Goal: Transaction & Acquisition: Purchase product/service

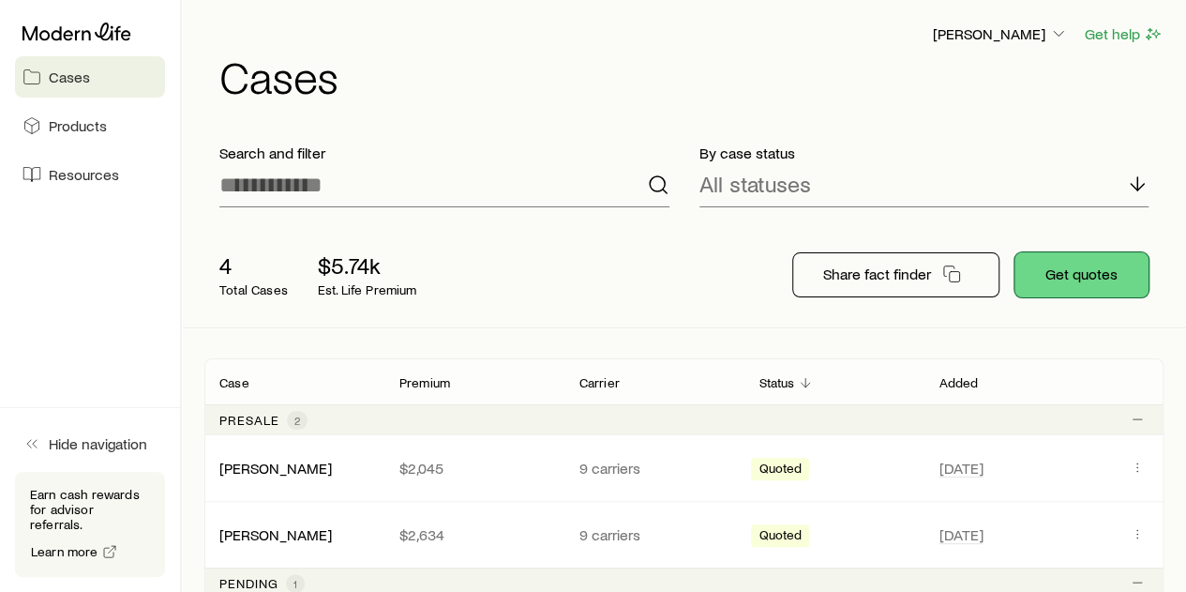
click at [1091, 292] on button "Get quotes" at bounding box center [1082, 274] width 134 height 45
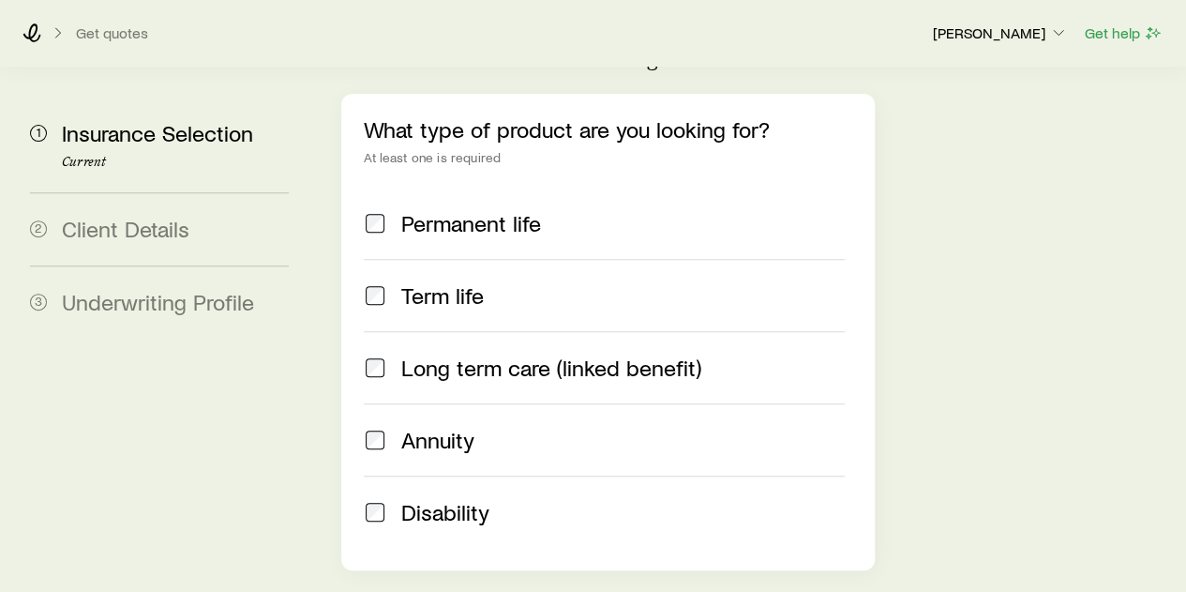
scroll to position [188, 0]
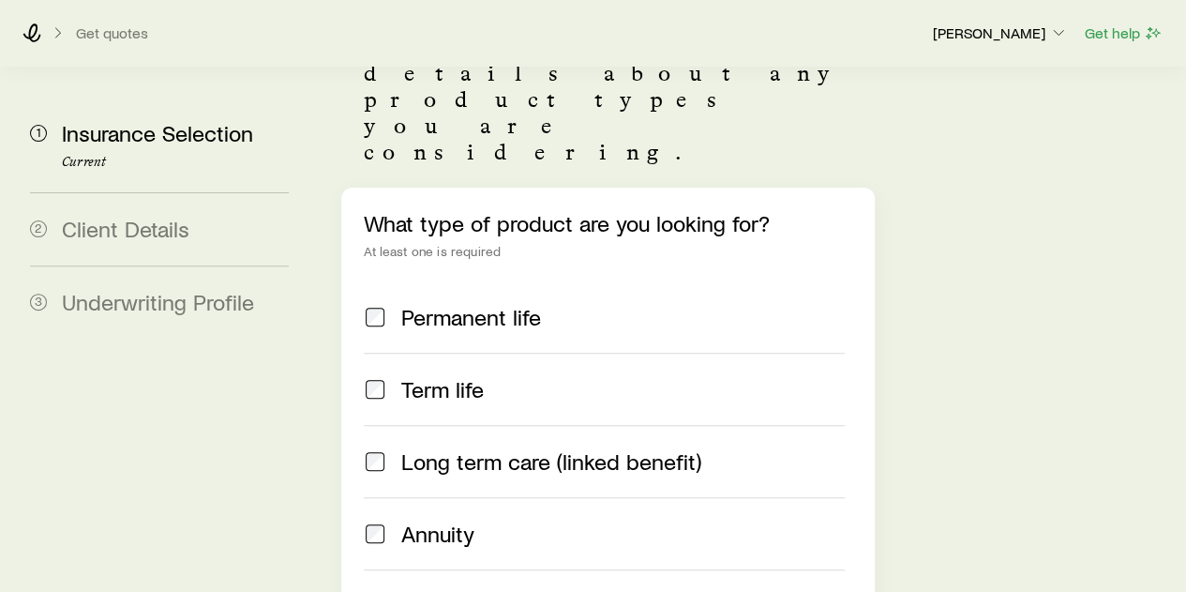
click at [474, 304] on span "Permanent life" at bounding box center [471, 317] width 140 height 26
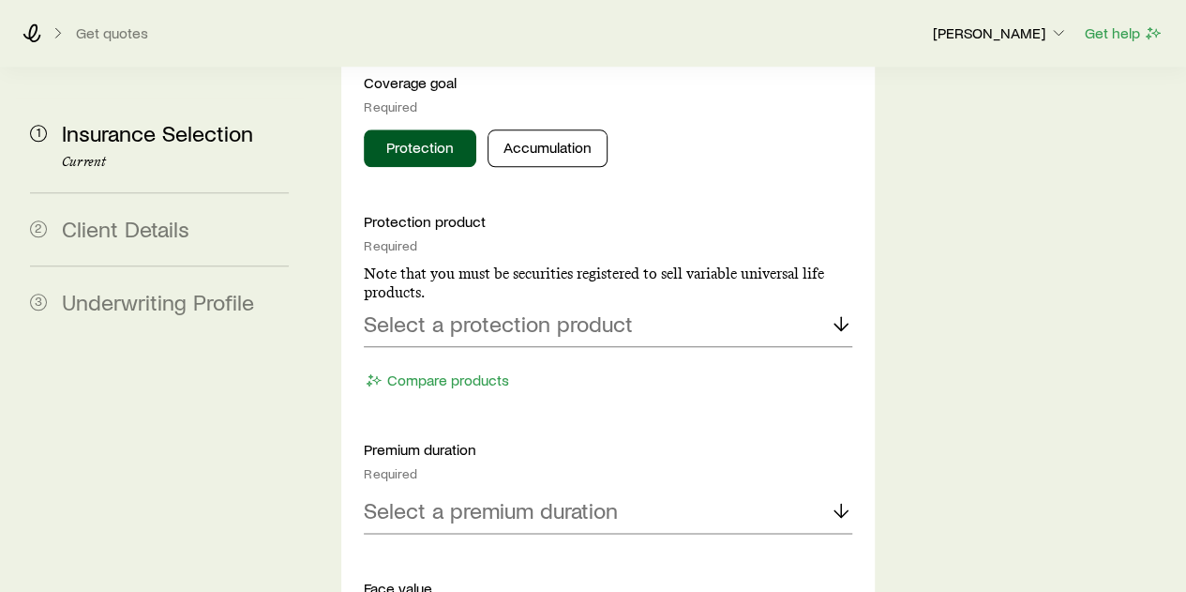
scroll to position [938, 0]
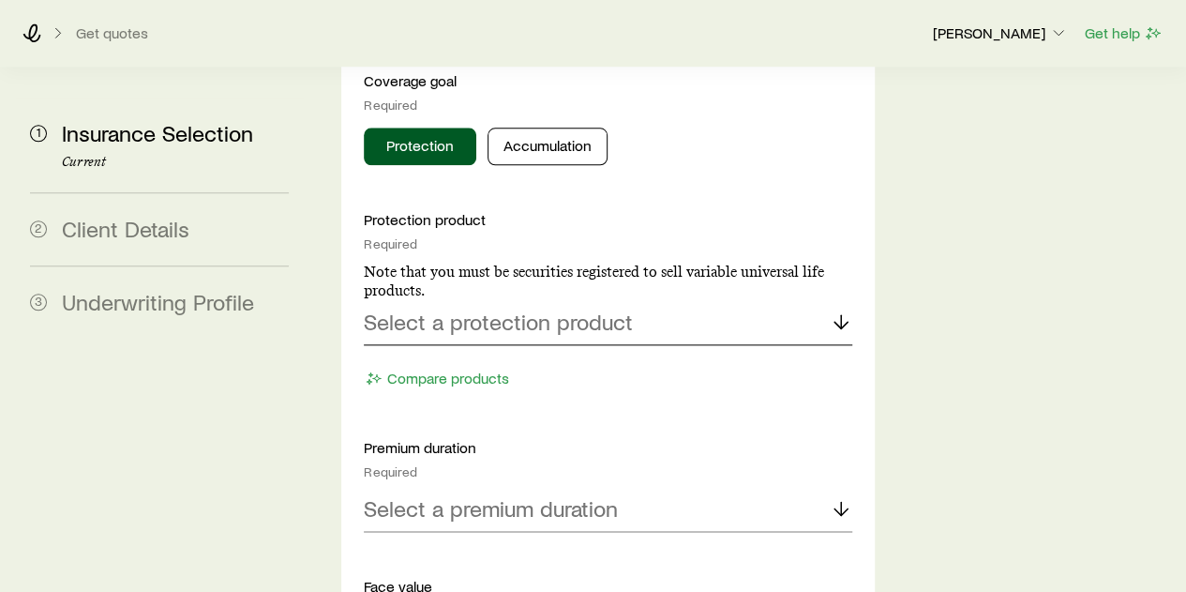
click at [557, 308] on p "Select a protection product" at bounding box center [498, 321] width 269 height 26
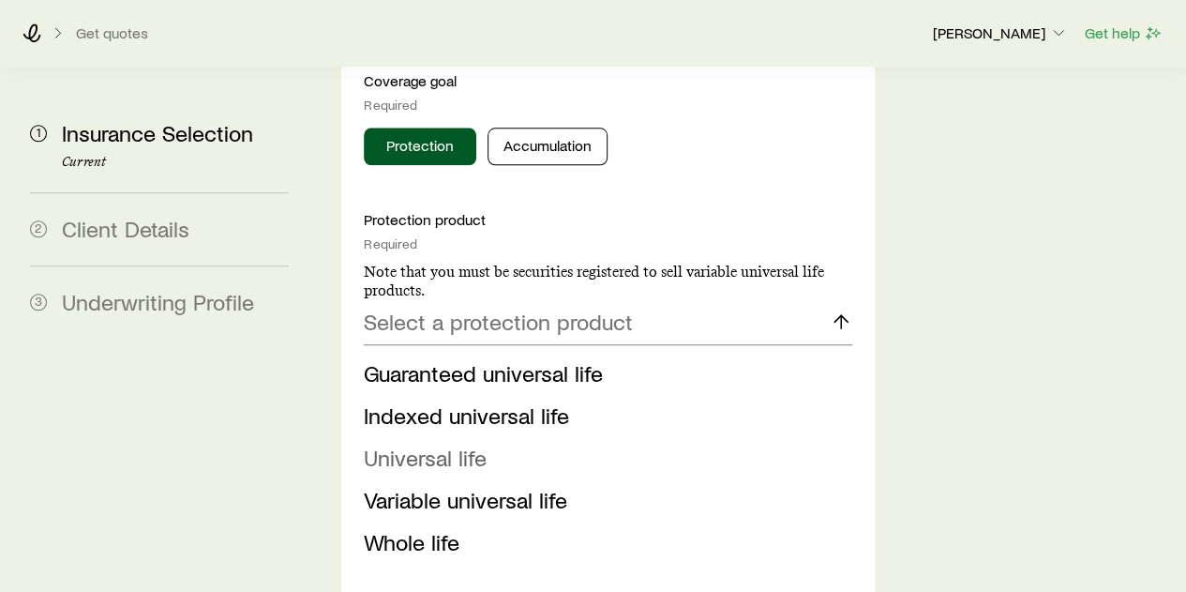
click at [604, 437] on li "Universal life" at bounding box center [602, 458] width 476 height 42
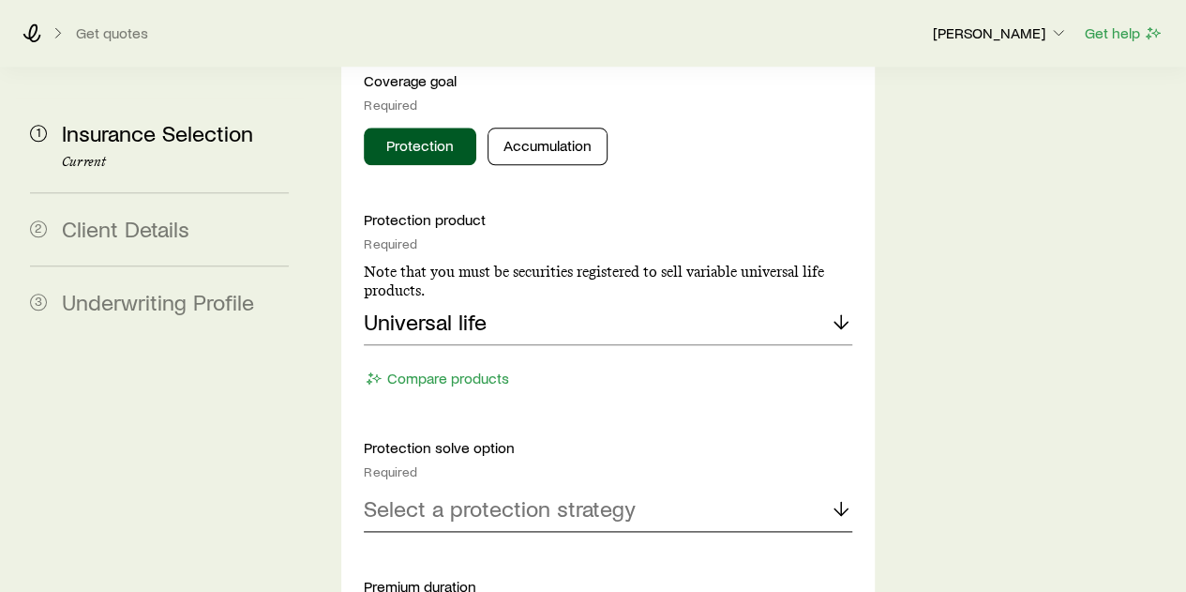
click at [681, 487] on div "Select a protection strategy" at bounding box center [608, 509] width 488 height 45
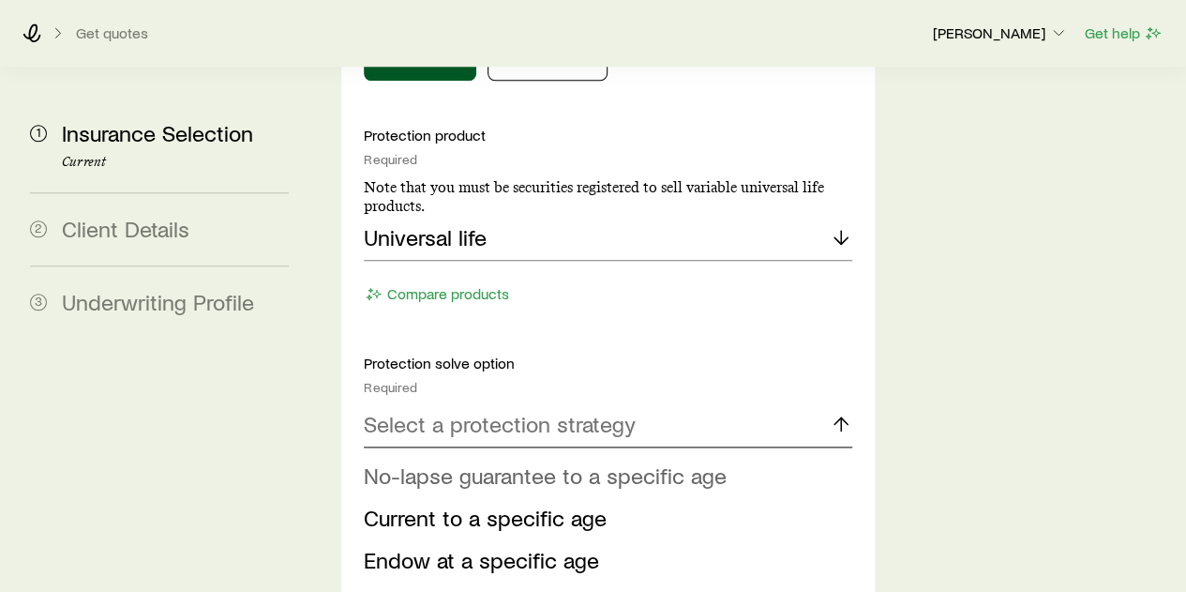
scroll to position [1125, 0]
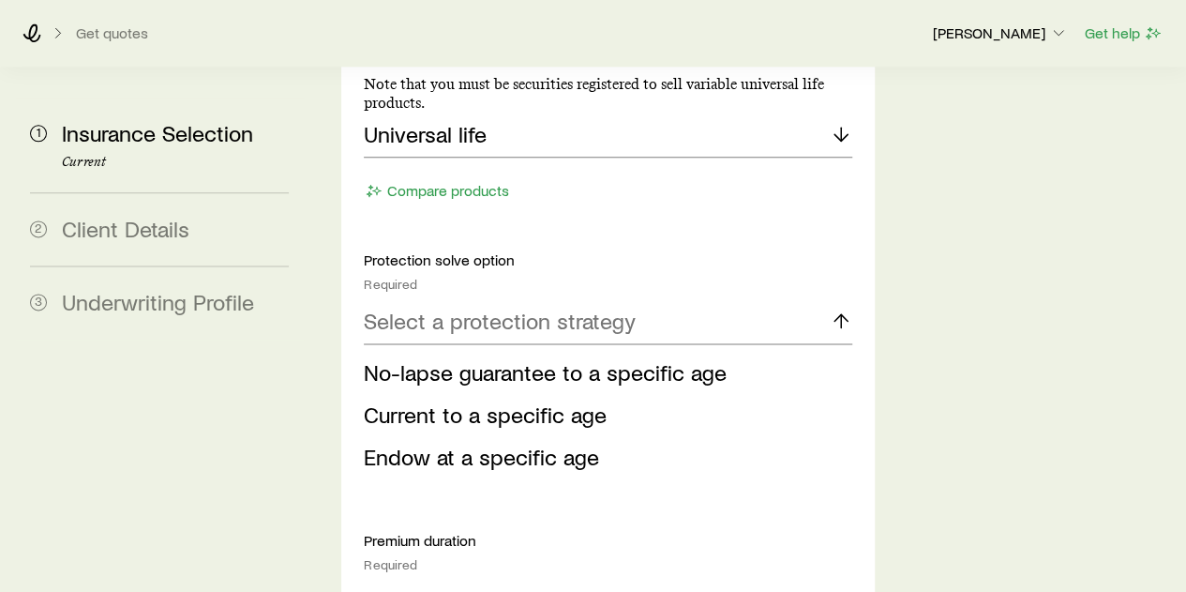
click at [656, 250] on p "Protection solve option" at bounding box center [608, 259] width 488 height 19
click at [1010, 307] on div "Insurance Selection Start by specifying details about any product types you are…" at bounding box center [748, 543] width 845 height 3203
click at [612, 358] on span "No-lapse guarantee to a specific age" at bounding box center [545, 371] width 363 height 27
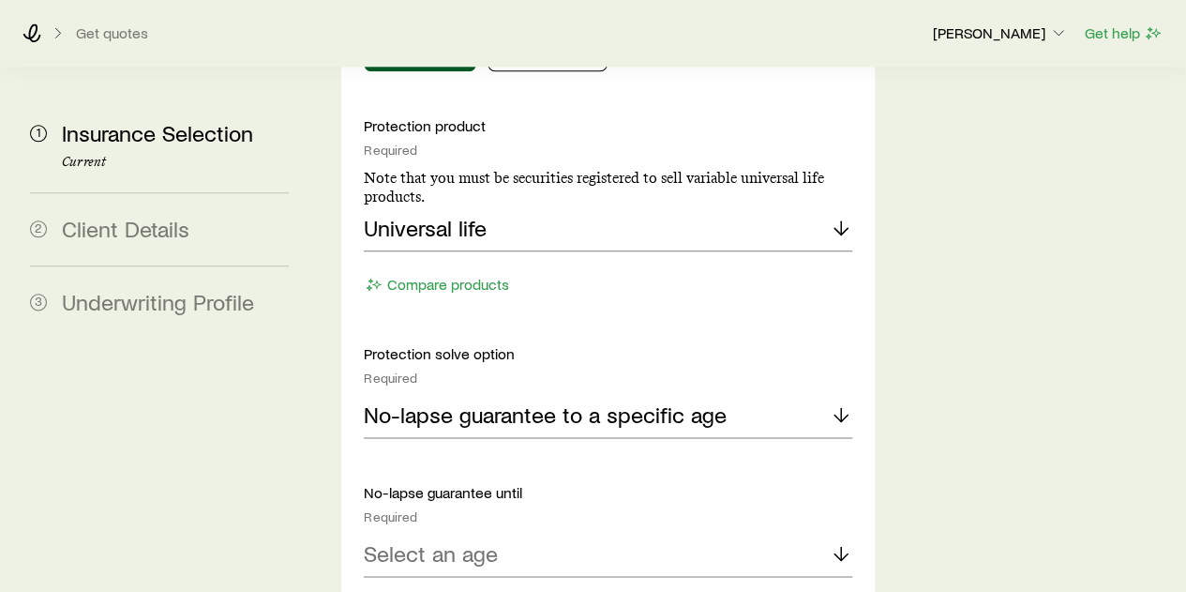
scroll to position [1219, 0]
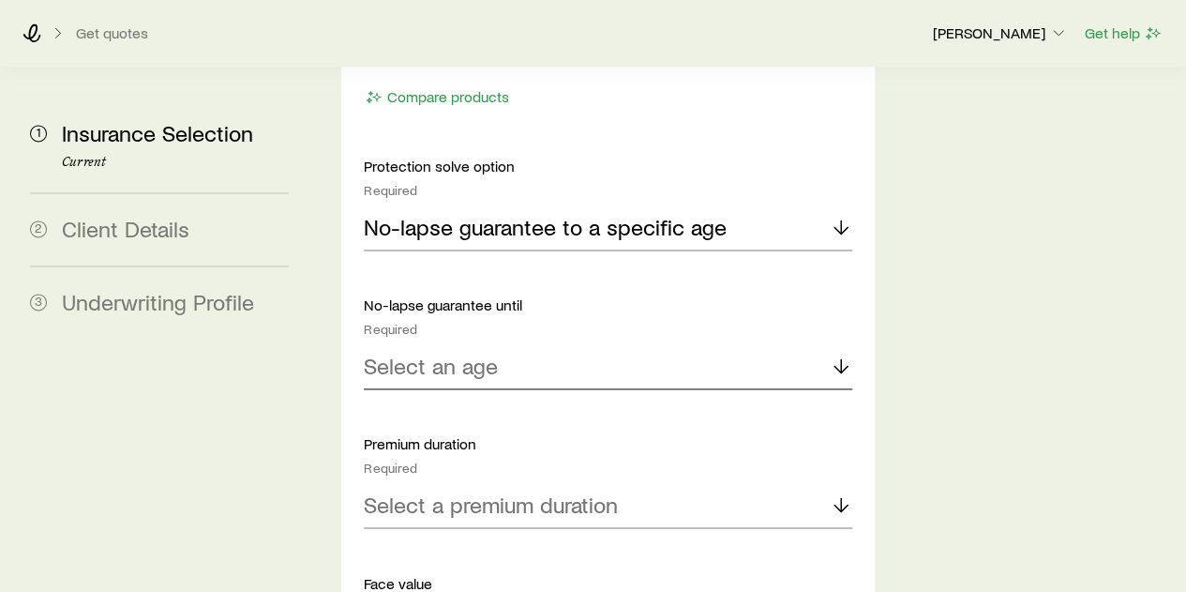
click at [612, 344] on div "Select an age" at bounding box center [608, 366] width 488 height 45
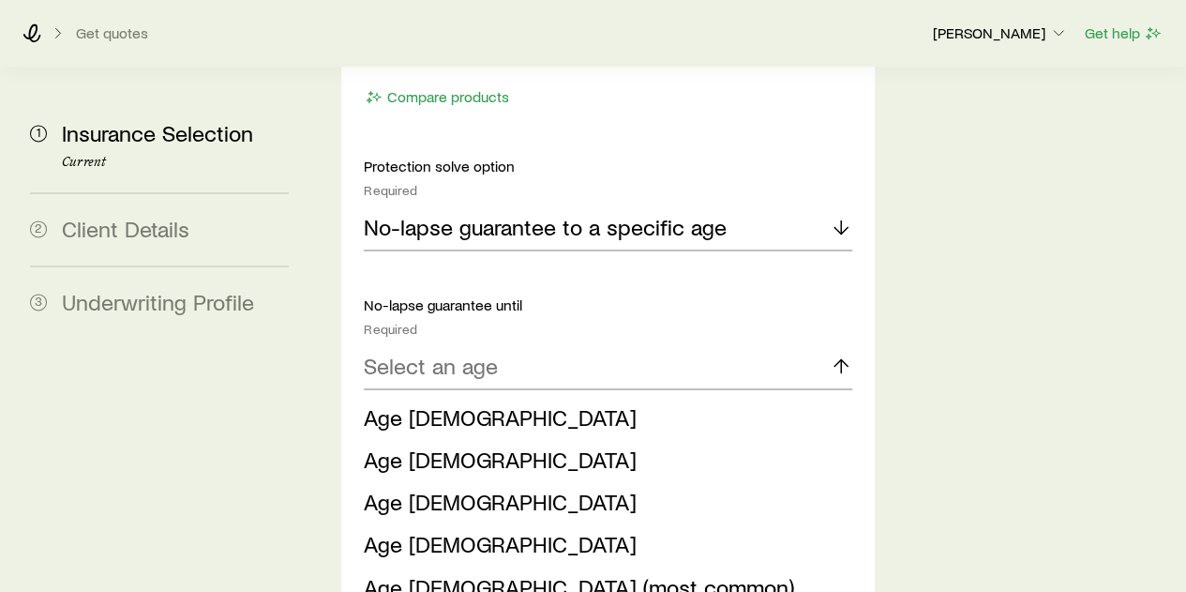
click at [681, 173] on div "Protection solve option Required No-lapse guarantee to a specific age No-lapse …" at bounding box center [608, 386] width 488 height 459
click at [705, 205] on div "No-lapse guarantee to a specific age" at bounding box center [608, 227] width 488 height 45
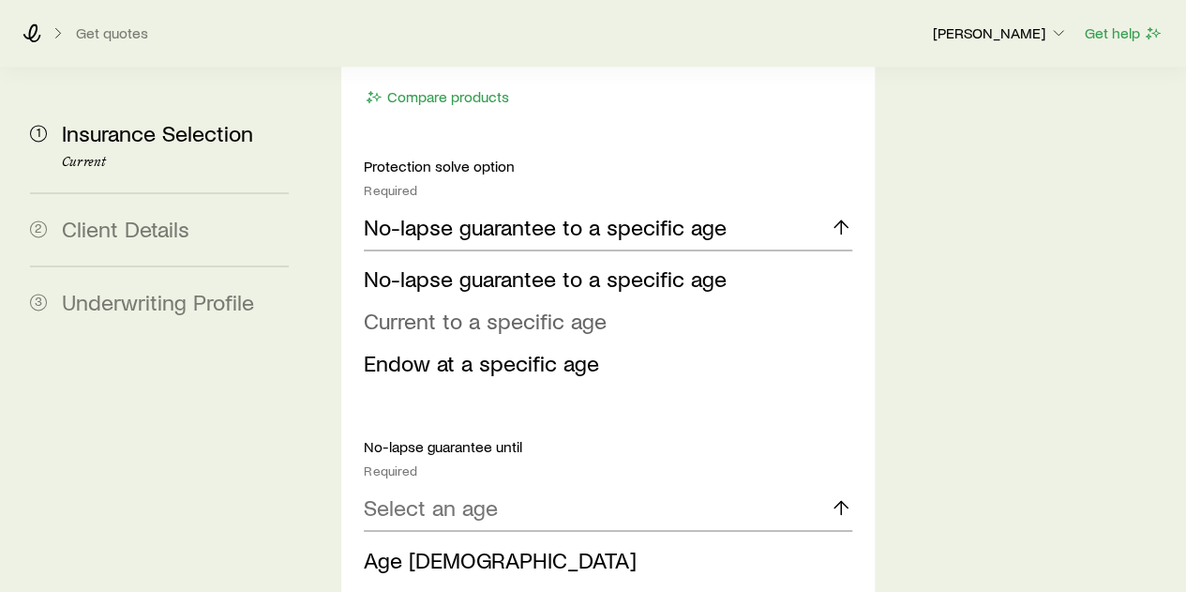
click at [685, 300] on li "Current to a specific age" at bounding box center [602, 321] width 476 height 42
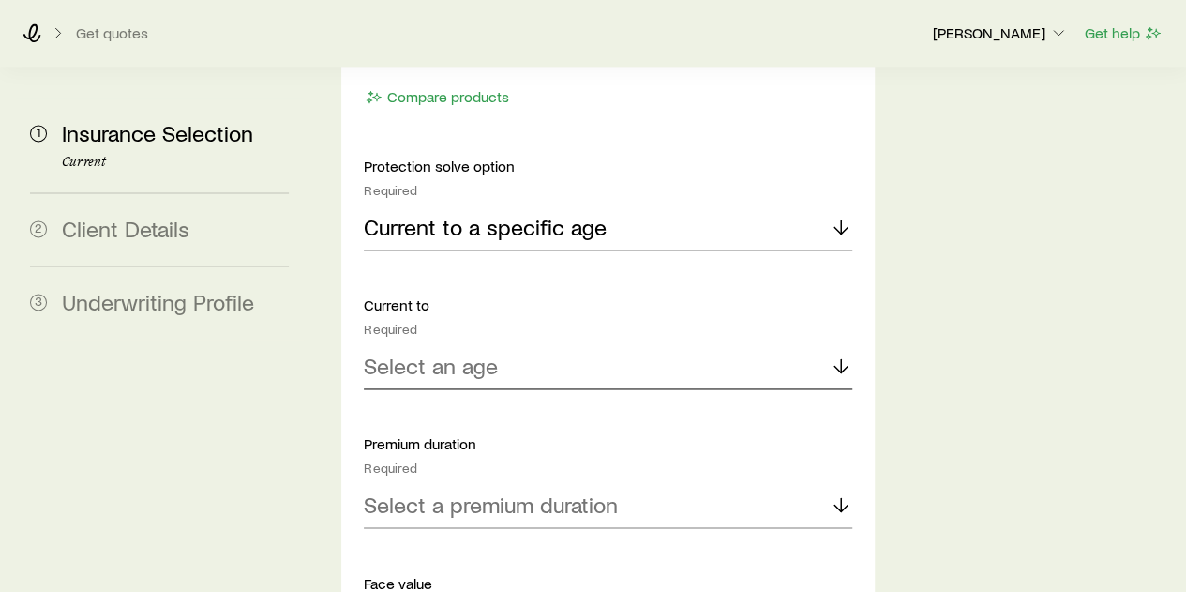
click at [776, 344] on div "Select an age" at bounding box center [608, 366] width 488 height 45
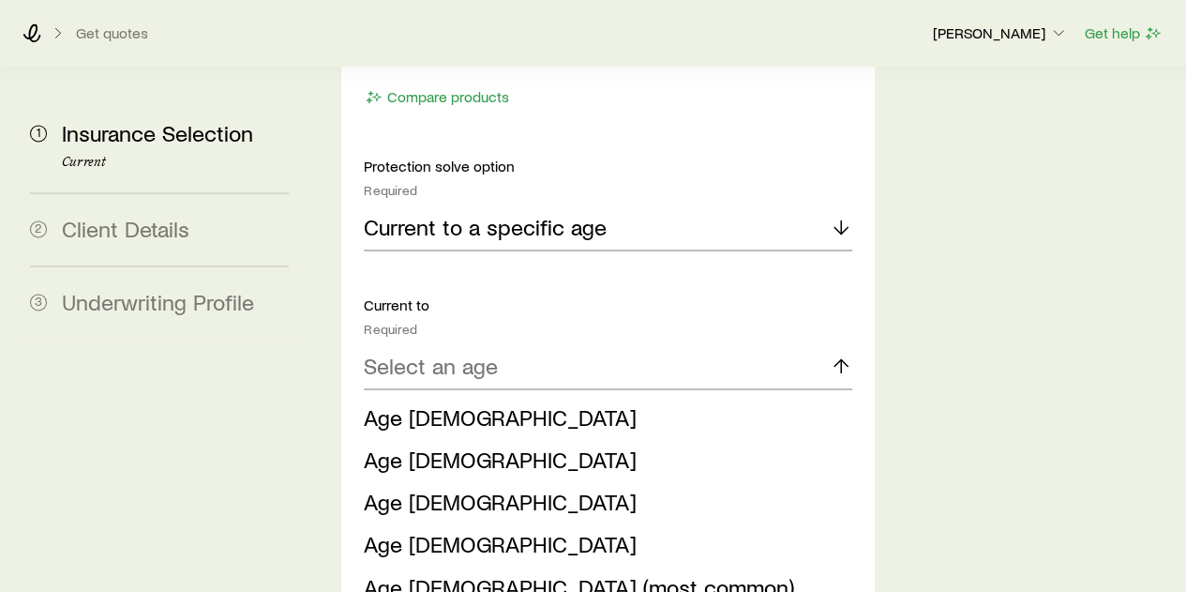
click at [923, 297] on div "Insurance Selection Start by specifying details about any product types you are…" at bounding box center [748, 583] width 845 height 3468
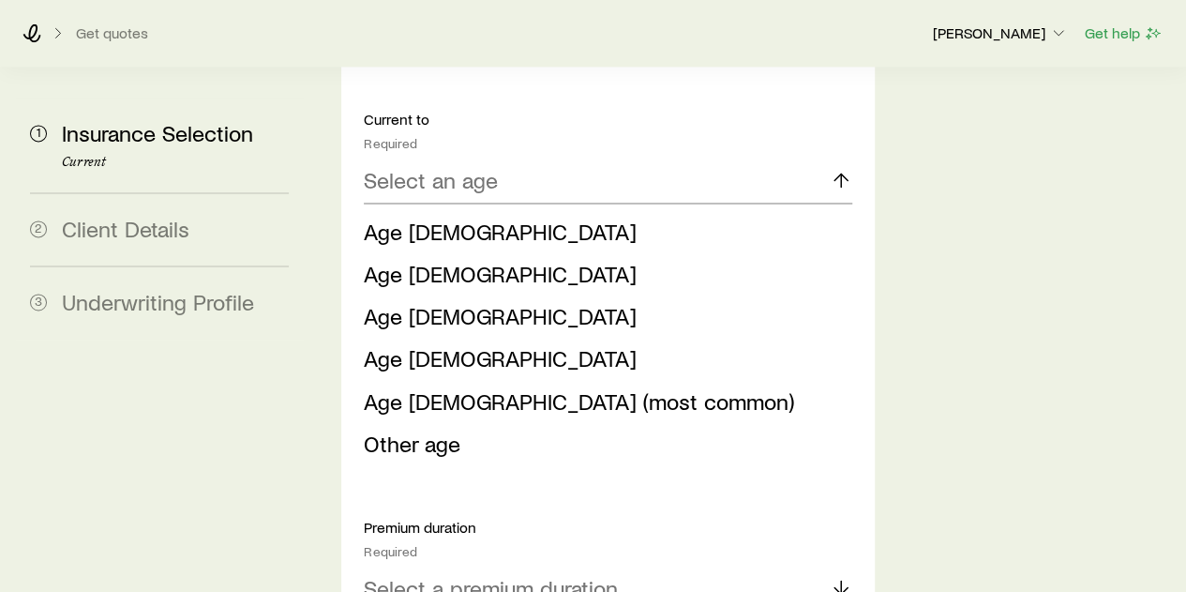
scroll to position [1406, 0]
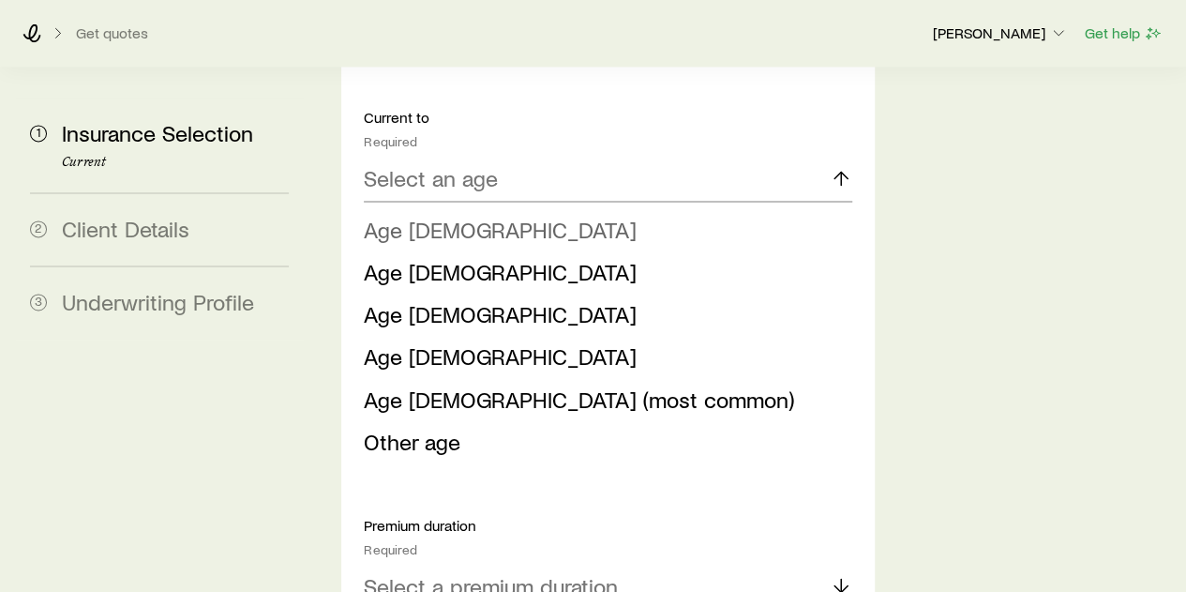
click at [564, 209] on li "Age 85" at bounding box center [602, 230] width 476 height 42
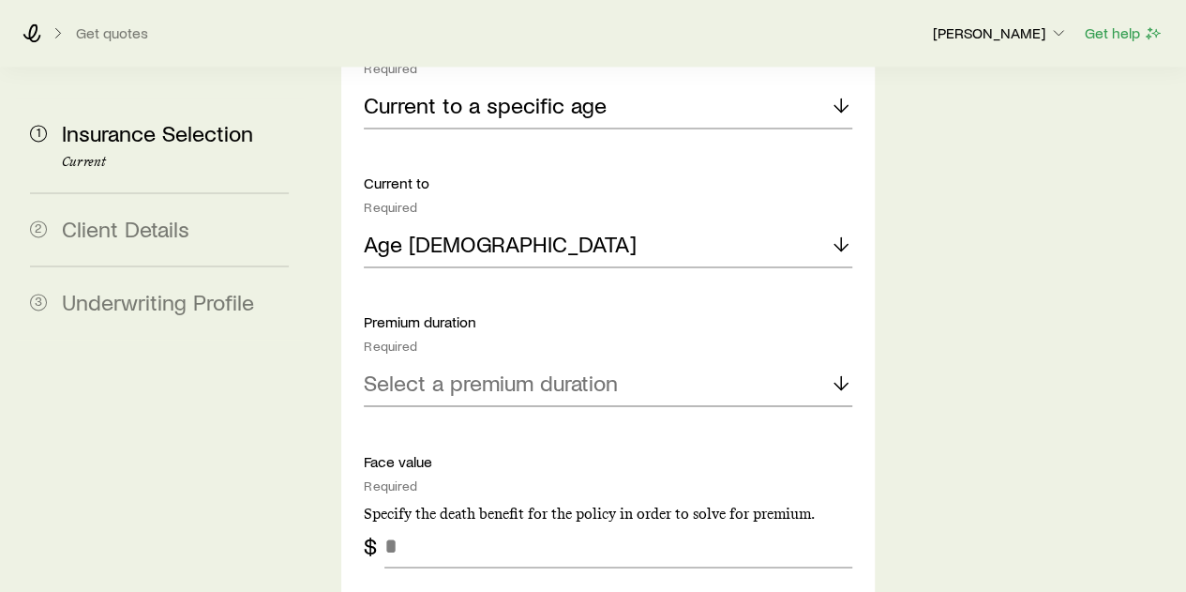
scroll to position [1313, 0]
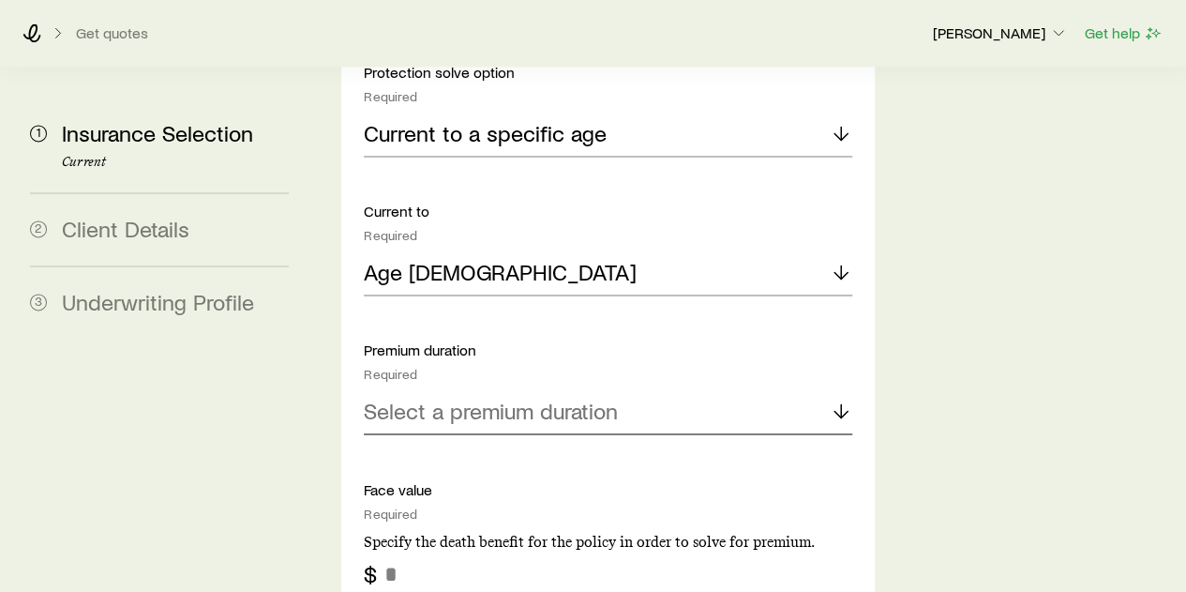
click at [701, 389] on div "Select a premium duration" at bounding box center [608, 411] width 488 height 45
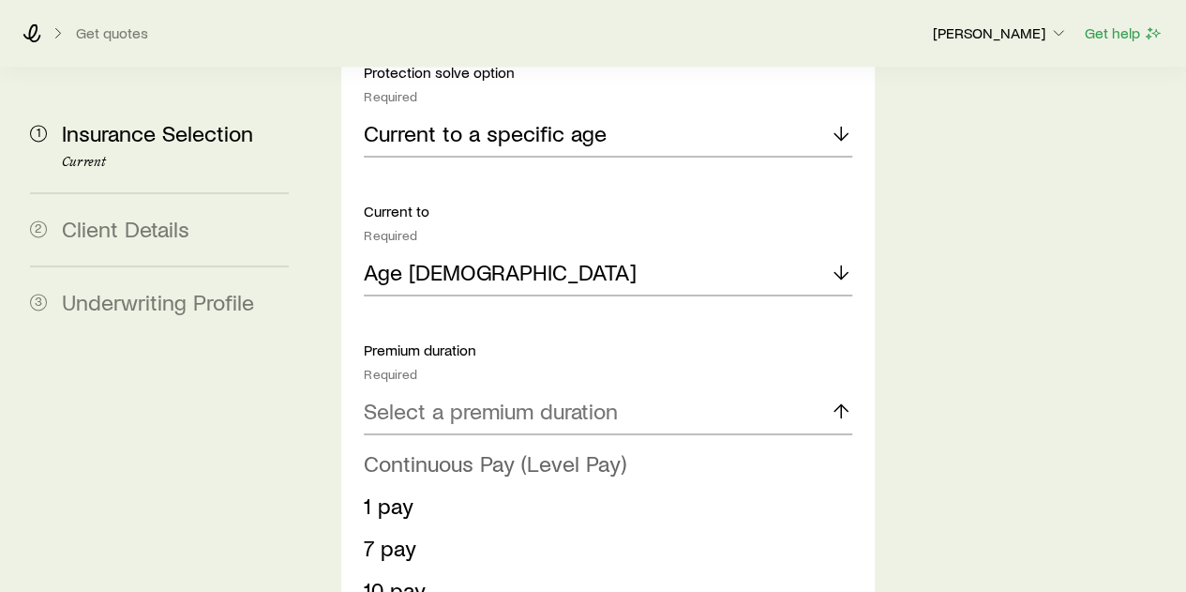
click at [664, 442] on li "Continuous Pay (Level Pay)" at bounding box center [602, 463] width 476 height 42
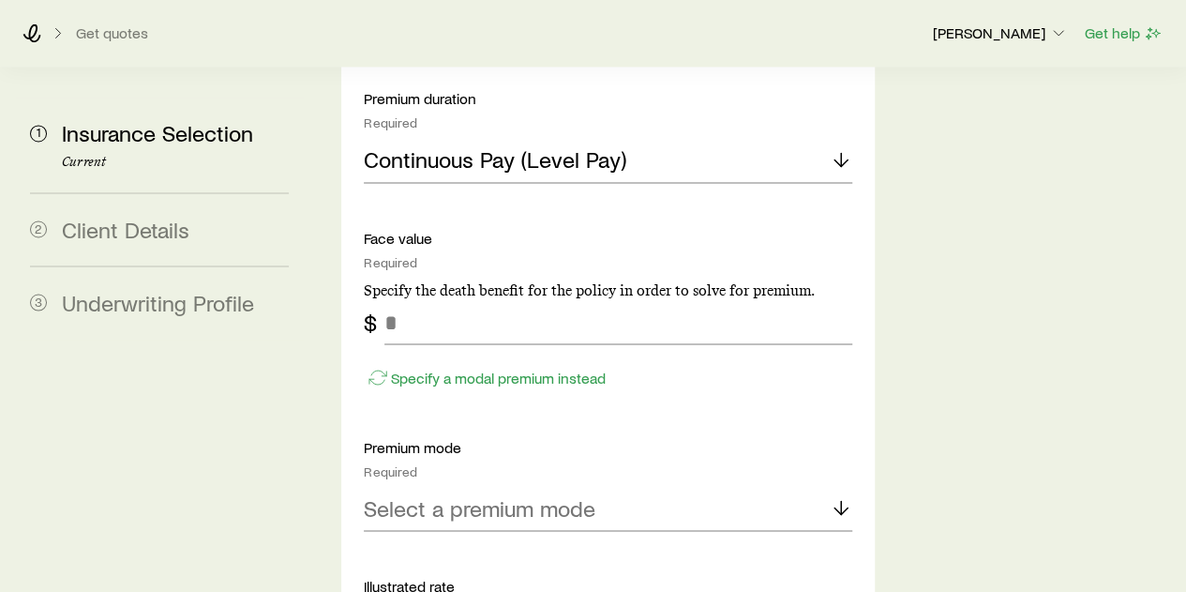
scroll to position [1594, 0]
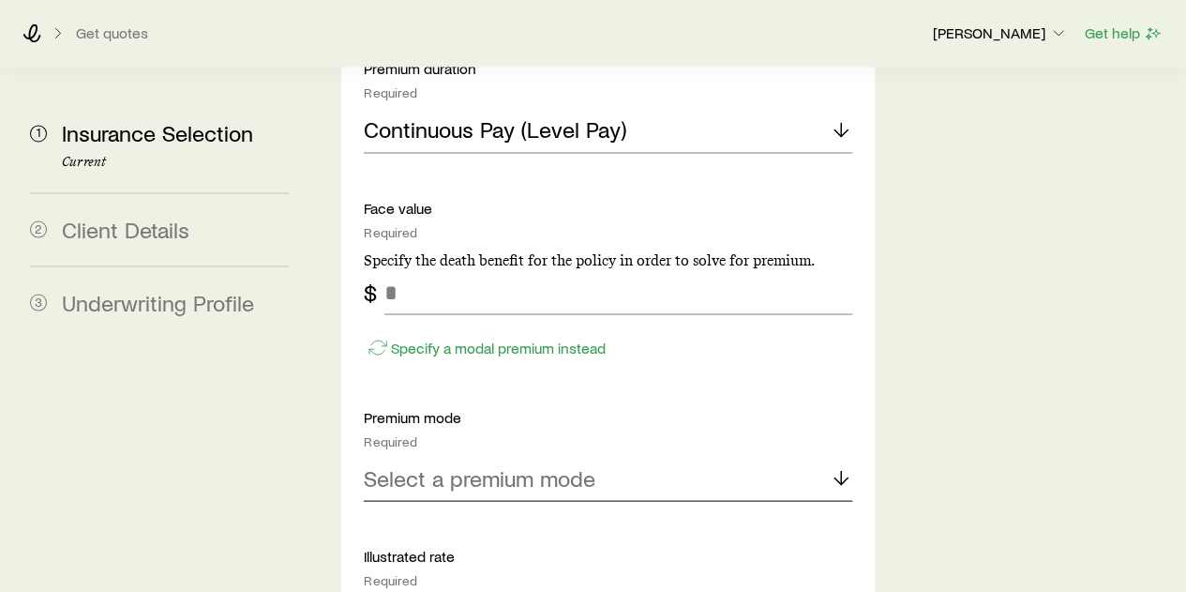
click at [628, 456] on div "Select a premium mode" at bounding box center [608, 478] width 488 height 45
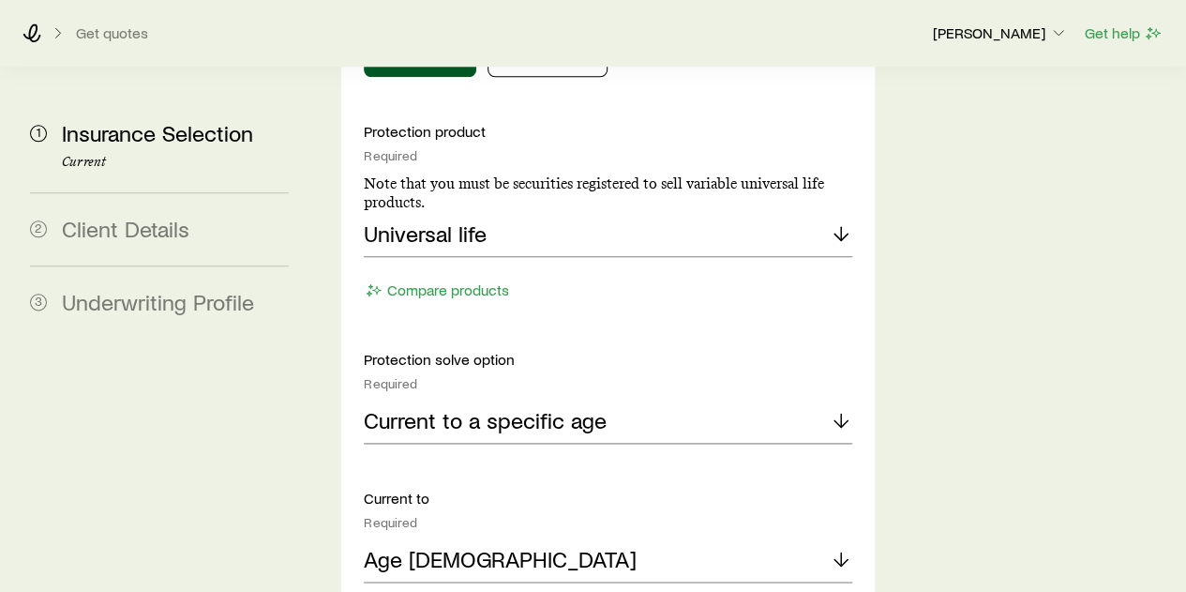
scroll to position [838, 0]
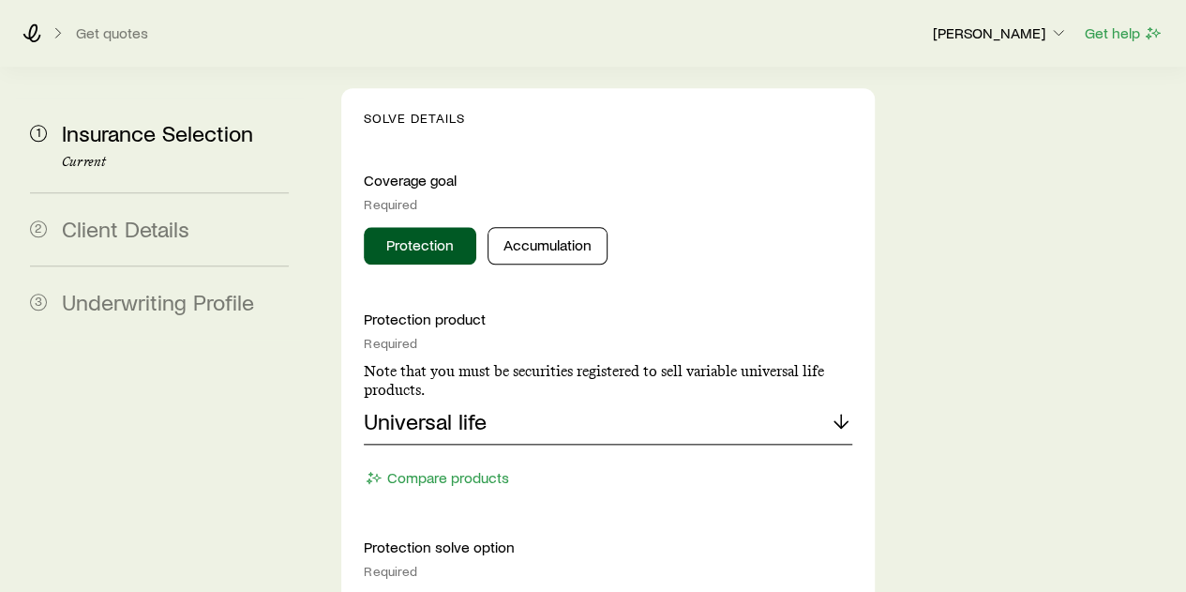
click at [699, 399] on div "Universal life" at bounding box center [608, 421] width 488 height 45
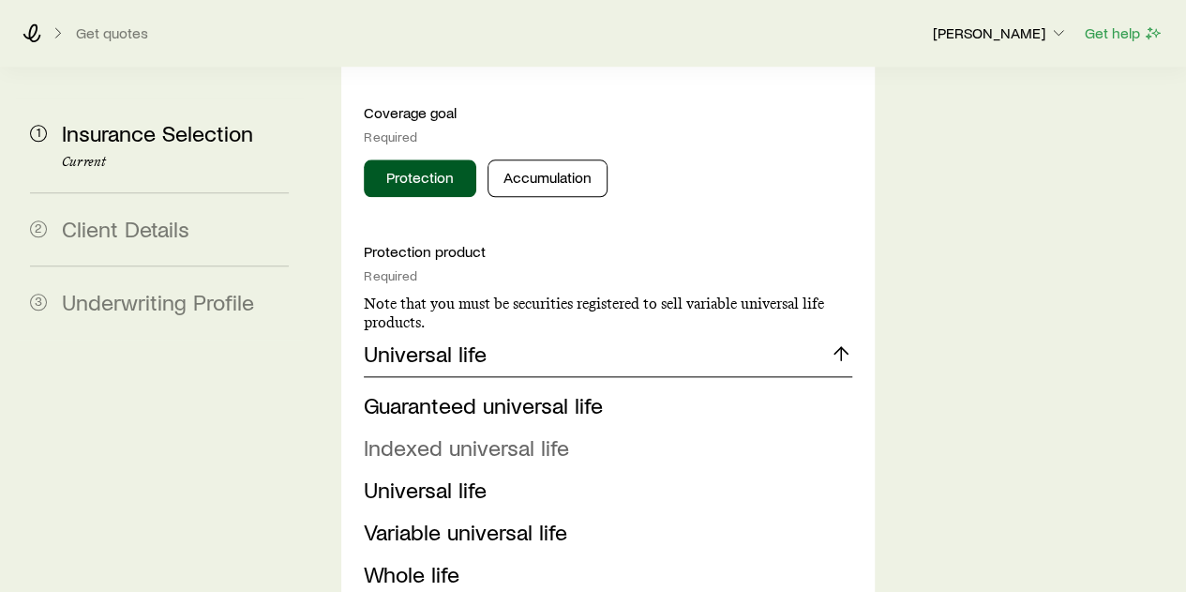
scroll to position [932, 0]
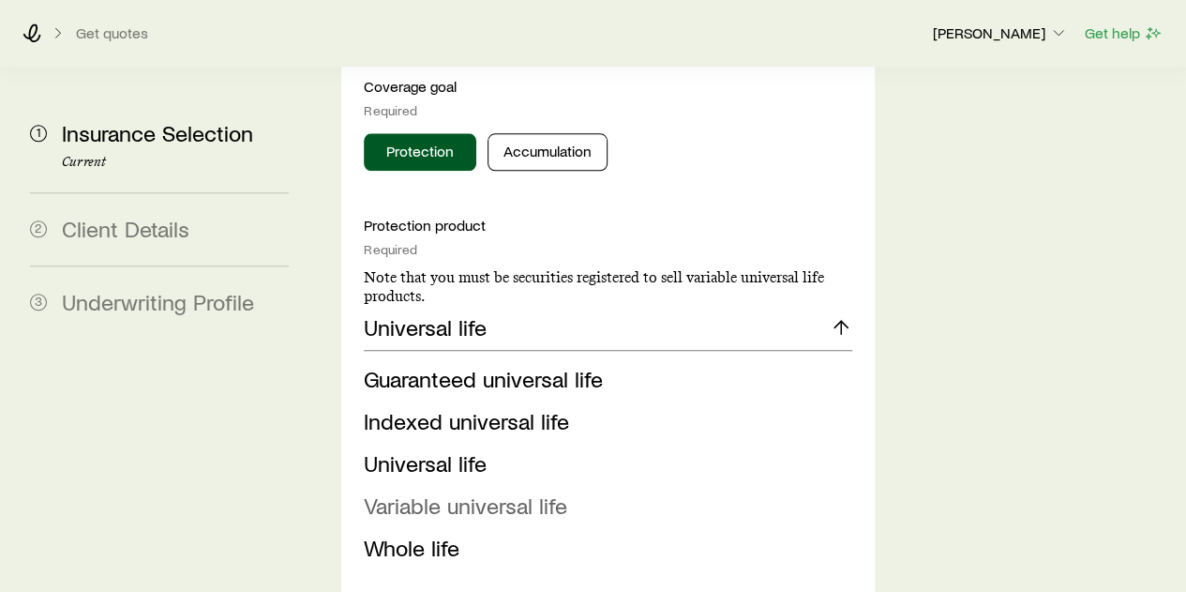
click at [563, 491] on span "Variable universal life" at bounding box center [465, 504] width 203 height 27
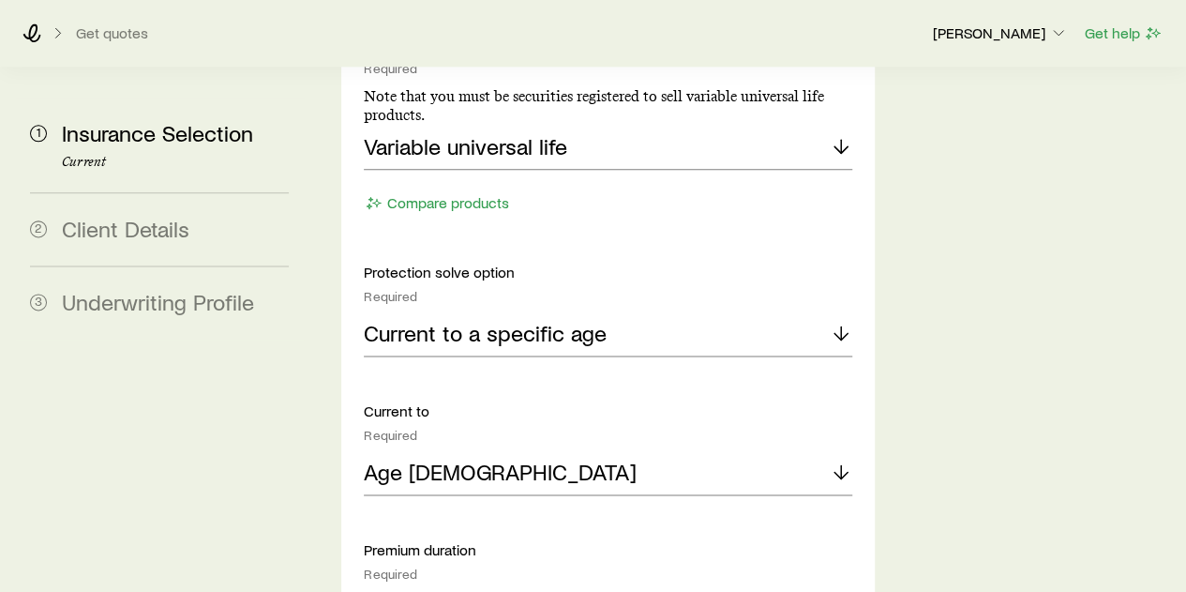
scroll to position [1120, 0]
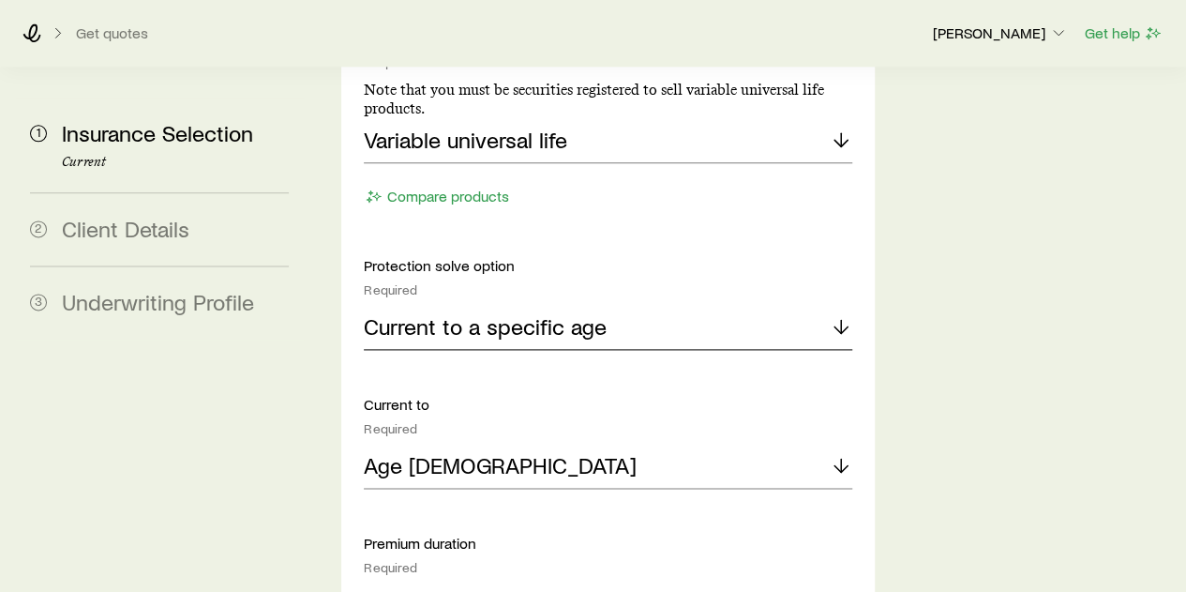
click at [642, 305] on div "Current to a specific age" at bounding box center [608, 327] width 488 height 45
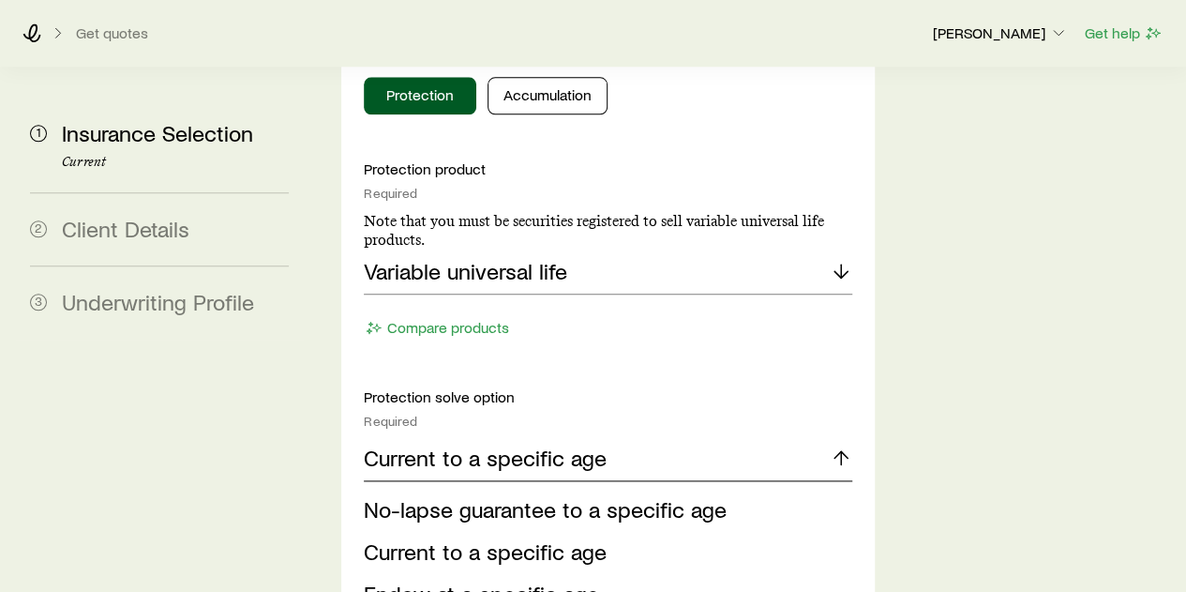
scroll to position [932, 0]
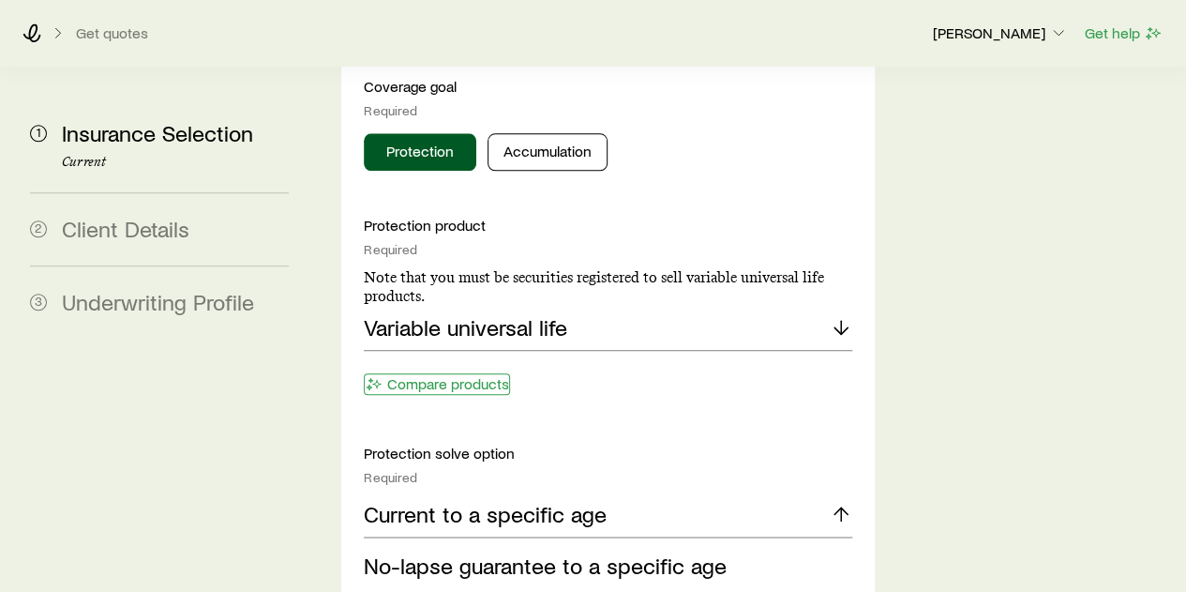
click at [478, 373] on button "Compare products" at bounding box center [437, 384] width 146 height 22
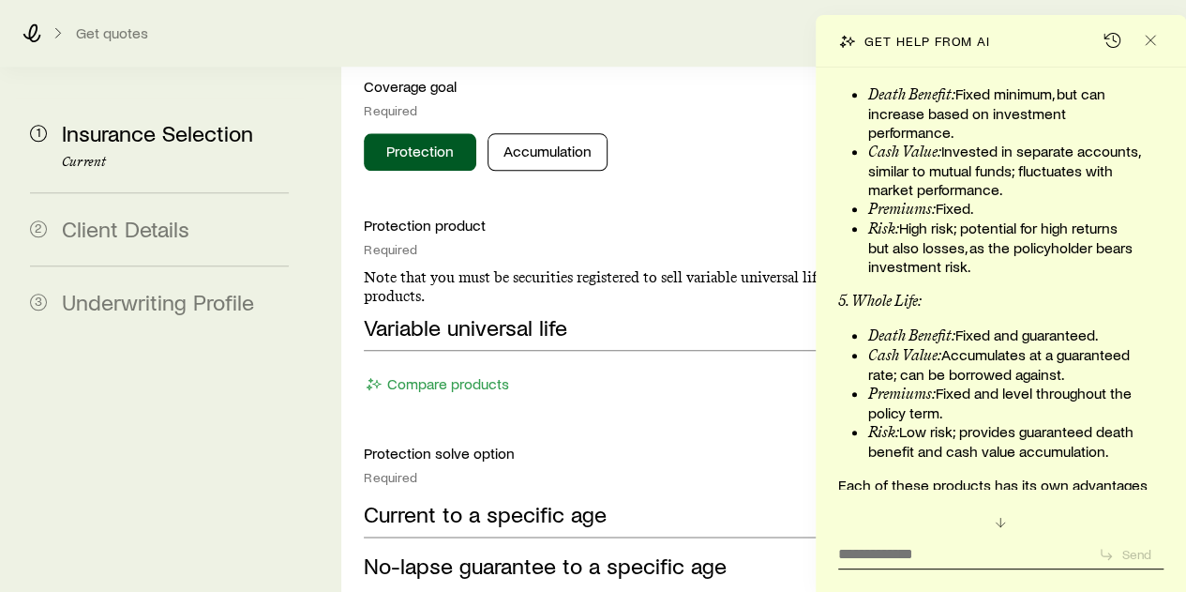
click at [705, 373] on footer "Compare products" at bounding box center [608, 385] width 488 height 25
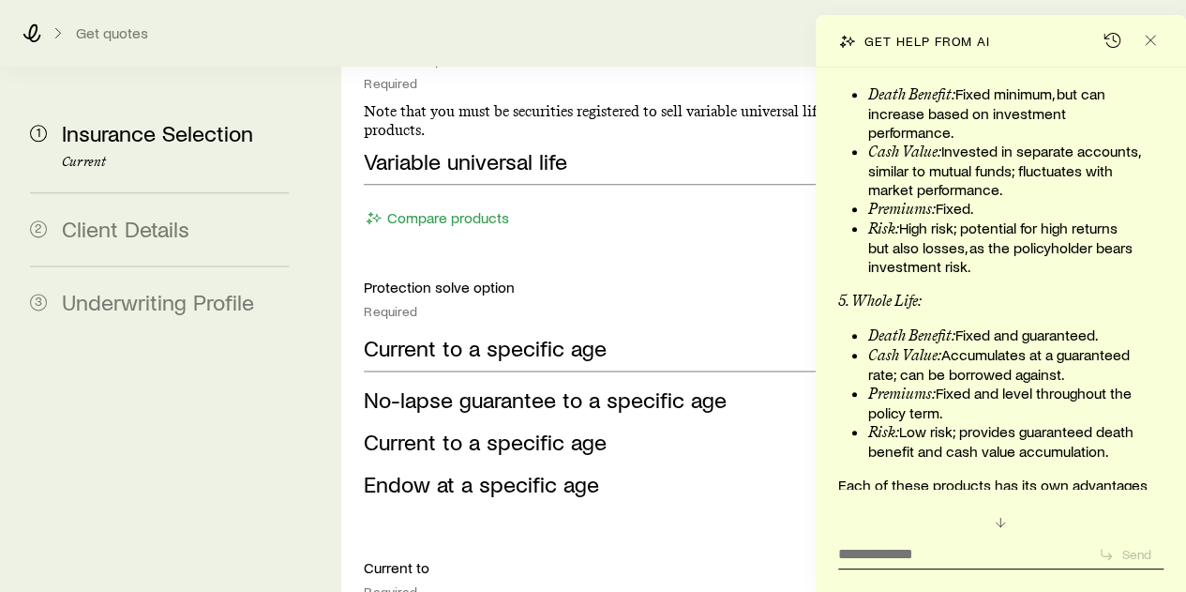
scroll to position [1120, 0]
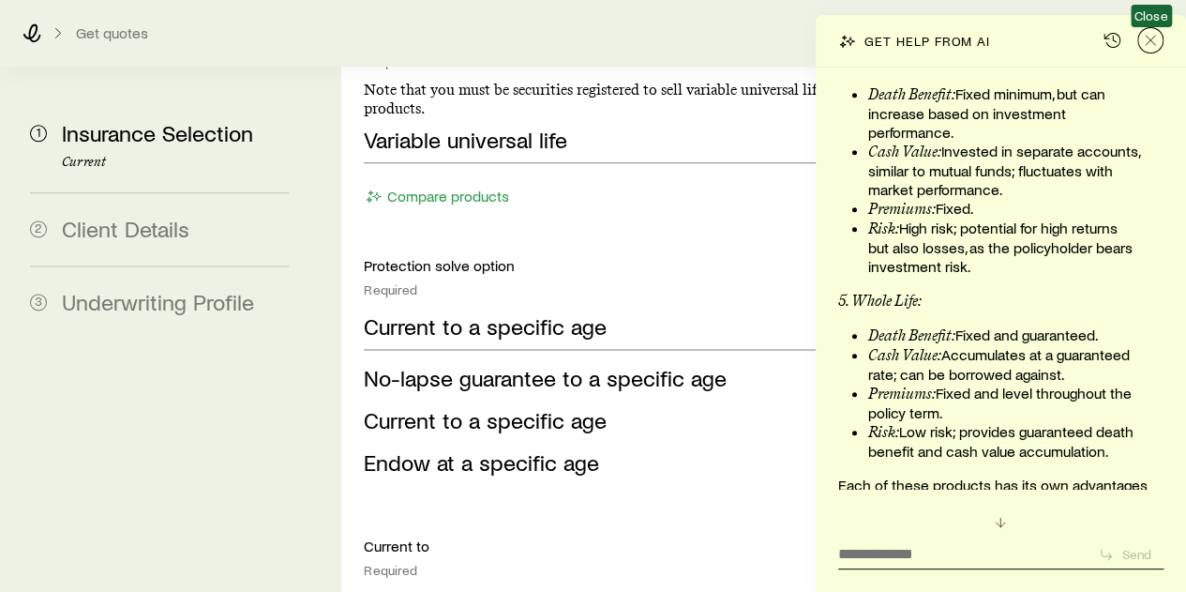
click at [1155, 40] on icon "Close" at bounding box center [1150, 40] width 19 height 19
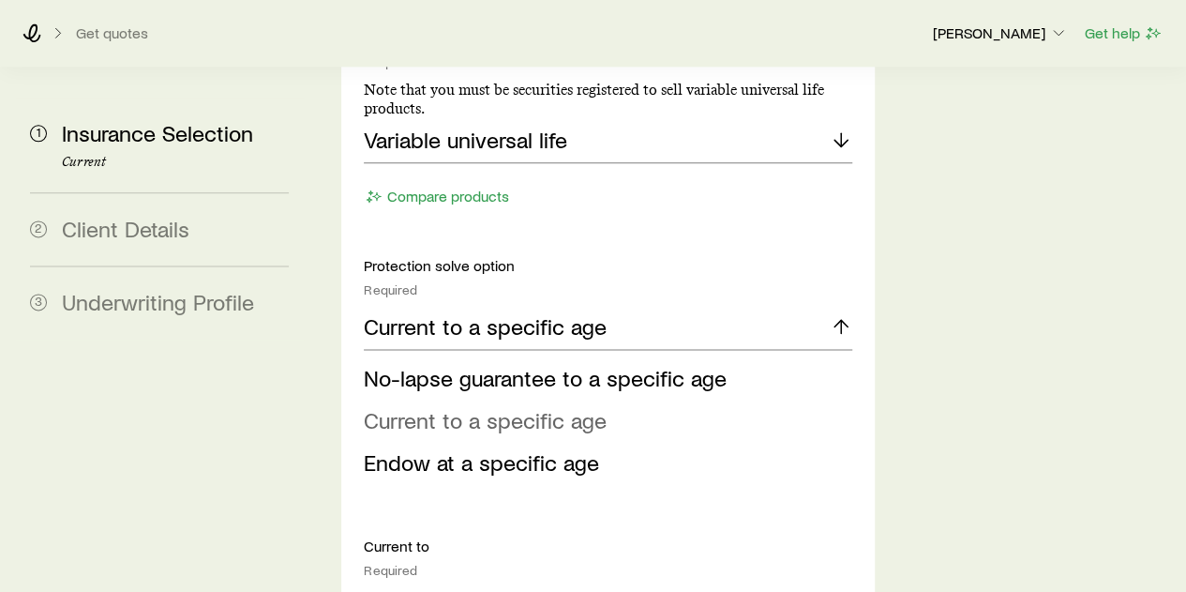
scroll to position [1026, 0]
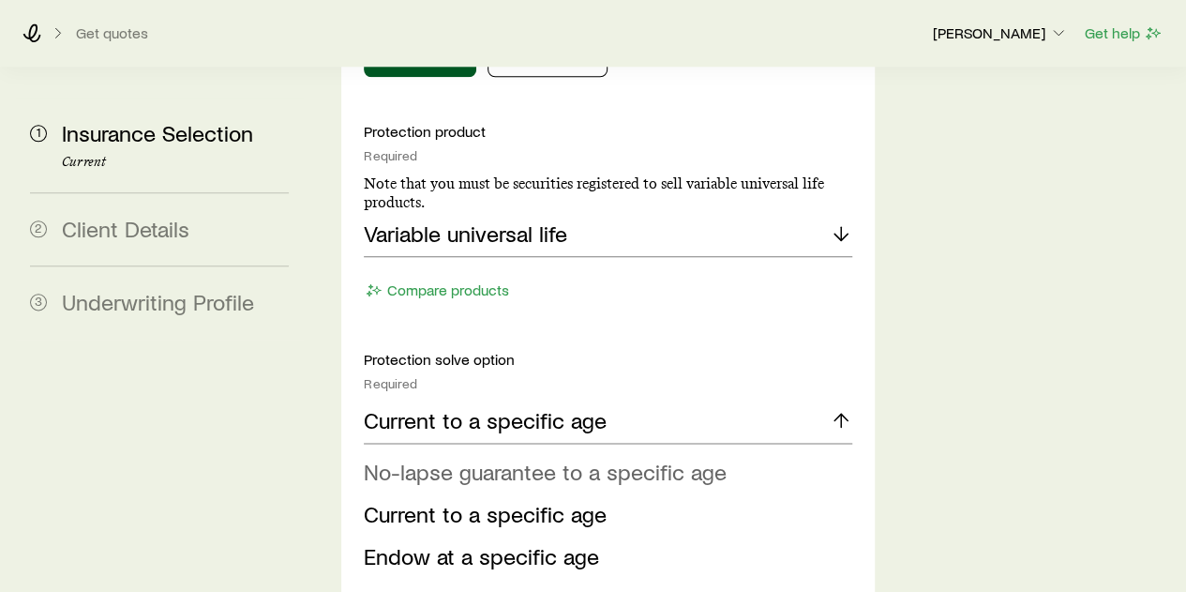
click at [562, 458] on span "No-lapse guarantee to a specific age" at bounding box center [545, 471] width 363 height 27
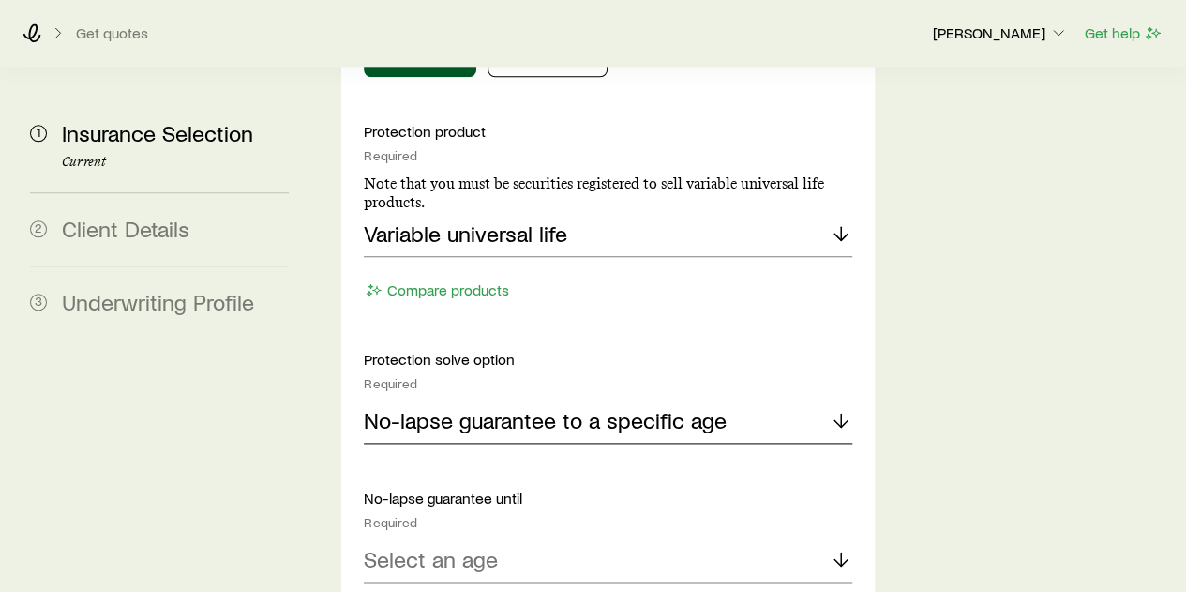
click at [569, 407] on p "No-lapse guarantee to a specific age" at bounding box center [545, 420] width 363 height 26
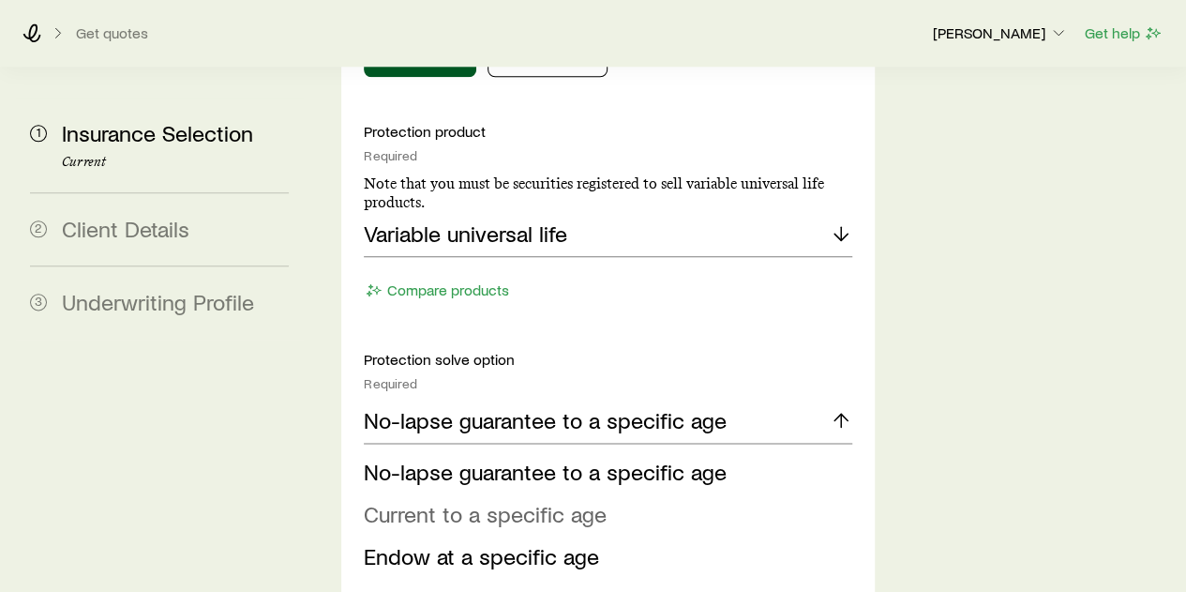
click at [570, 500] on span "Current to a specific age" at bounding box center [485, 513] width 243 height 27
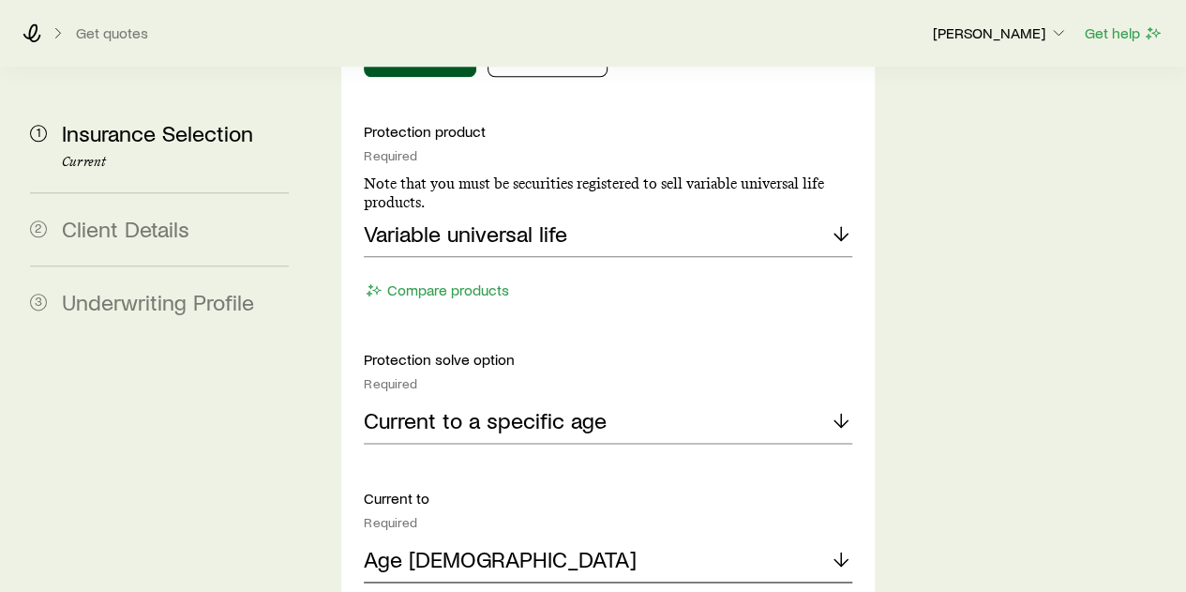
click at [574, 537] on div "Age 85" at bounding box center [608, 559] width 488 height 45
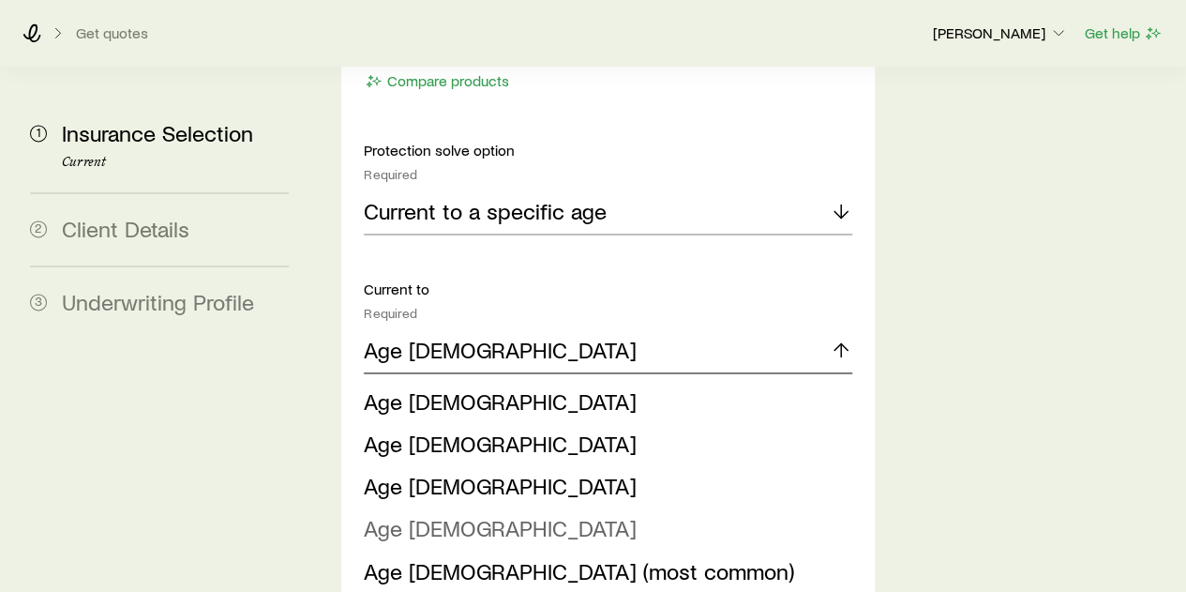
scroll to position [1120, 0]
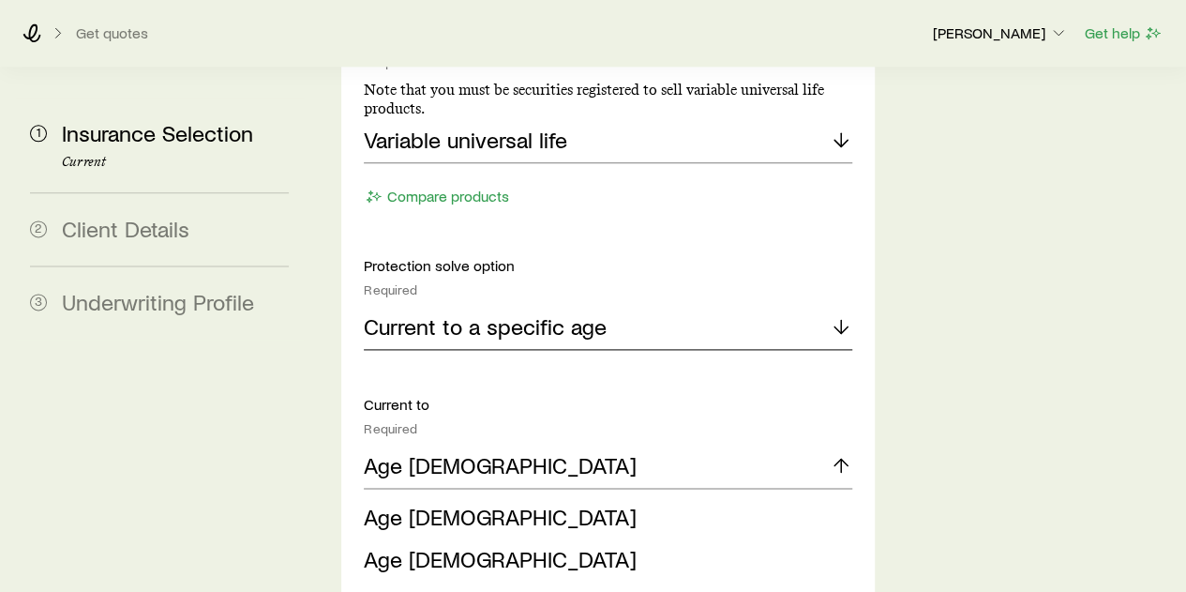
click at [589, 313] on p "Current to a specific age" at bounding box center [485, 326] width 243 height 26
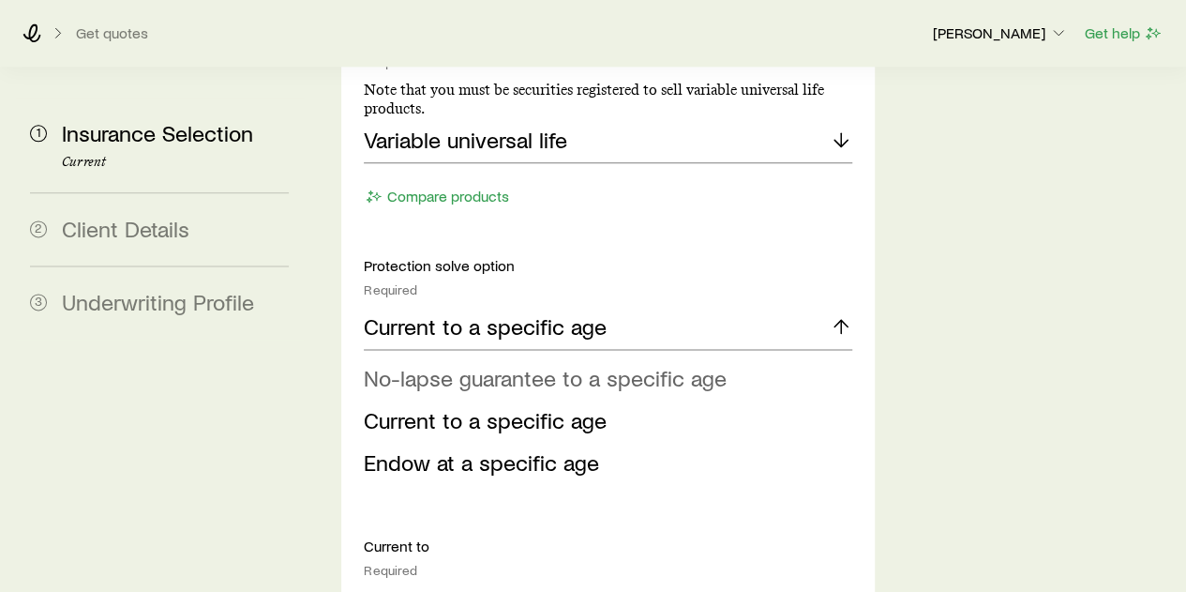
click at [583, 364] on span "No-lapse guarantee to a specific age" at bounding box center [545, 377] width 363 height 27
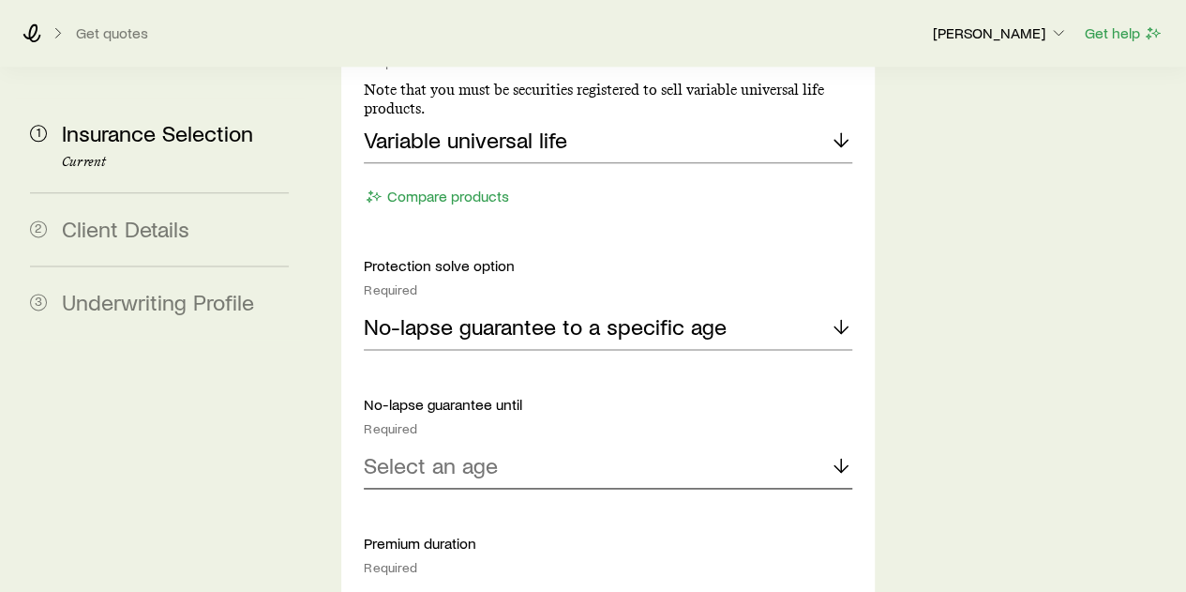
click at [536, 444] on div "Select an age" at bounding box center [608, 466] width 488 height 45
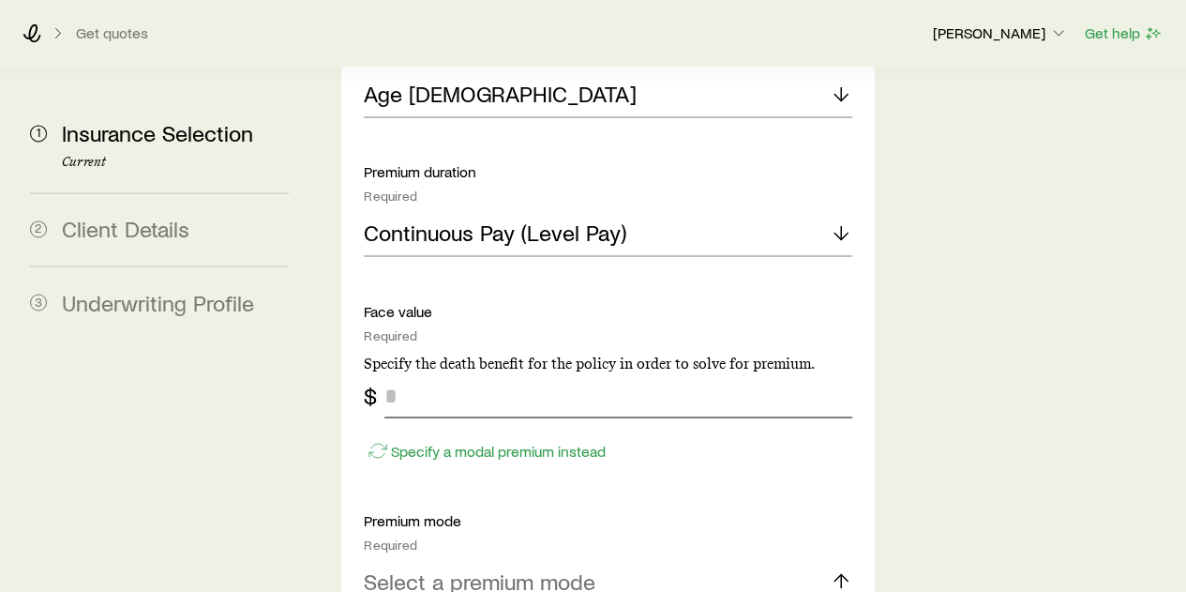
scroll to position [1495, 0]
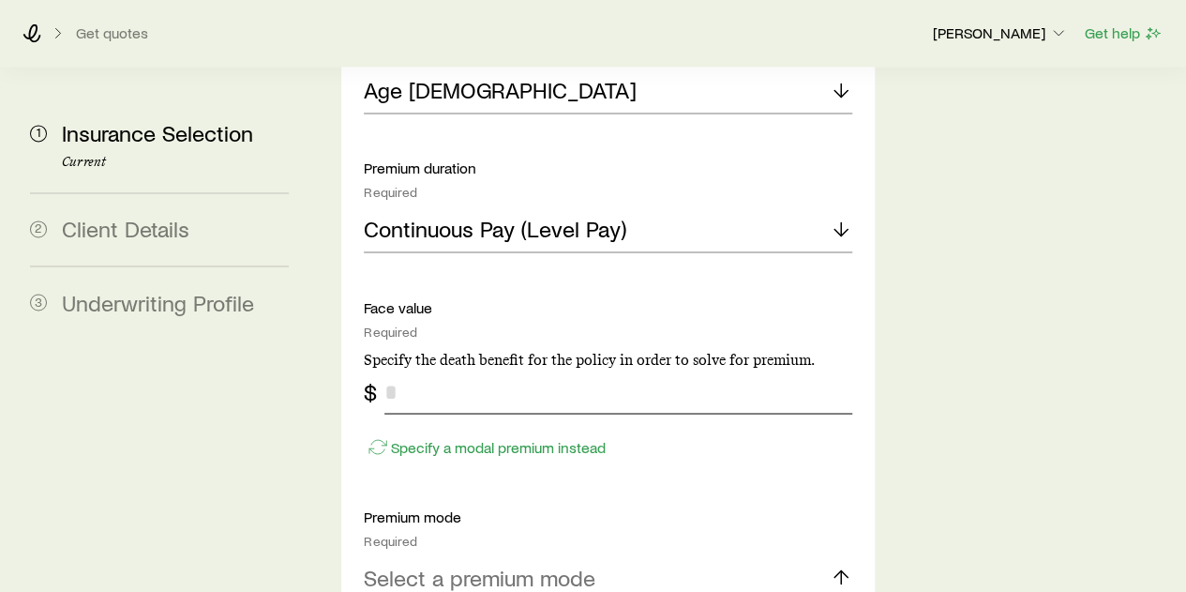
click at [684, 368] on input "tel" at bounding box center [617, 390] width 467 height 45
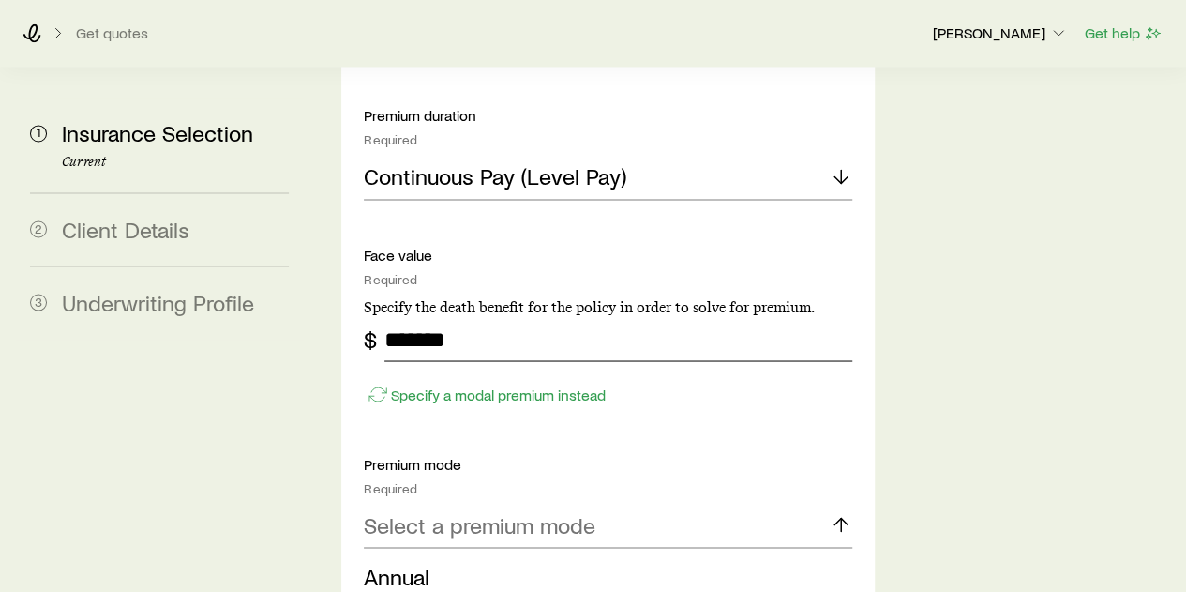
scroll to position [1588, 0]
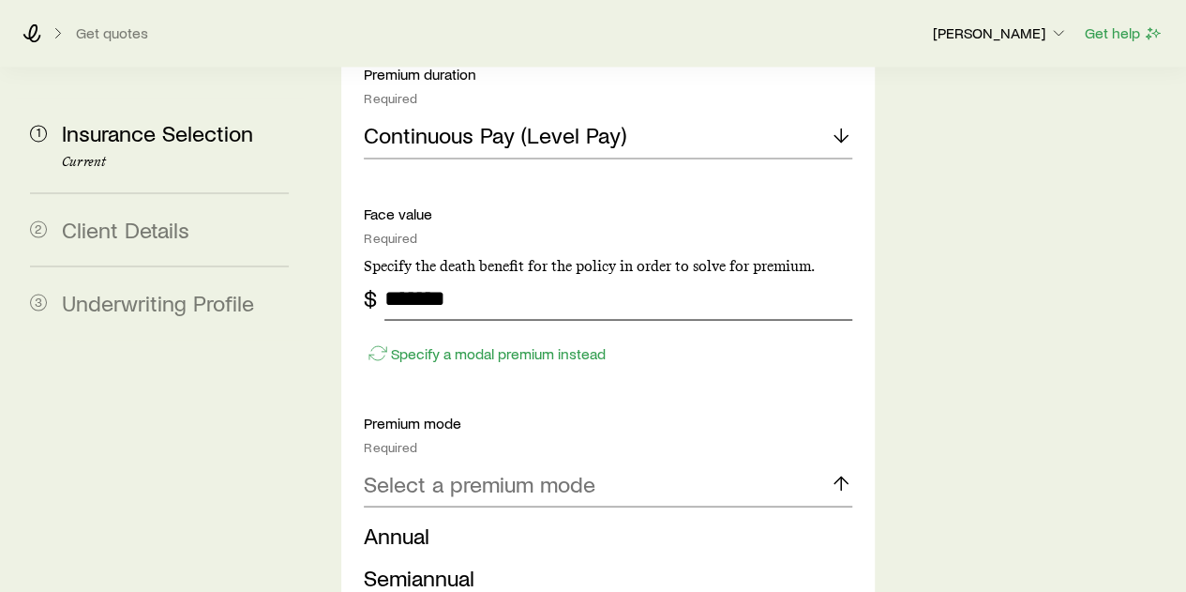
type input "*******"
click at [669, 461] on div "Select a premium mode" at bounding box center [608, 483] width 488 height 45
click at [593, 470] on p "Select a premium mode" at bounding box center [480, 483] width 232 height 26
click at [486, 514] on li "Annual" at bounding box center [602, 535] width 476 height 42
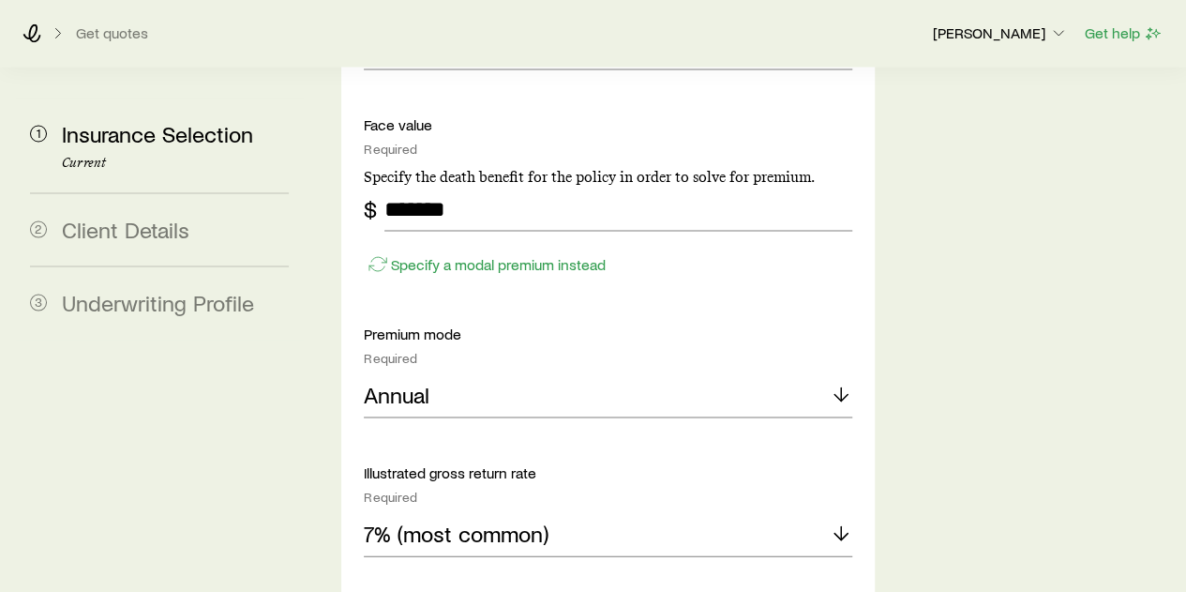
scroll to position [1776, 0]
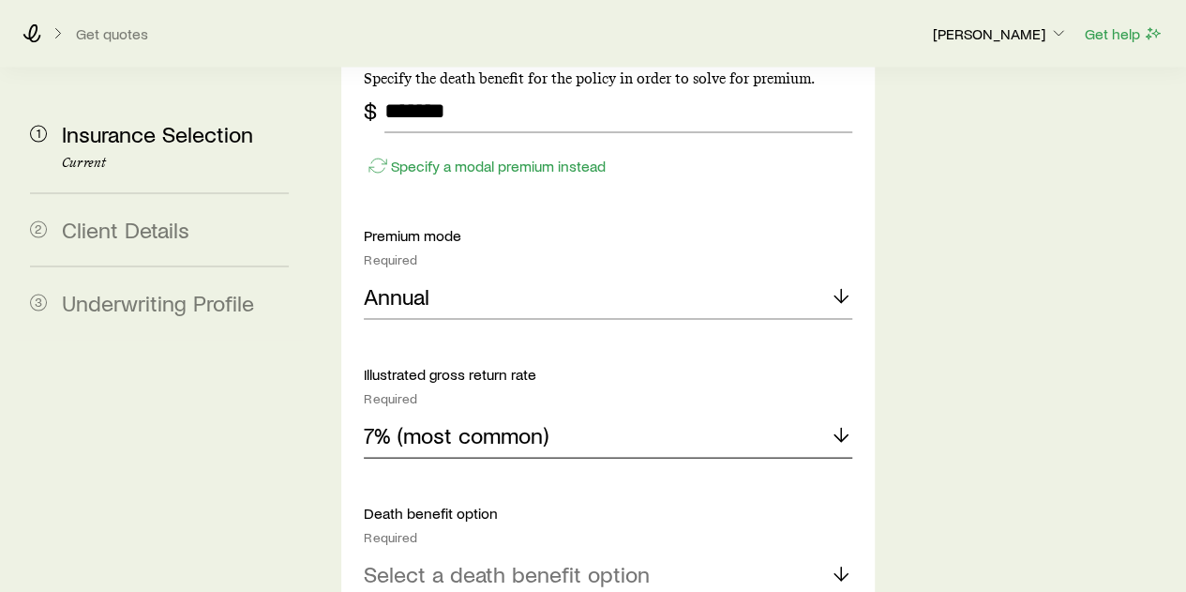
click at [626, 413] on div "7% (most common)" at bounding box center [608, 435] width 488 height 45
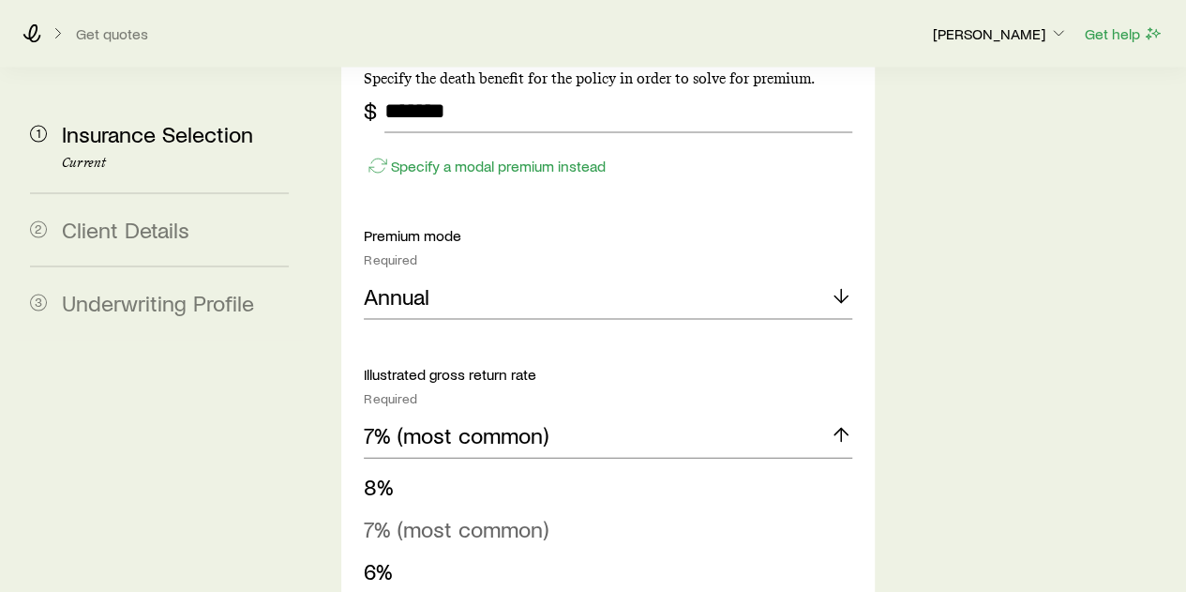
click at [589, 507] on li "7% (most common)" at bounding box center [602, 528] width 476 height 42
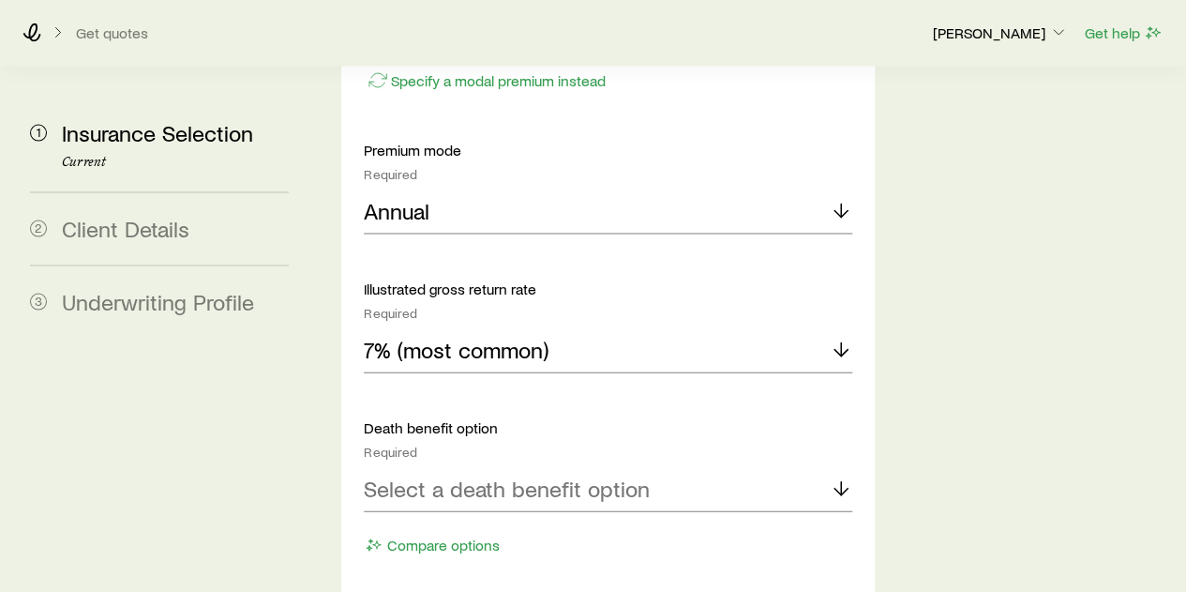
scroll to position [1963, 0]
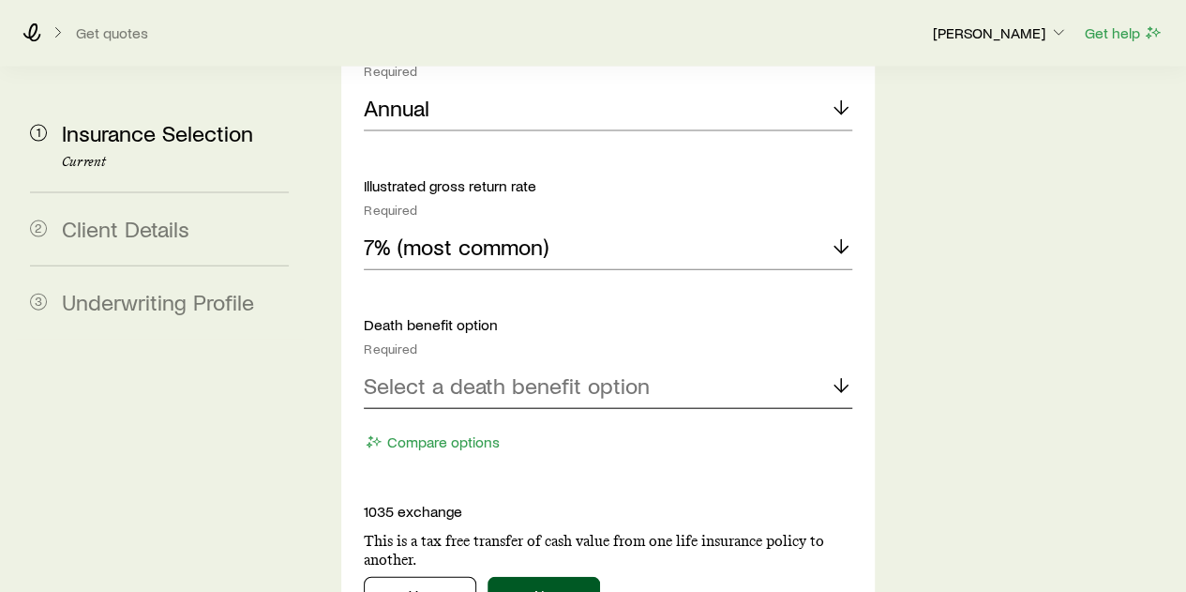
click at [616, 372] on p "Select a death benefit option" at bounding box center [507, 385] width 286 height 26
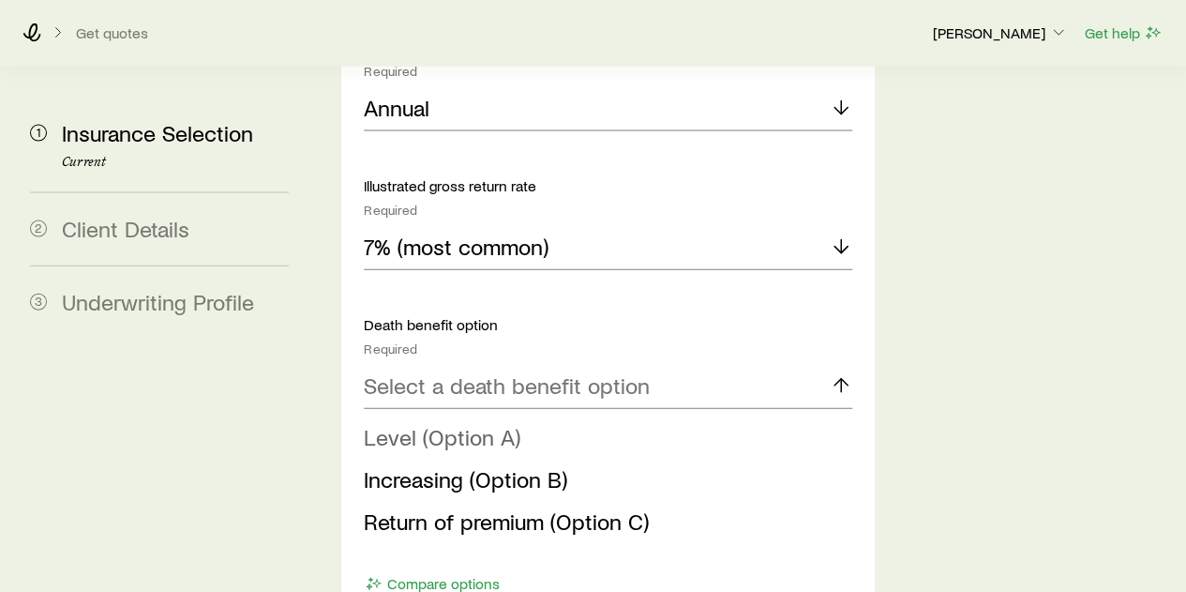
click at [627, 416] on li "Level (Option A)" at bounding box center [602, 437] width 476 height 42
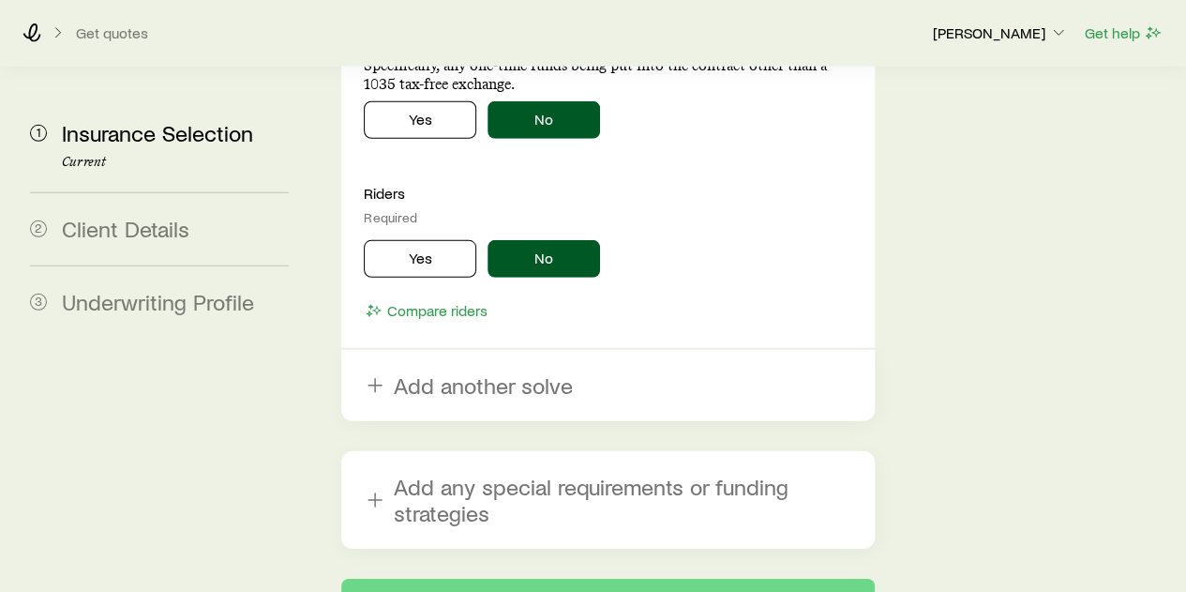
scroll to position [2673, 0]
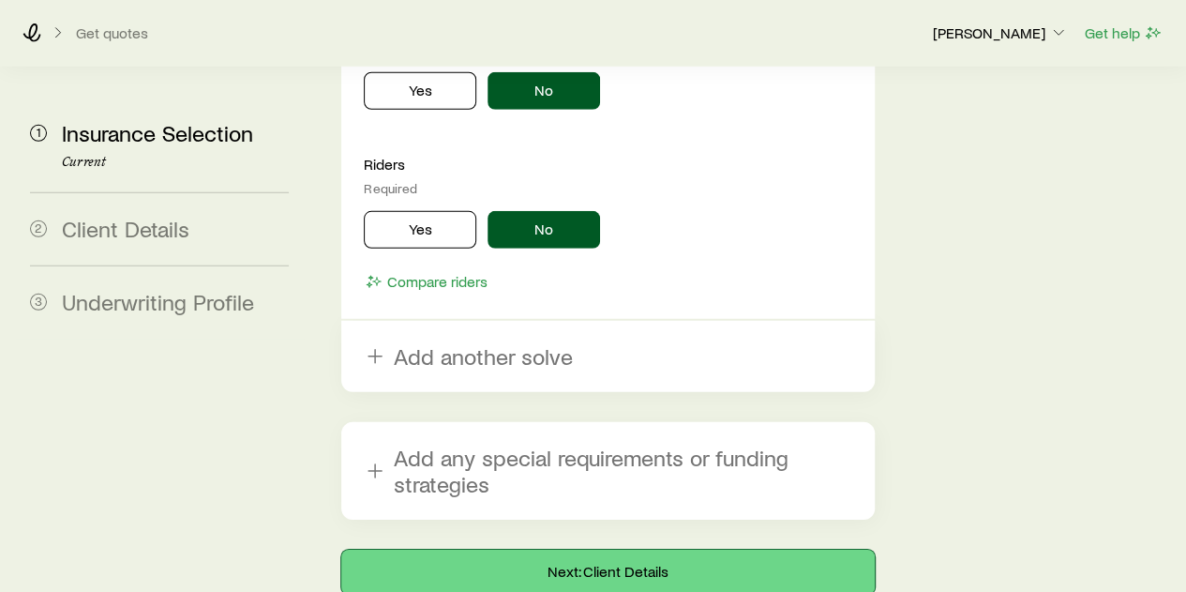
click at [609, 549] on button "Next: Client Details" at bounding box center [607, 571] width 533 height 45
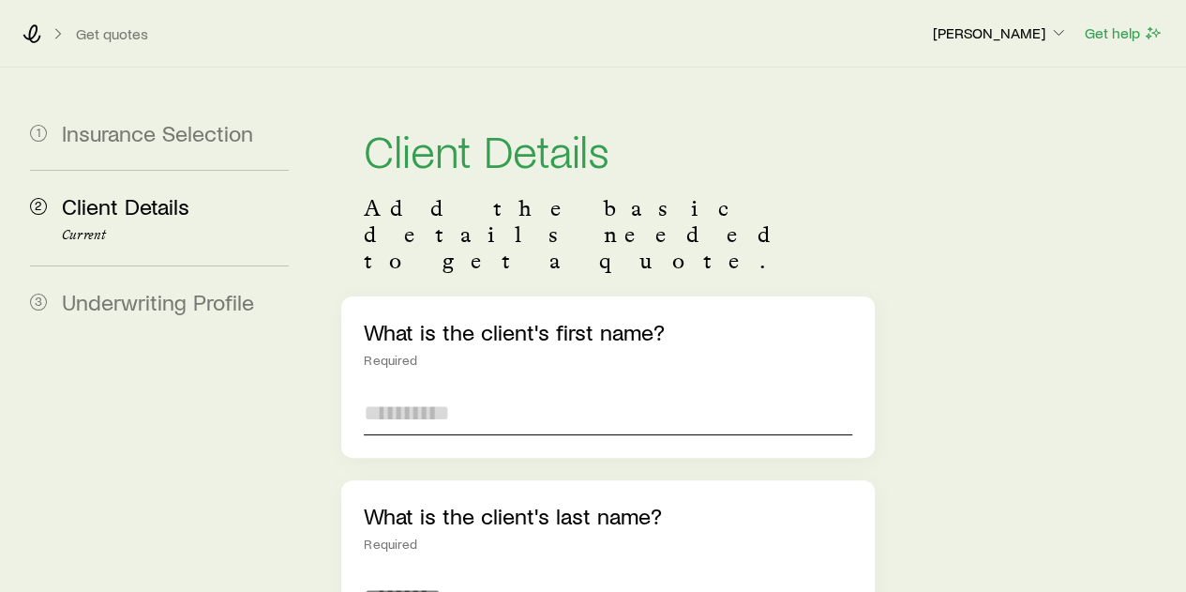
click at [571, 390] on input "text" at bounding box center [608, 412] width 488 height 45
drag, startPoint x: 571, startPoint y: 365, endPoint x: 459, endPoint y: 381, distance: 113.6
click at [459, 390] on input "**********" at bounding box center [608, 412] width 488 height 45
type input "**********"
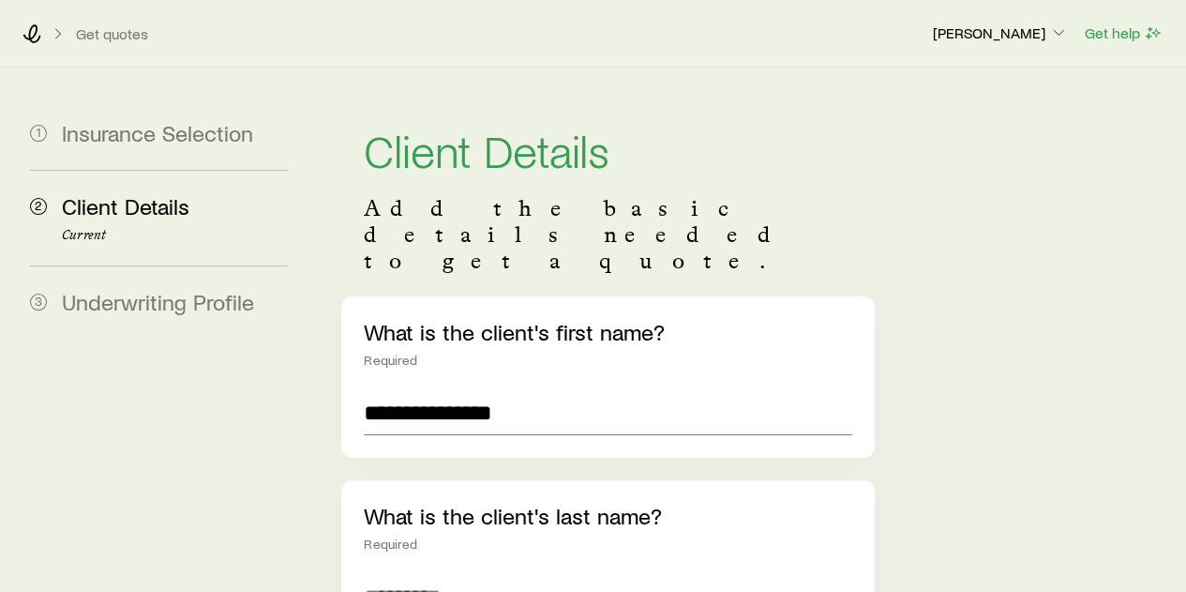
click at [456, 510] on div "What is the client's last name? Required" at bounding box center [607, 560] width 533 height 161
click at [453, 574] on input "text" at bounding box center [608, 596] width 488 height 45
paste input "*****"
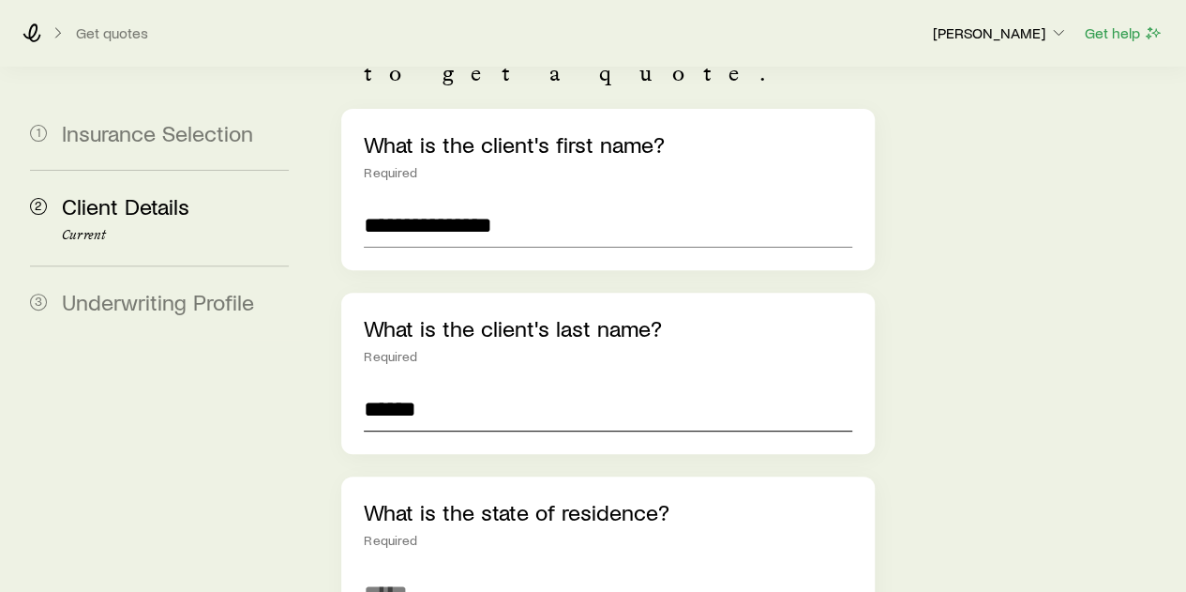
drag, startPoint x: 368, startPoint y: 350, endPoint x: 389, endPoint y: 382, distance: 38.0
click at [377, 386] on input "*****" at bounding box center [608, 408] width 488 height 45
type input "*****"
drag, startPoint x: 458, startPoint y: 173, endPoint x: 753, endPoint y: 175, distance: 295.4
click at [746, 203] on input "**********" at bounding box center [608, 225] width 488 height 45
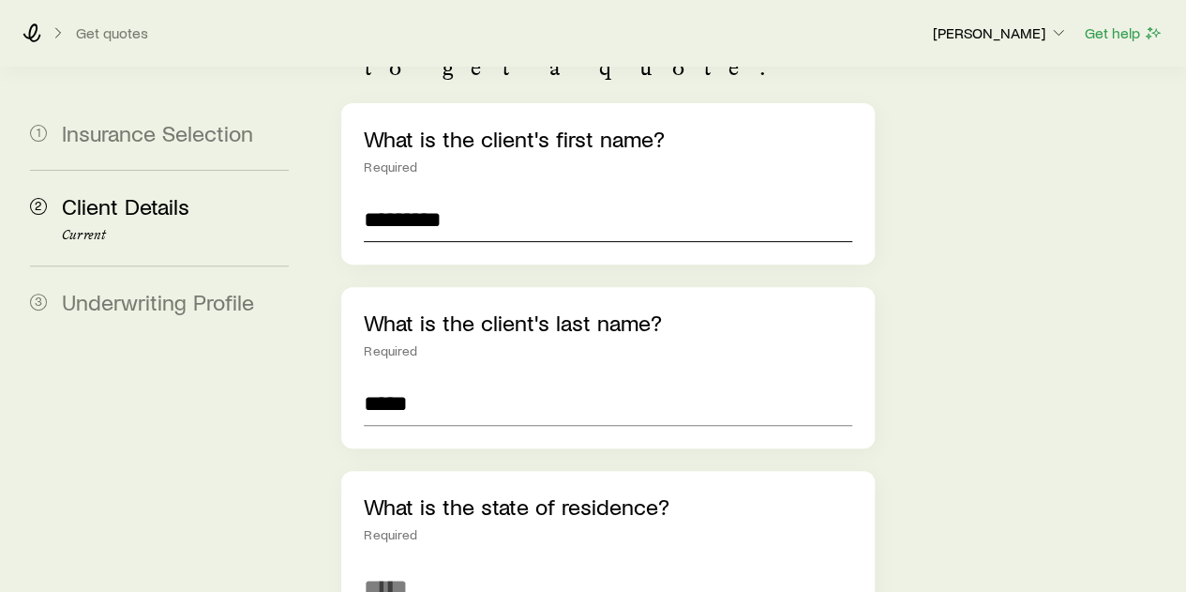
scroll to position [469, 0]
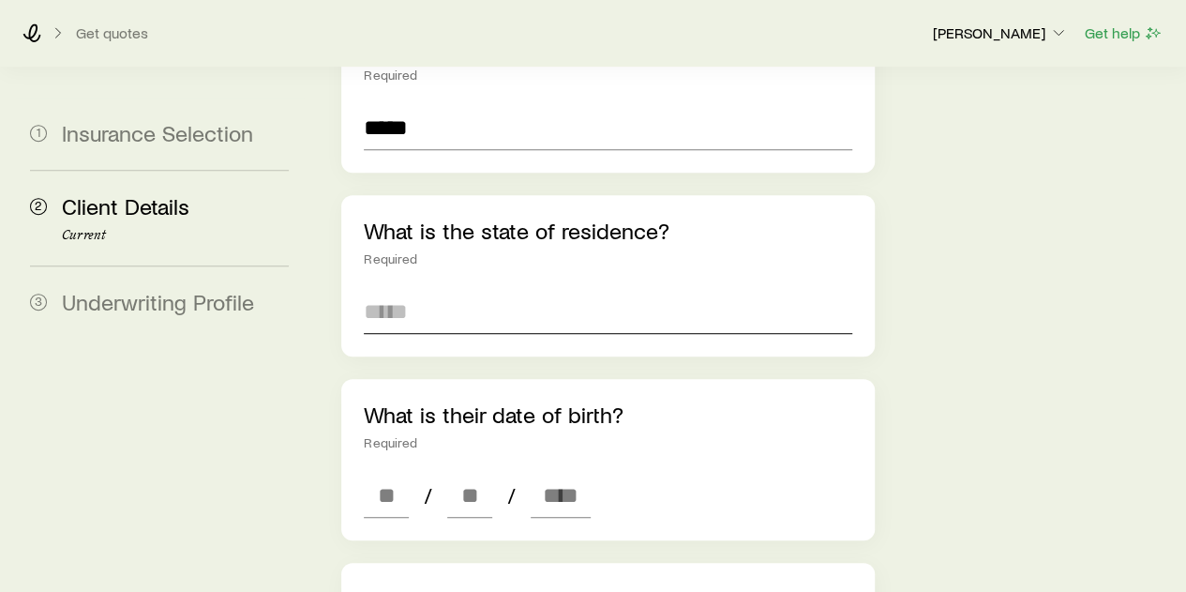
type input "*********"
click at [523, 289] on input at bounding box center [608, 311] width 488 height 45
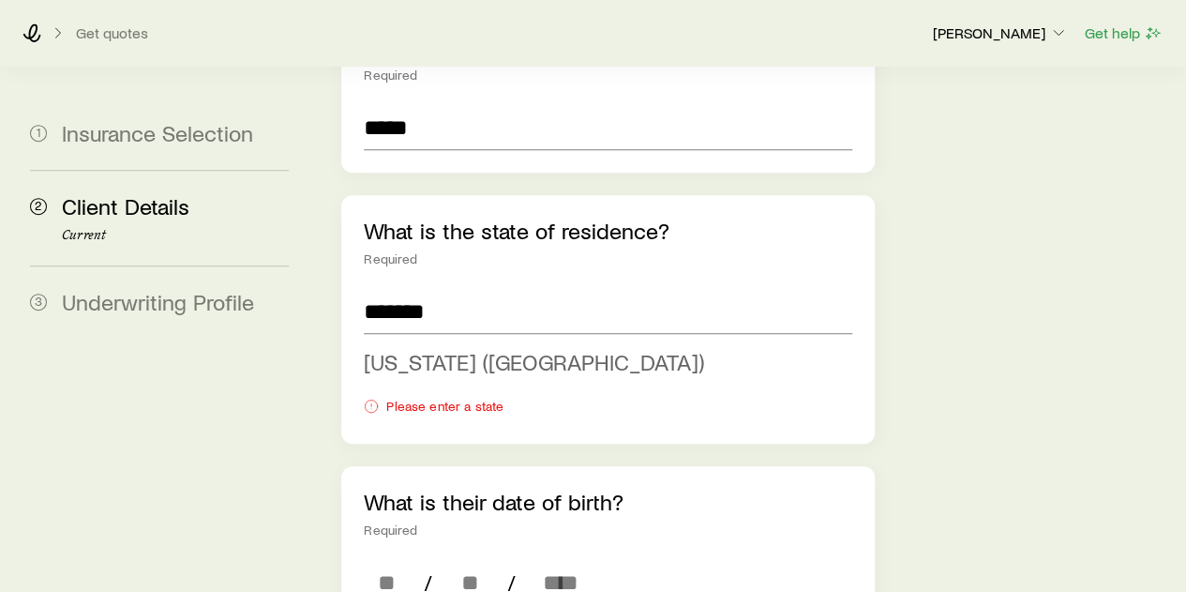
click at [472, 341] on li "Florida (FL)" at bounding box center [602, 362] width 476 height 42
type input "**********"
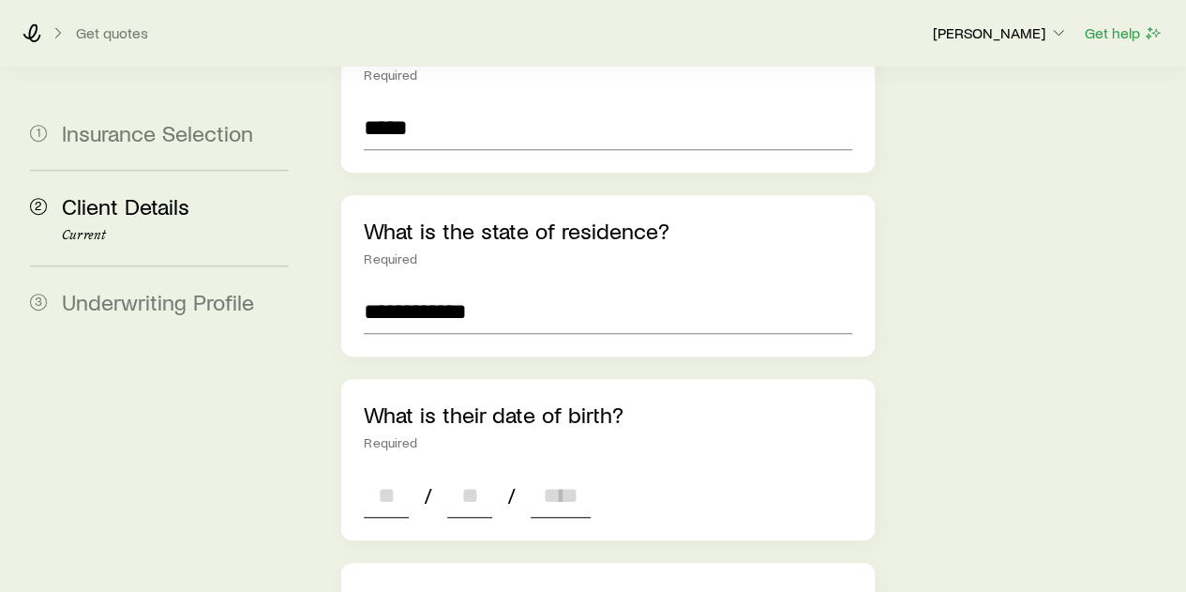
click at [403, 473] on input at bounding box center [386, 495] width 45 height 45
type input "**"
type input "*"
type input "**"
type input "****"
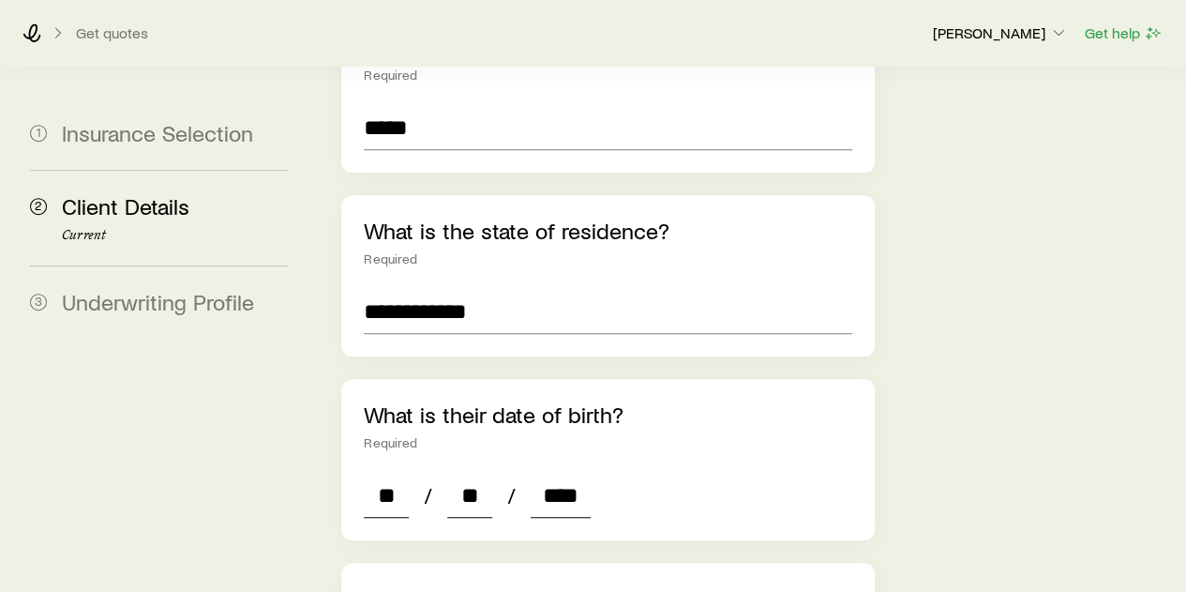
type input "*"
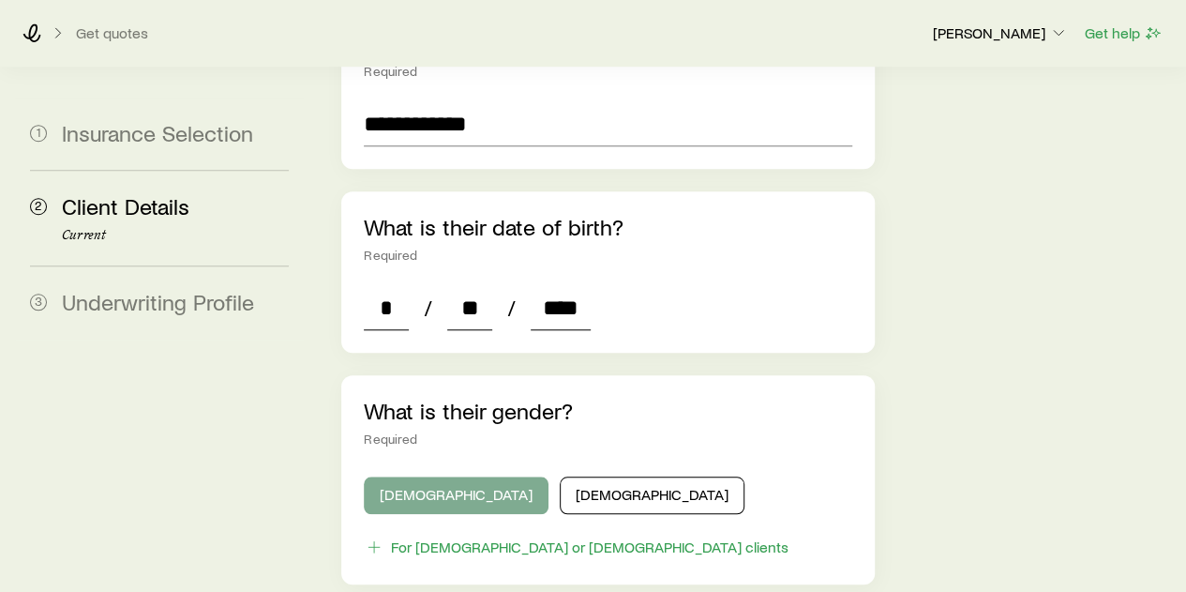
type input "****"
click at [418, 476] on button "Male" at bounding box center [456, 495] width 185 height 38
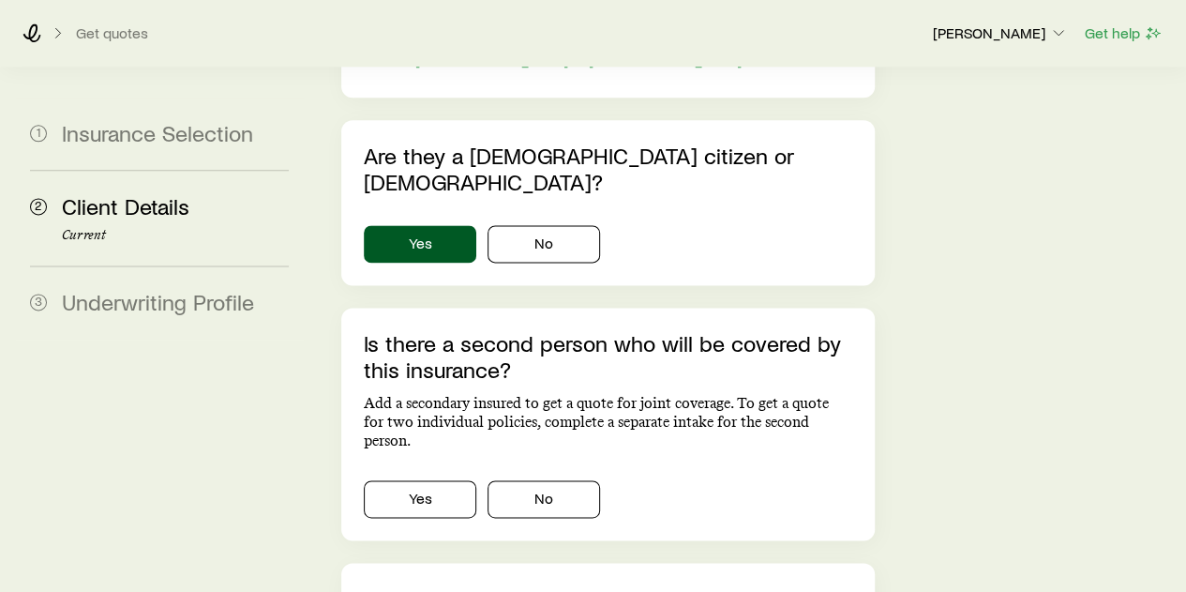
scroll to position [1219, 0]
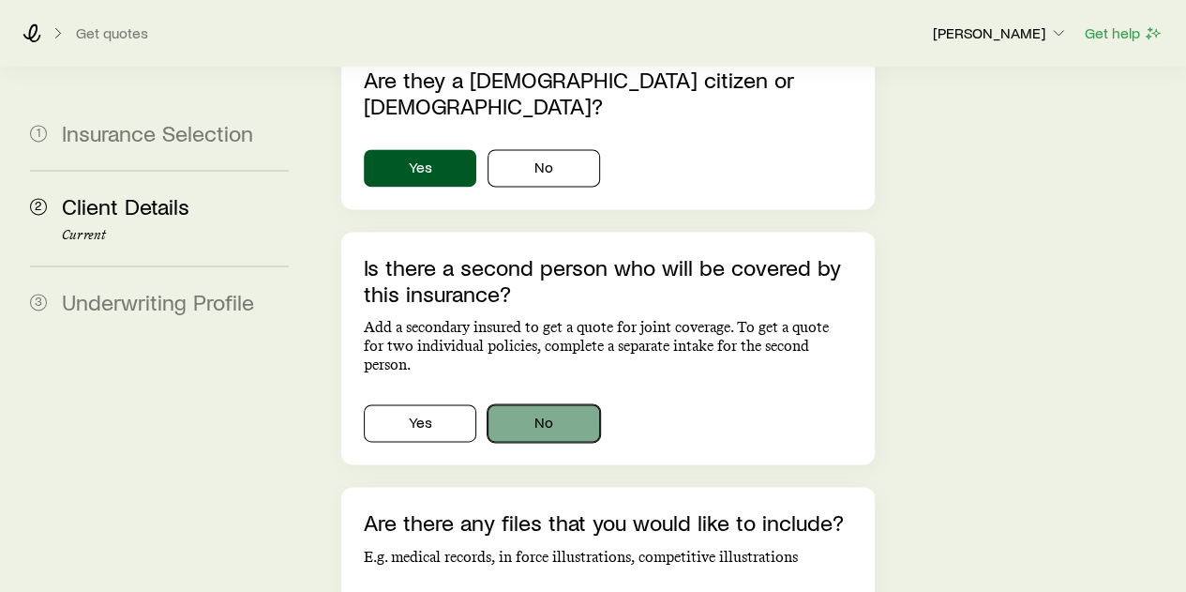
click at [541, 404] on button "No" at bounding box center [544, 423] width 113 height 38
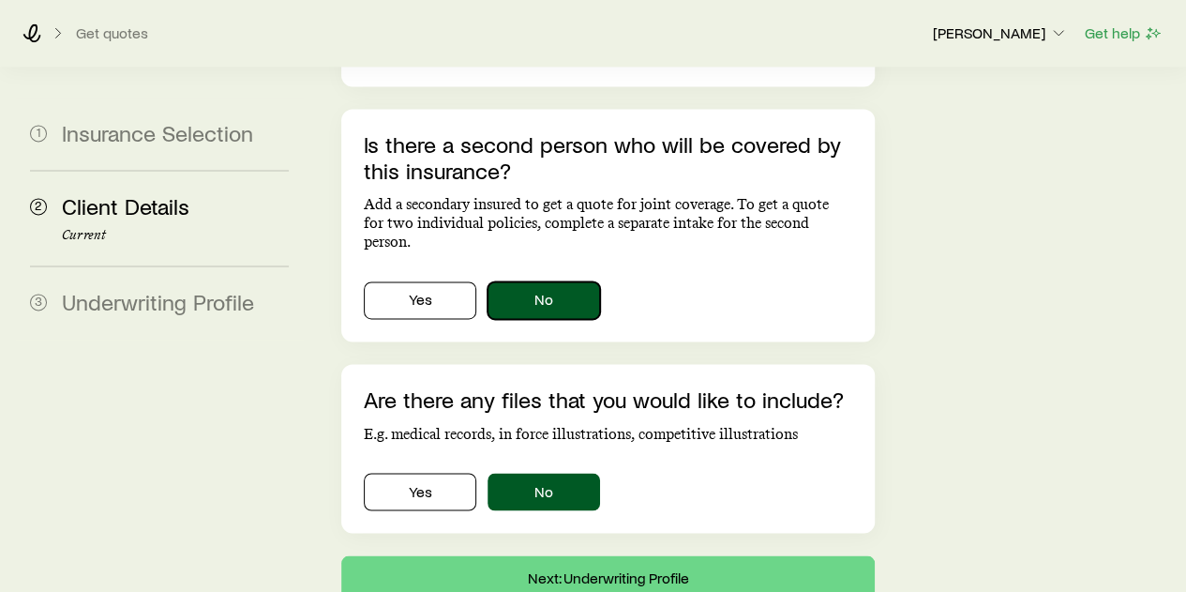
scroll to position [1358, 0]
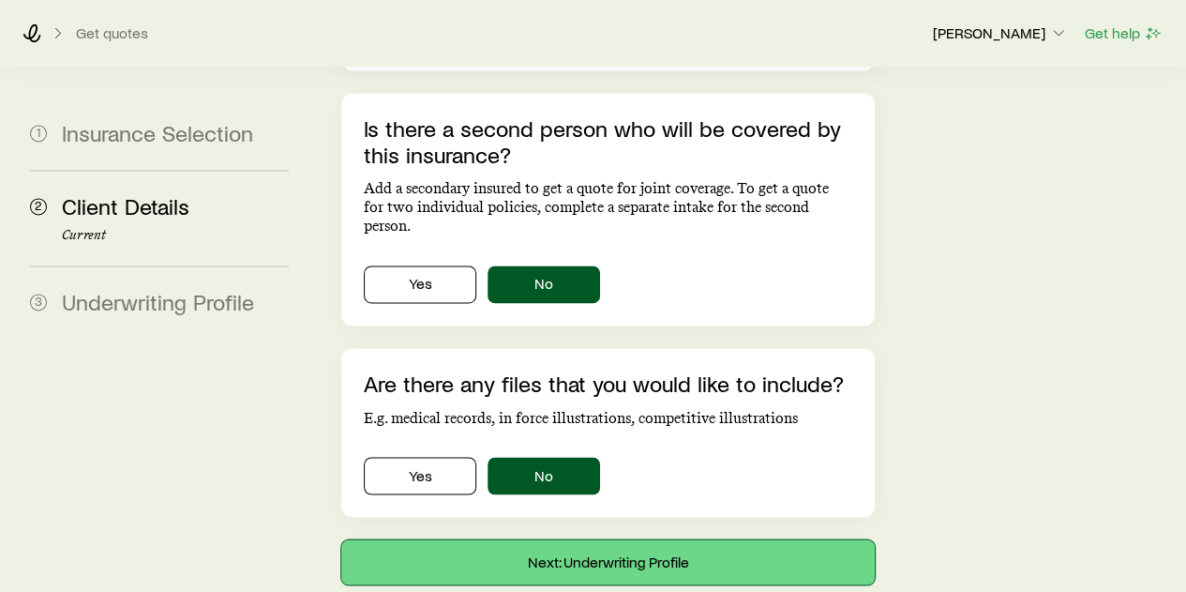
click at [590, 539] on button "Next: Underwriting Profile" at bounding box center [607, 561] width 533 height 45
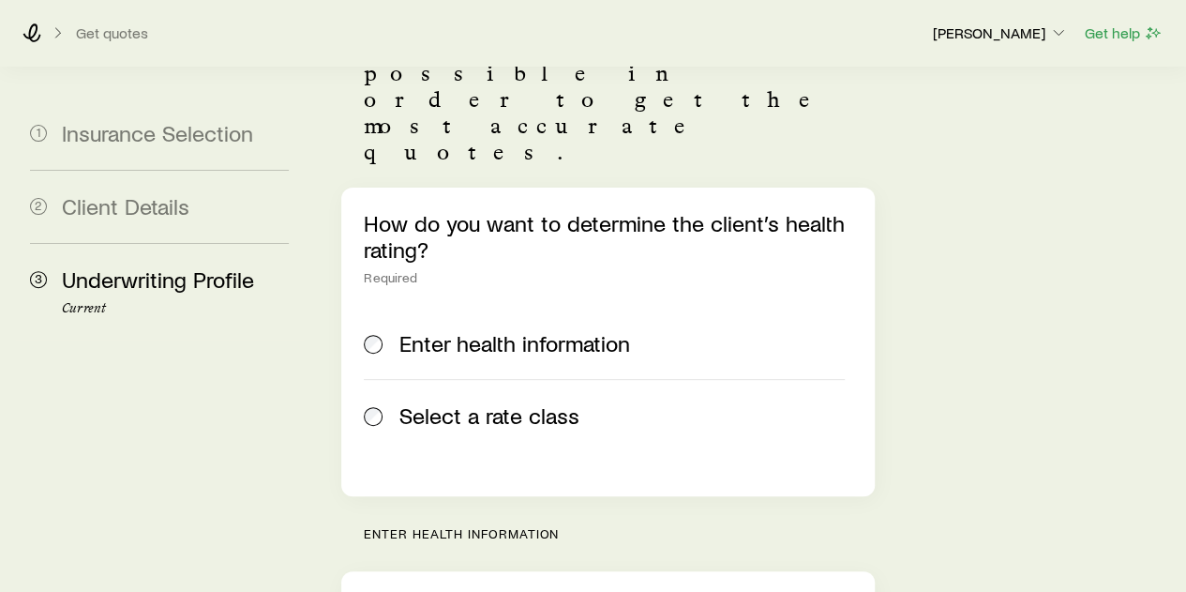
click at [533, 379] on label "Select a rate class" at bounding box center [604, 415] width 480 height 72
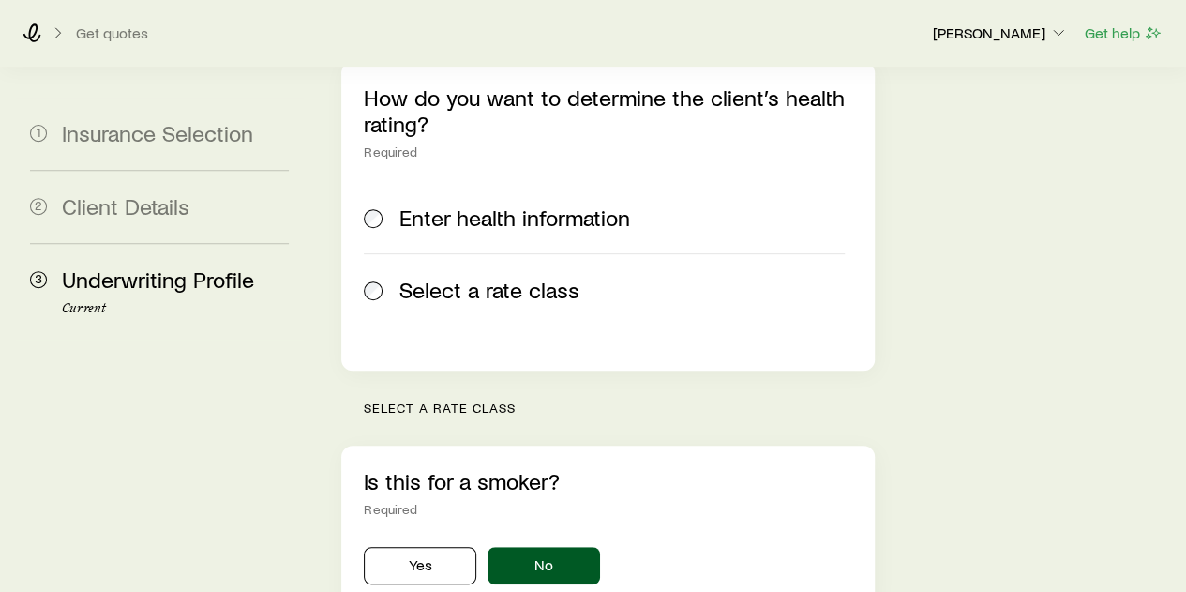
scroll to position [469, 0]
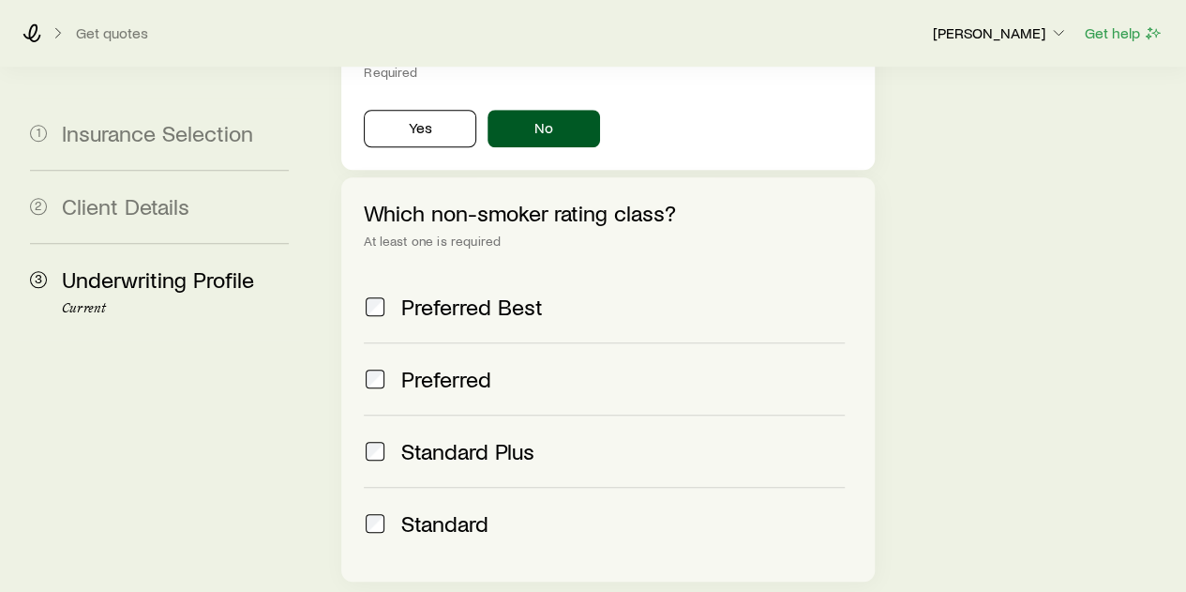
click at [476, 366] on span "Preferred" at bounding box center [446, 379] width 90 height 26
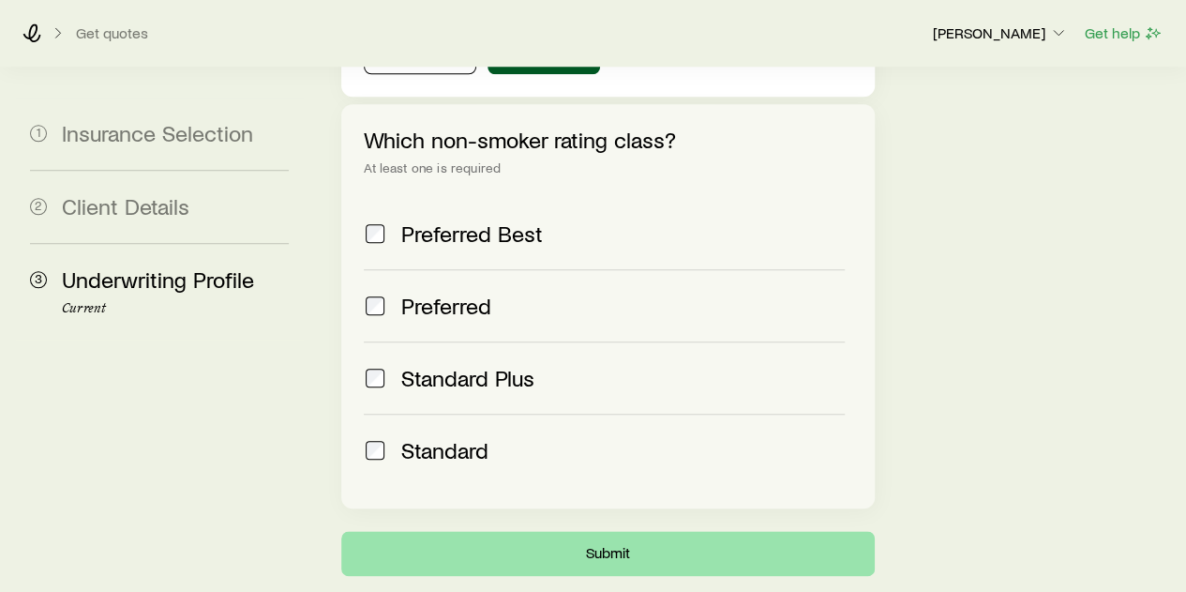
scroll to position [857, 0]
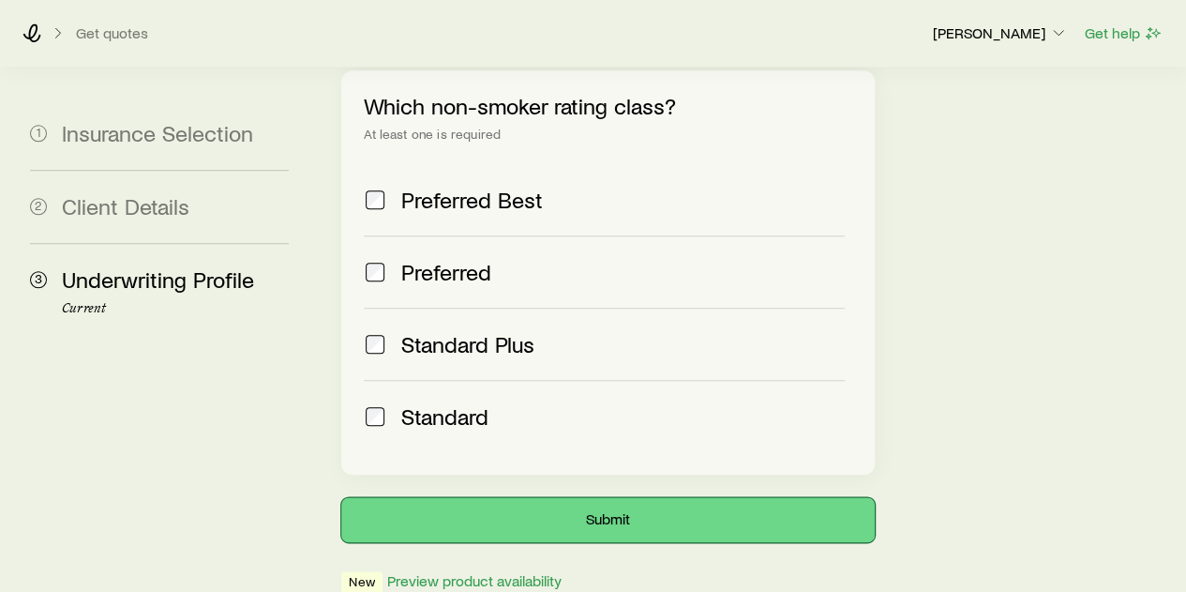
click at [660, 497] on button "Submit" at bounding box center [607, 519] width 533 height 45
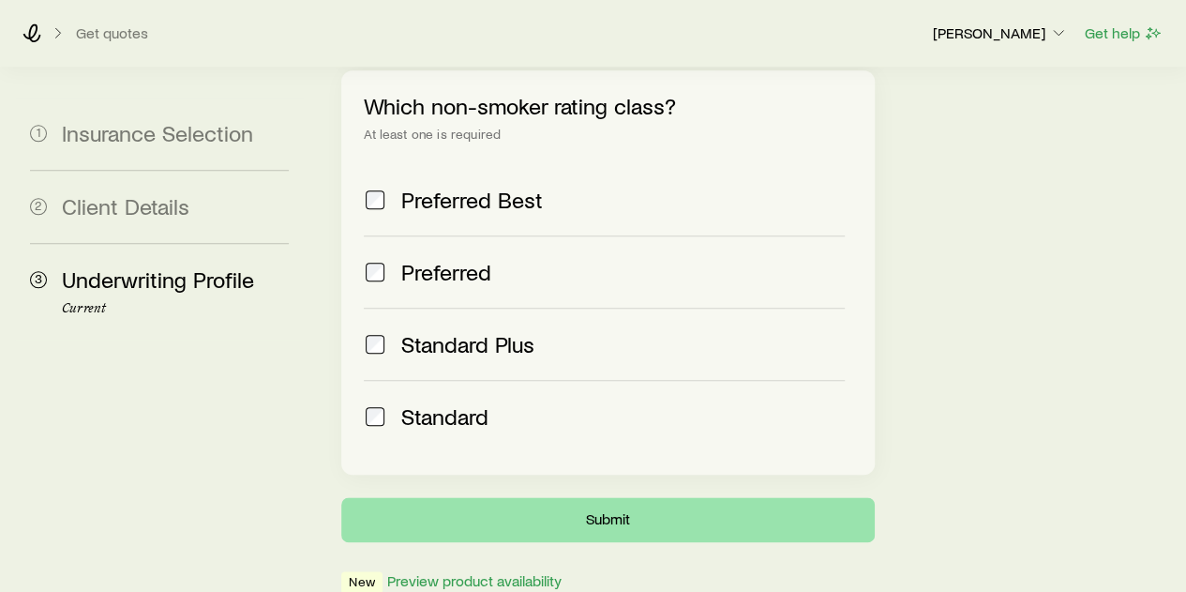
scroll to position [0, 0]
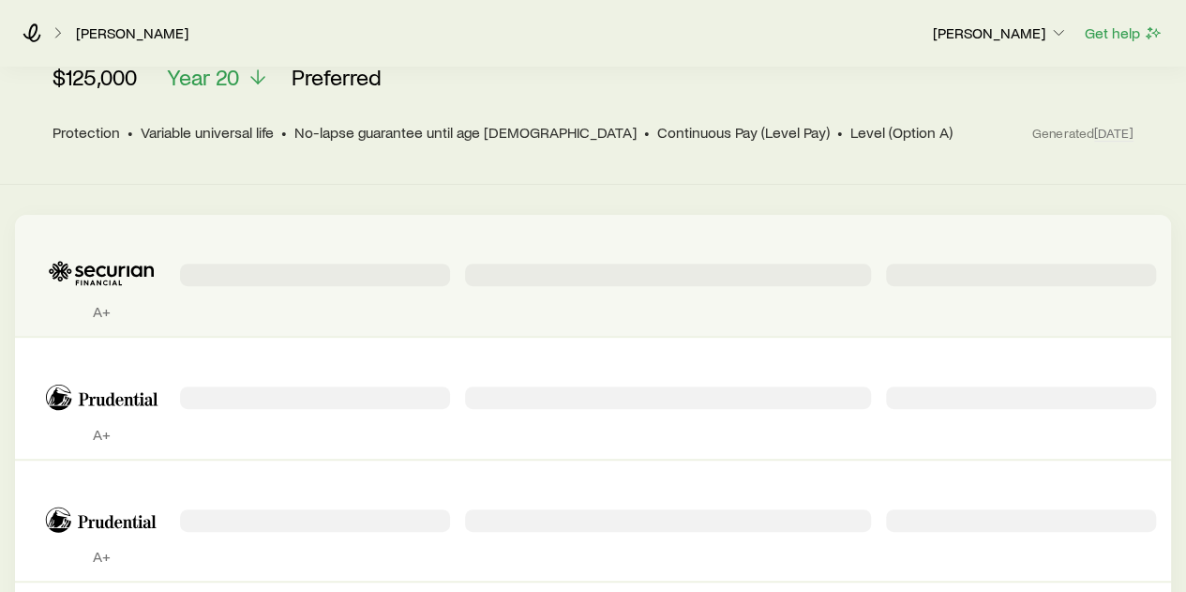
scroll to position [94, 0]
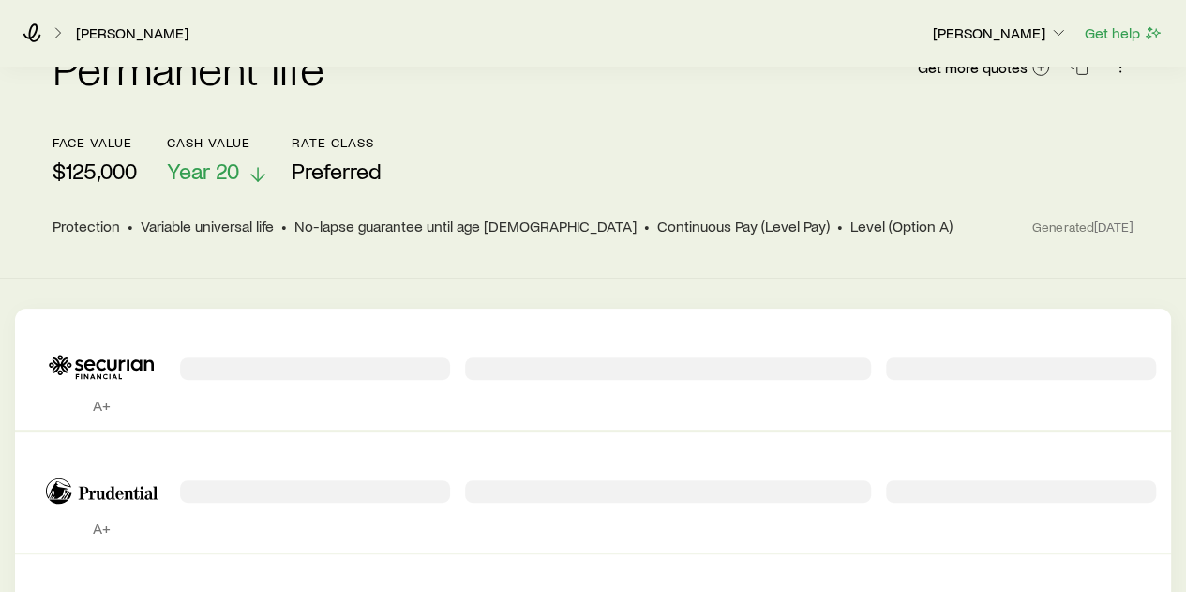
click at [244, 179] on p "Year 20" at bounding box center [218, 171] width 102 height 26
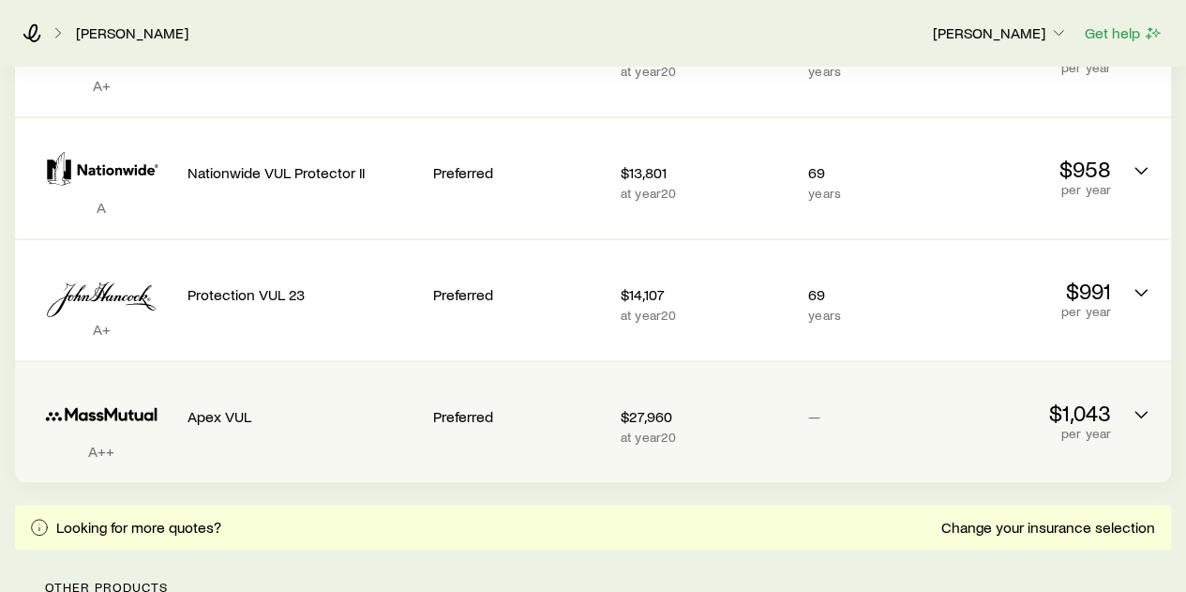
scroll to position [563, 0]
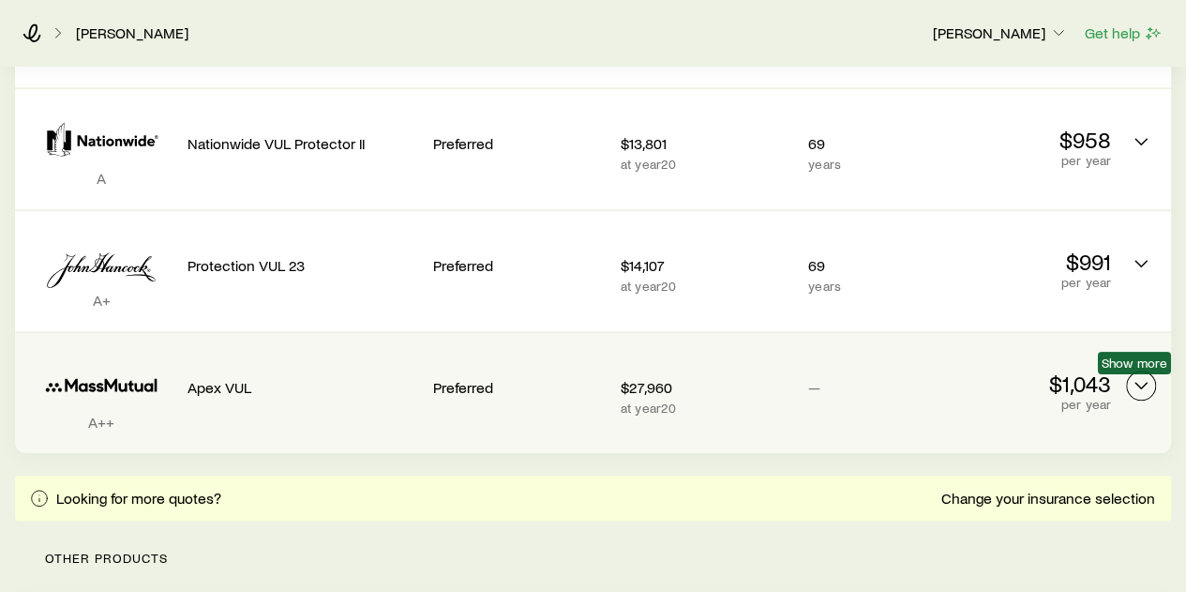
click at [1150, 378] on icon "Permanent quotes" at bounding box center [1141, 385] width 23 height 23
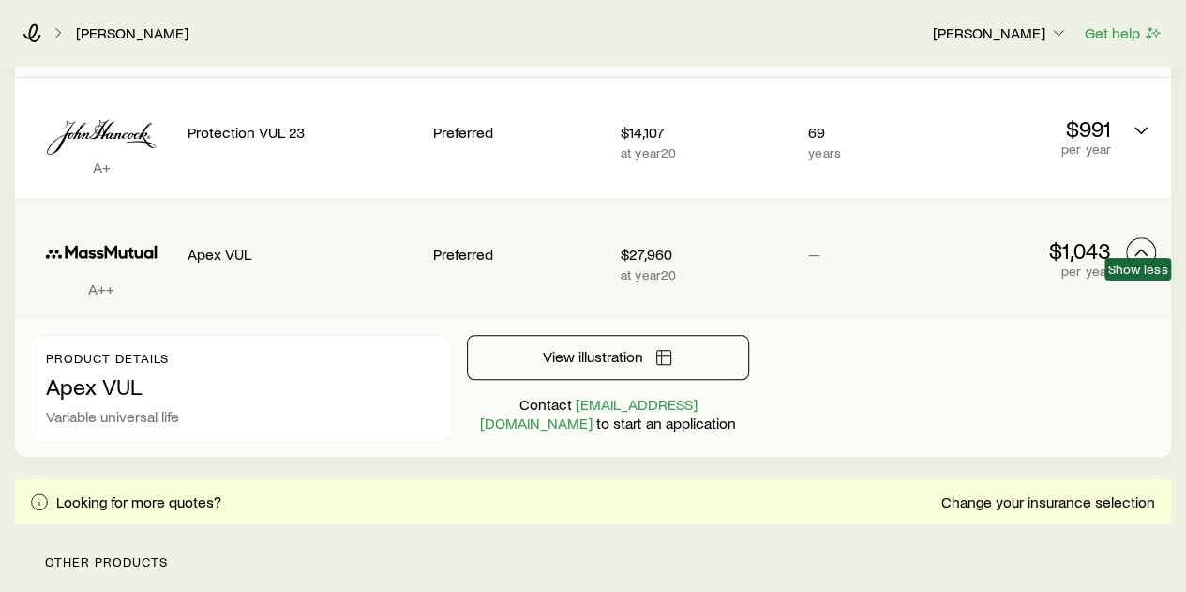
scroll to position [656, 0]
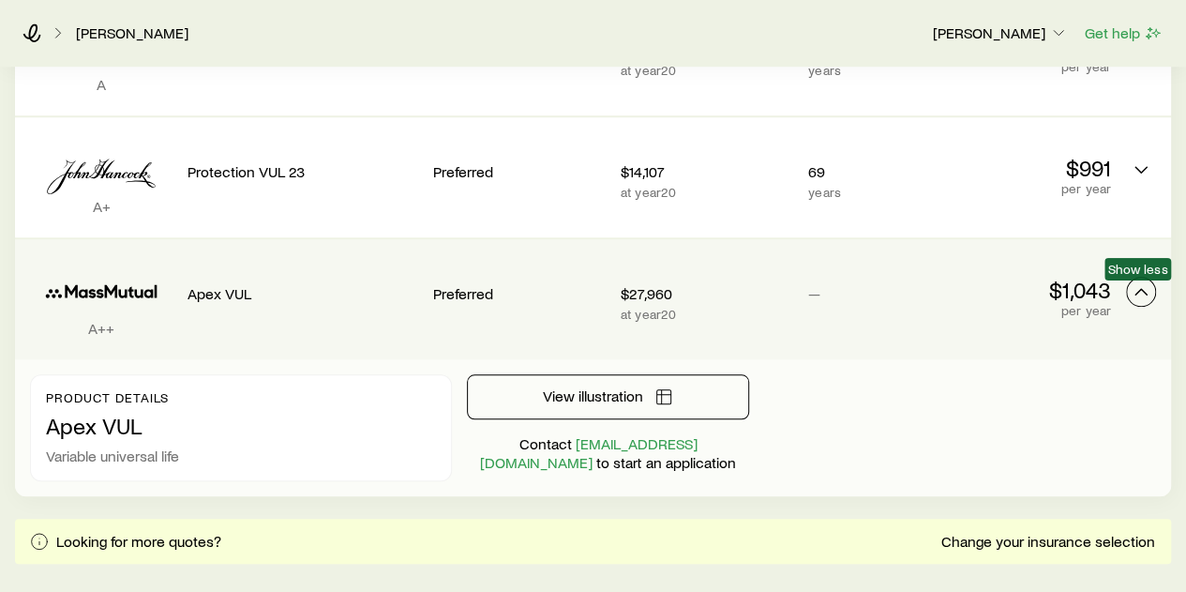
click at [1142, 293] on icon "Permanent quotes" at bounding box center [1141, 291] width 23 height 23
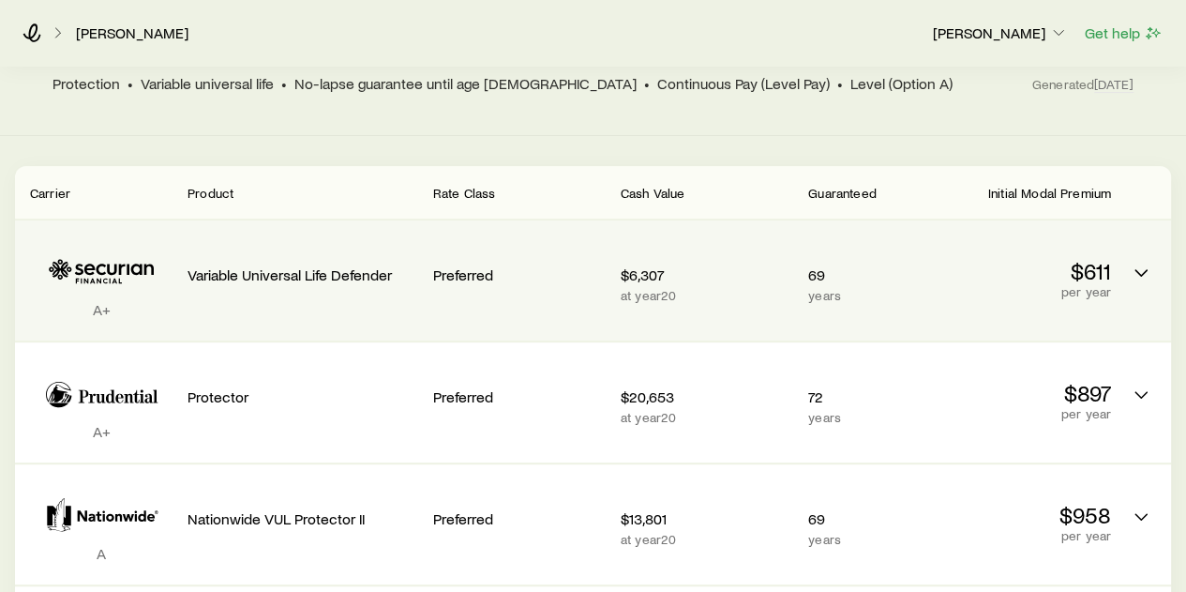
scroll to position [0, 0]
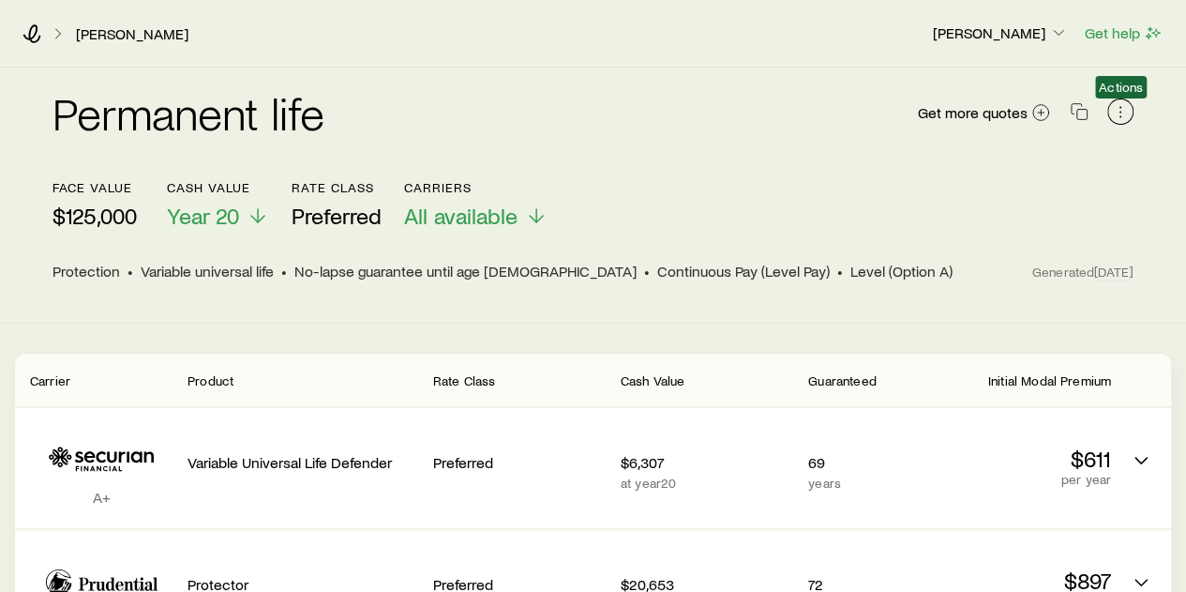
click at [1116, 106] on icon "button" at bounding box center [1120, 111] width 19 height 19
click at [853, 53] on div "Rigas, Nicholaos Tyler Glasson Get help" at bounding box center [593, 34] width 1186 height 68
drag, startPoint x: 962, startPoint y: 135, endPoint x: 964, endPoint y: 112, distance: 23.5
click at [962, 134] on div "Permanent life Get more quotes" at bounding box center [593, 124] width 1081 height 68
click at [964, 112] on span "Get more quotes" at bounding box center [973, 112] width 110 height 15
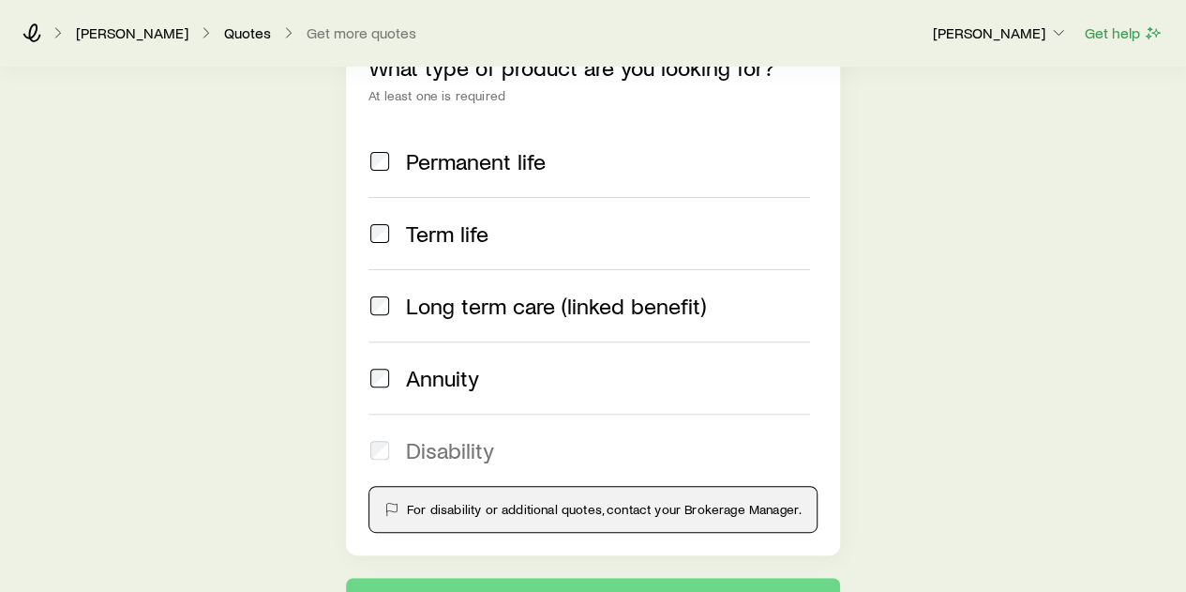
scroll to position [94, 0]
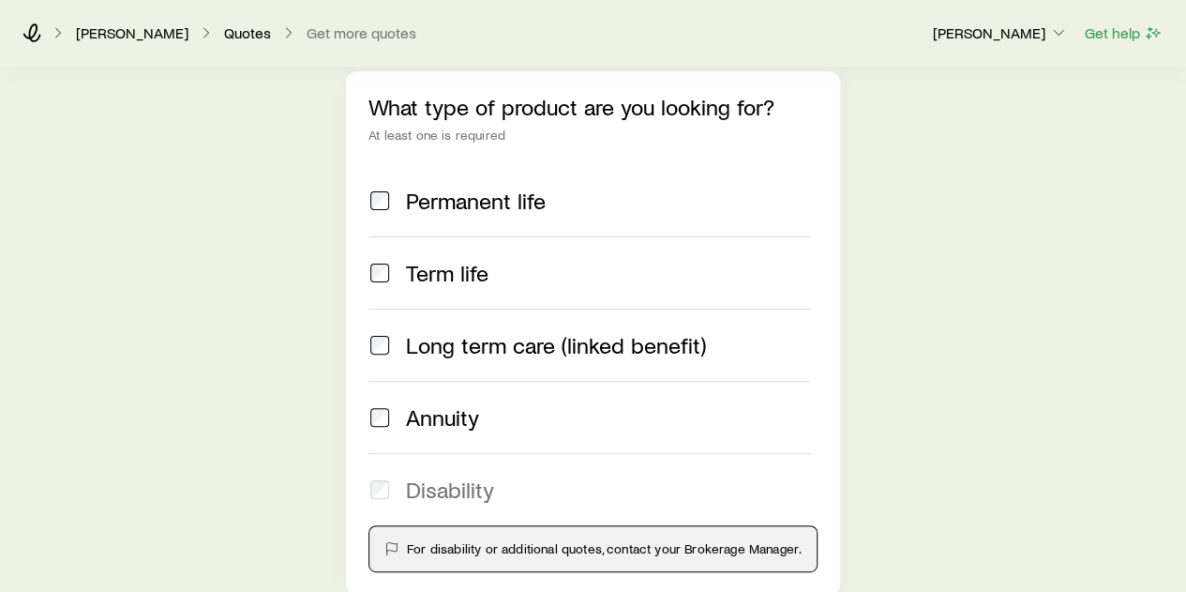
click at [451, 183] on label "Permanent life" at bounding box center [589, 200] width 442 height 71
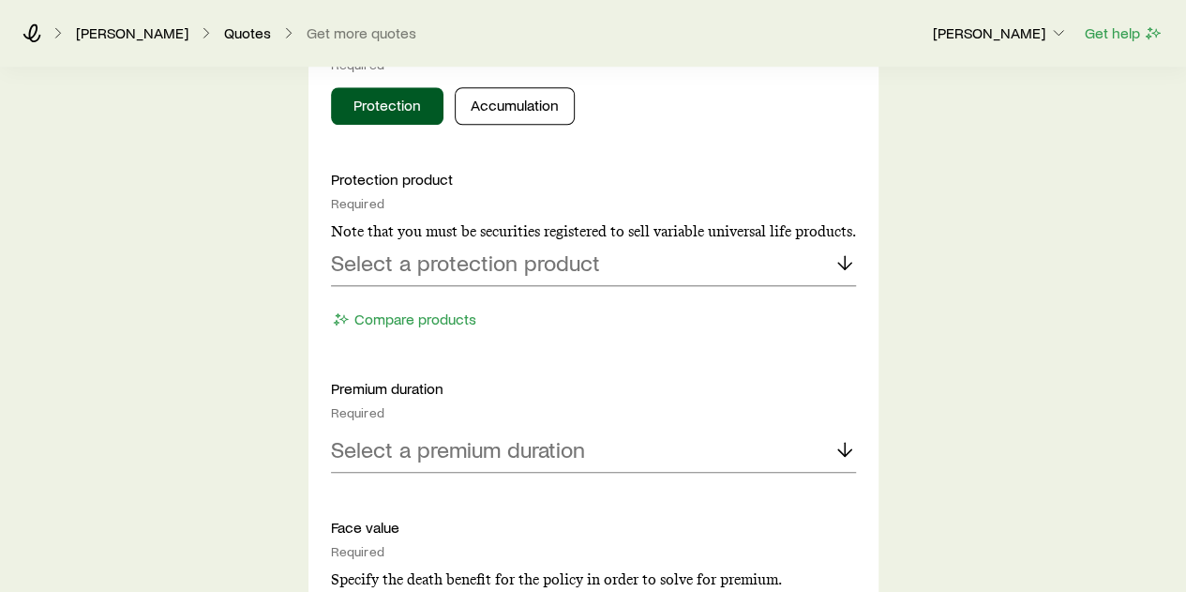
scroll to position [844, 0]
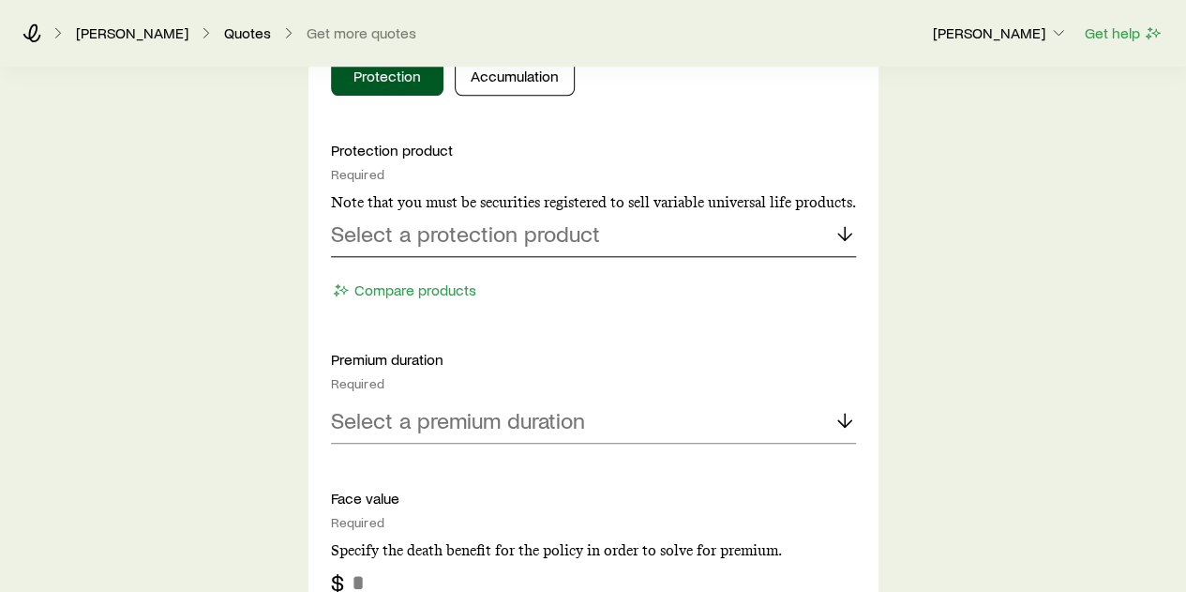
click at [547, 220] on p "Select a protection product" at bounding box center [465, 233] width 269 height 26
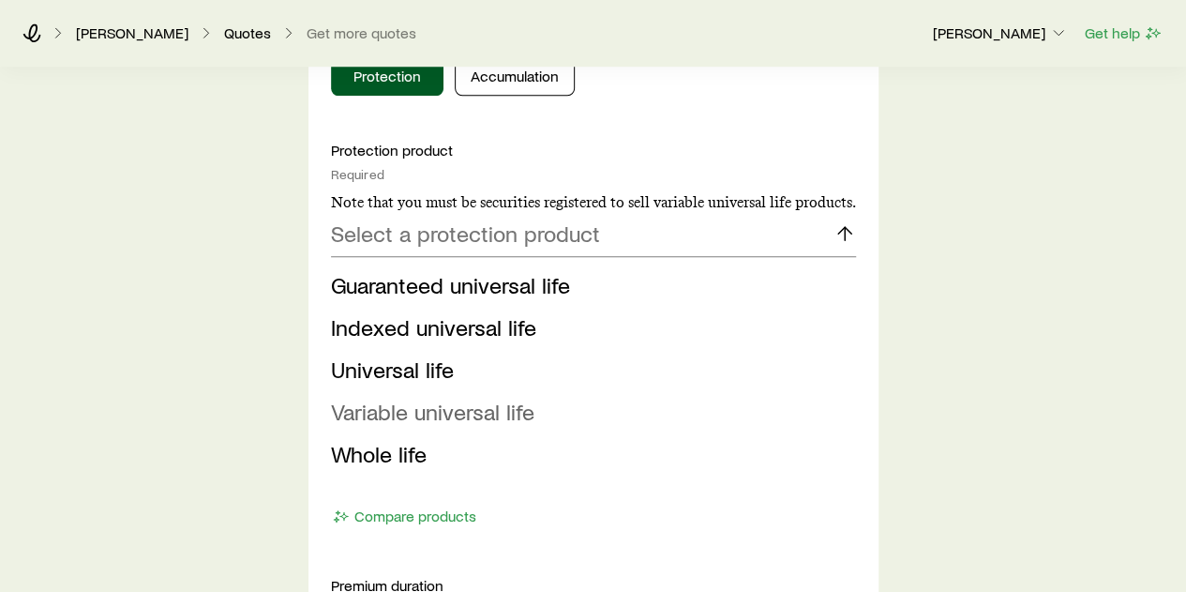
click at [527, 407] on span "Variable universal life" at bounding box center [432, 411] width 203 height 27
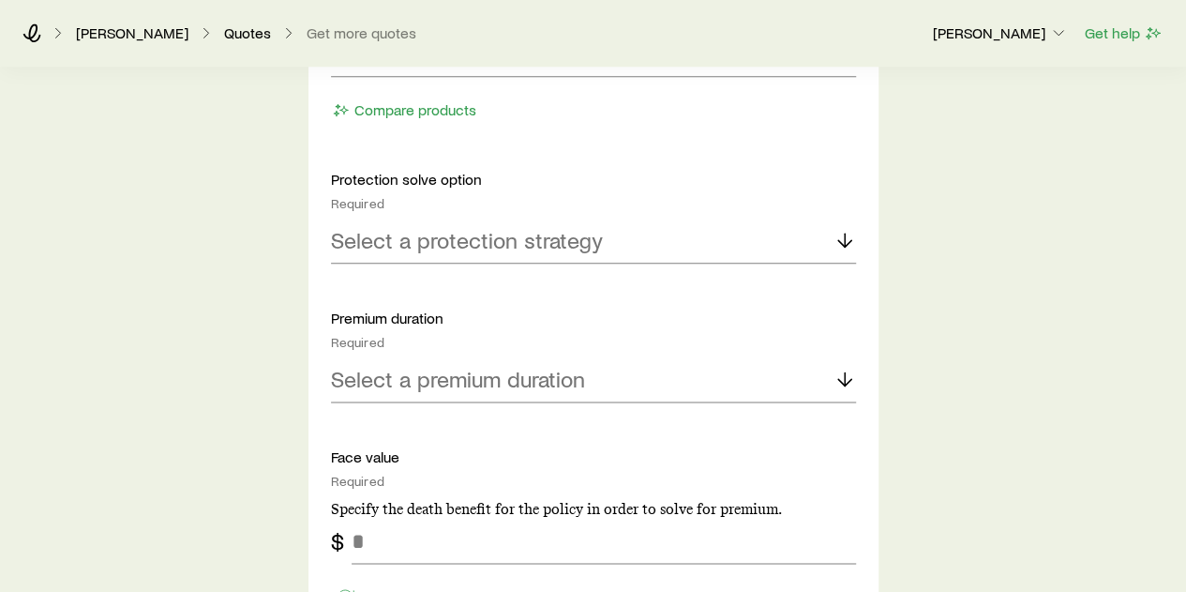
scroll to position [1031, 0]
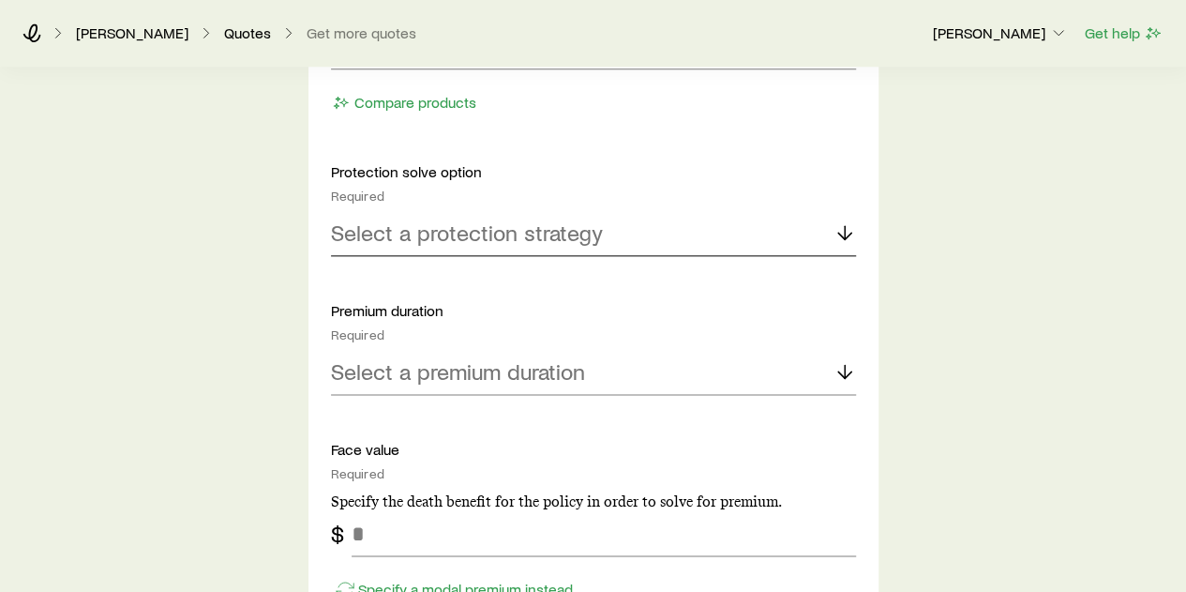
click at [572, 232] on p "Select a protection strategy" at bounding box center [467, 232] width 272 height 26
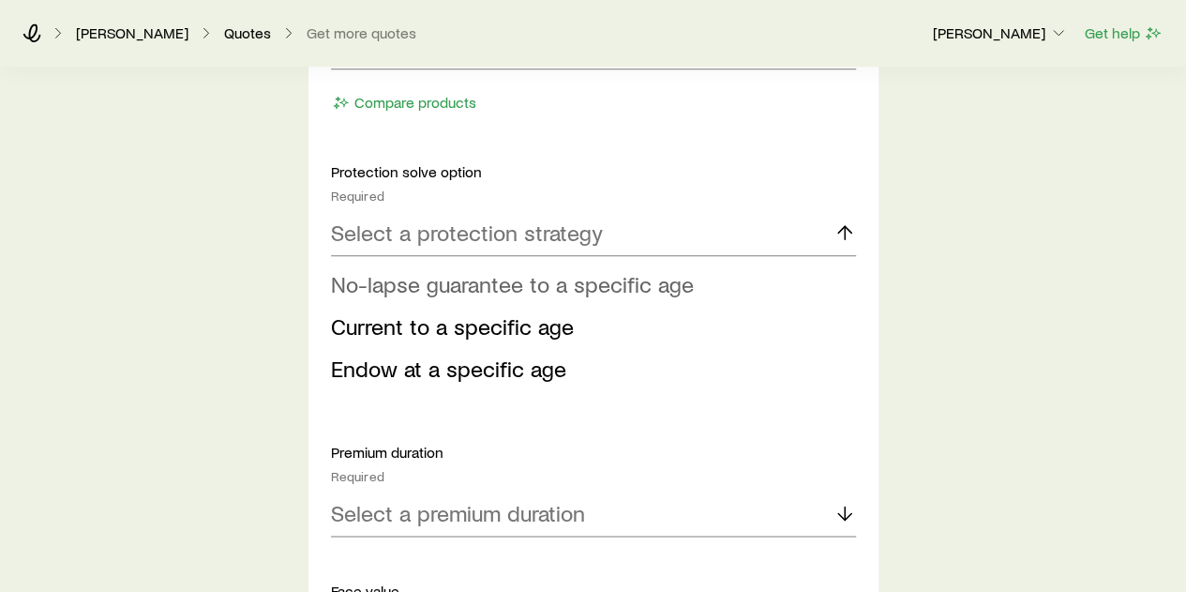
click at [641, 277] on span "No-lapse guarantee to a specific age" at bounding box center [512, 283] width 363 height 27
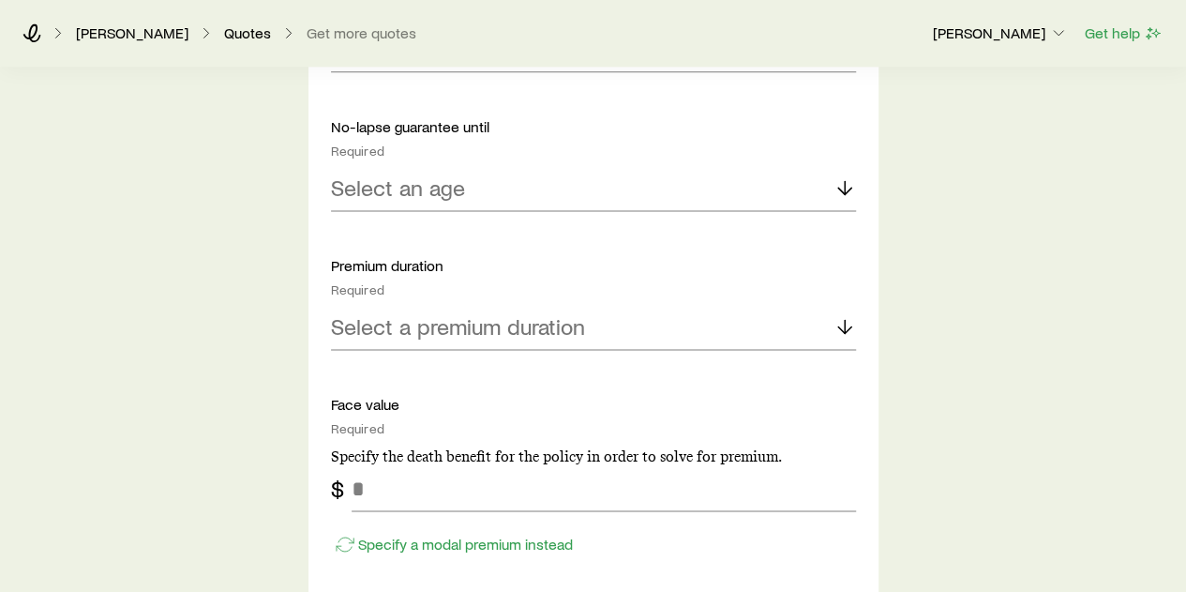
scroll to position [1219, 0]
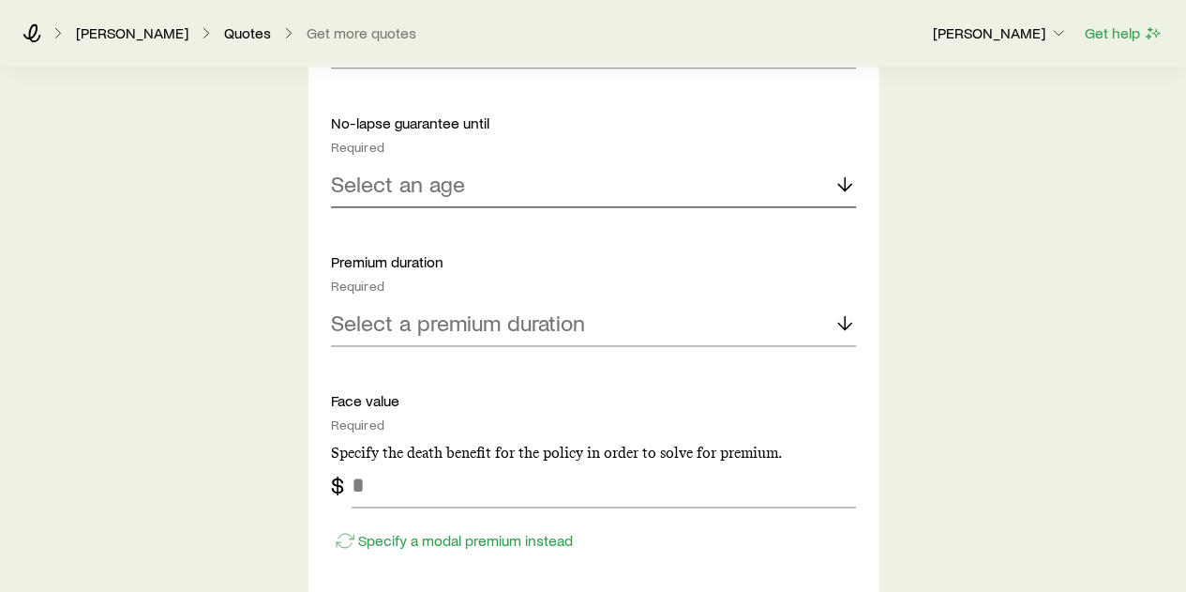
click at [540, 185] on div "Select an age" at bounding box center [593, 184] width 525 height 45
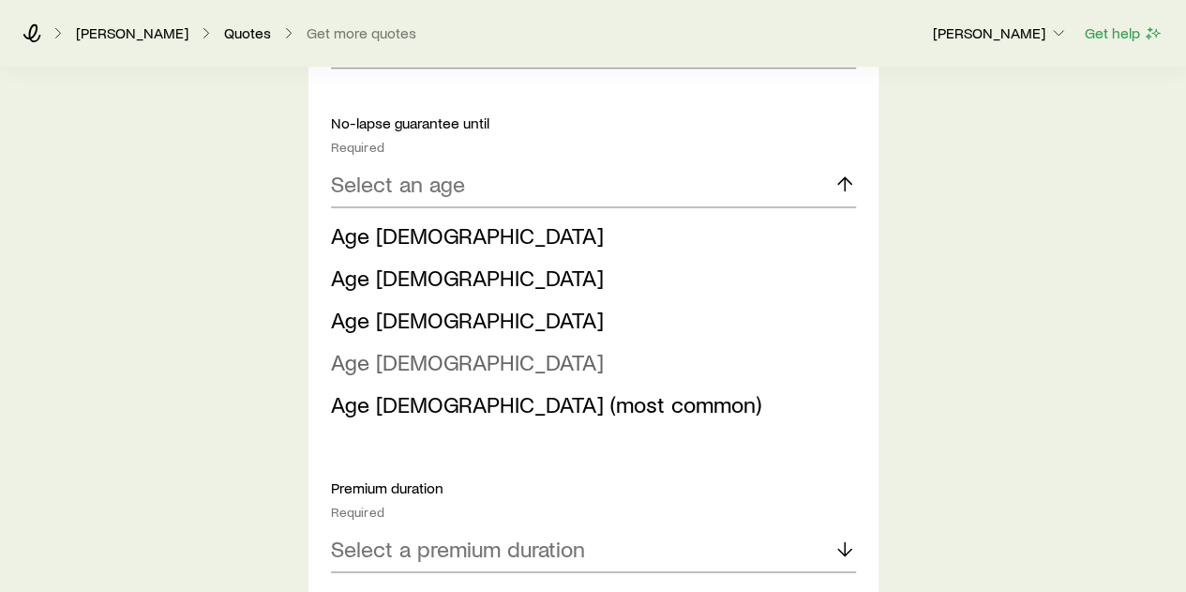
click at [483, 359] on li "Age 100" at bounding box center [588, 362] width 514 height 42
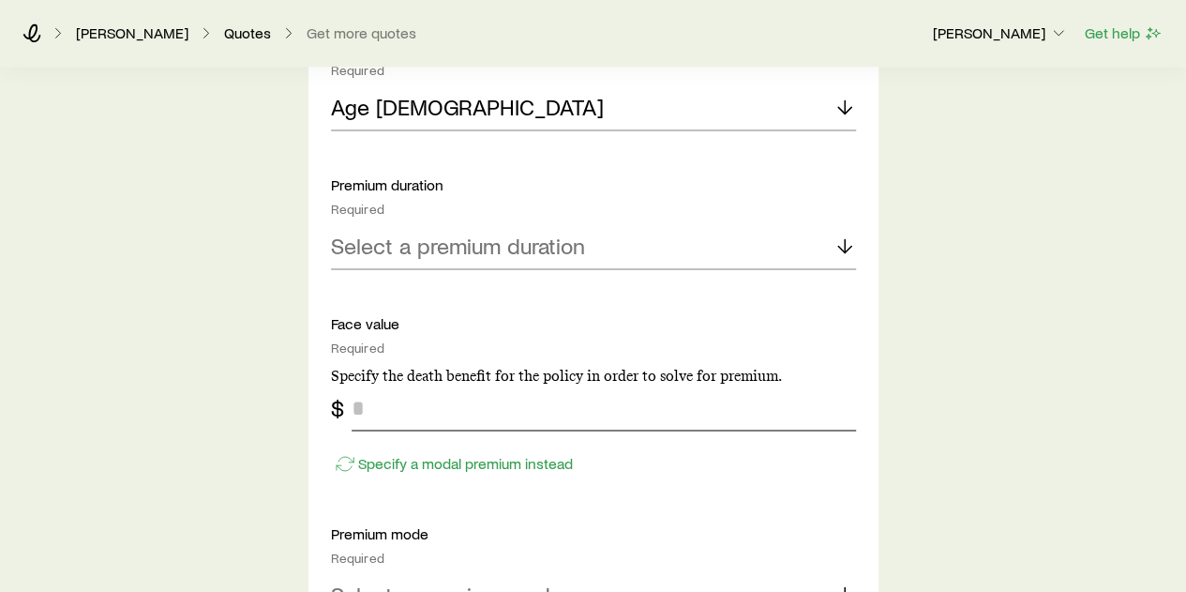
scroll to position [1406, 0]
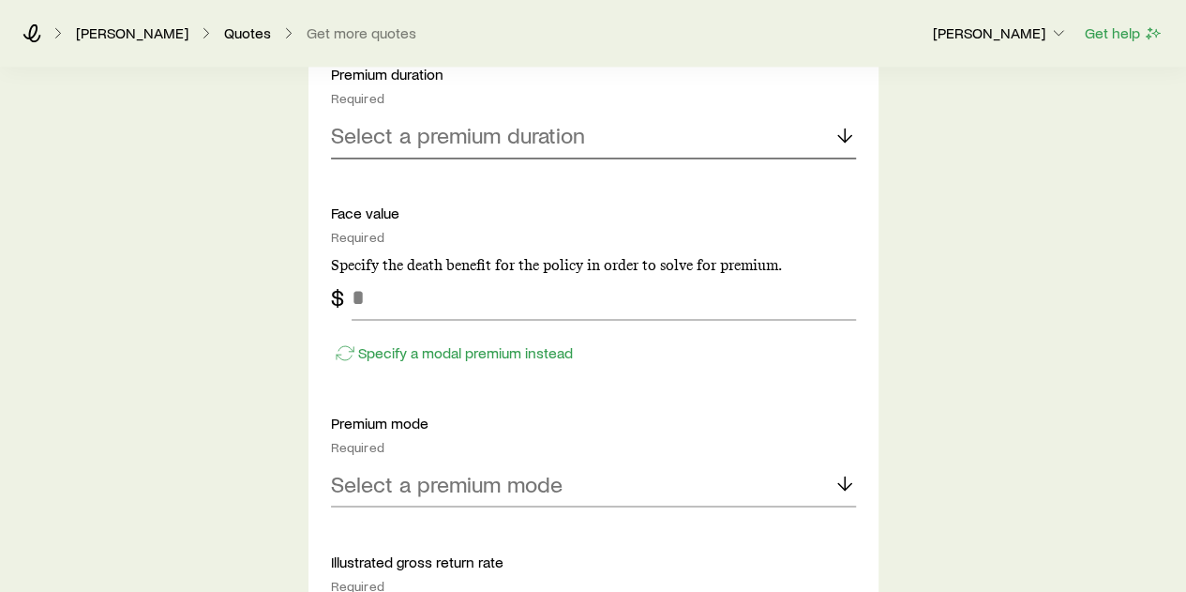
click at [586, 141] on div "Select a premium duration" at bounding box center [593, 135] width 525 height 45
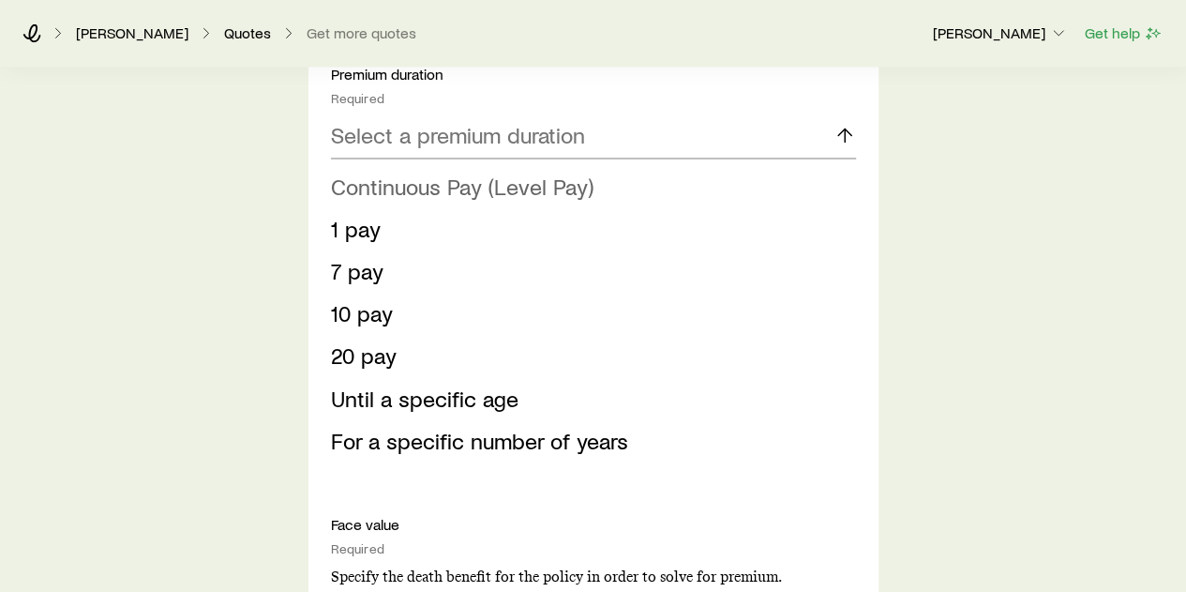
click at [543, 192] on span "Continuous Pay (Level Pay)" at bounding box center [462, 186] width 263 height 27
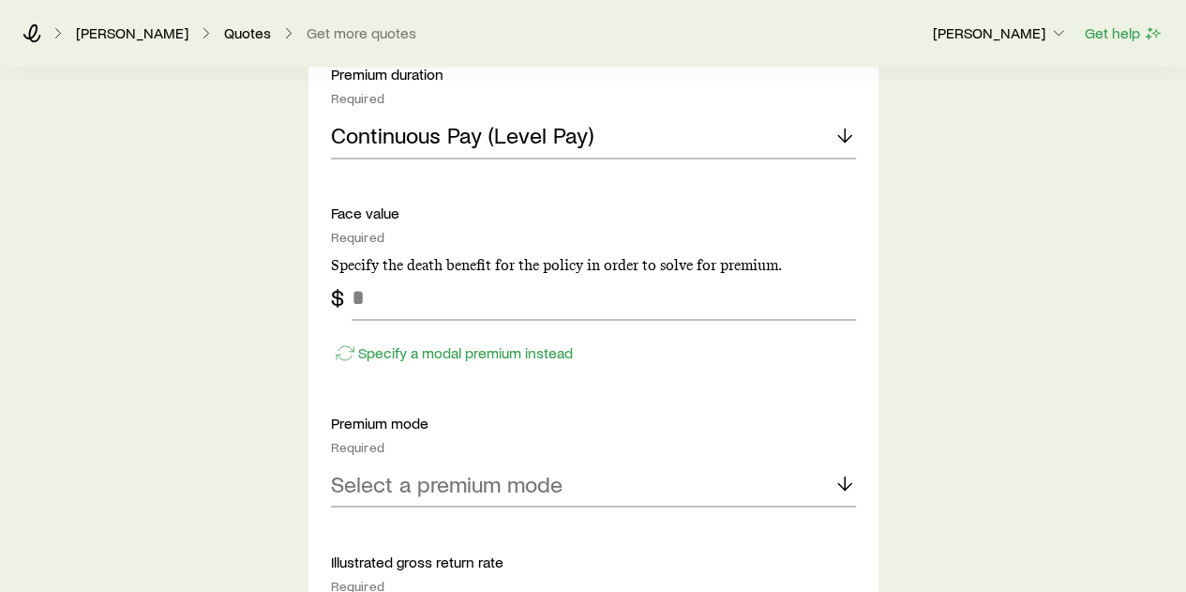
scroll to position [1500, 0]
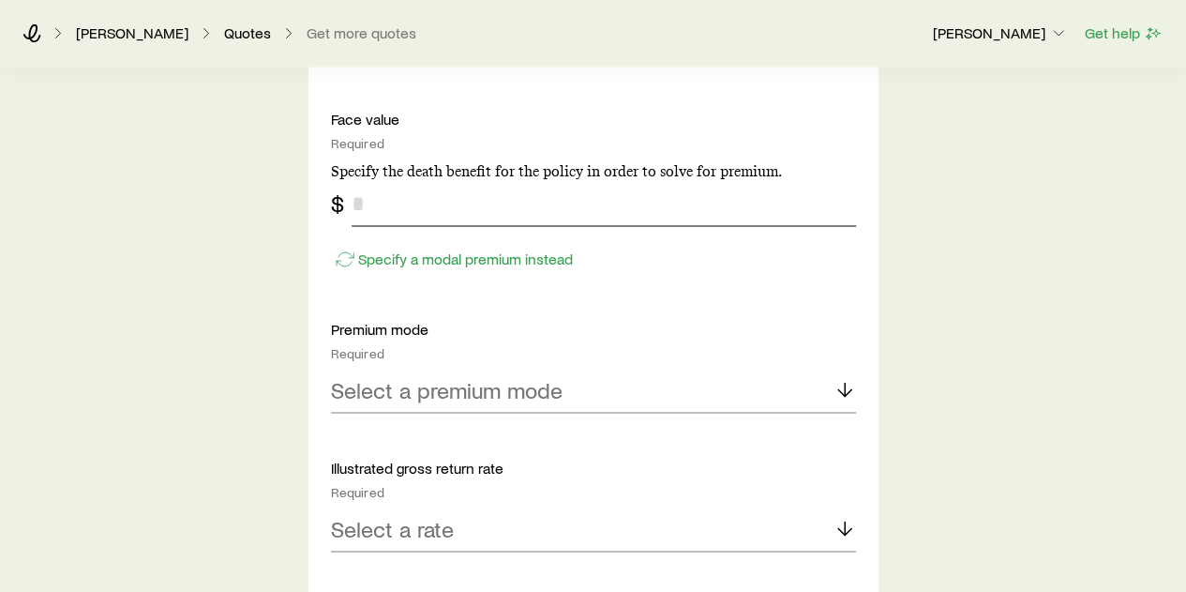
click at [523, 203] on input "tel" at bounding box center [604, 203] width 504 height 45
type input "*******"
click at [694, 267] on div "Specify a modal premium instead" at bounding box center [593, 250] width 525 height 48
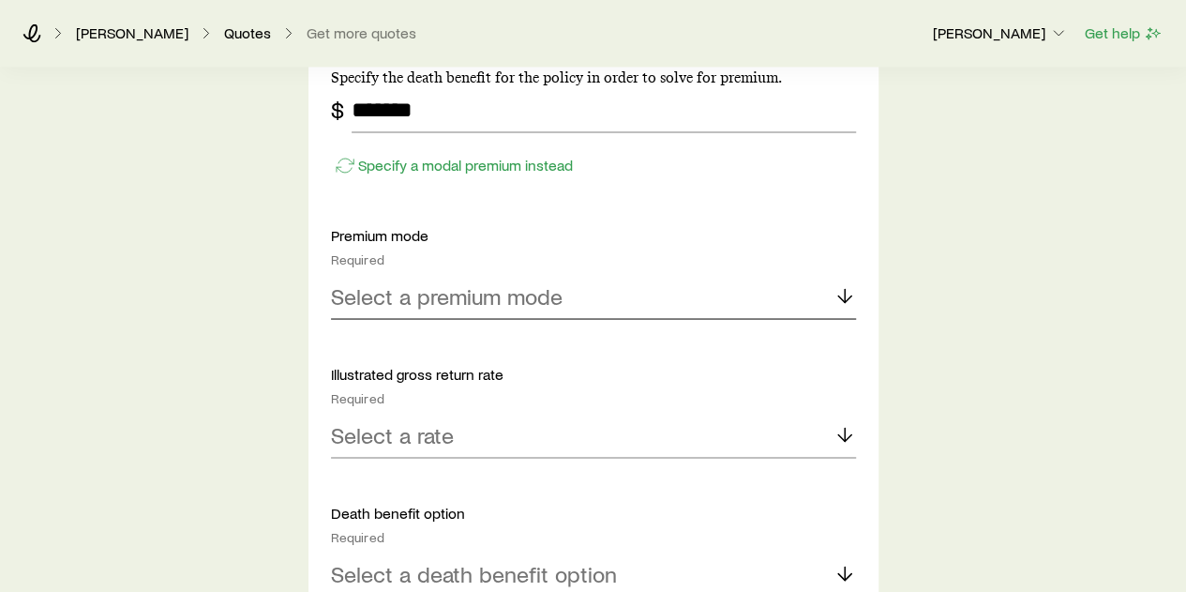
click at [620, 294] on div "Select a premium mode" at bounding box center [593, 296] width 525 height 45
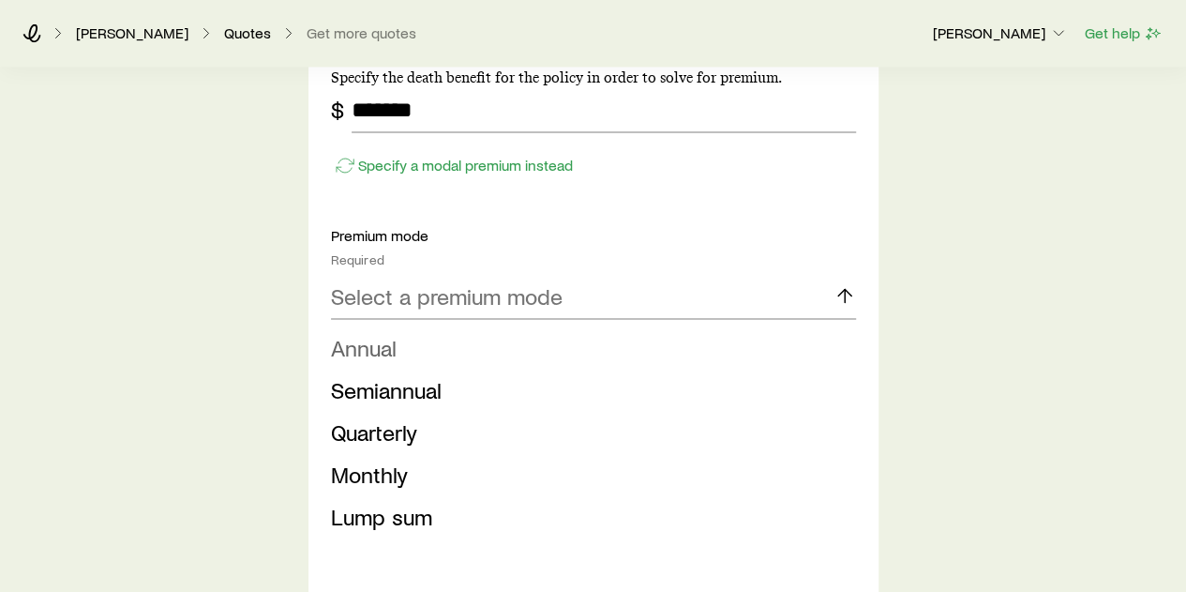
click at [451, 338] on li "Annual" at bounding box center [588, 347] width 514 height 42
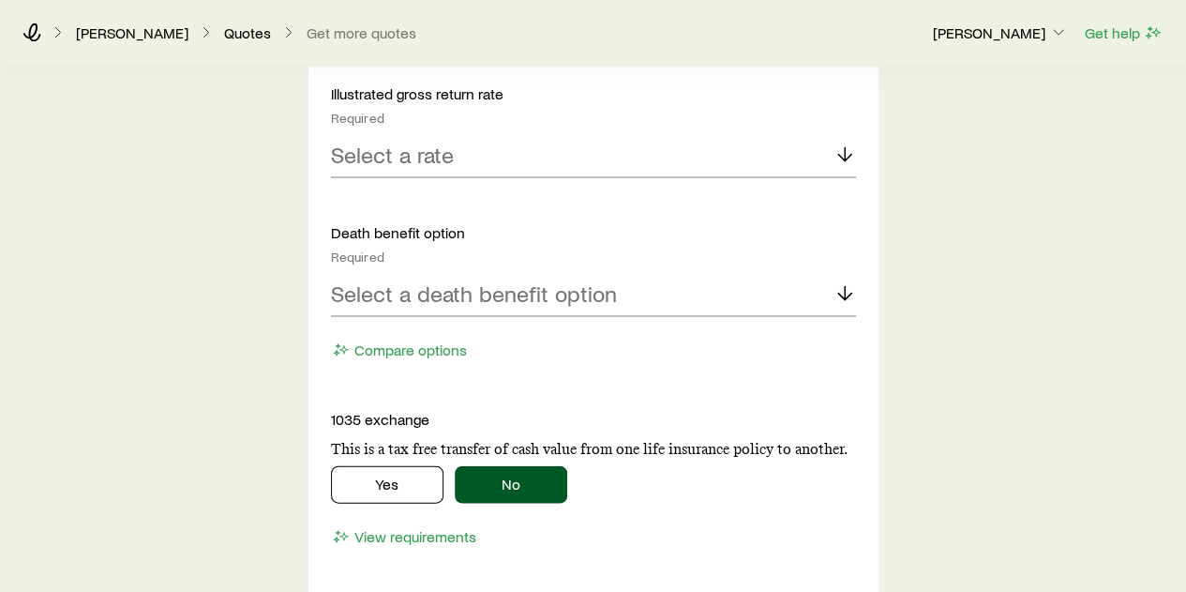
scroll to position [1875, 0]
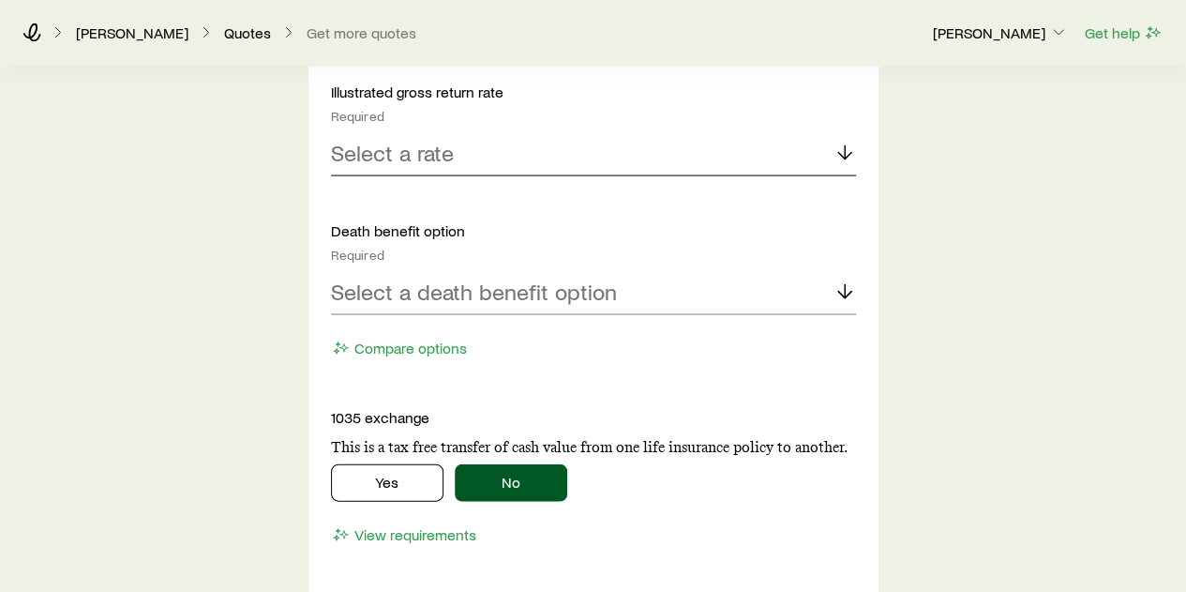
click at [516, 145] on div "Select a rate" at bounding box center [593, 153] width 525 height 45
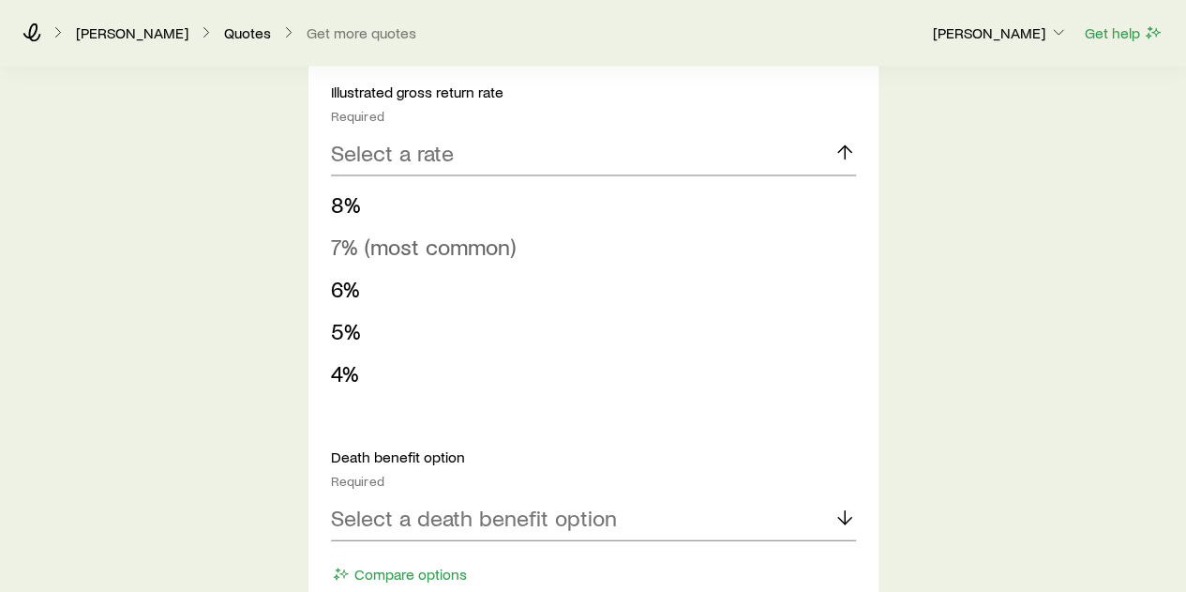
click at [474, 248] on span "7% (most common)" at bounding box center [423, 246] width 185 height 27
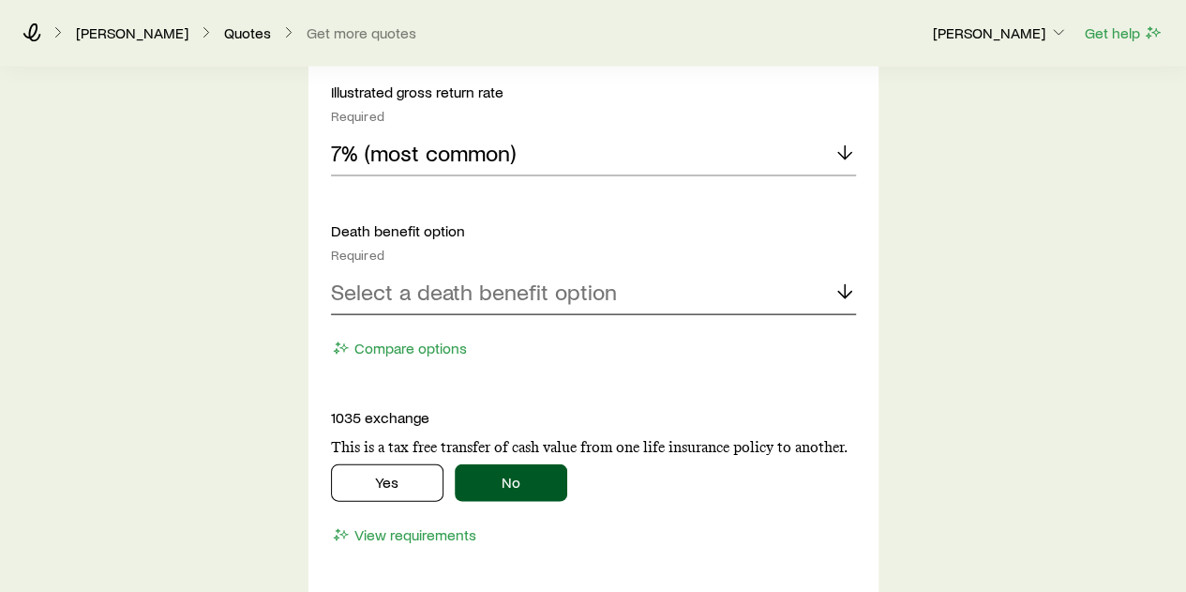
click at [484, 283] on p "Select a death benefit option" at bounding box center [474, 291] width 286 height 26
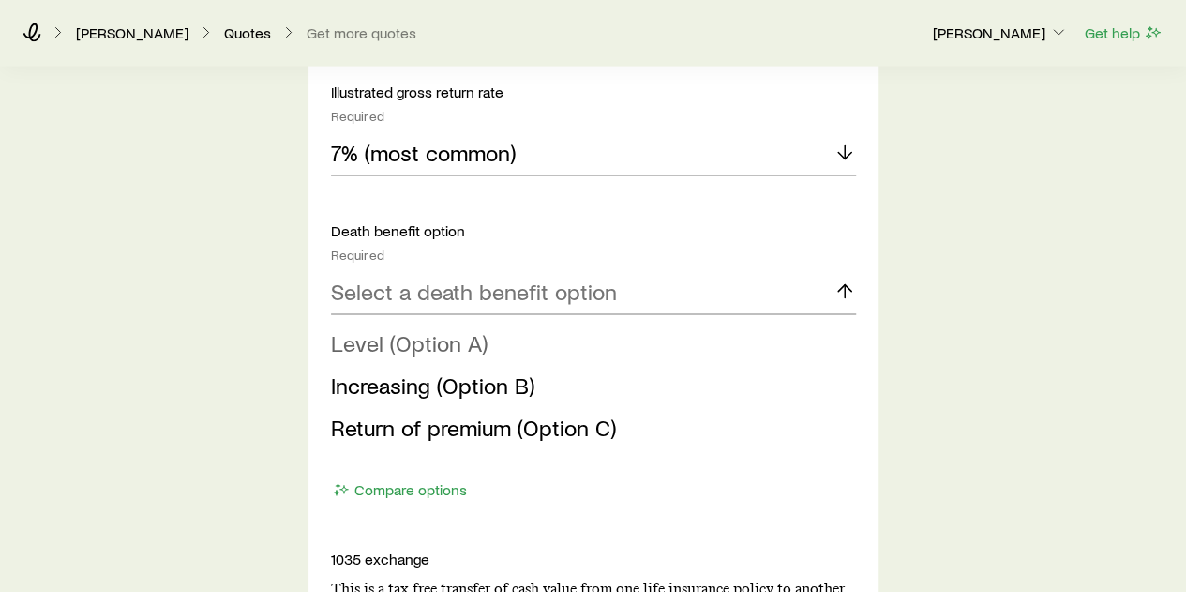
click at [471, 340] on span "Level (Option A)" at bounding box center [409, 342] width 157 height 27
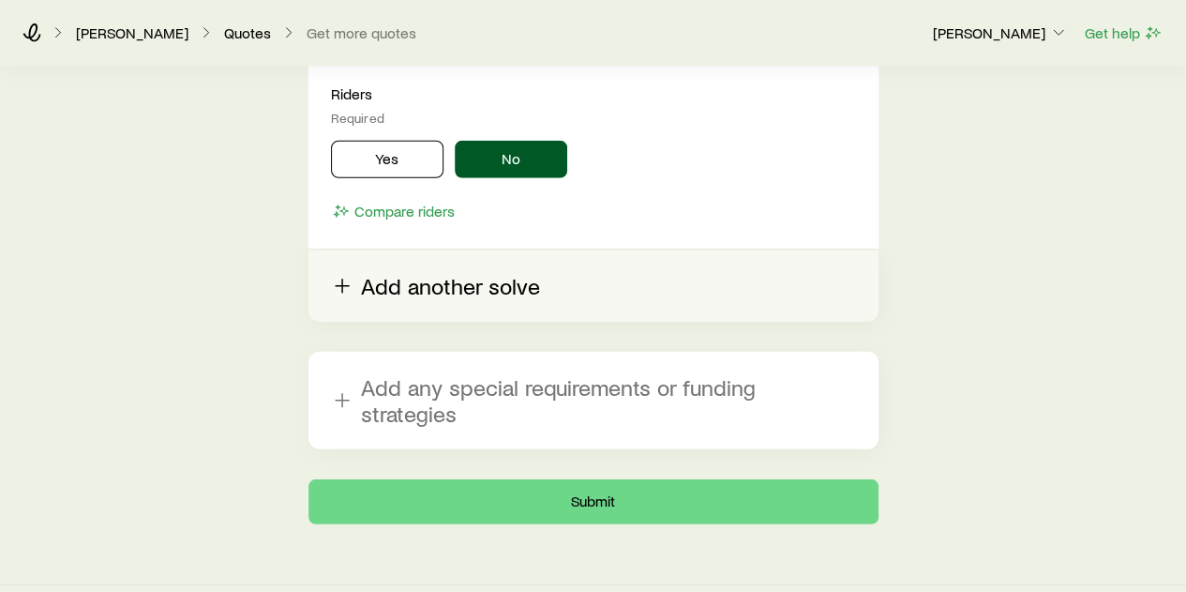
scroll to position [2550, 0]
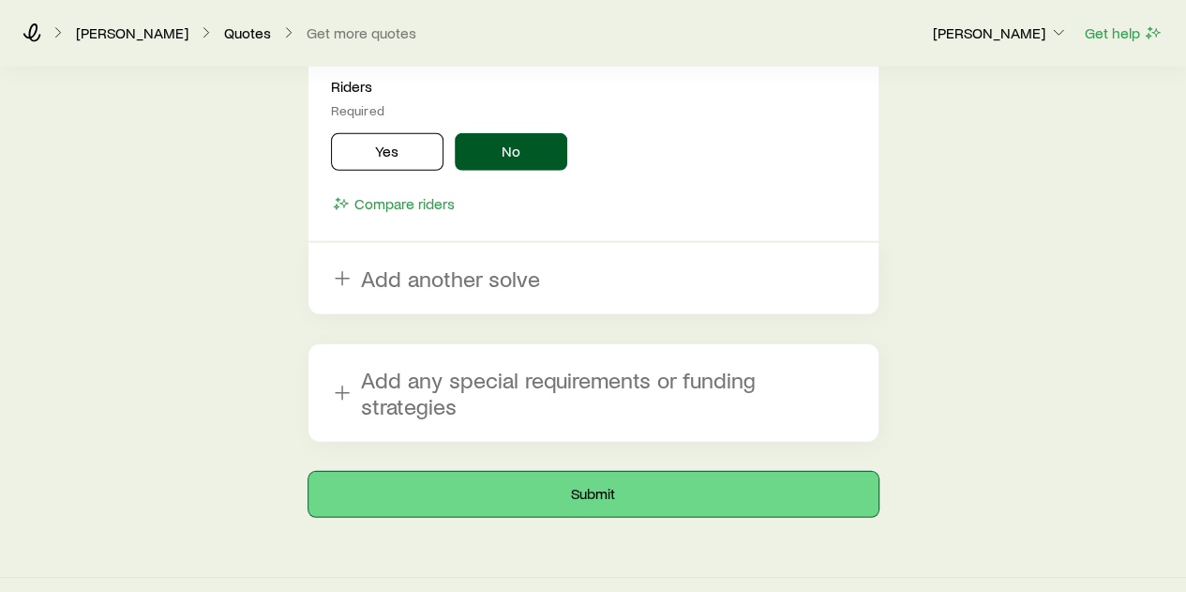
click at [601, 472] on button "Submit" at bounding box center [593, 494] width 570 height 45
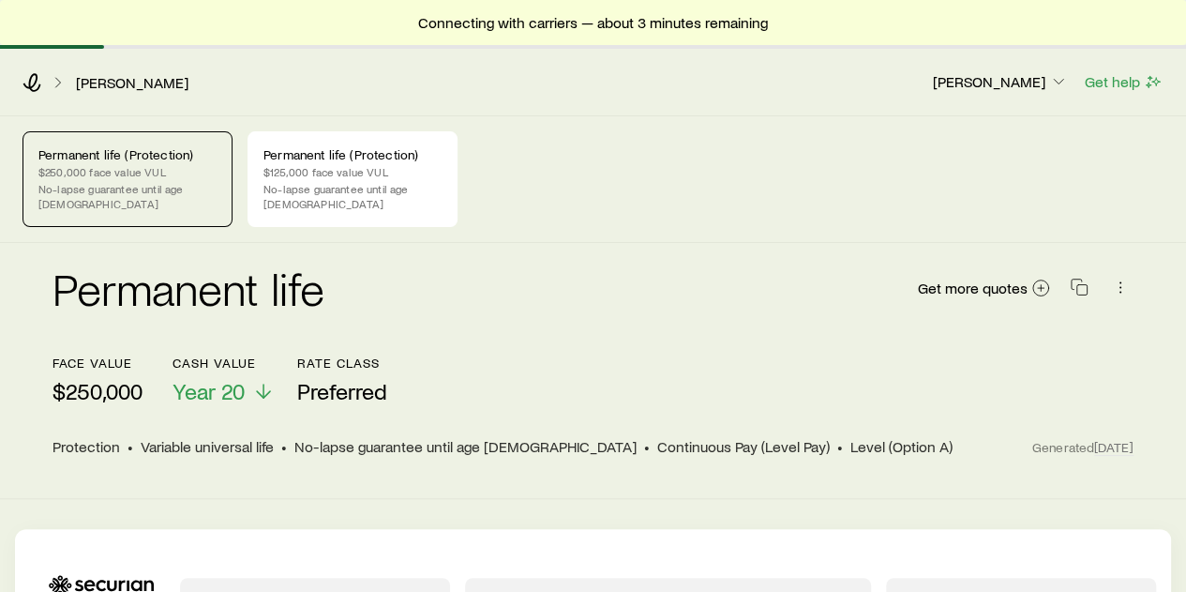
scroll to position [188, 0]
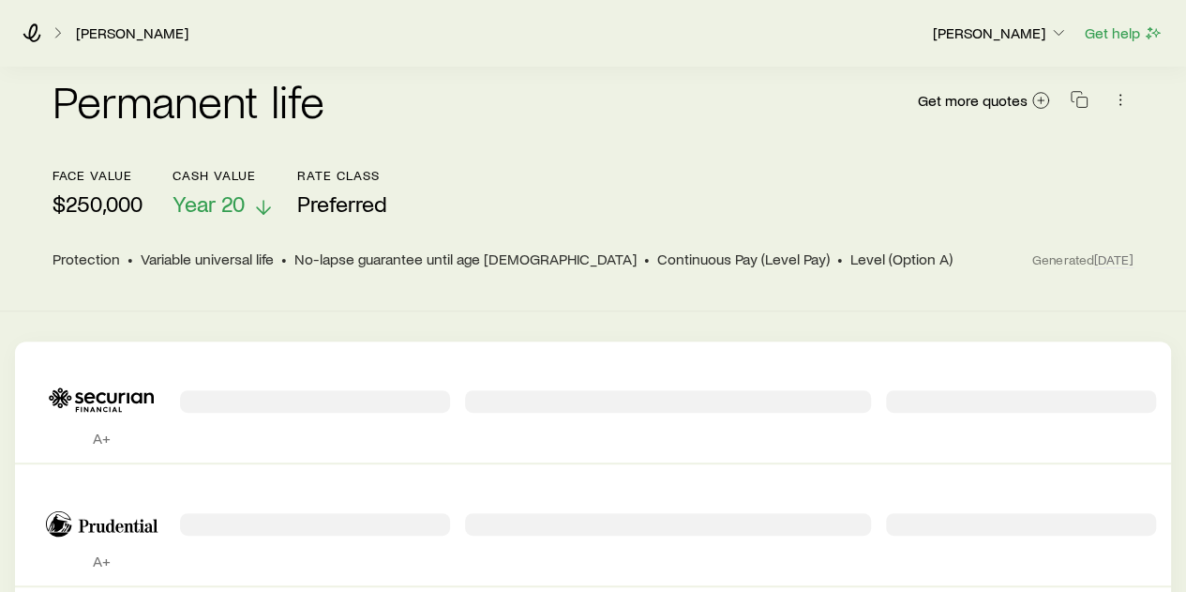
click at [255, 173] on button "Cash Value Year 20" at bounding box center [224, 193] width 102 height 50
click at [253, 190] on p "Year 50" at bounding box center [225, 203] width 104 height 26
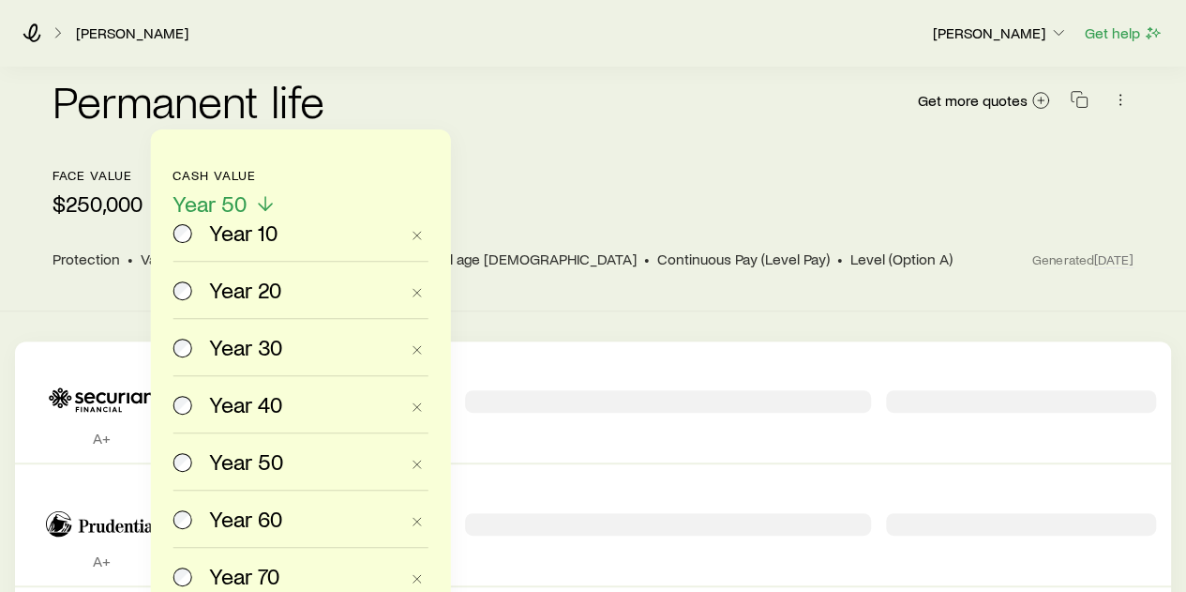
click at [236, 280] on span "Year 20" at bounding box center [245, 290] width 72 height 26
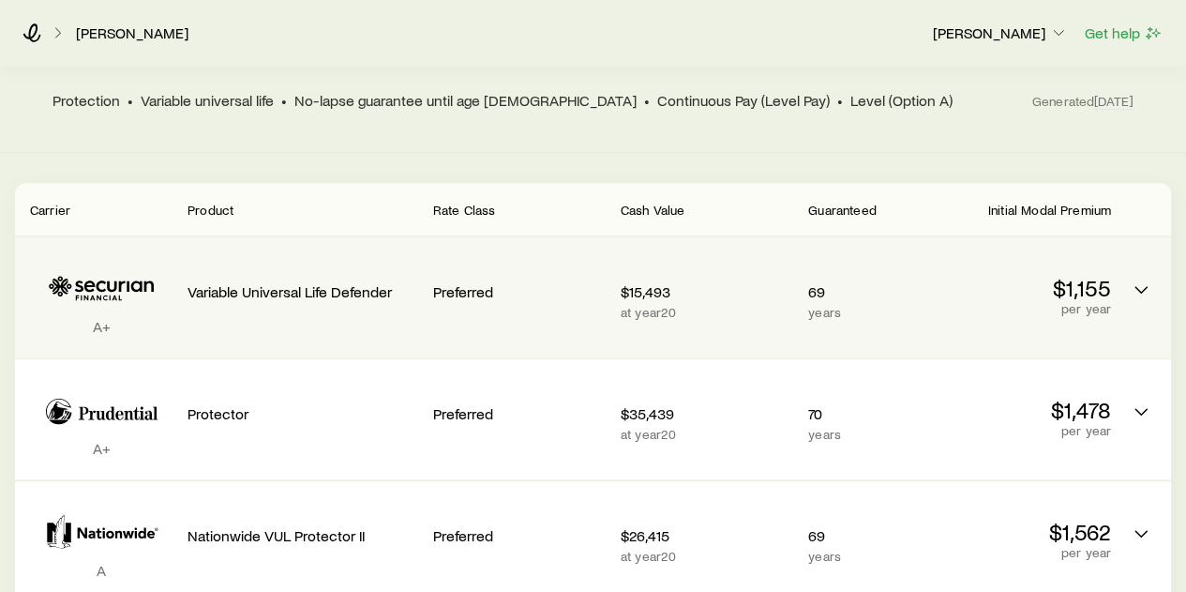
scroll to position [326, 0]
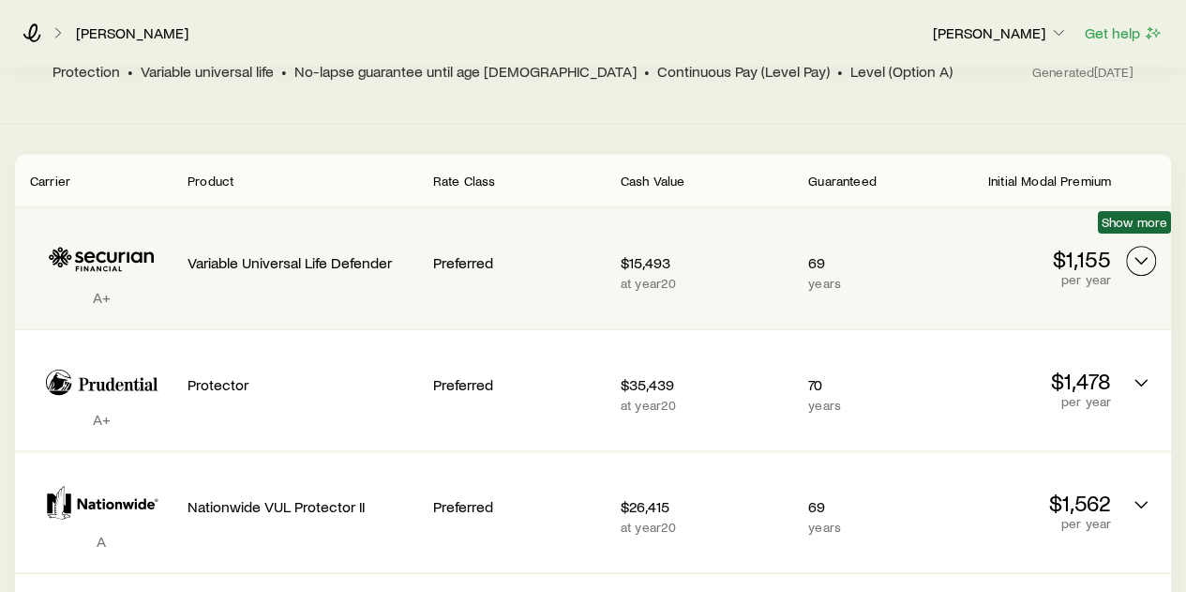
click at [1139, 258] on polyline "Permanent quotes" at bounding box center [1140, 261] width 11 height 6
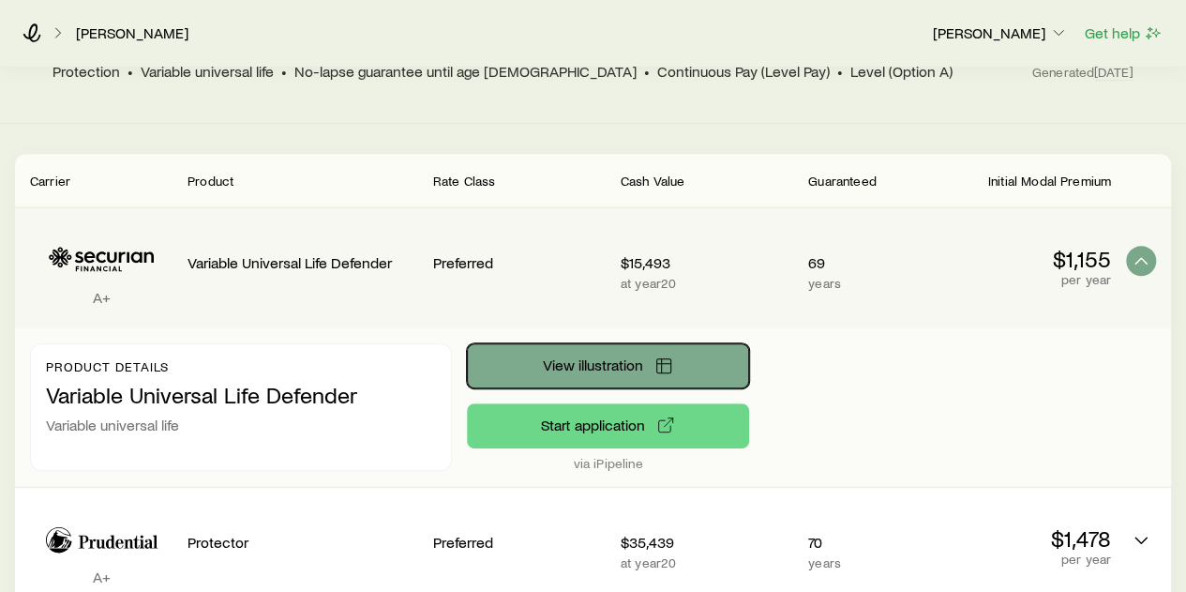
click at [619, 357] on span "View illustration" at bounding box center [593, 364] width 100 height 15
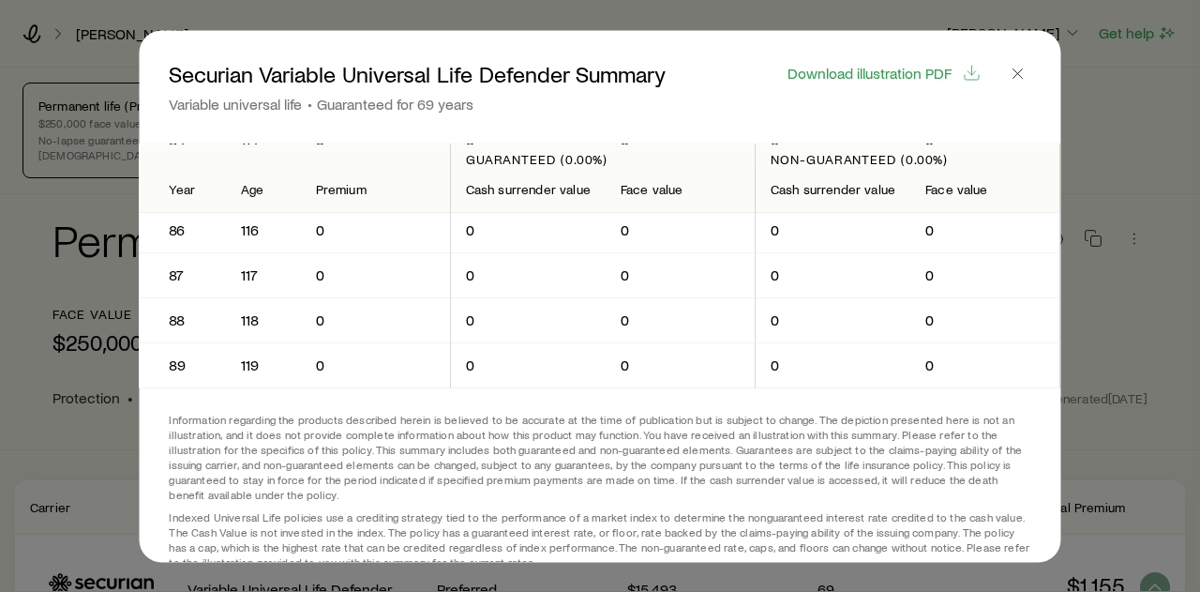
scroll to position [3910, 0]
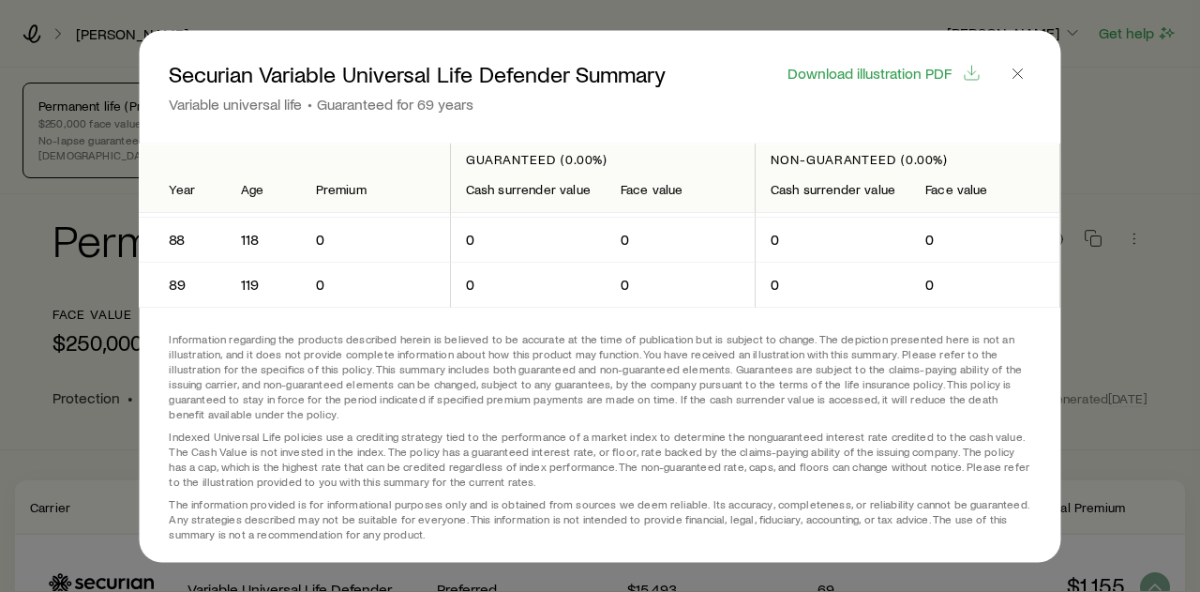
click at [902, 85] on div "Download illustration PDF" at bounding box center [884, 86] width 241 height 53
click at [896, 66] on span "Download illustration PDF" at bounding box center [870, 72] width 164 height 15
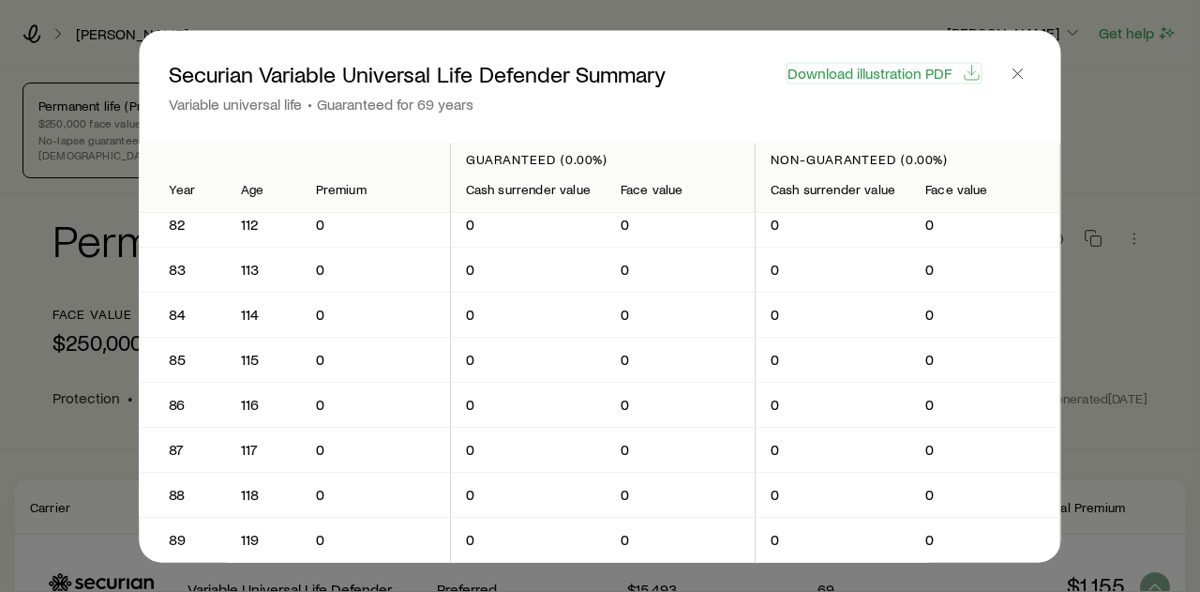
scroll to position [3535, 0]
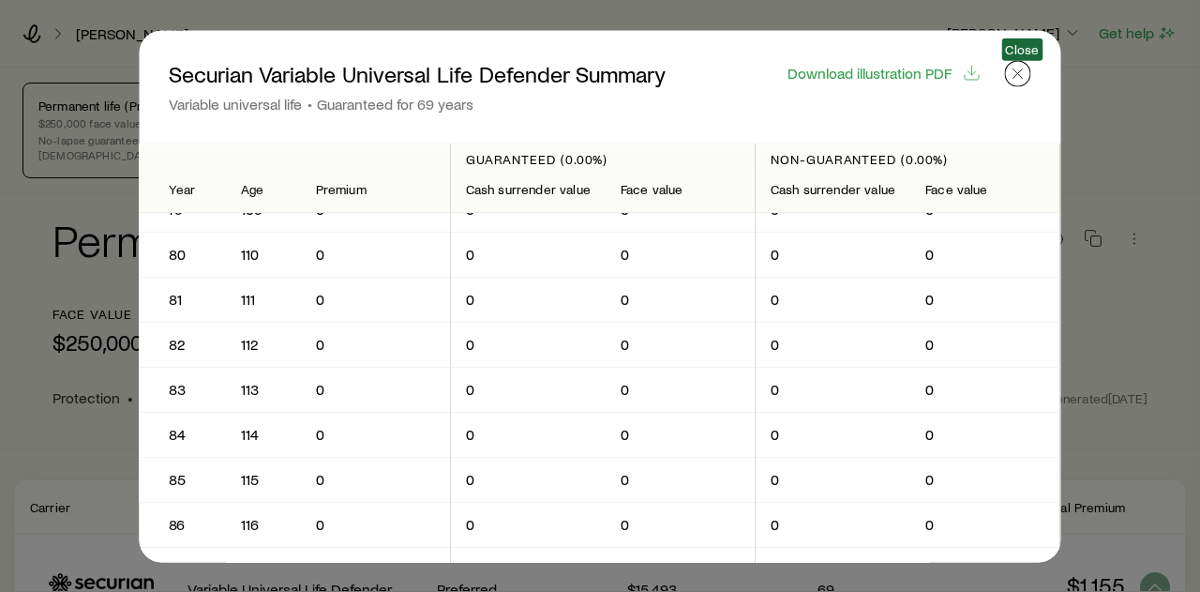
click at [1010, 78] on icon "button" at bounding box center [1018, 73] width 19 height 19
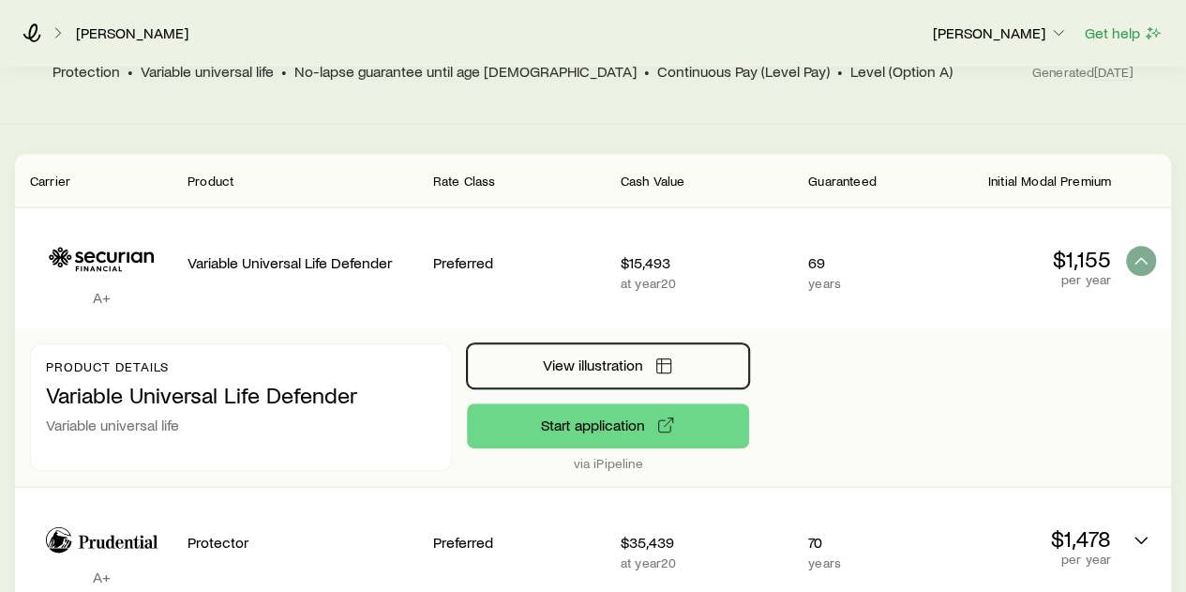
scroll to position [0, 0]
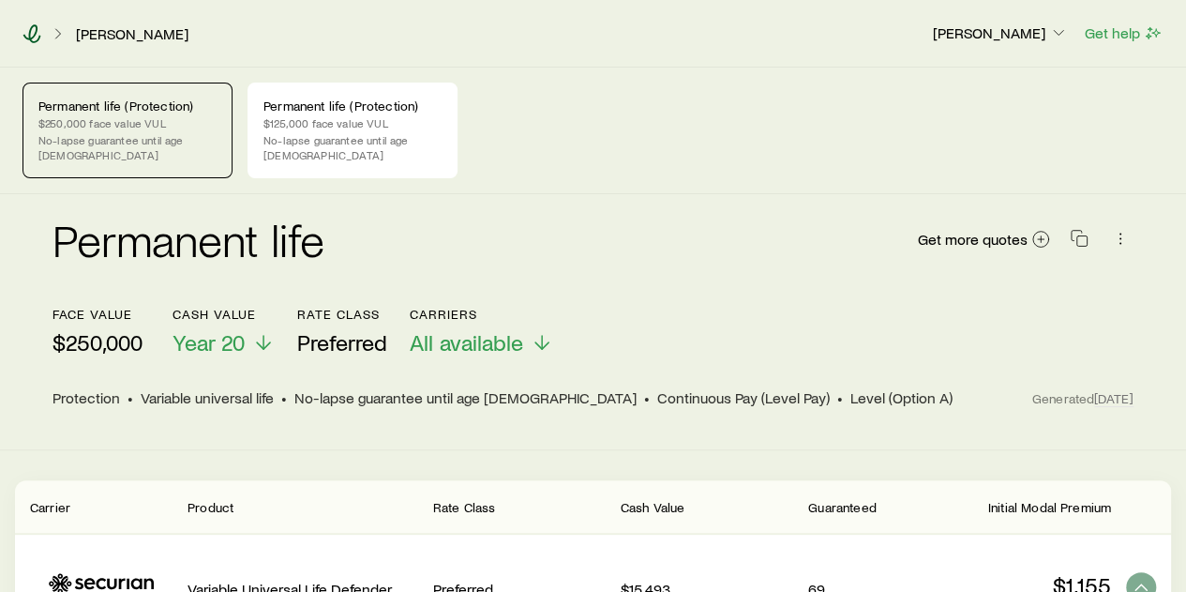
click at [34, 33] on icon at bounding box center [32, 33] width 18 height 19
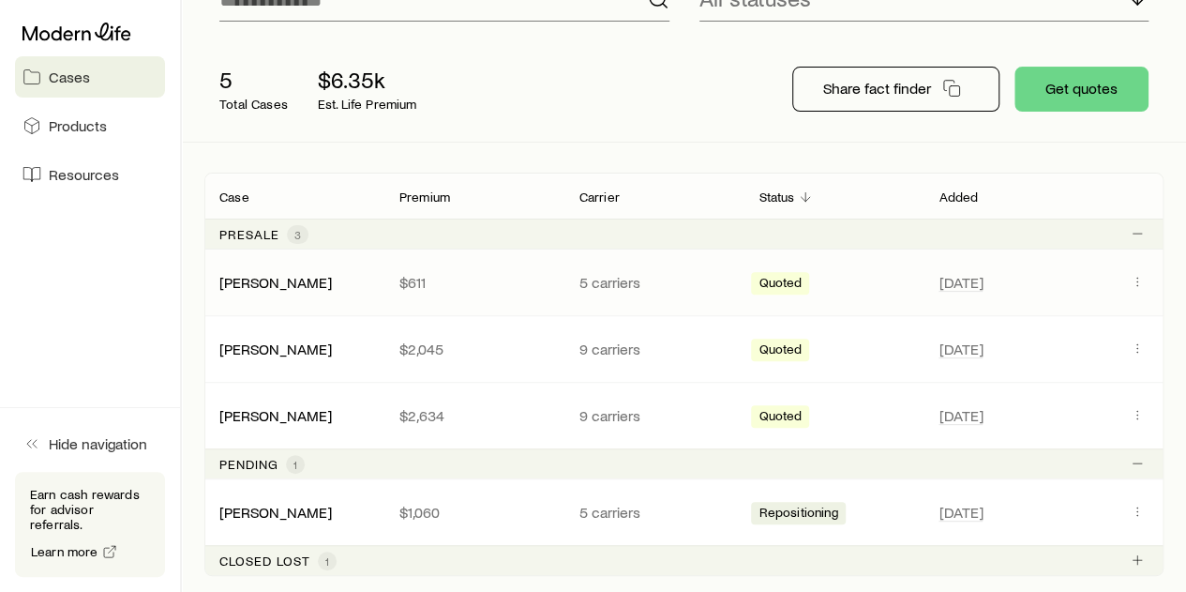
scroll to position [94, 0]
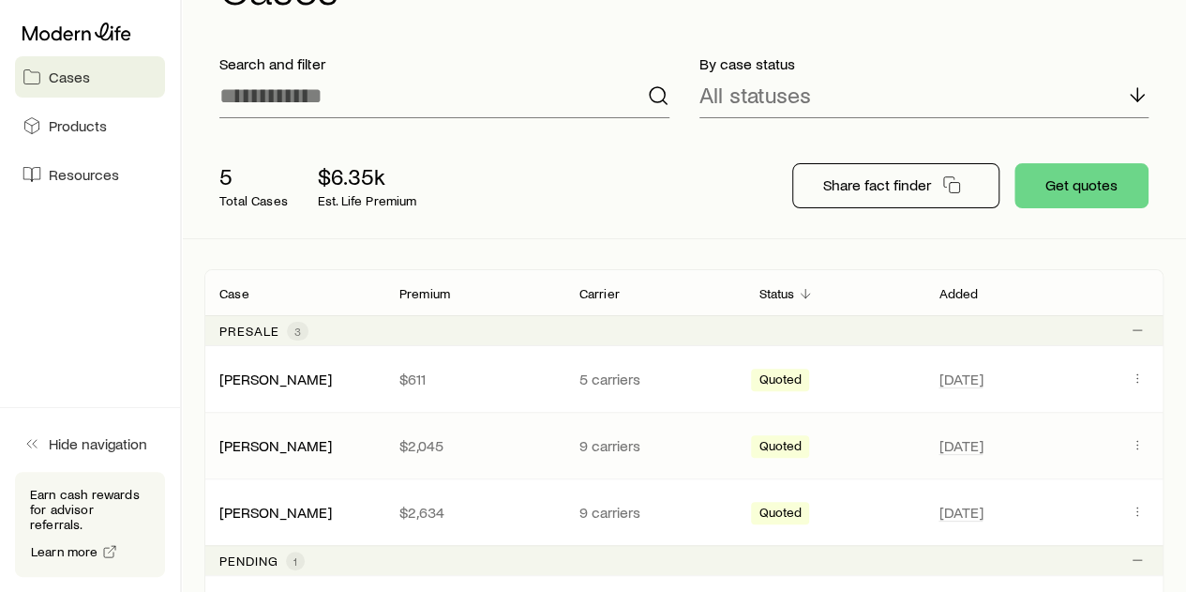
scroll to position [281, 0]
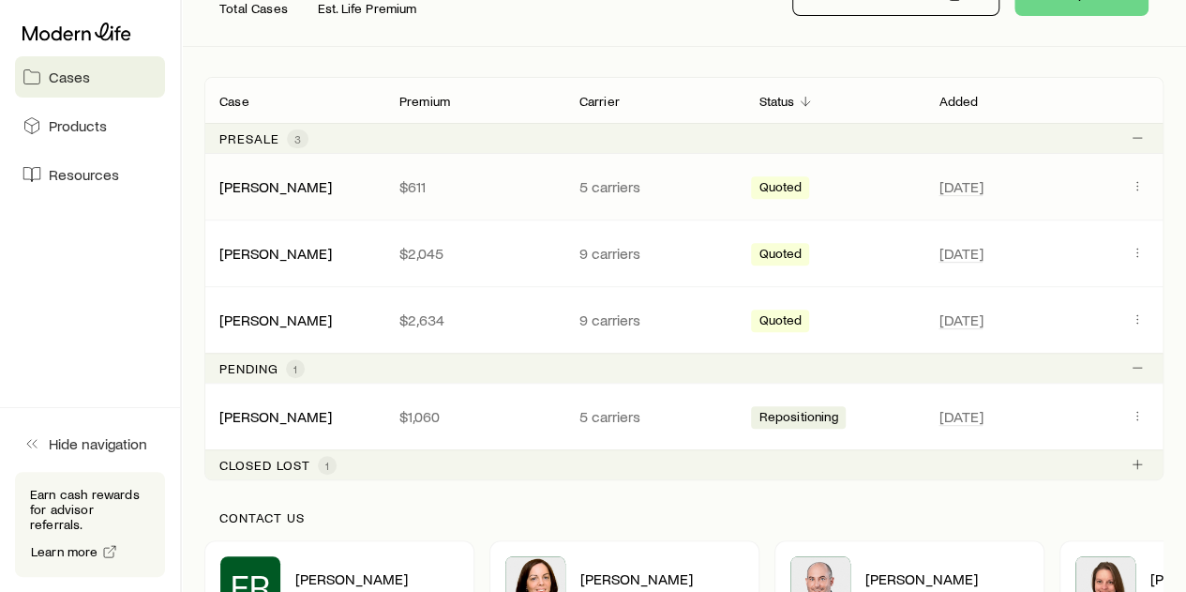
click at [341, 185] on div "[PERSON_NAME]" at bounding box center [294, 186] width 180 height 19
click at [369, 188] on div "[PERSON_NAME]" at bounding box center [294, 186] width 180 height 19
click at [1135, 192] on button "Client cases" at bounding box center [1137, 185] width 23 height 23
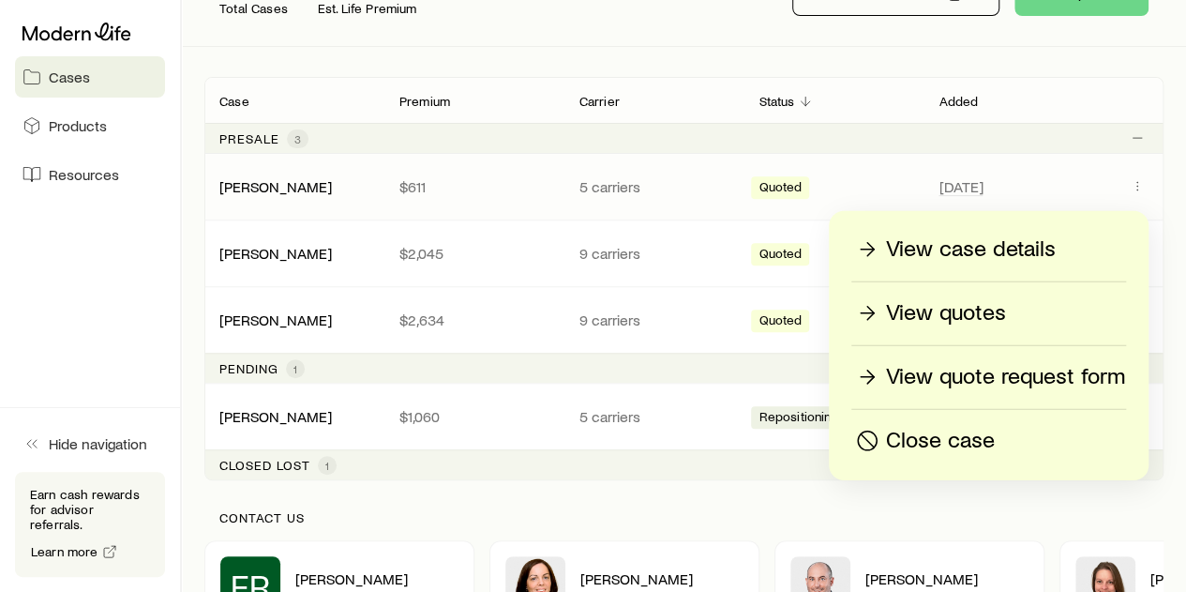
click at [949, 315] on p "View quotes" at bounding box center [946, 313] width 120 height 30
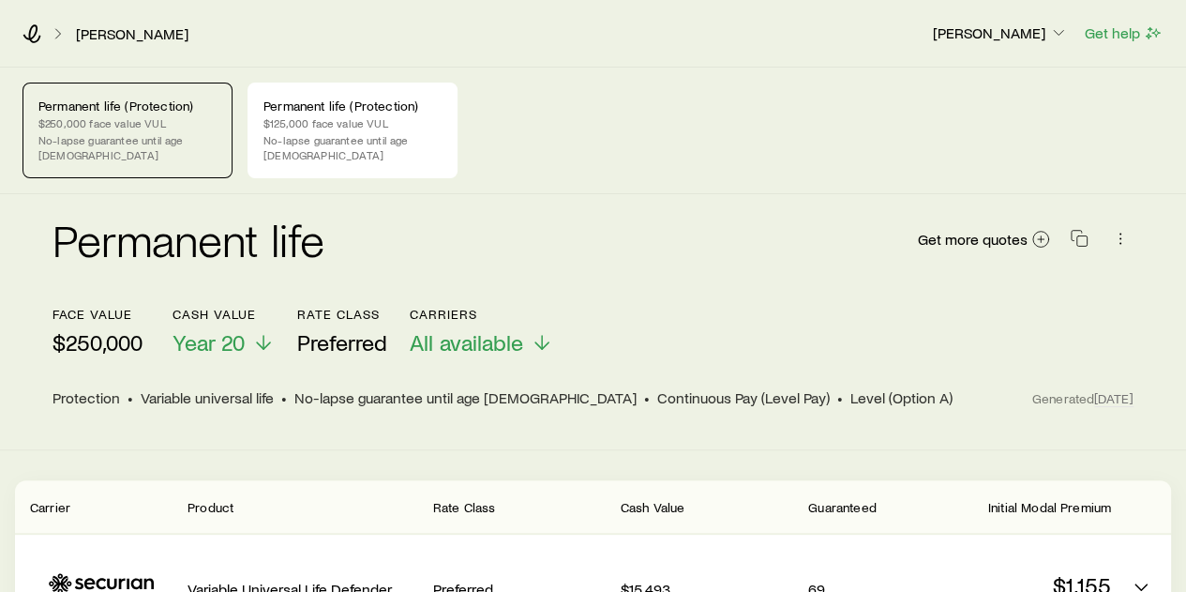
click at [113, 329] on p "$250,000" at bounding box center [98, 342] width 90 height 26
click at [184, 121] on p "$250,000 face value VUL" at bounding box center [127, 122] width 178 height 15
click at [330, 118] on p "$125,000 face value VUL" at bounding box center [352, 122] width 178 height 15
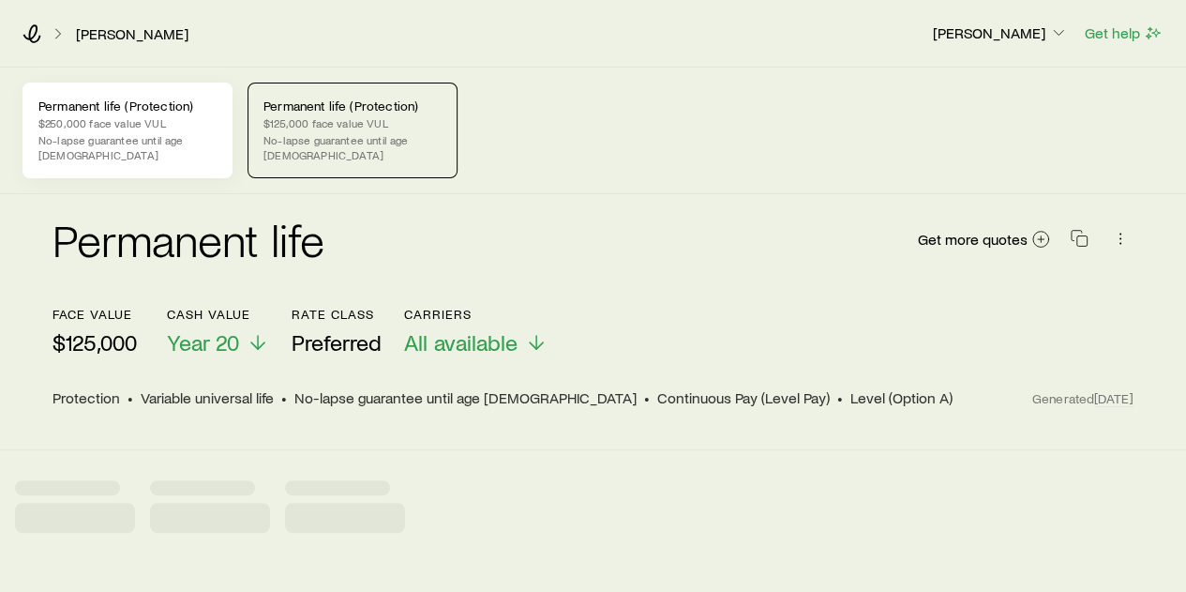
click at [210, 127] on p "$250,000 face value VUL" at bounding box center [127, 122] width 178 height 15
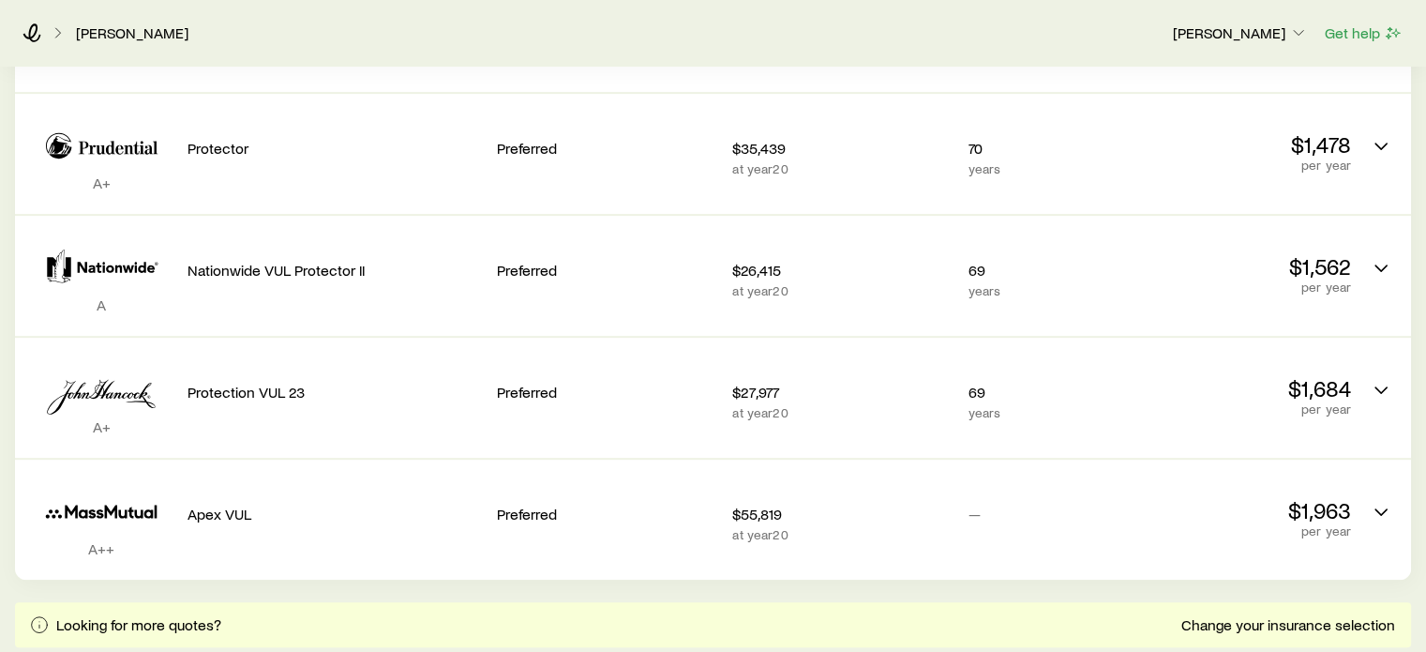
scroll to position [469, 0]
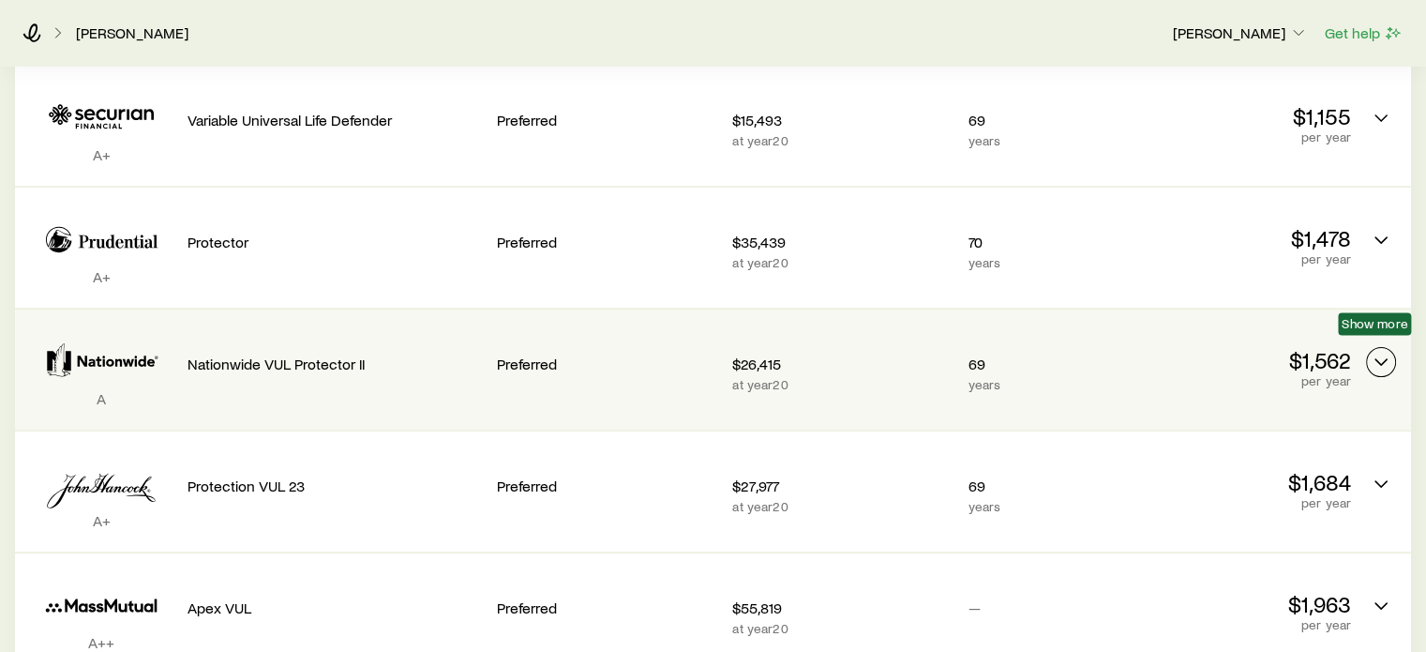
click at [1199, 355] on icon "Permanent quotes" at bounding box center [1381, 362] width 23 height 23
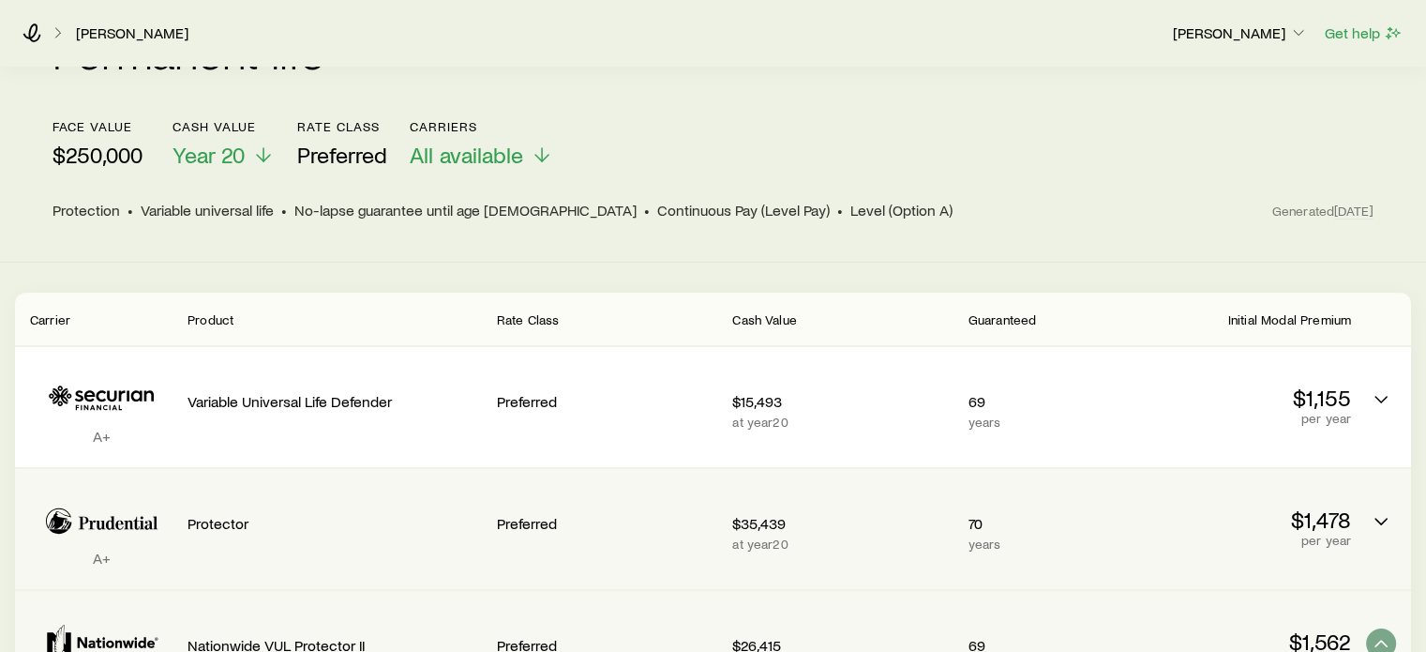
scroll to position [281, 0]
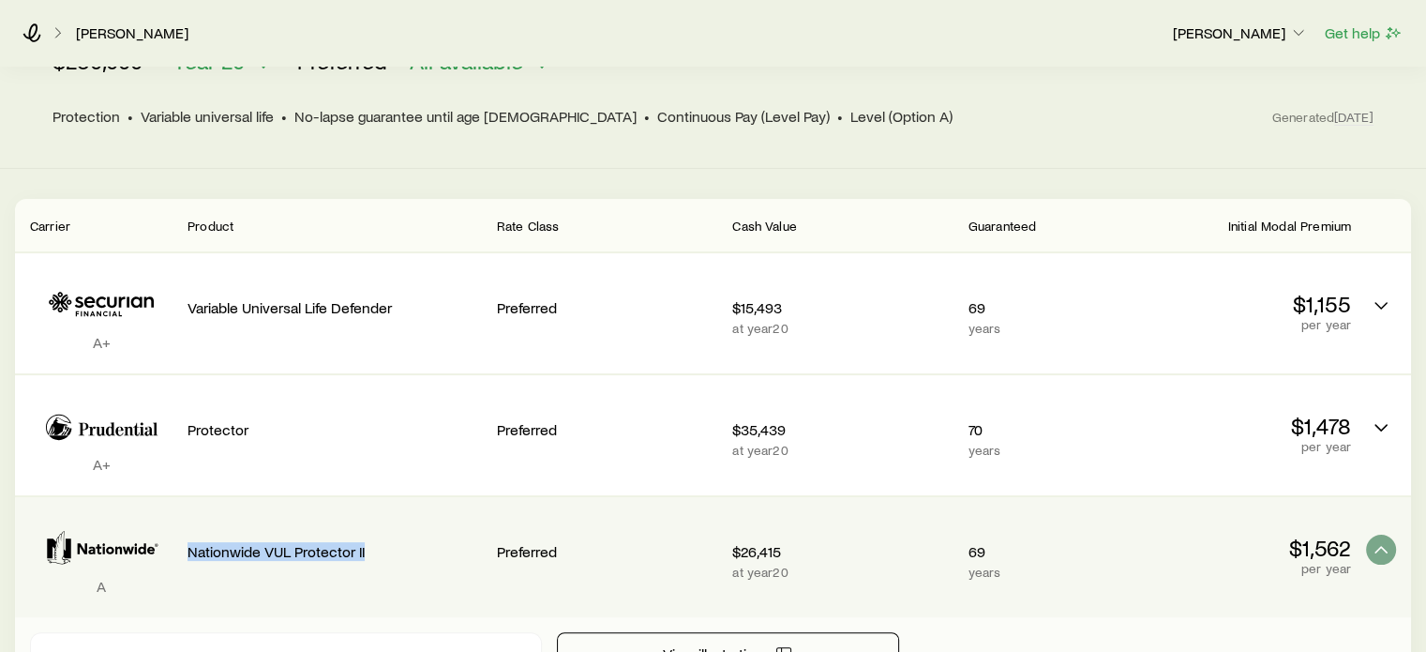
drag, startPoint x: 376, startPoint y: 540, endPoint x: 188, endPoint y: 549, distance: 188.7
click at [188, 549] on div "Nationwide VUL Protector II" at bounding box center [335, 547] width 294 height 71
copy p "Nationwide VUL Protector II"
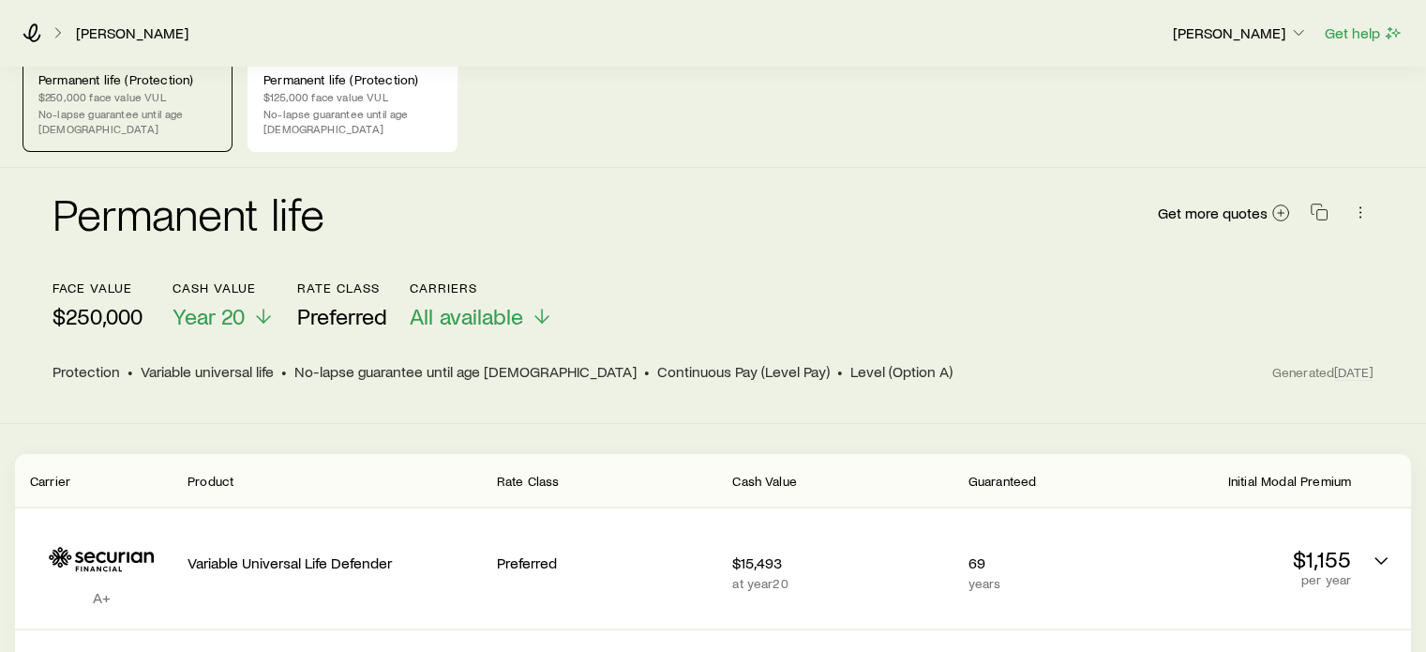
scroll to position [0, 0]
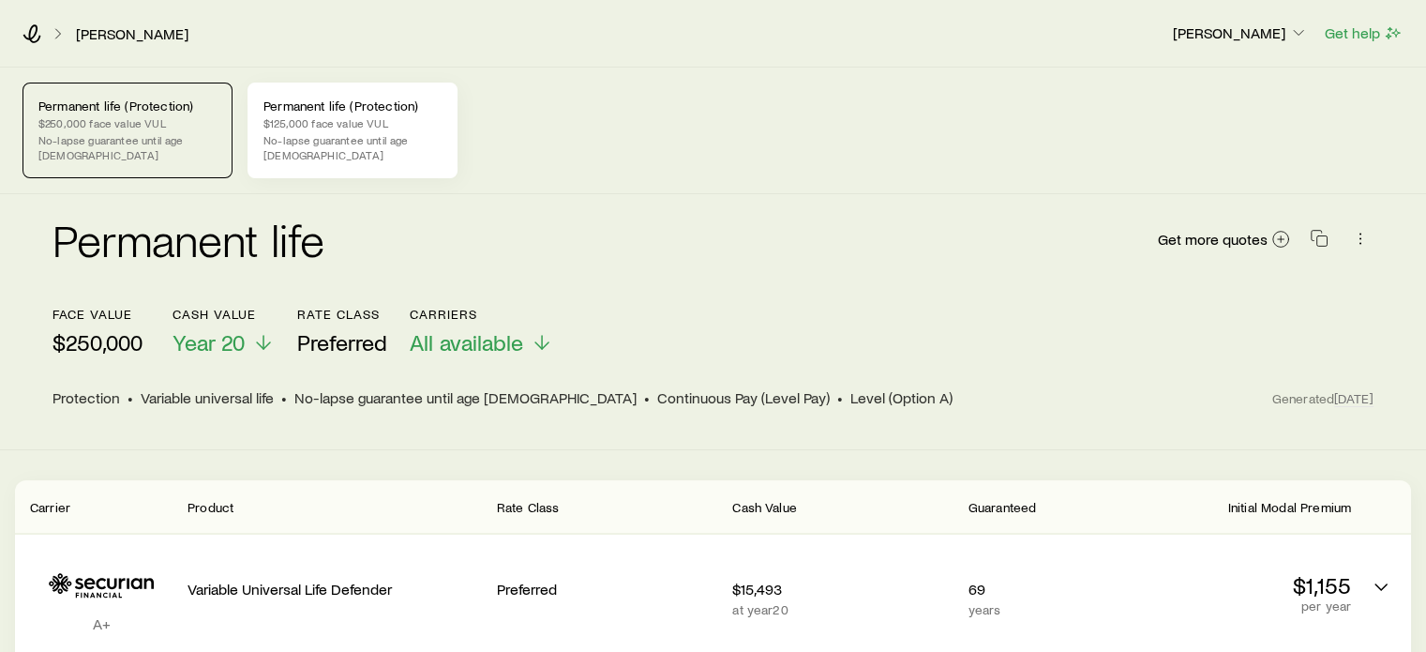
click at [357, 128] on p "$125,000 face value VUL" at bounding box center [352, 122] width 178 height 15
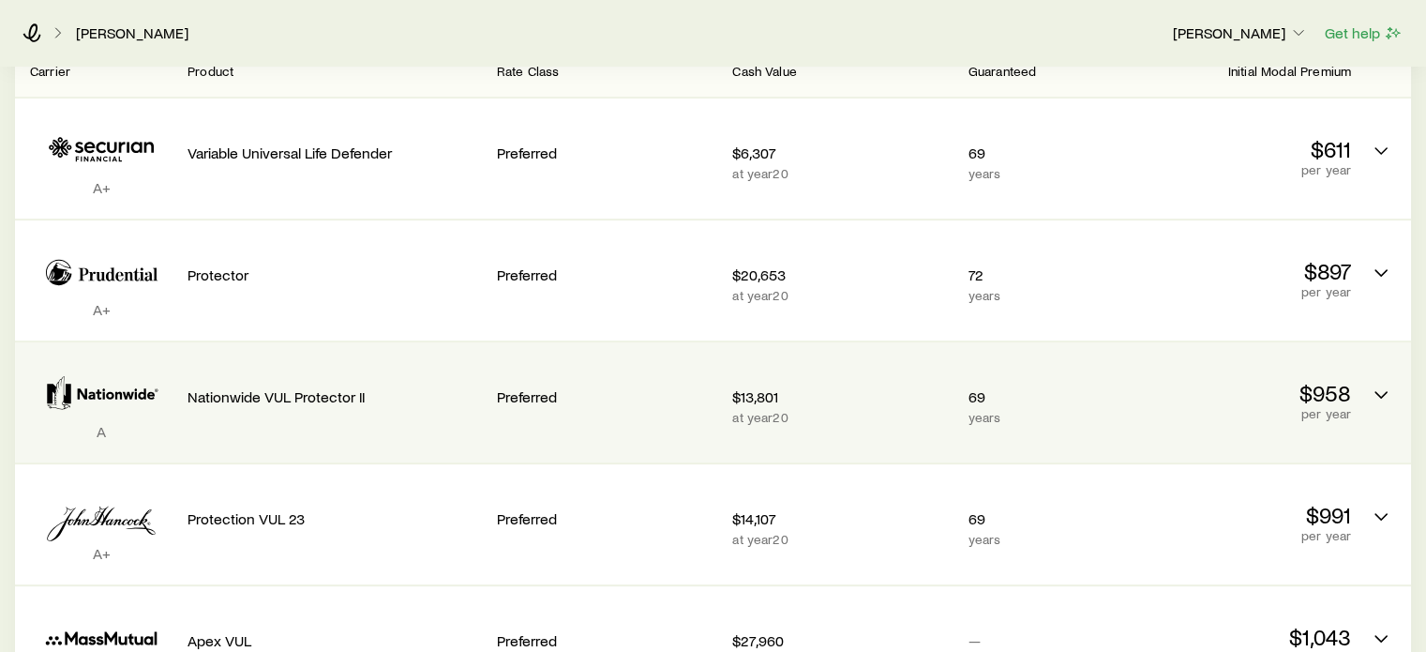
scroll to position [469, 0]
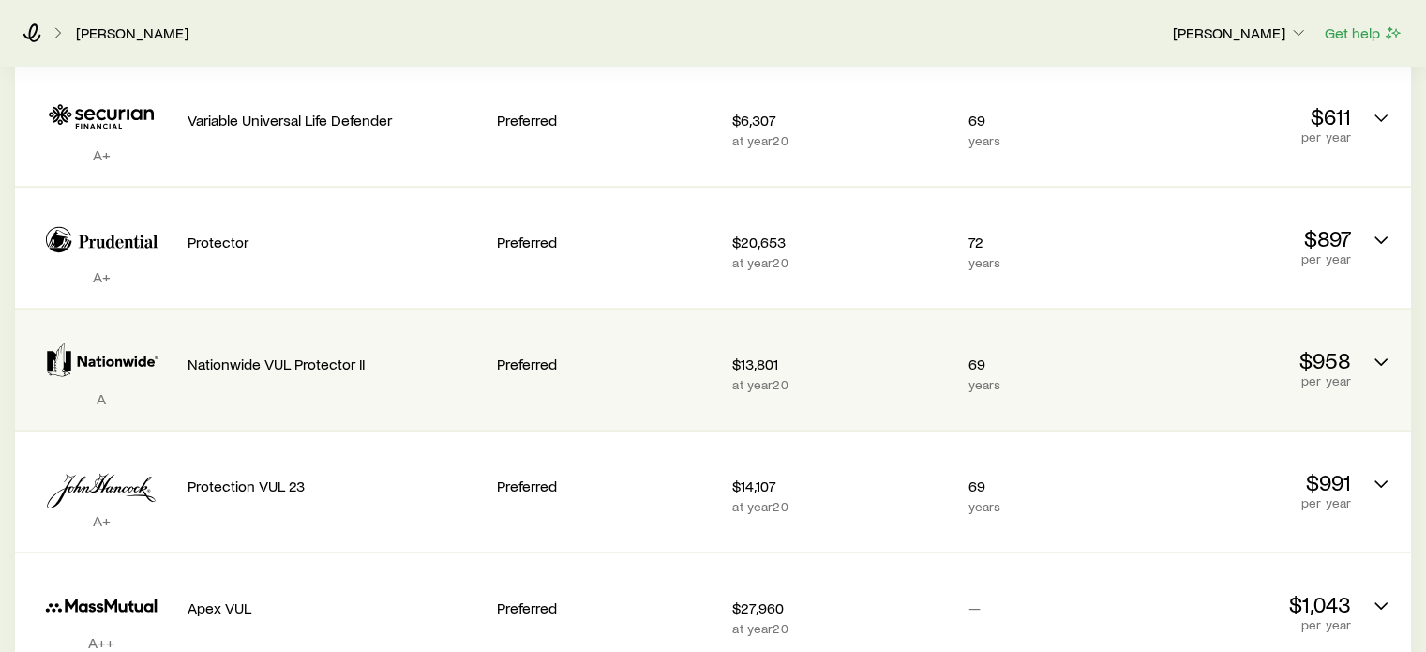
click at [1199, 347] on p "$958" at bounding box center [1241, 360] width 220 height 26
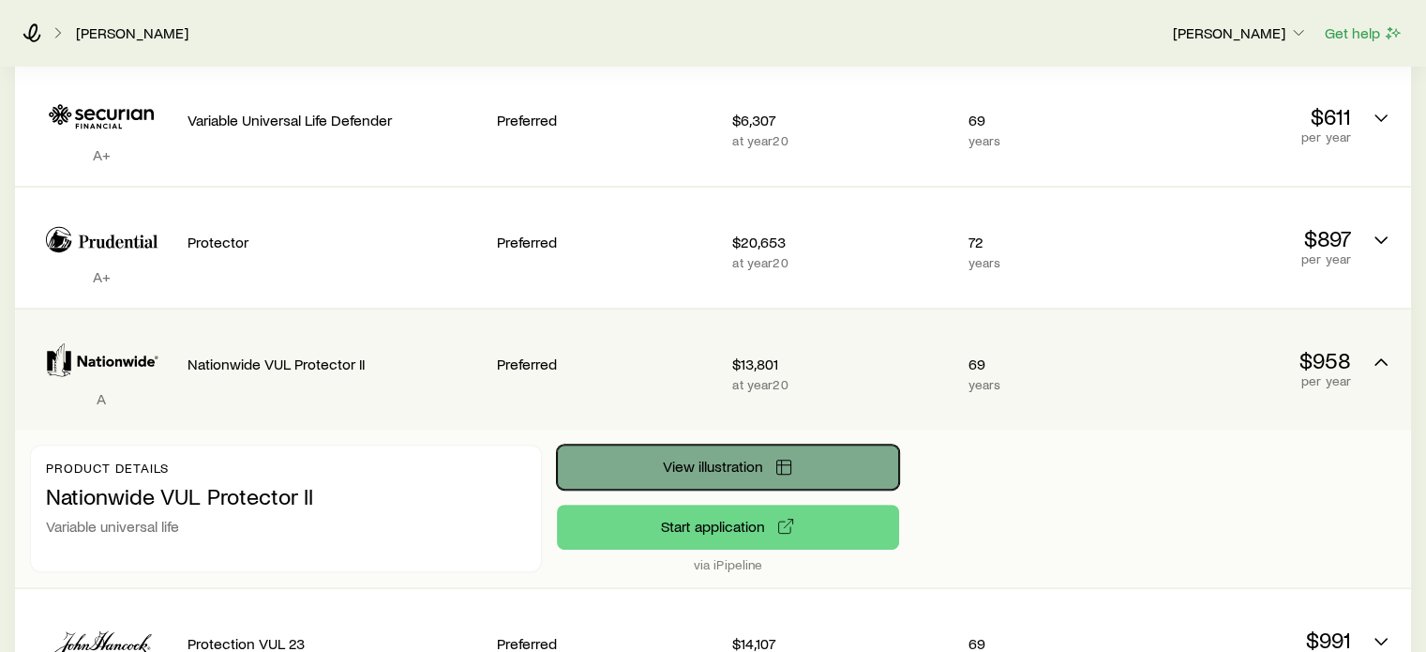
click at [776, 458] on icon "Permanent quotes" at bounding box center [783, 467] width 19 height 19
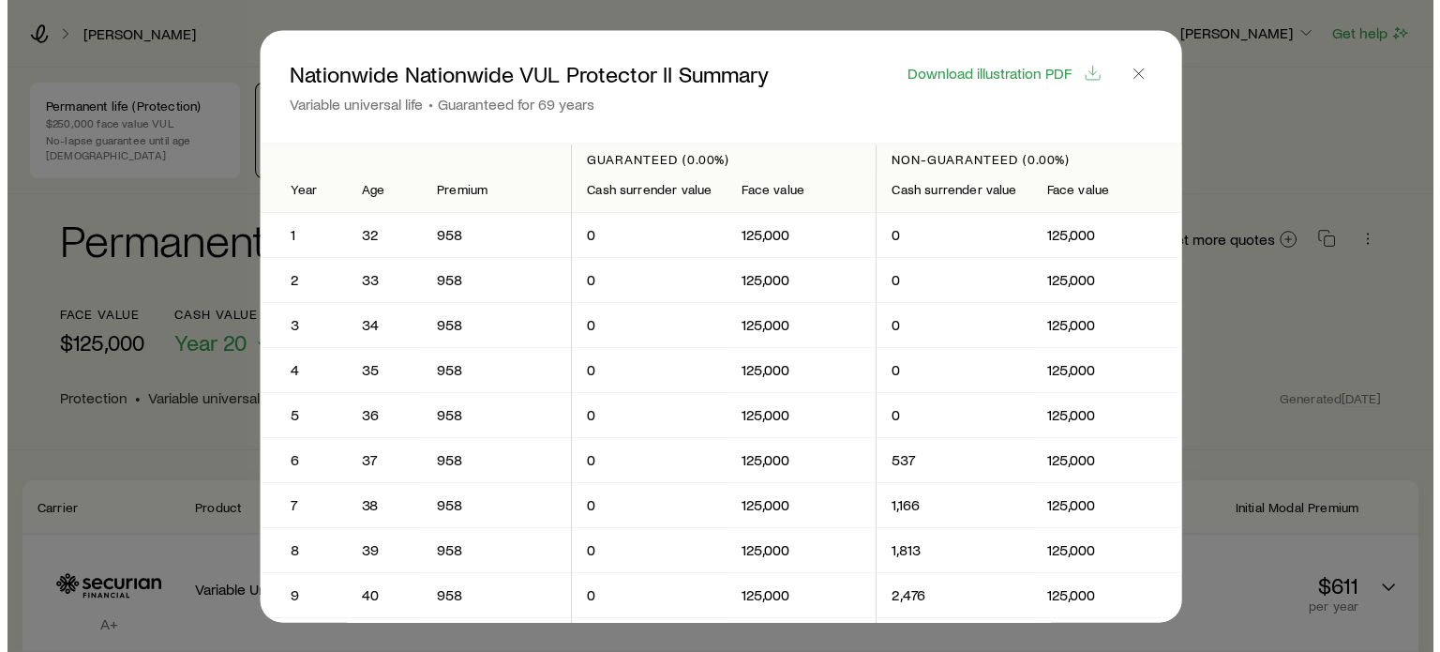
scroll to position [0, 0]
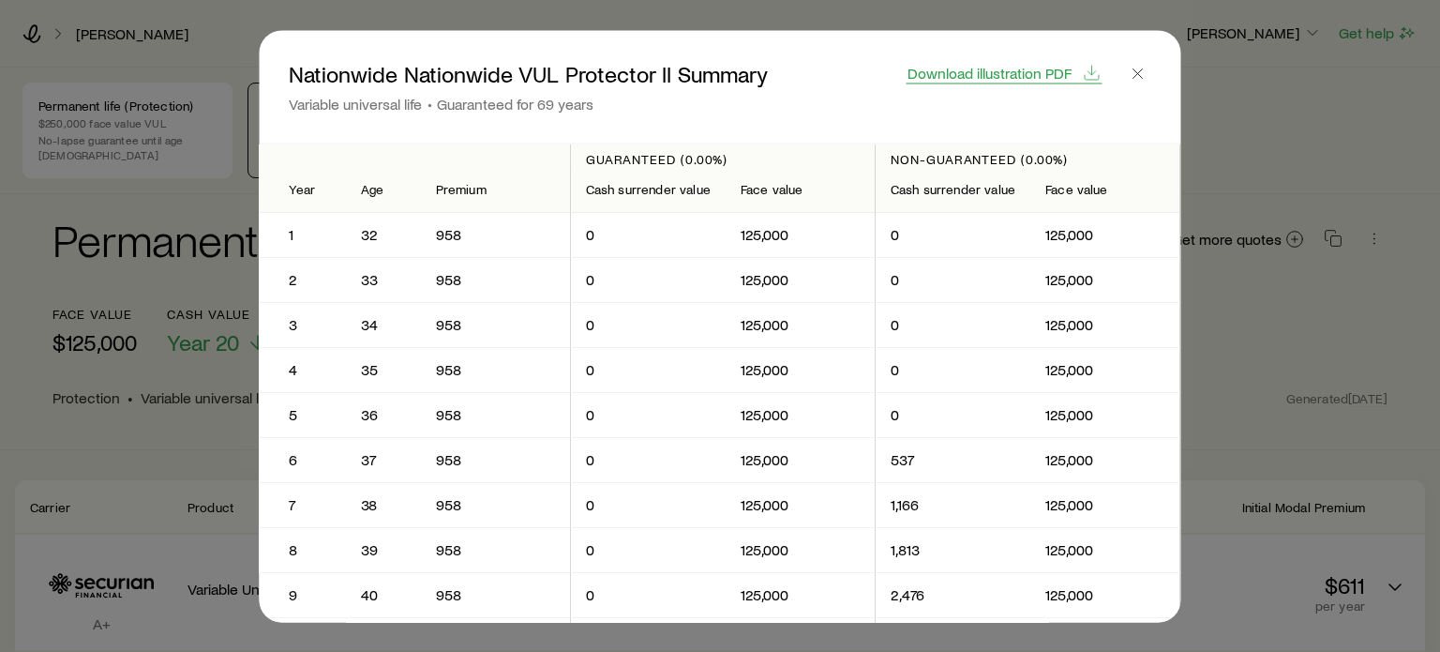
click at [939, 67] on span "Download illustration PDF" at bounding box center [990, 72] width 164 height 15
click at [1142, 68] on icon "button" at bounding box center [1138, 73] width 19 height 19
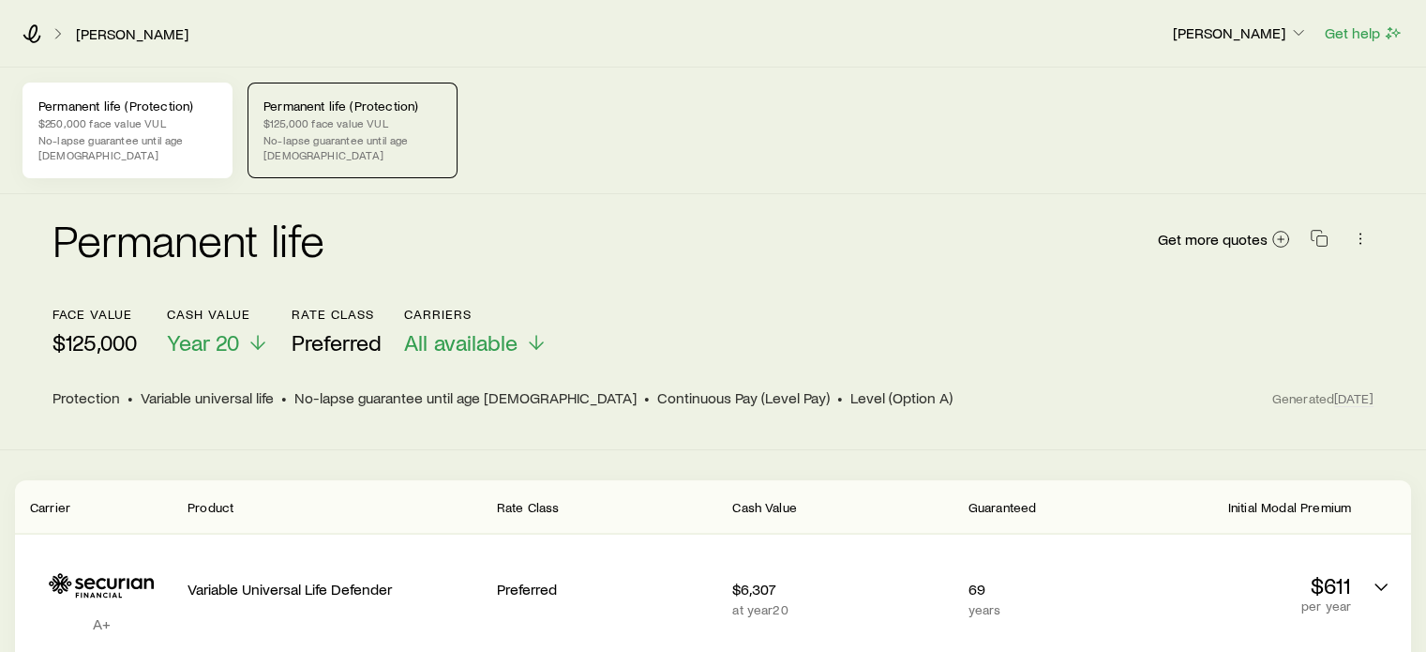
click at [175, 128] on p "$250,000 face value VUL" at bounding box center [127, 122] width 178 height 15
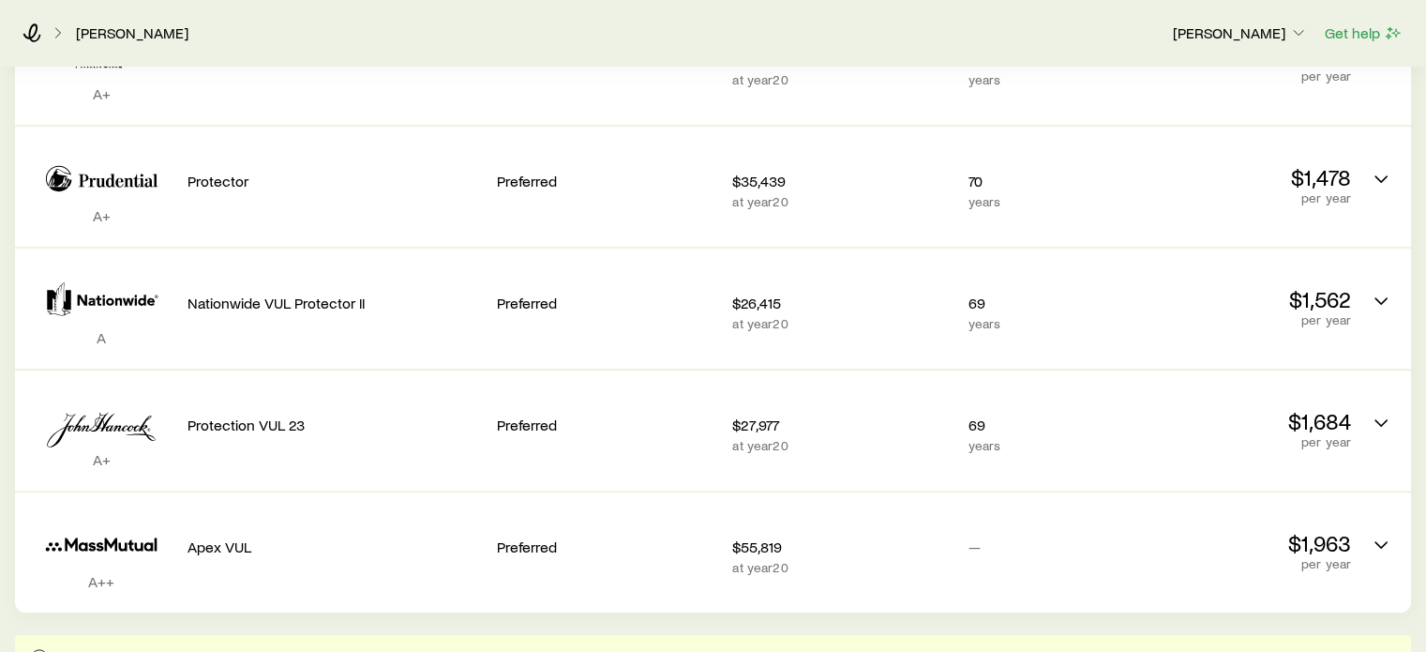
scroll to position [563, 0]
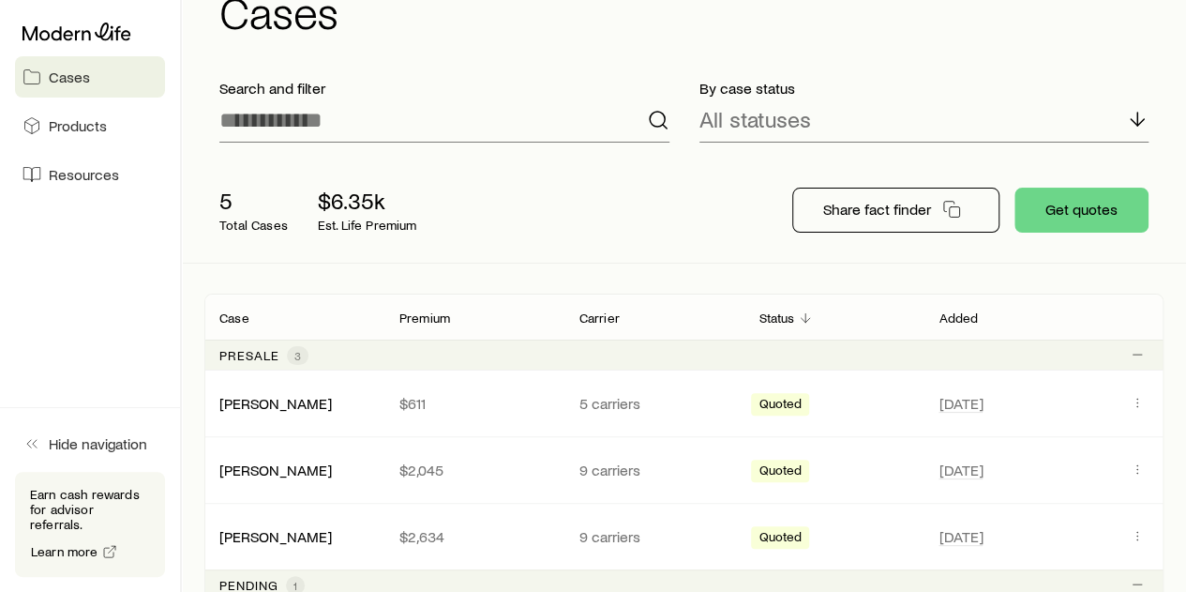
scroll to position [94, 0]
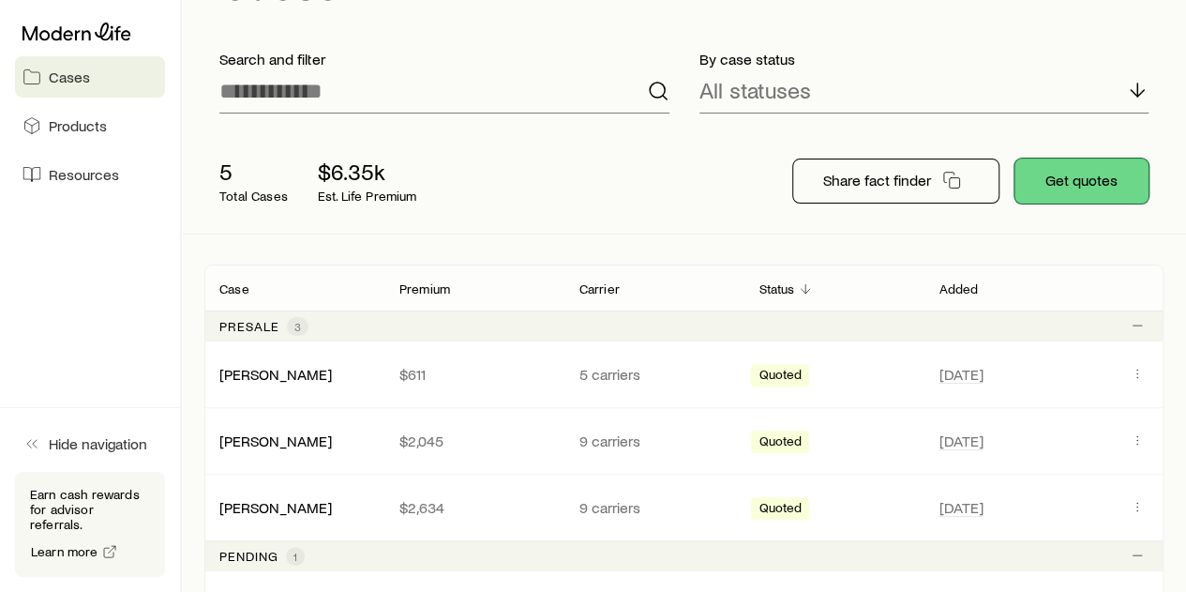
click at [1070, 177] on button "Get quotes" at bounding box center [1082, 180] width 134 height 45
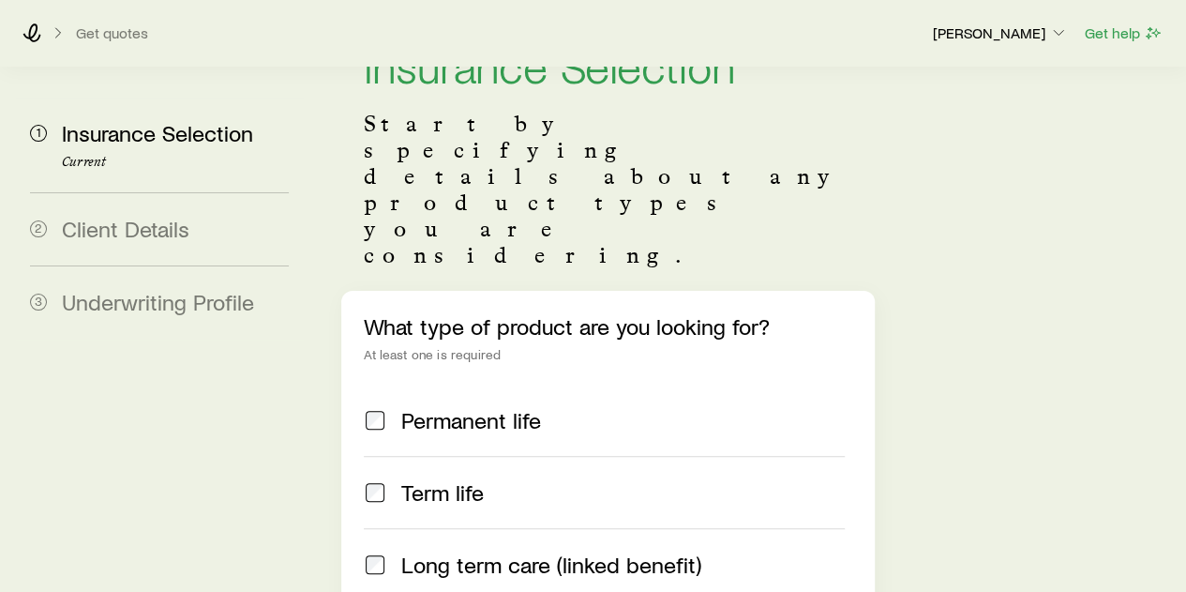
scroll to position [188, 0]
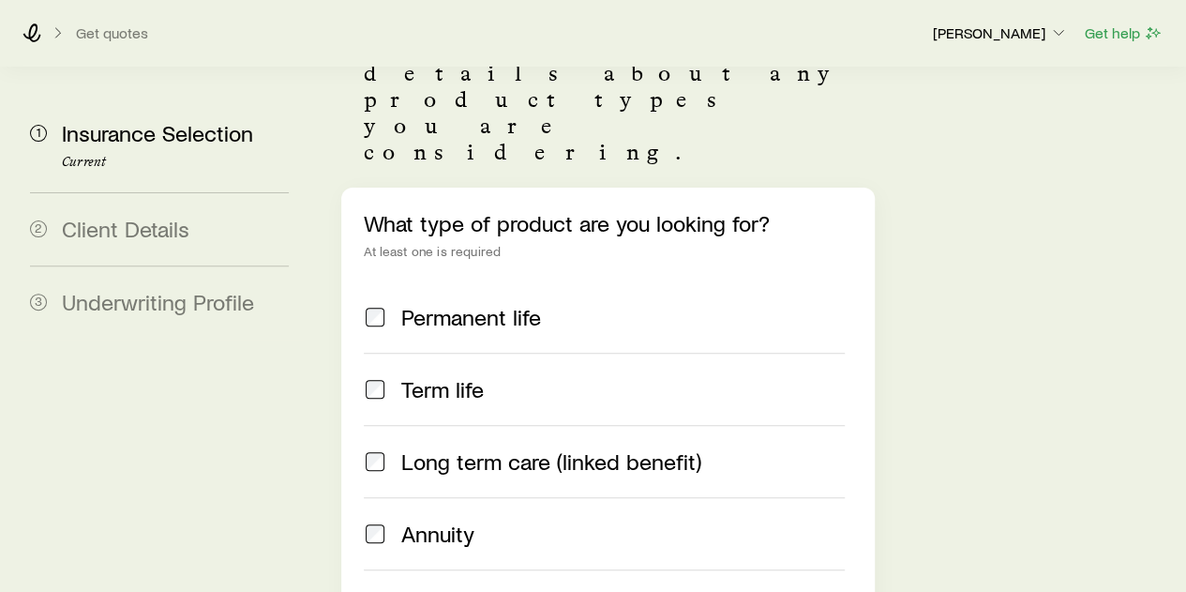
click at [476, 304] on span "Permanent life" at bounding box center [471, 317] width 140 height 26
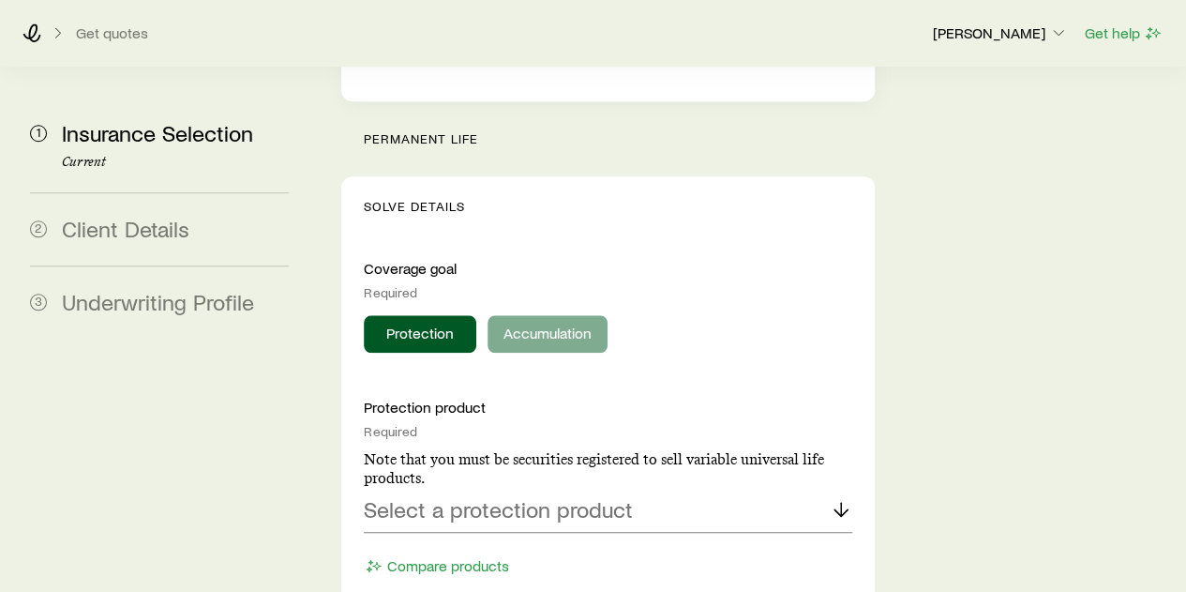
scroll to position [938, 0]
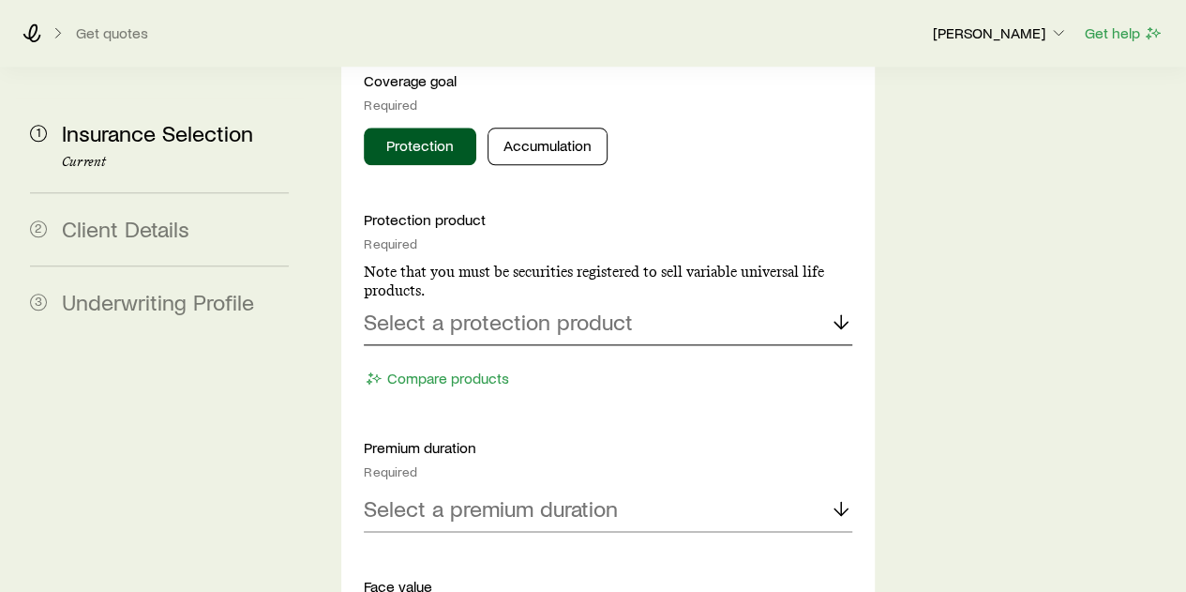
click at [573, 308] on p "Select a protection product" at bounding box center [498, 321] width 269 height 26
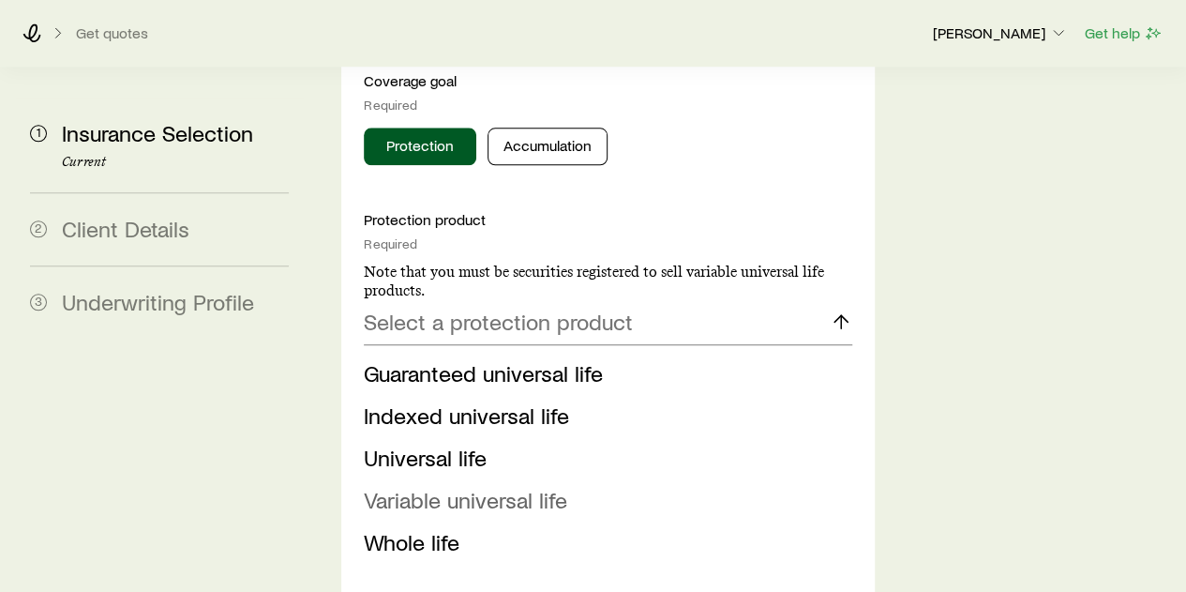
click at [564, 486] on span "Variable universal life" at bounding box center [465, 499] width 203 height 27
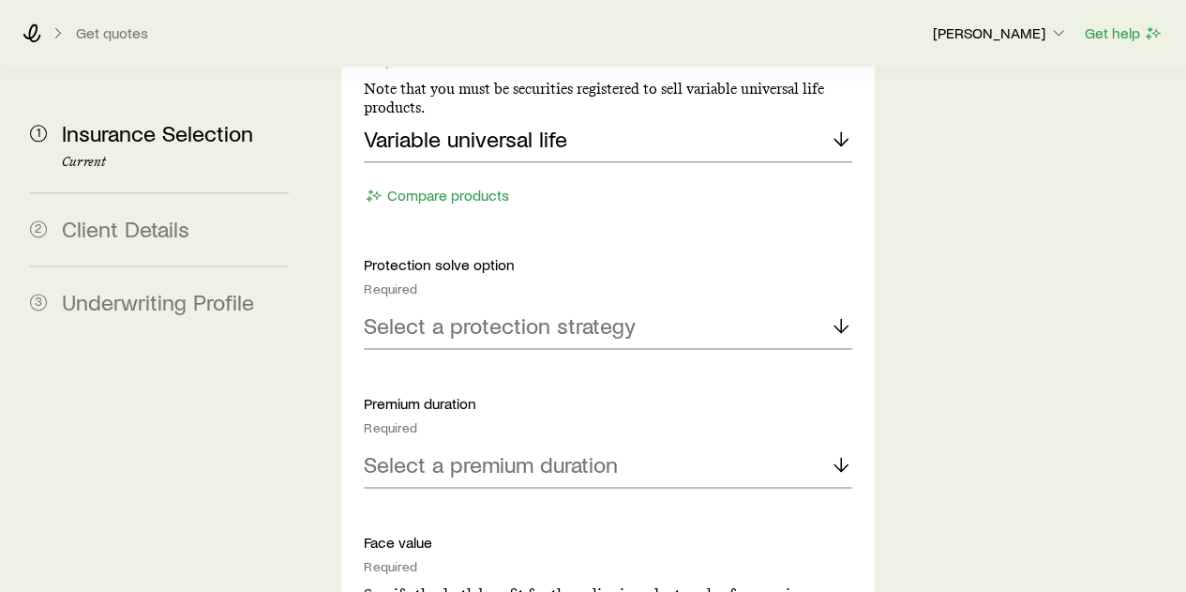
scroll to position [1125, 0]
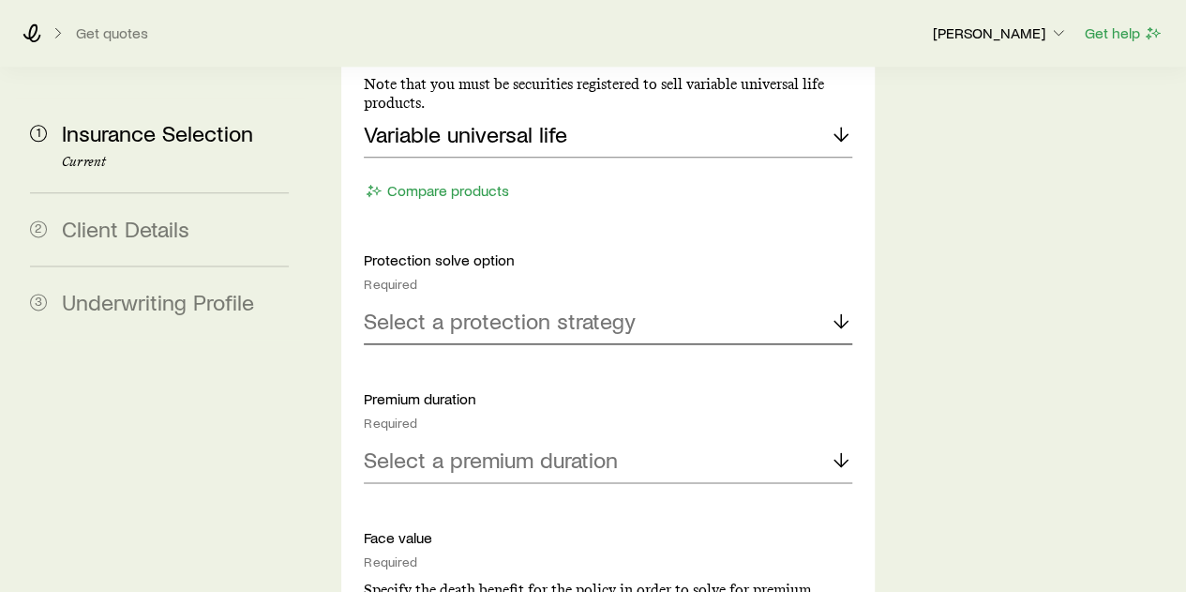
click at [580, 308] on p "Select a protection strategy" at bounding box center [500, 321] width 272 height 26
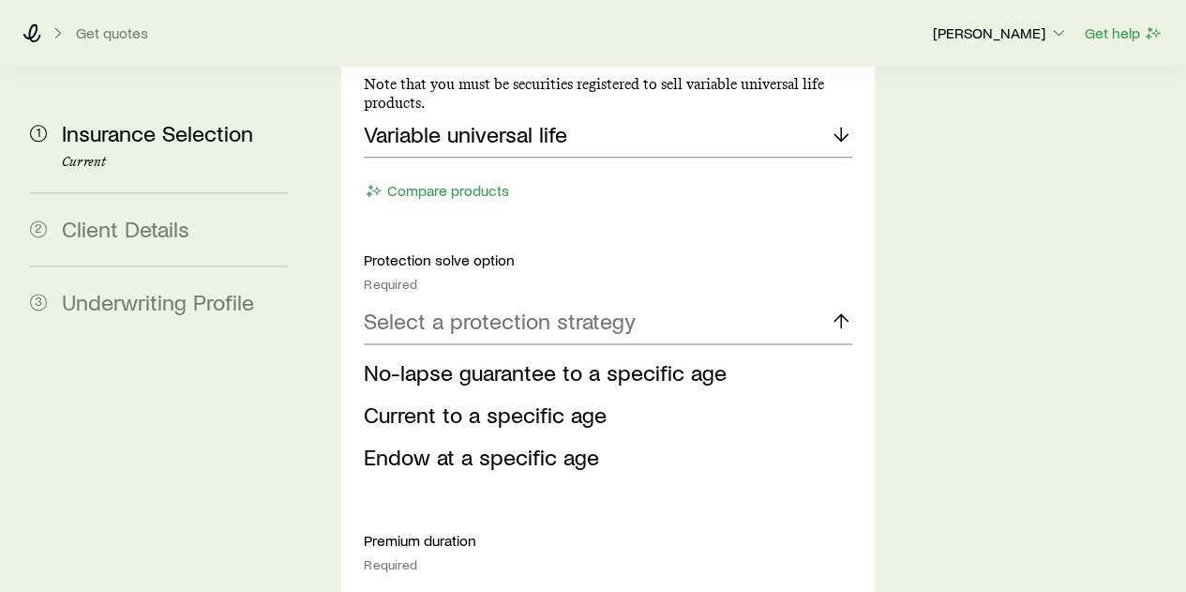
drag, startPoint x: 656, startPoint y: 278, endPoint x: 593, endPoint y: 269, distance: 64.4
click at [656, 352] on li "No-lapse guarantee to a specific age" at bounding box center [602, 373] width 476 height 42
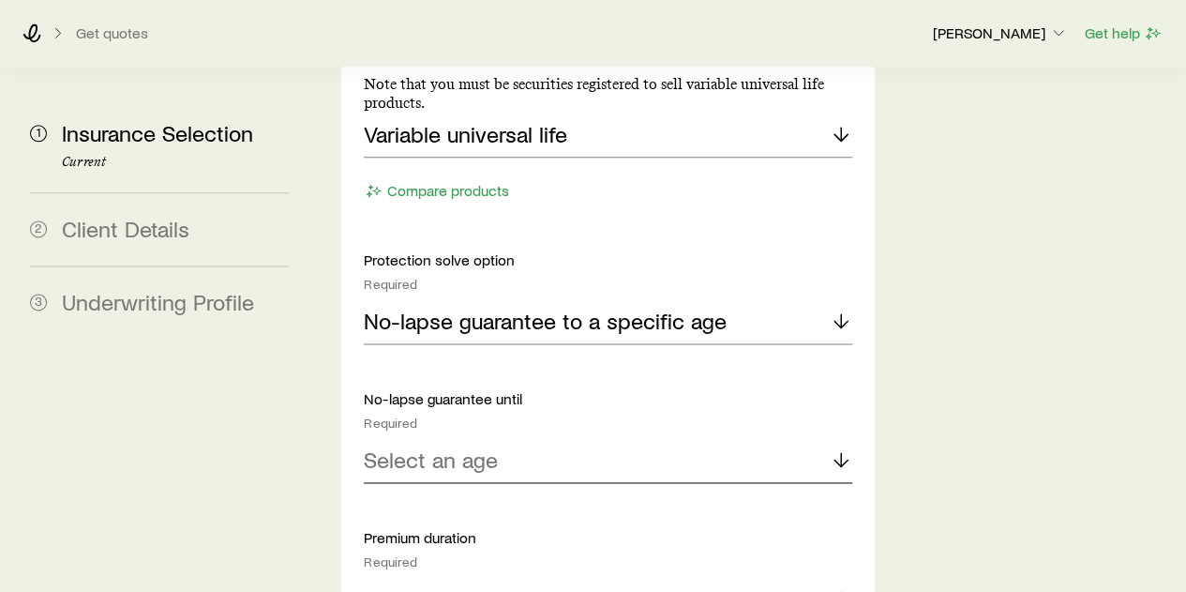
click at [493, 446] on p "Select an age" at bounding box center [431, 459] width 134 height 26
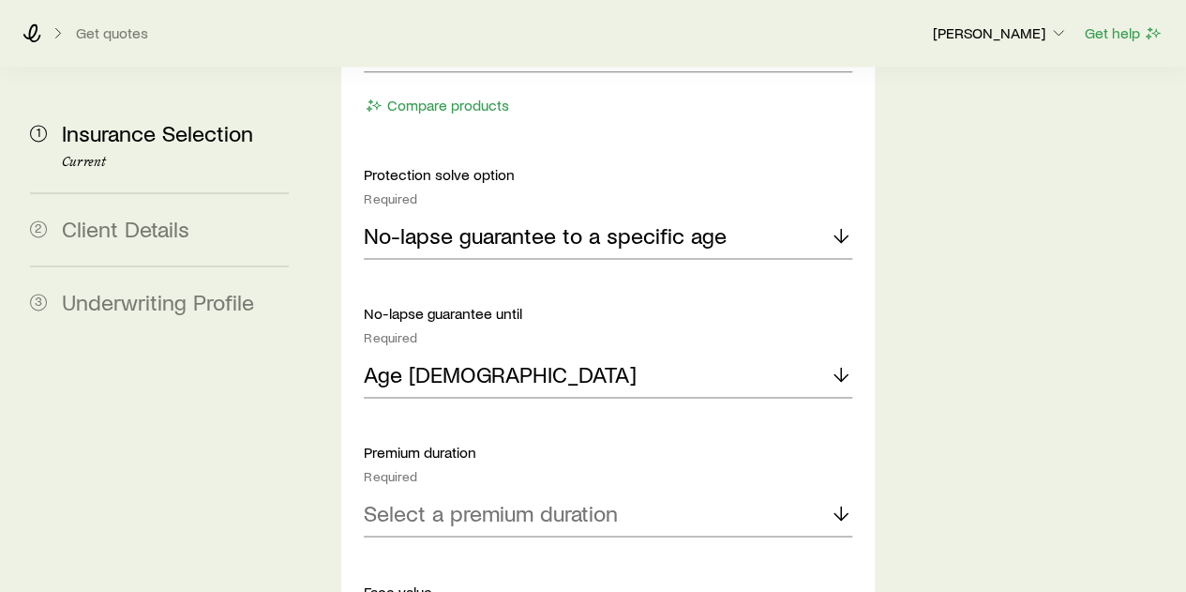
scroll to position [1313, 0]
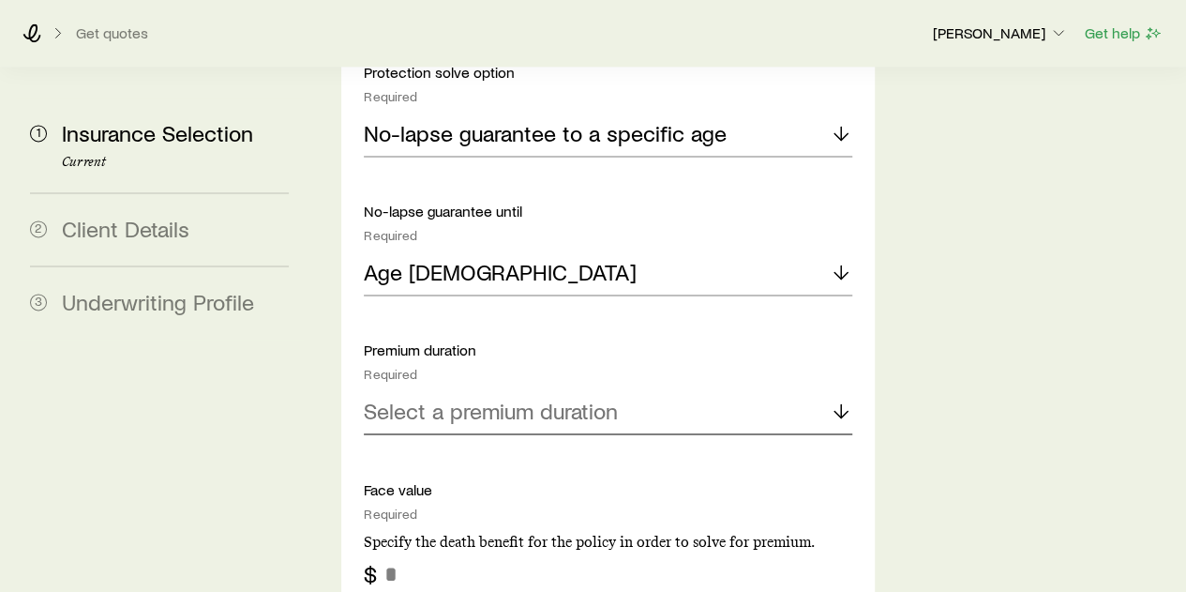
click at [566, 398] on p "Select a premium duration" at bounding box center [491, 411] width 254 height 26
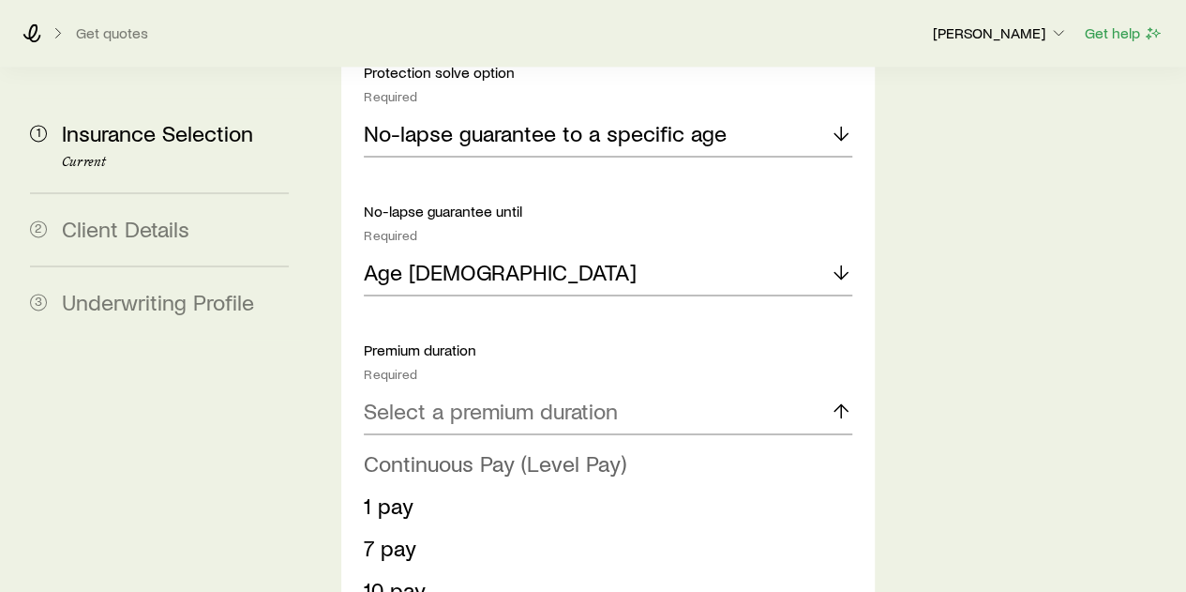
click at [589, 448] on span "Continuous Pay (Level Pay)" at bounding box center [495, 461] width 263 height 27
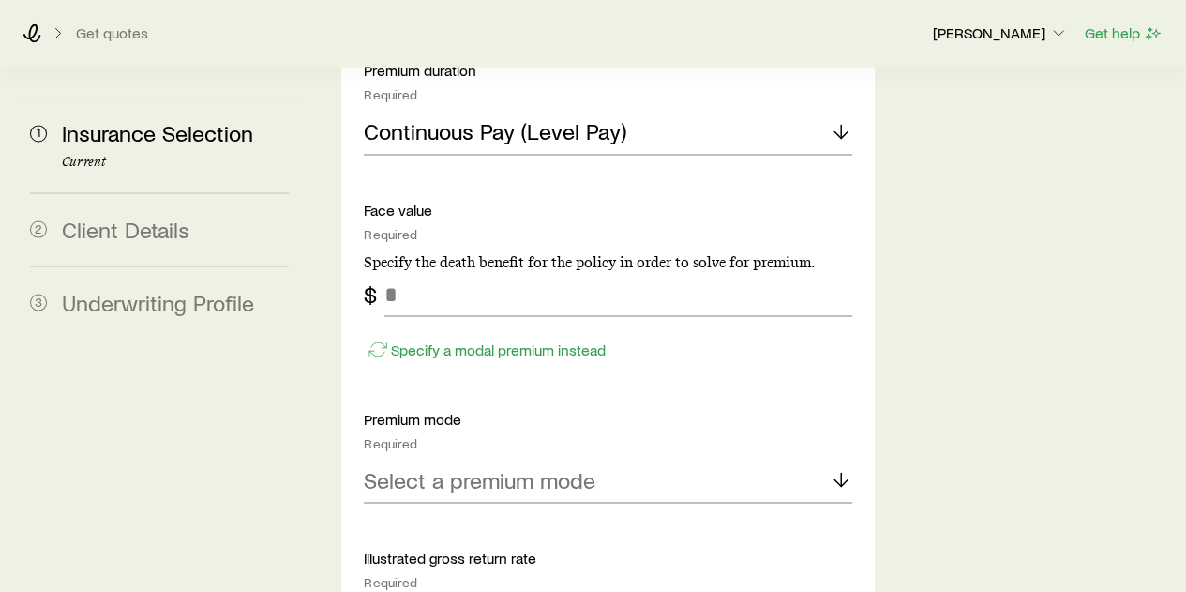
scroll to position [1594, 0]
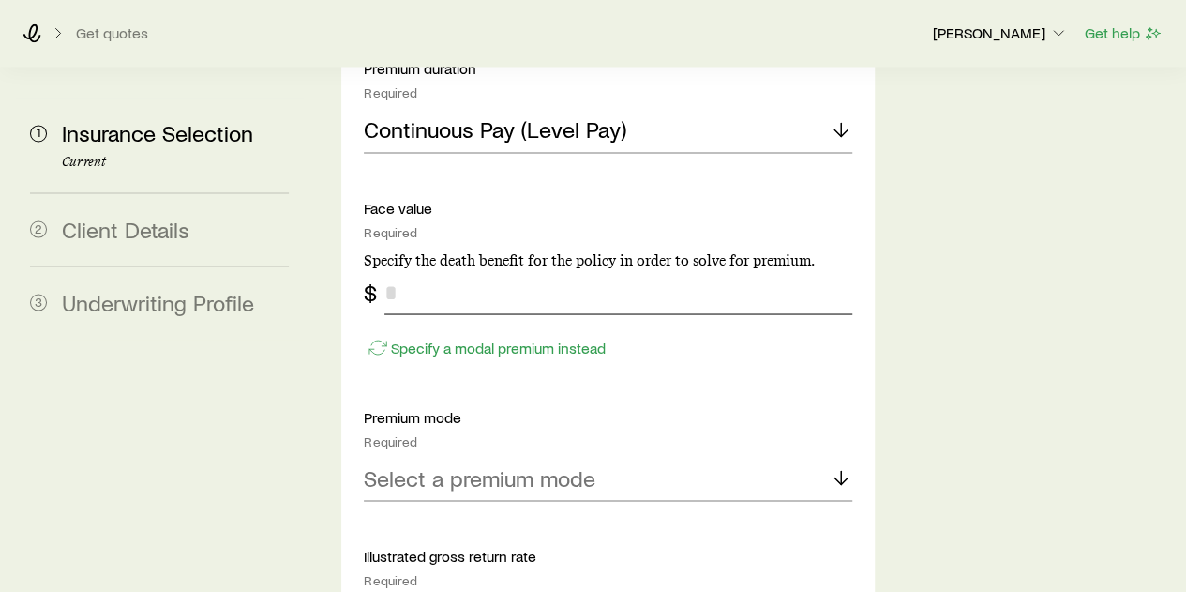
click at [511, 269] on input "tel" at bounding box center [617, 291] width 467 height 45
type input "*******"
click at [653, 280] on div "Protection product Required Note that you must be securities registered to sell…" at bounding box center [608, 190] width 488 height 1272
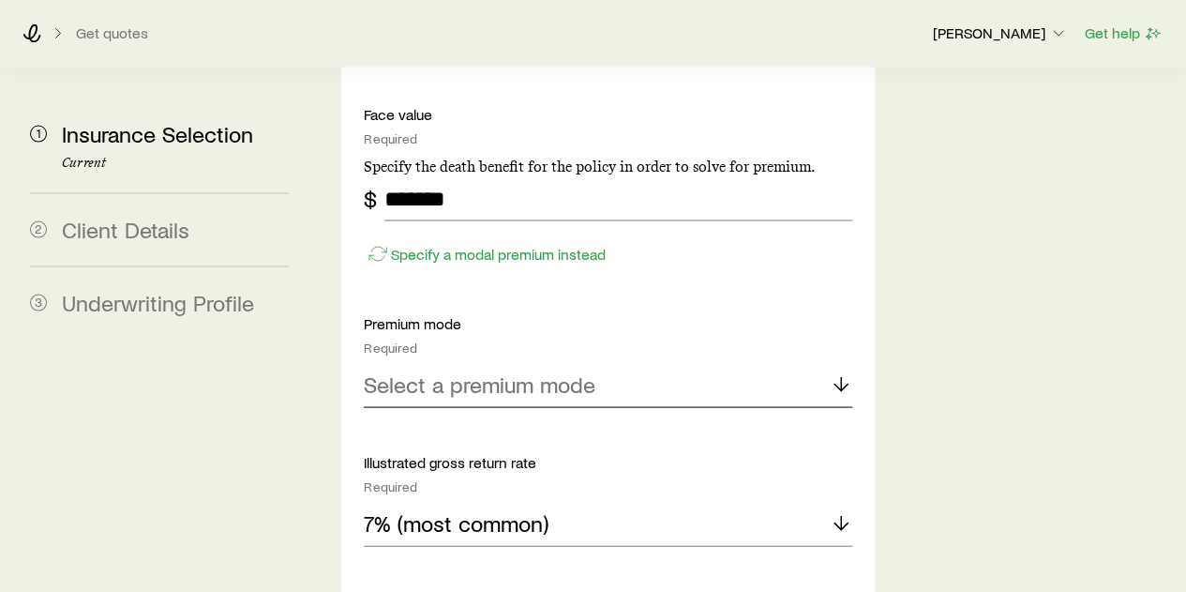
click at [621, 362] on div "Select a premium mode" at bounding box center [608, 384] width 488 height 45
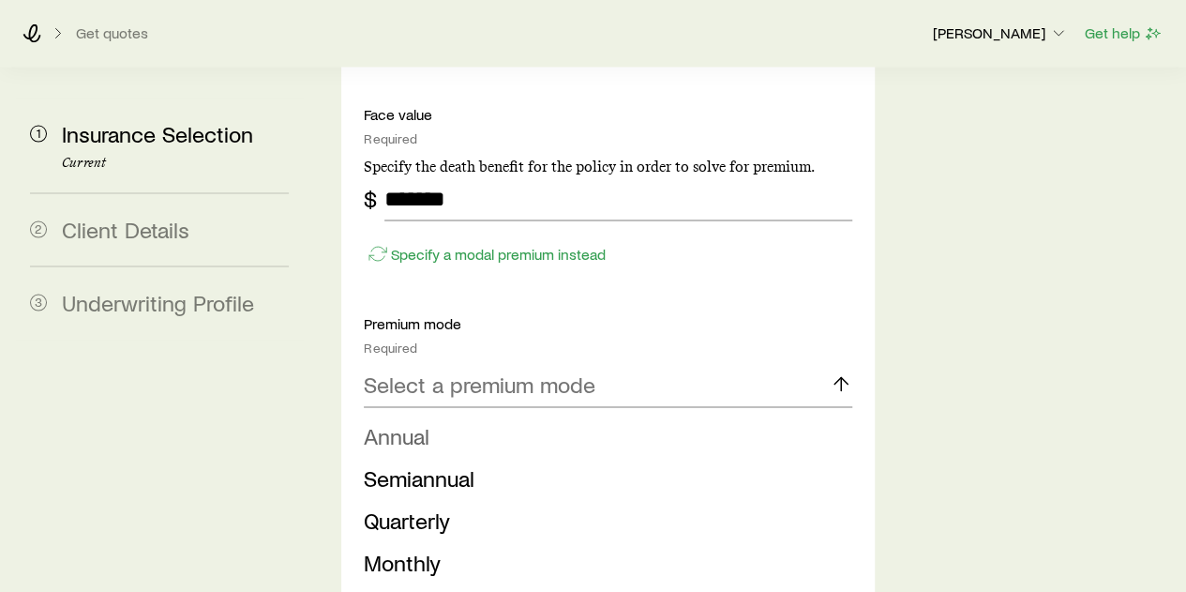
click at [603, 414] on li "Annual" at bounding box center [602, 435] width 476 height 42
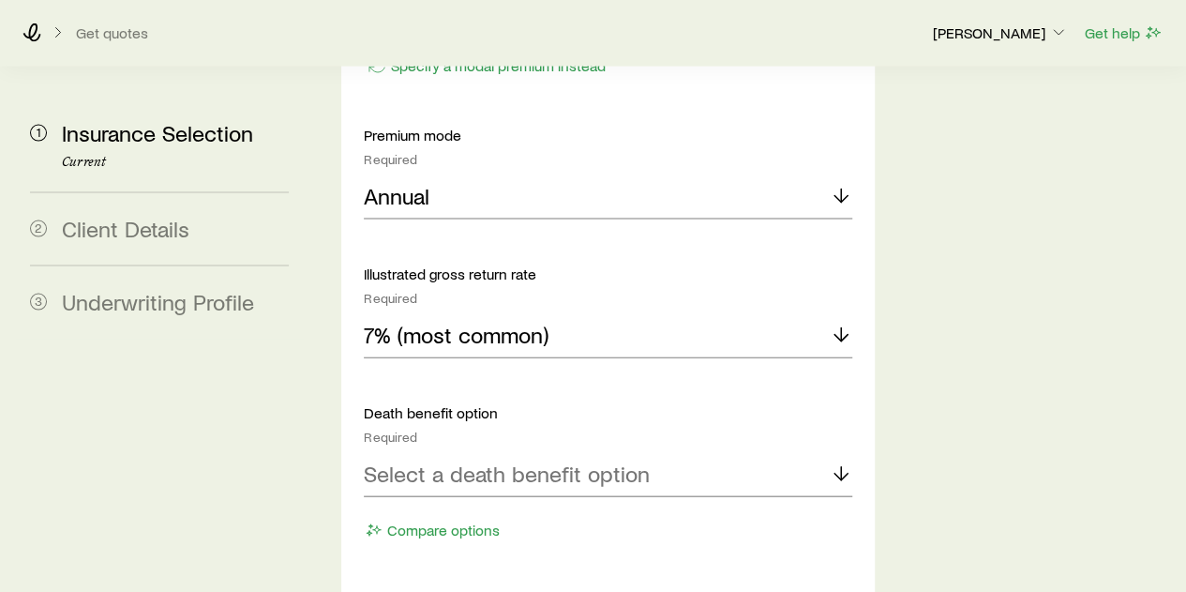
scroll to position [1969, 0]
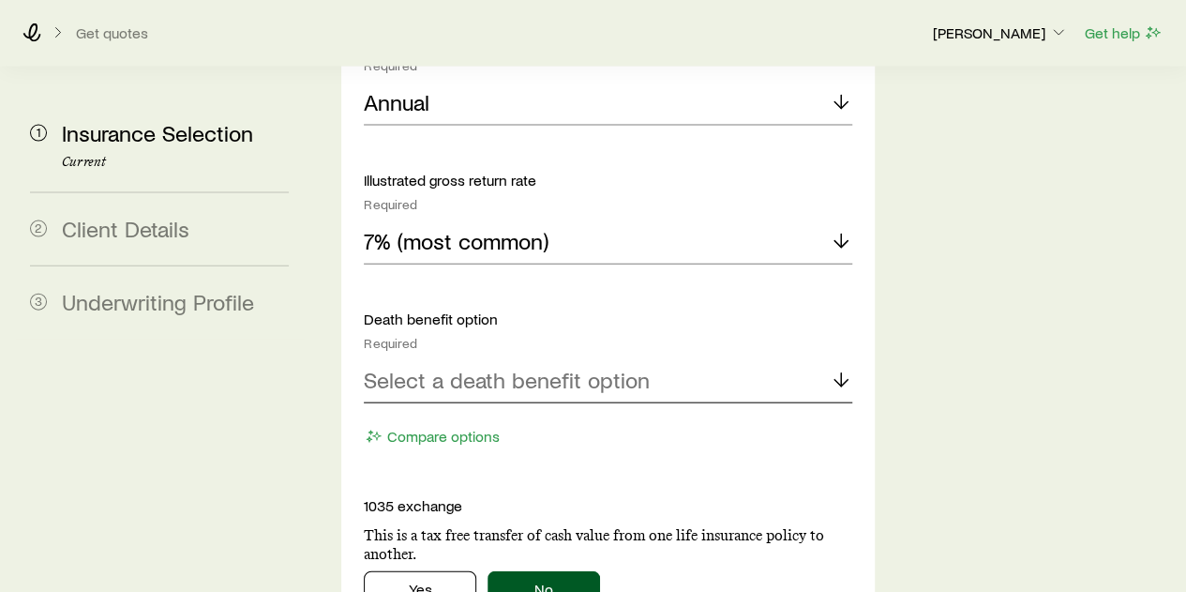
click at [652, 358] on div "Select a death benefit option" at bounding box center [608, 380] width 488 height 45
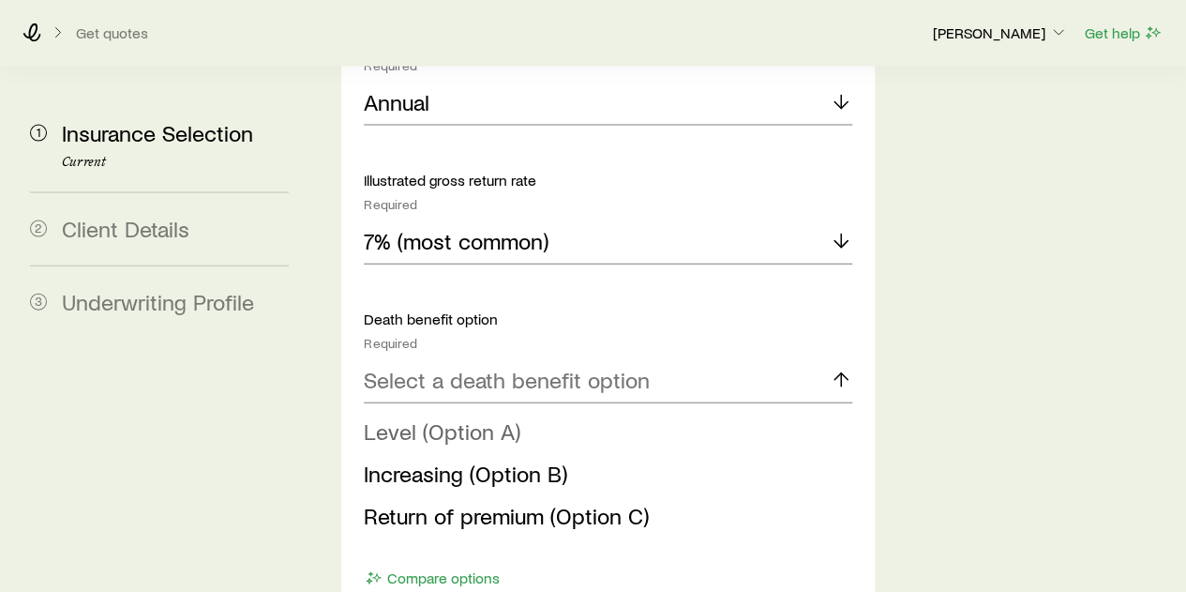
click at [630, 411] on li "Level (Option A)" at bounding box center [602, 432] width 476 height 42
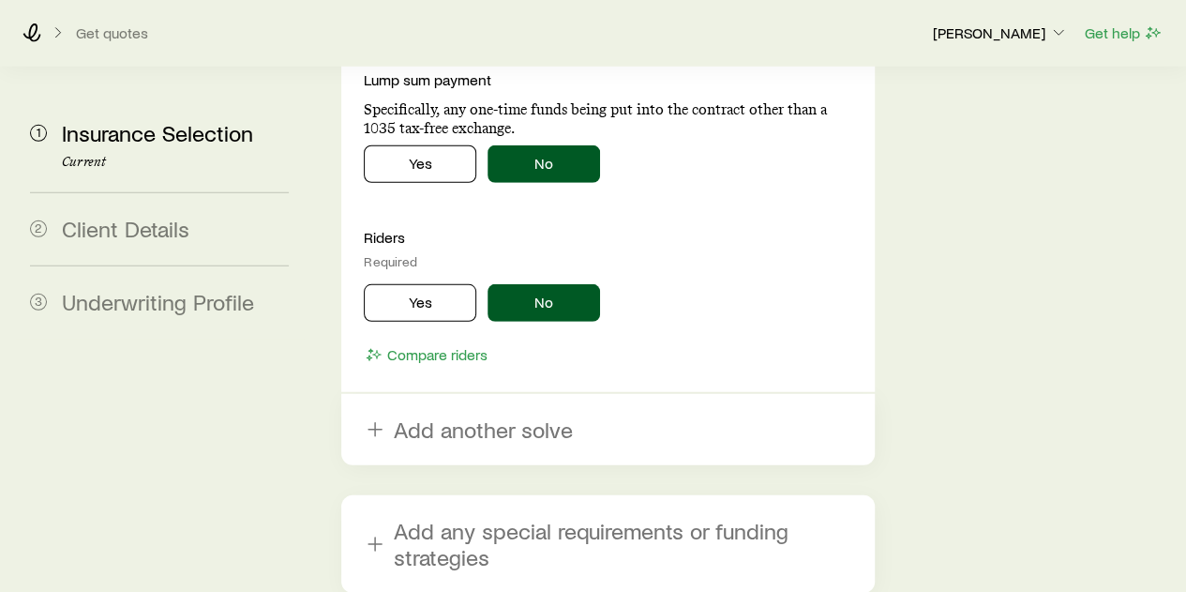
scroll to position [2673, 0]
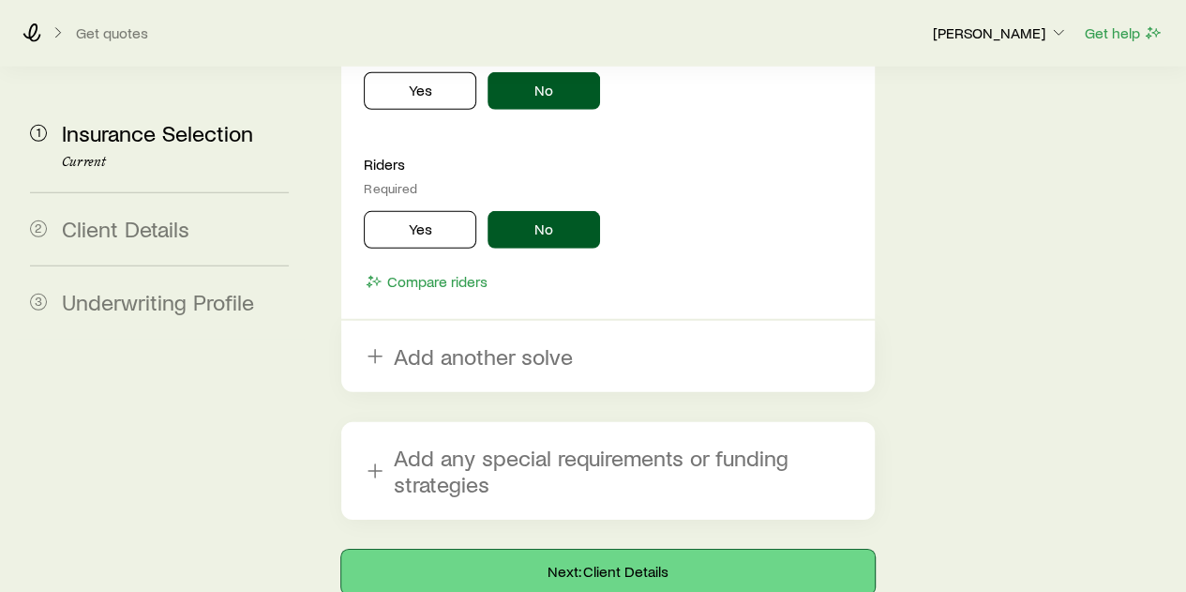
click at [613, 549] on button "Next: Client Details" at bounding box center [607, 571] width 533 height 45
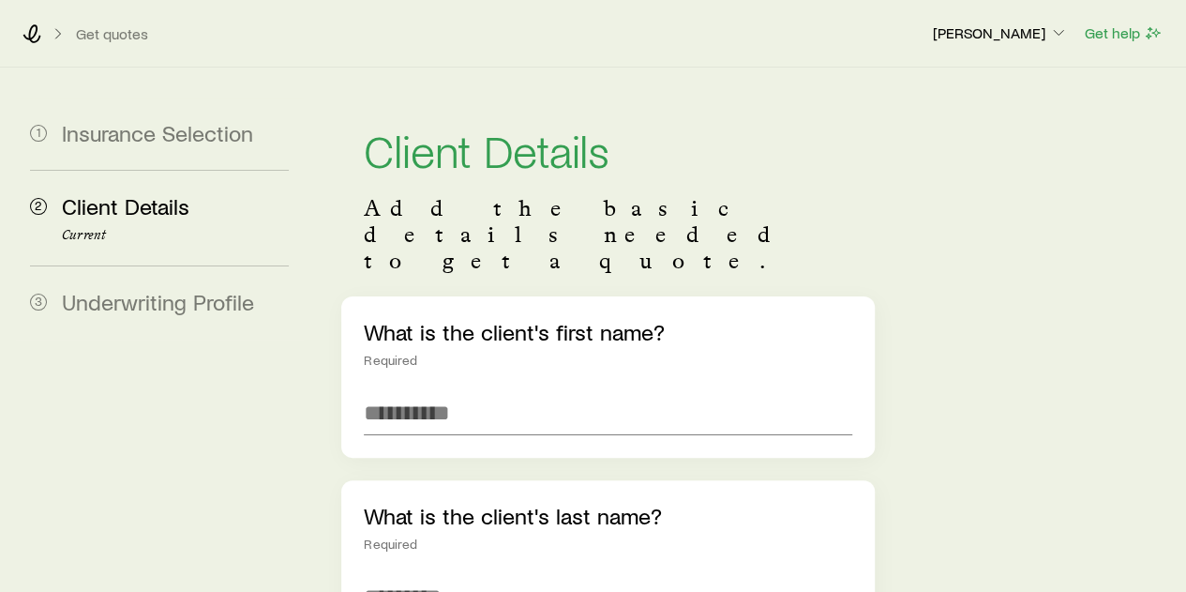
drag, startPoint x: 613, startPoint y: 455, endPoint x: 457, endPoint y: 329, distance: 200.8
click at [450, 323] on div "What is the client's first name? Required" at bounding box center [607, 376] width 533 height 161
click at [461, 390] on input "text" at bounding box center [608, 412] width 488 height 45
type input "******"
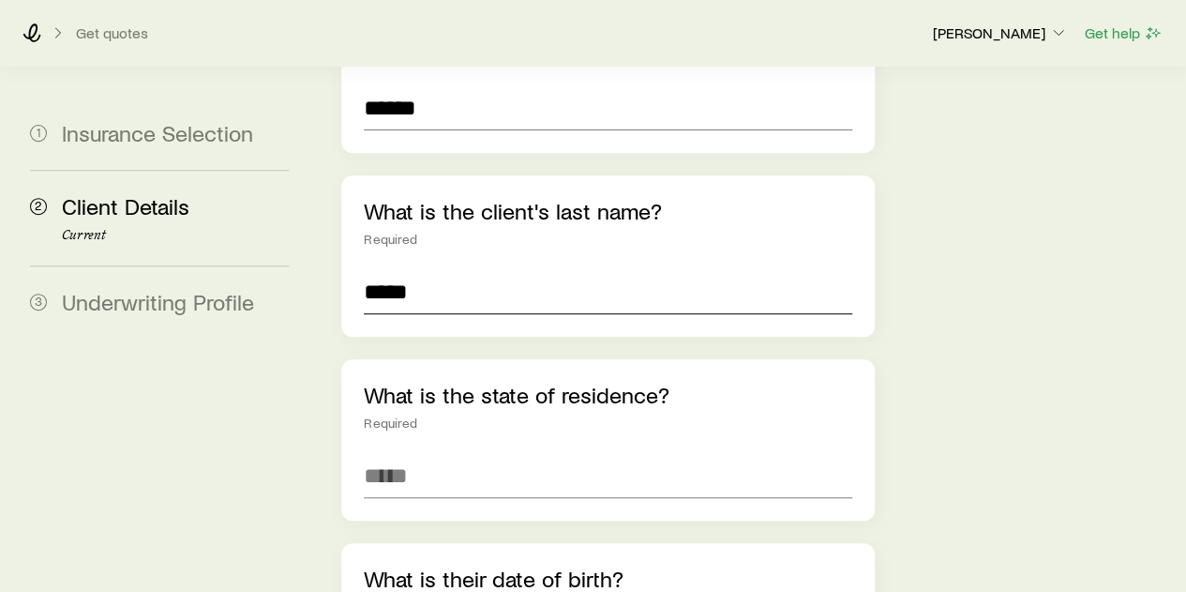
scroll to position [375, 0]
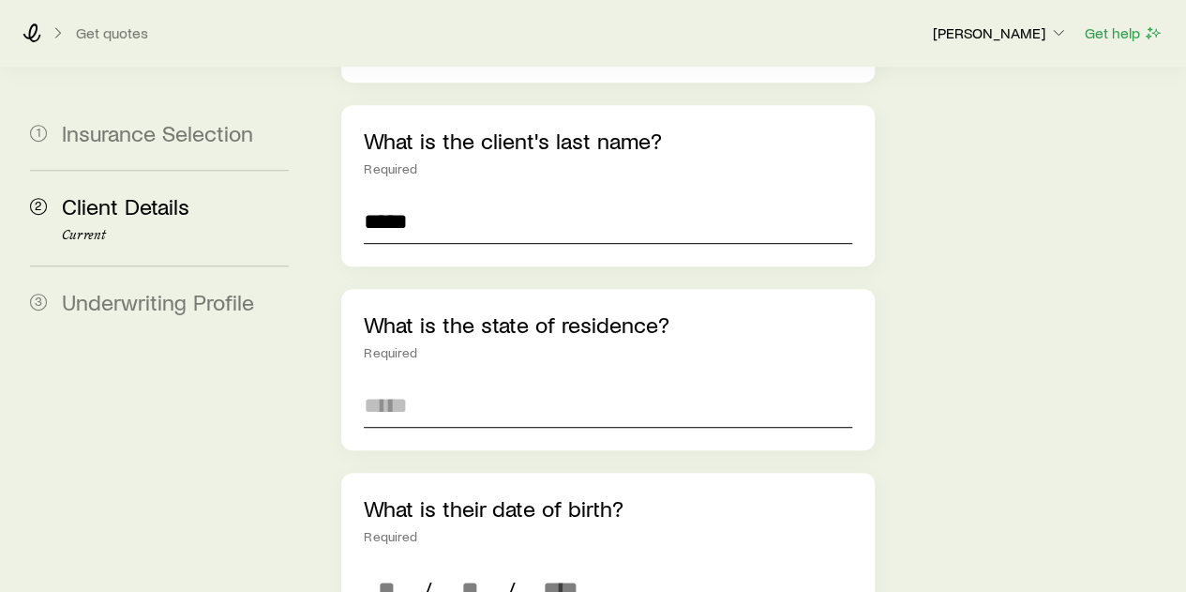
type input "*****"
click at [480, 383] on input at bounding box center [608, 405] width 488 height 45
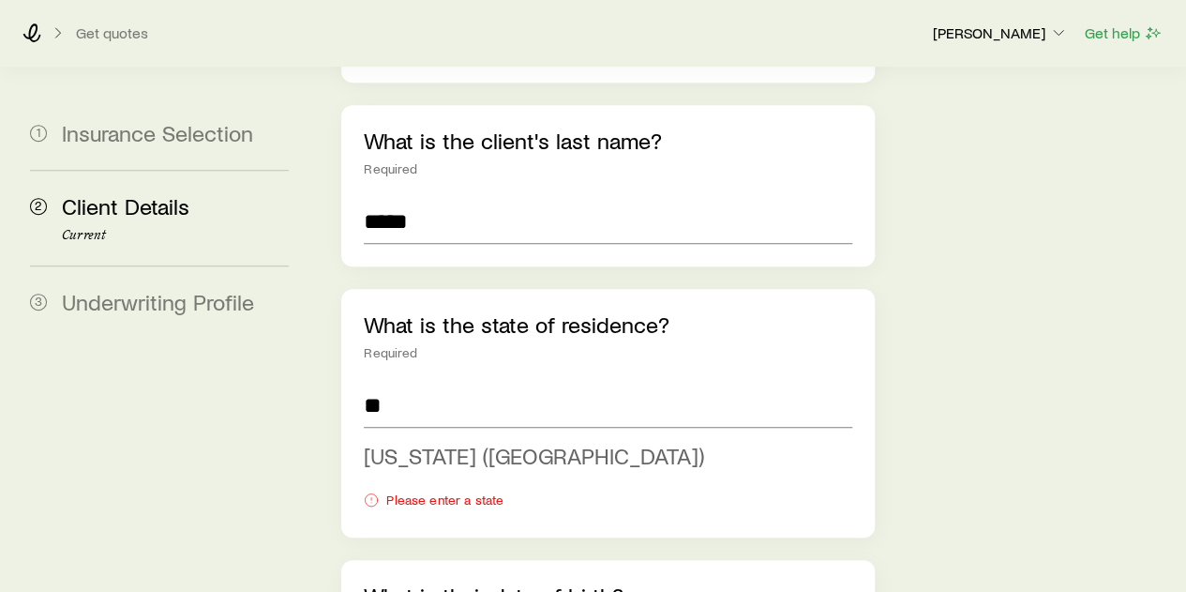
click at [462, 442] on span "New York (NY)" at bounding box center [534, 455] width 340 height 27
type input "**********"
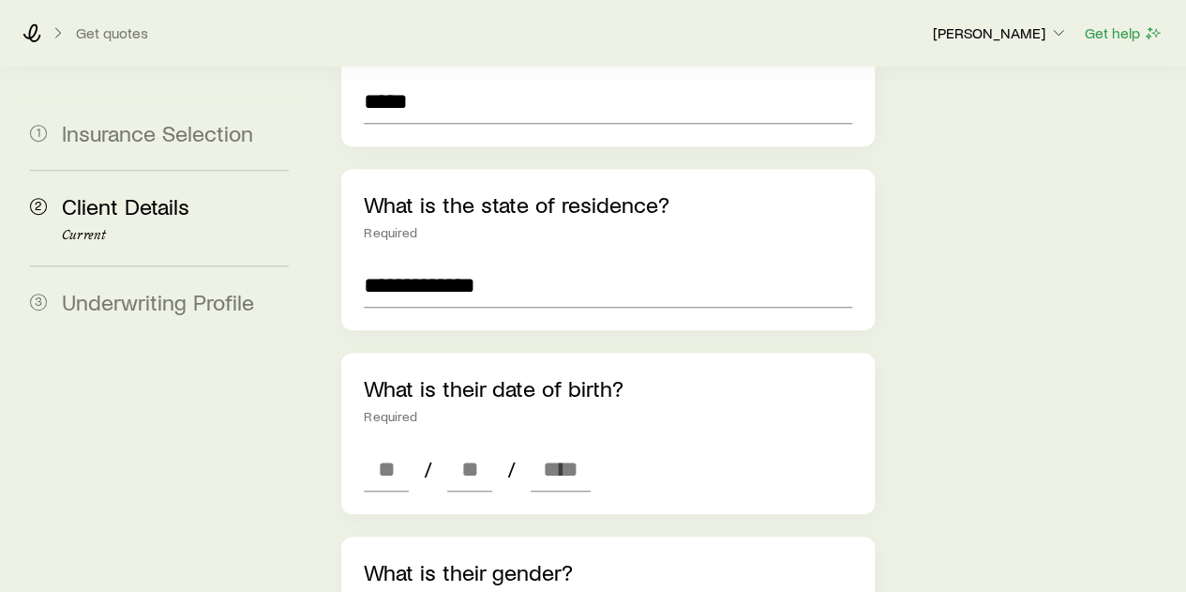
scroll to position [563, 0]
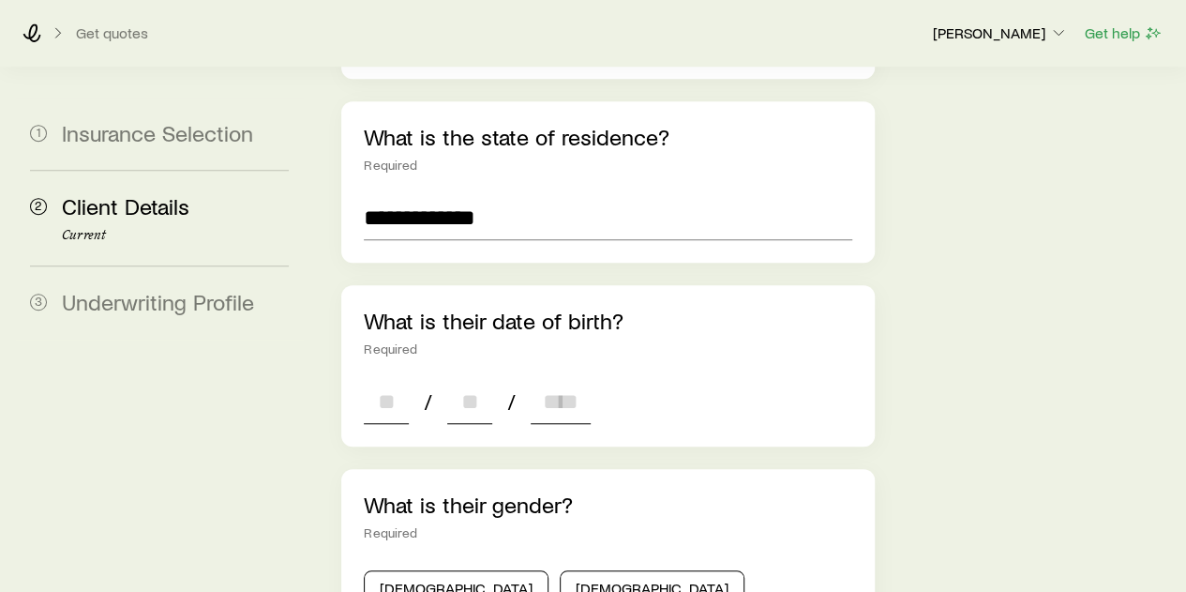
click at [373, 379] on input at bounding box center [386, 401] width 45 height 45
click at [388, 379] on input at bounding box center [386, 401] width 45 height 45
type input "**"
type input "****"
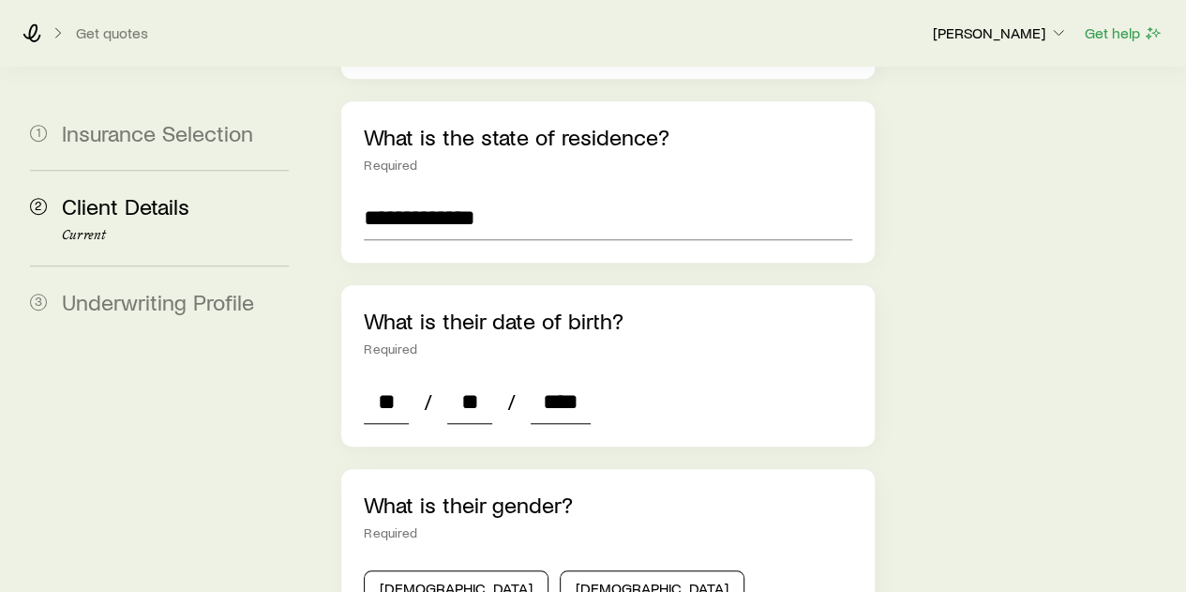
type input "*"
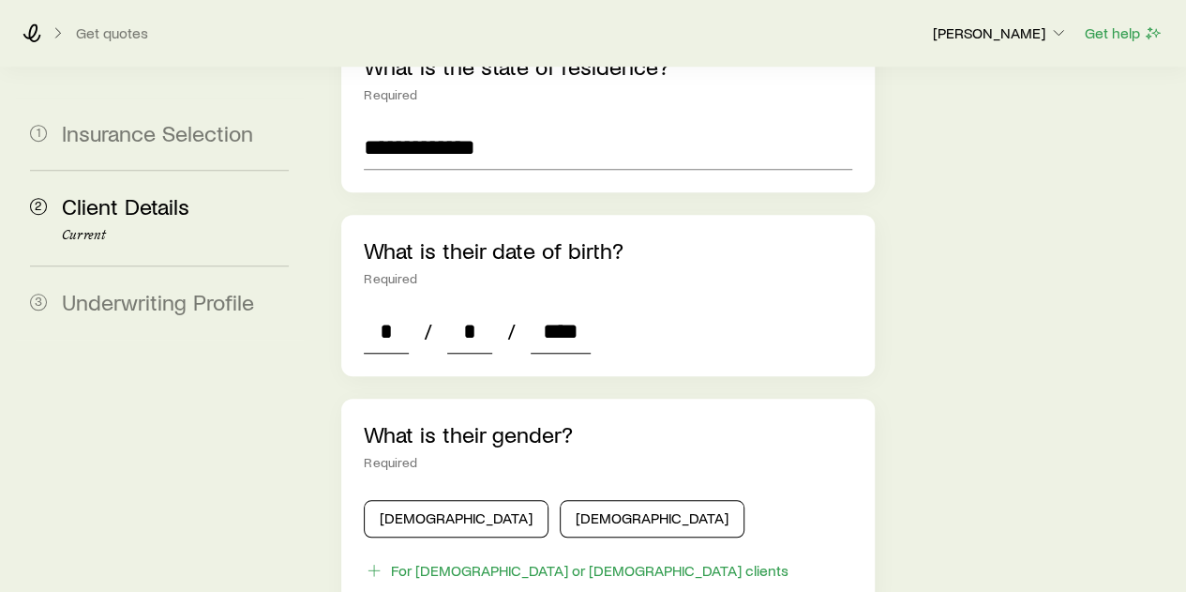
scroll to position [750, 0]
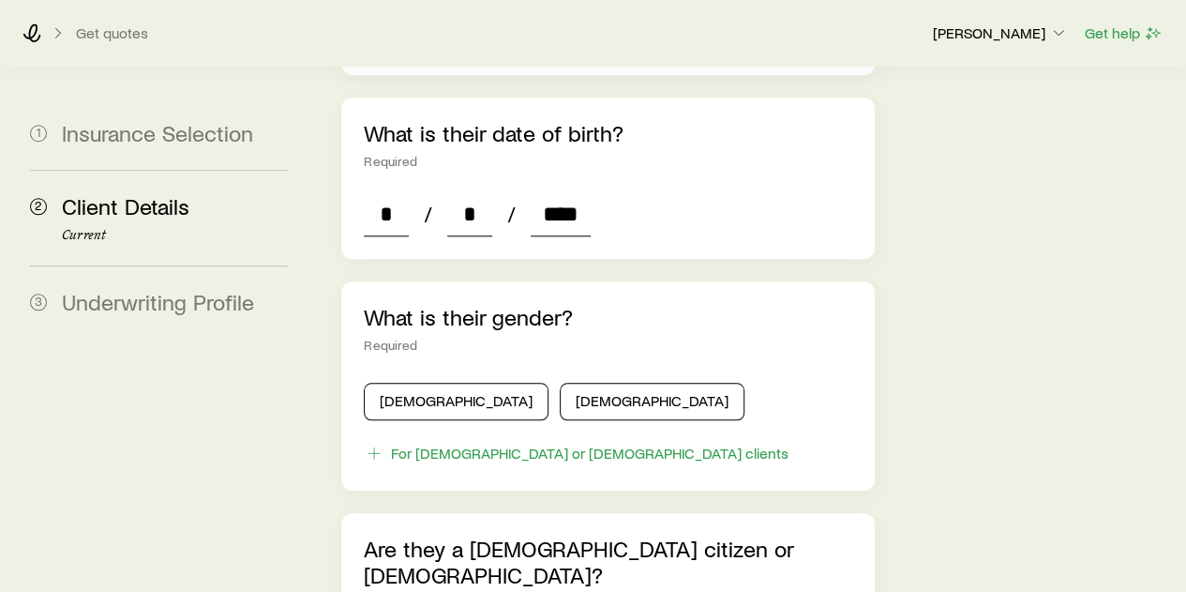
type input "****"
click at [637, 306] on div "What is their gender? Required Male Female For transgender or non-binary clients" at bounding box center [607, 385] width 533 height 209
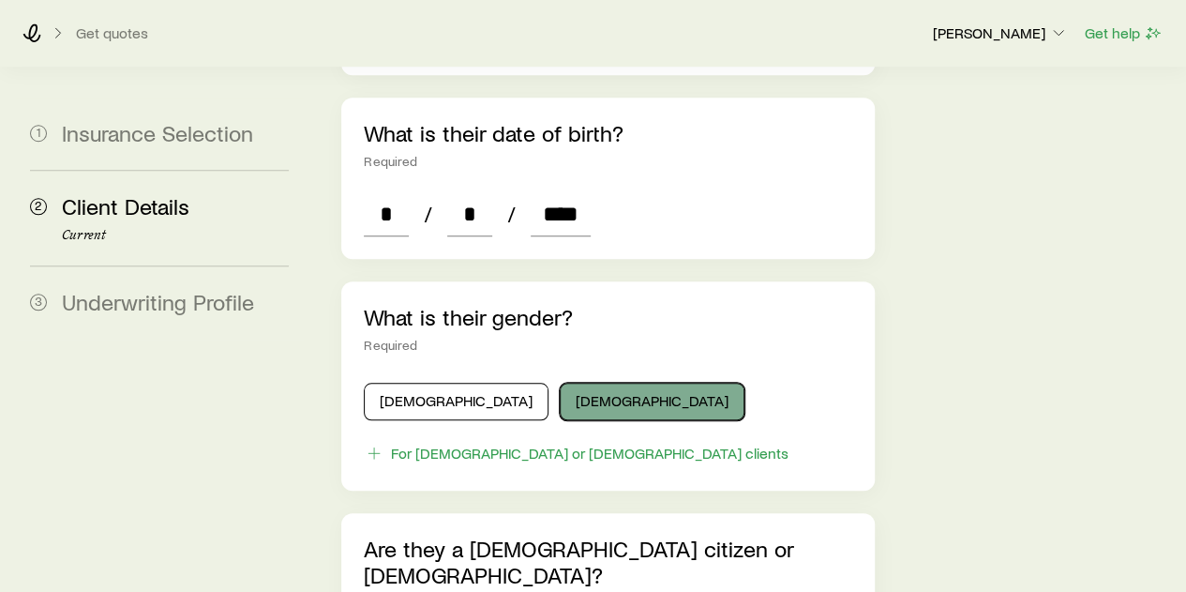
click at [560, 383] on button "Female" at bounding box center [652, 402] width 185 height 38
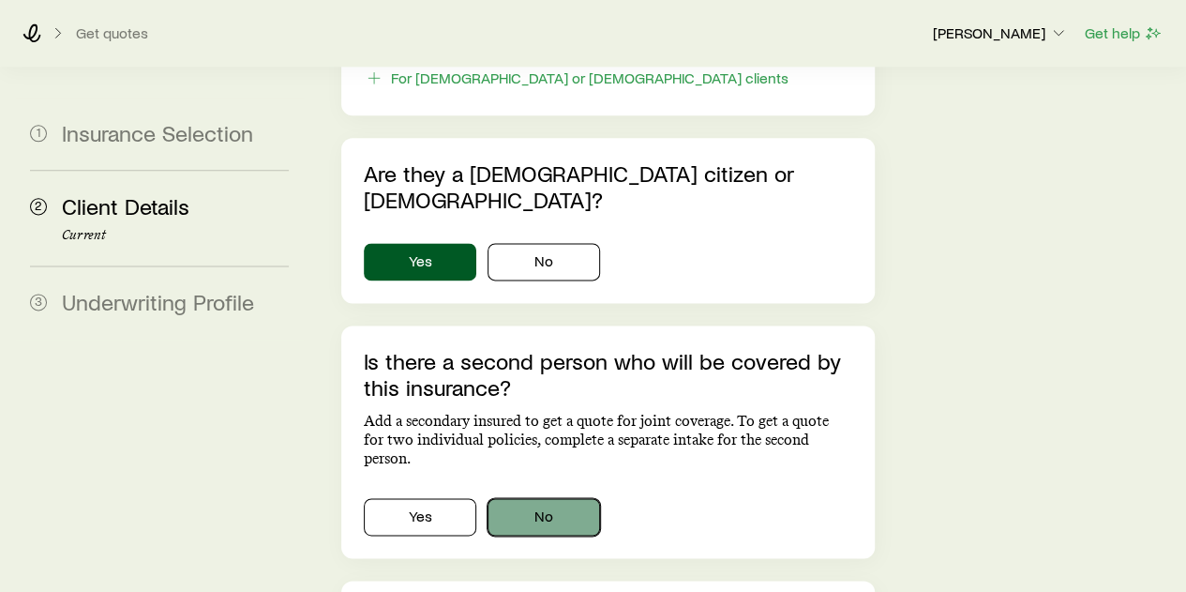
click at [567, 498] on button "No" at bounding box center [544, 517] width 113 height 38
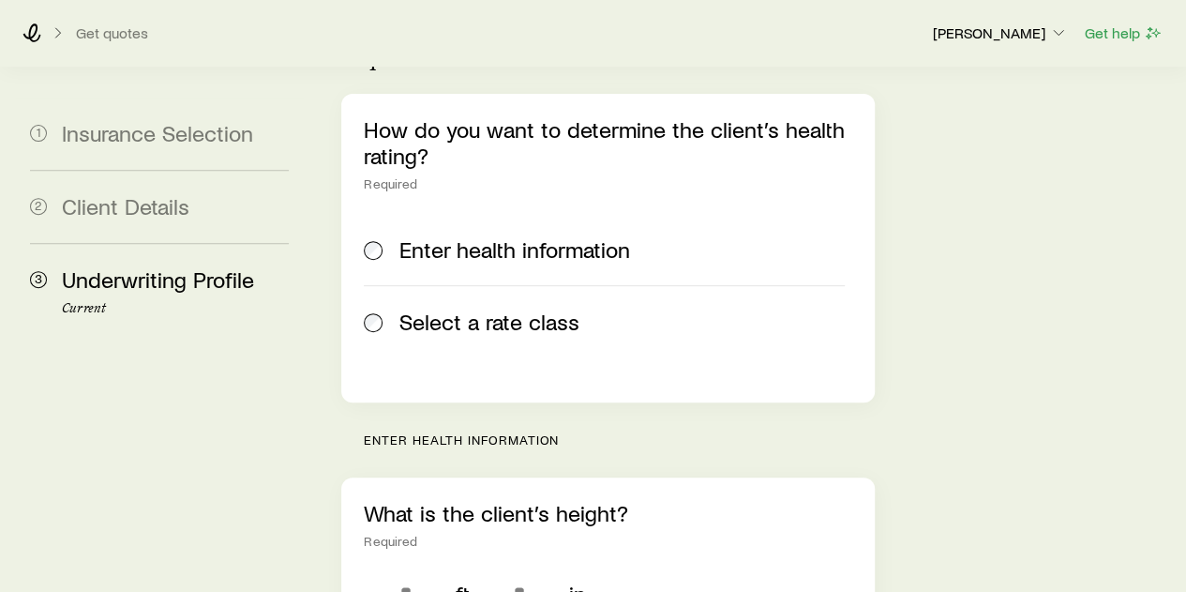
drag, startPoint x: 508, startPoint y: 218, endPoint x: 576, endPoint y: 299, distance: 105.2
click at [508, 308] on span "Select a rate class" at bounding box center [489, 321] width 180 height 26
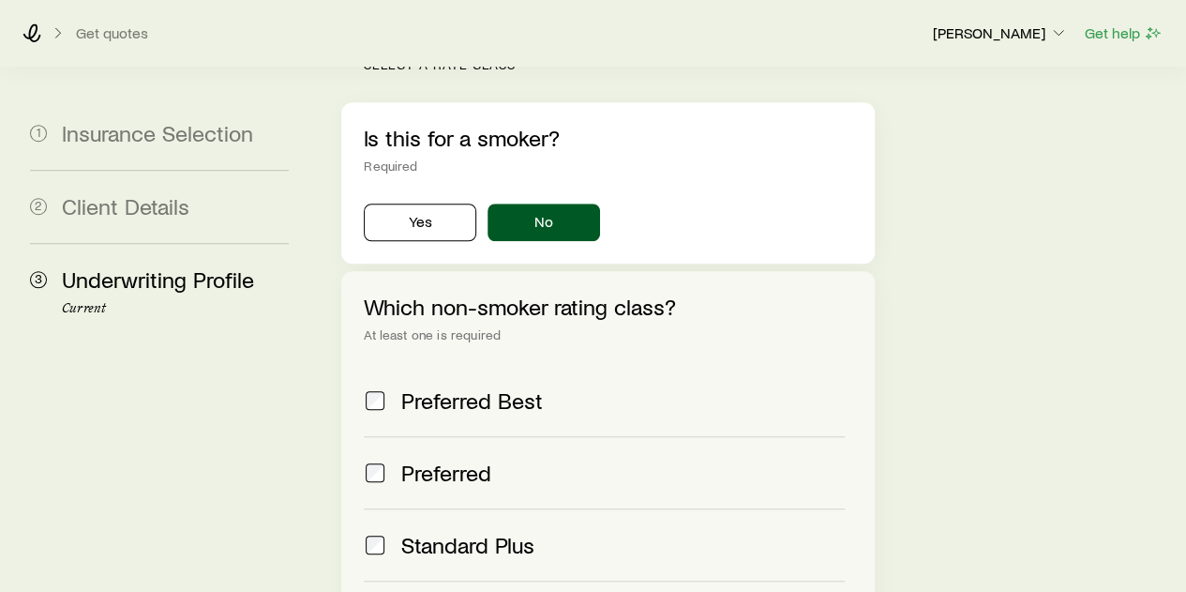
click at [463, 459] on span "Preferred" at bounding box center [446, 472] width 90 height 26
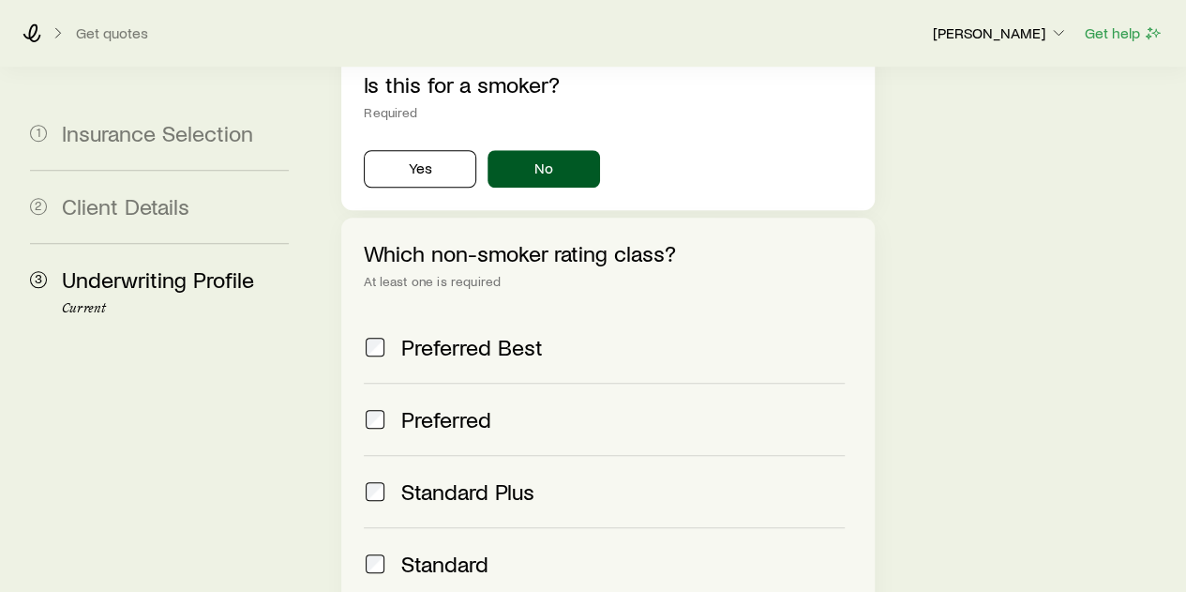
scroll to position [857, 0]
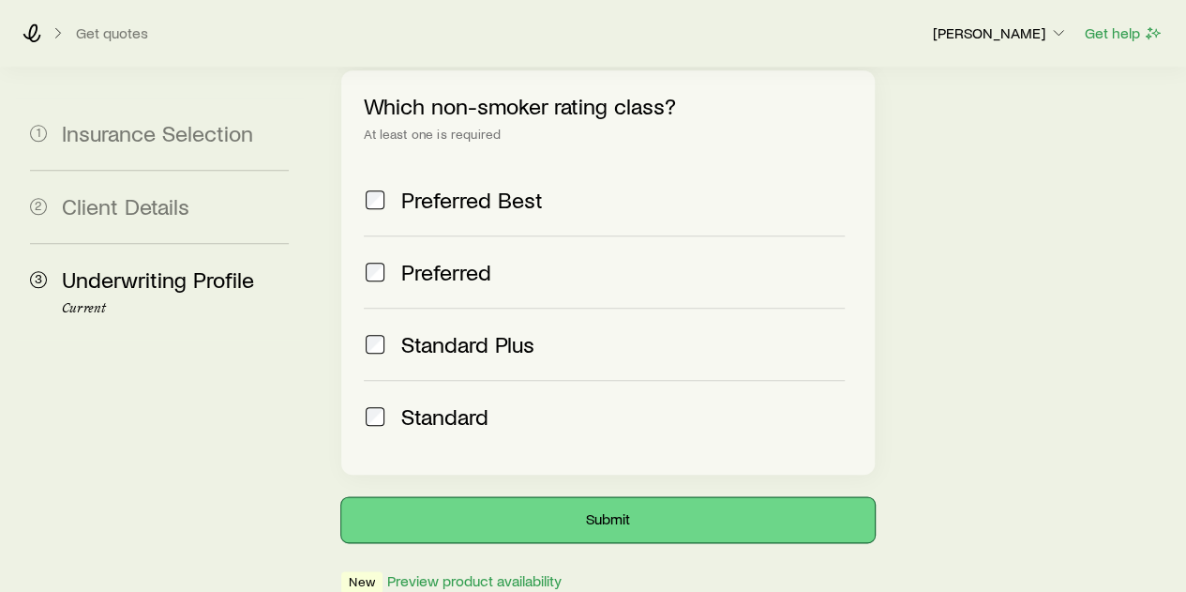
click at [623, 497] on button "Submit" at bounding box center [607, 519] width 533 height 45
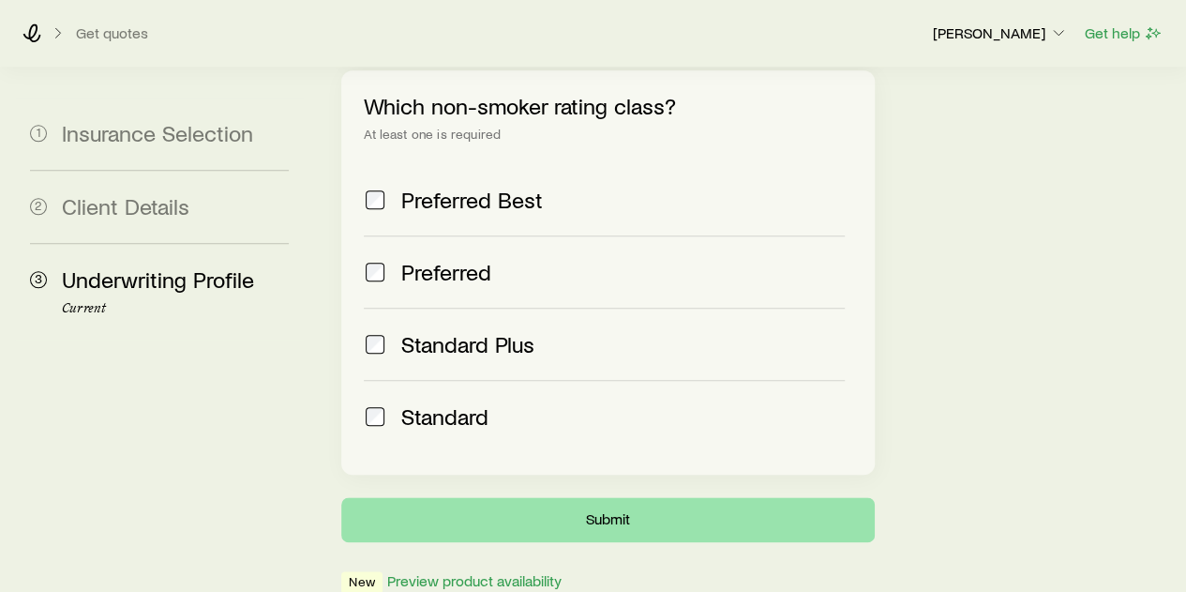
scroll to position [0, 0]
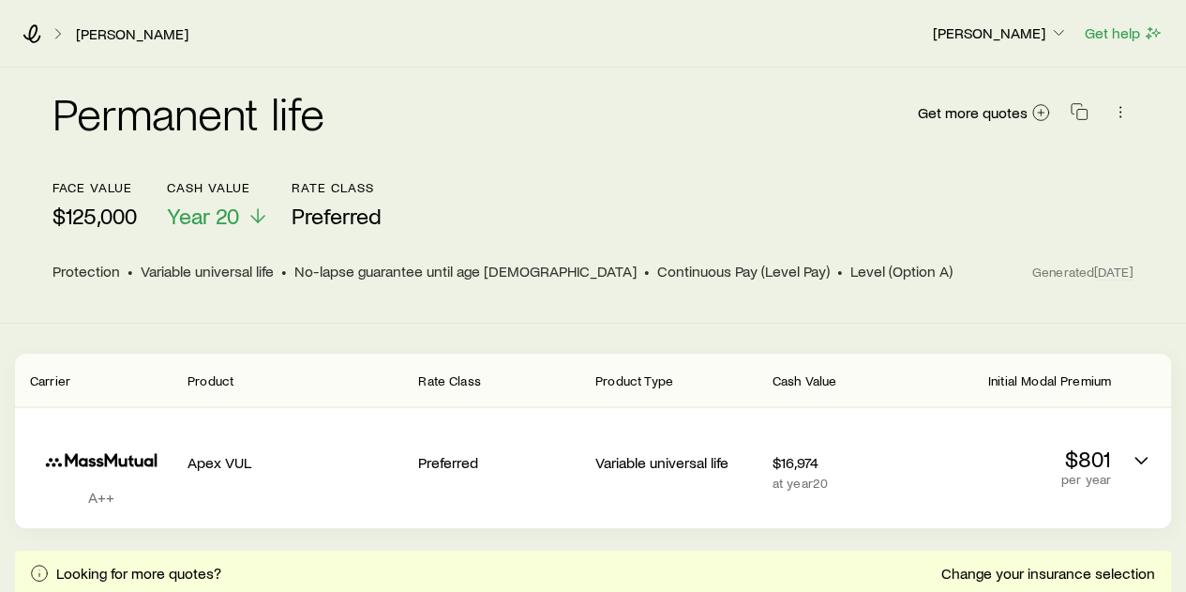
click at [1020, 128] on div "Get more quotes" at bounding box center [1025, 112] width 217 height 45
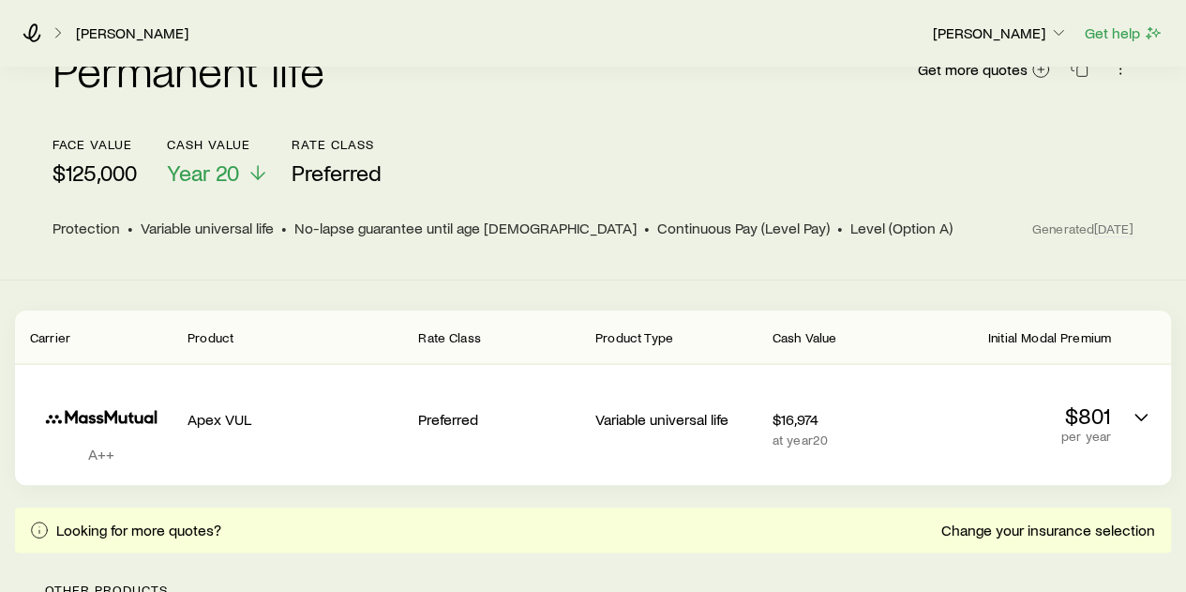
scroll to position [188, 0]
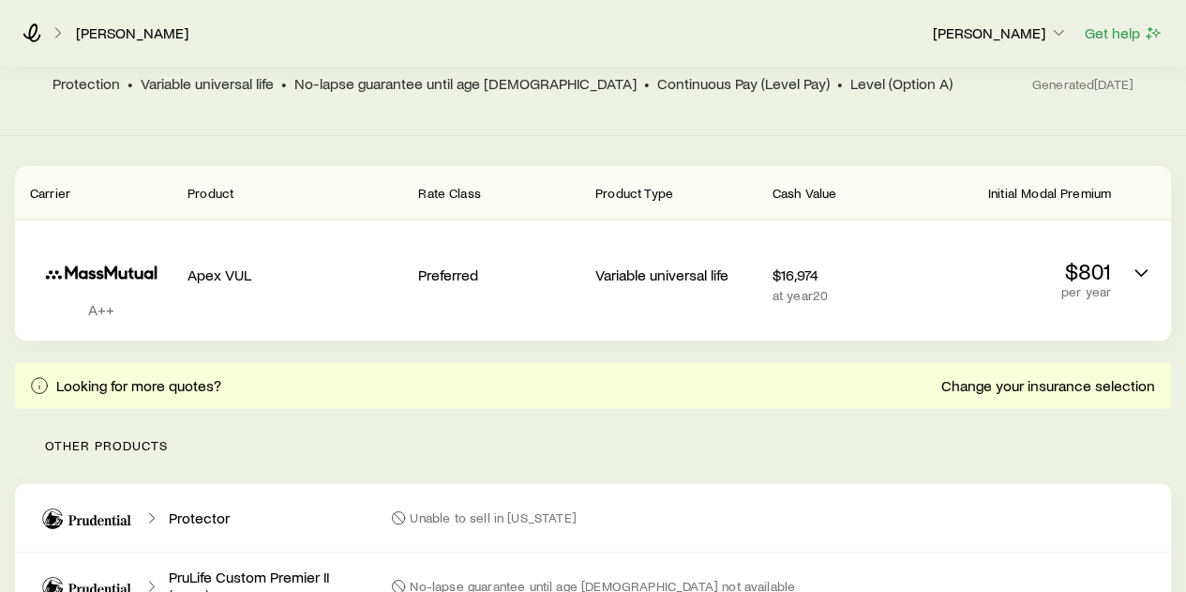
click at [1103, 374] on div "Looking for more quotes? Change your insurance selection" at bounding box center [593, 385] width 1156 height 45
click at [1096, 390] on link "Change your insurance selection" at bounding box center [1048, 386] width 216 height 18
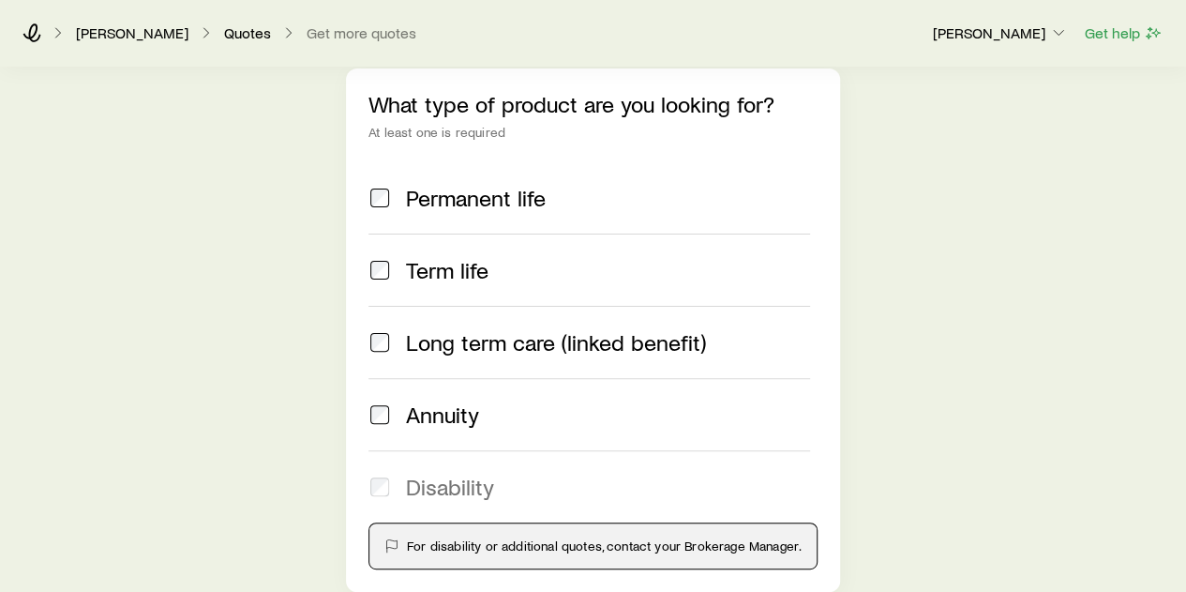
scroll to position [188, 0]
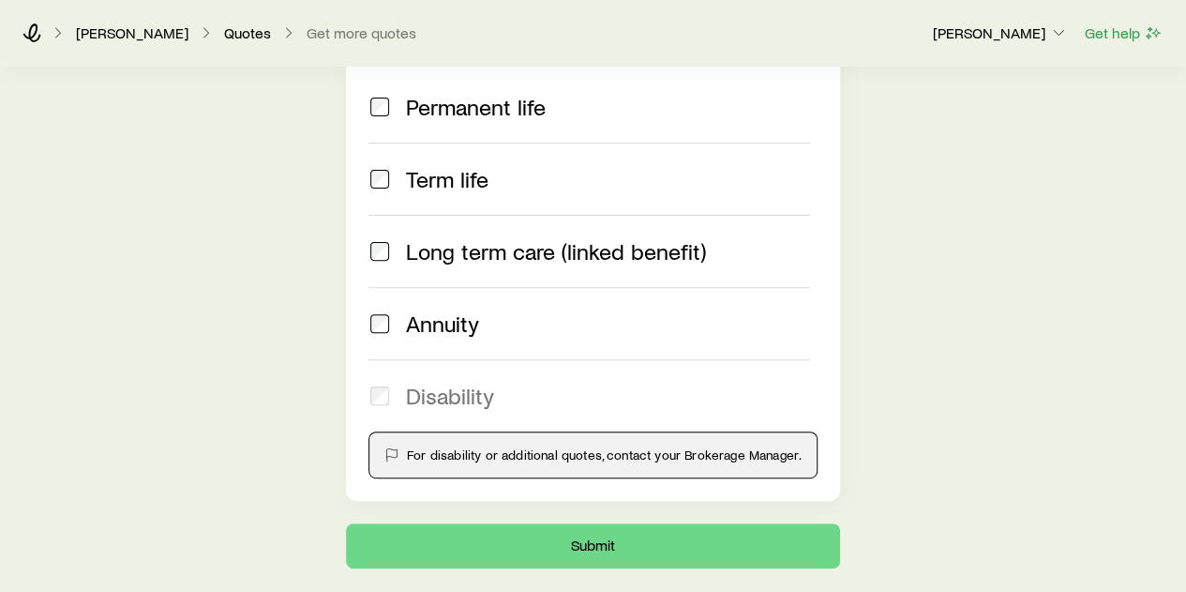
click at [452, 112] on span "Permanent life" at bounding box center [476, 107] width 140 height 26
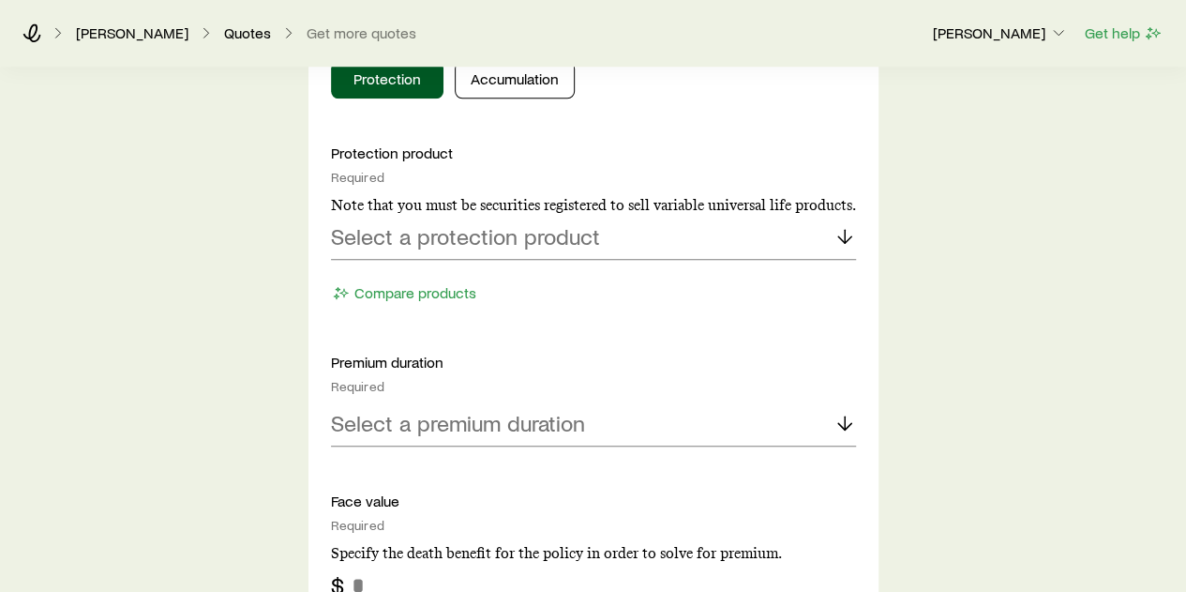
scroll to position [844, 0]
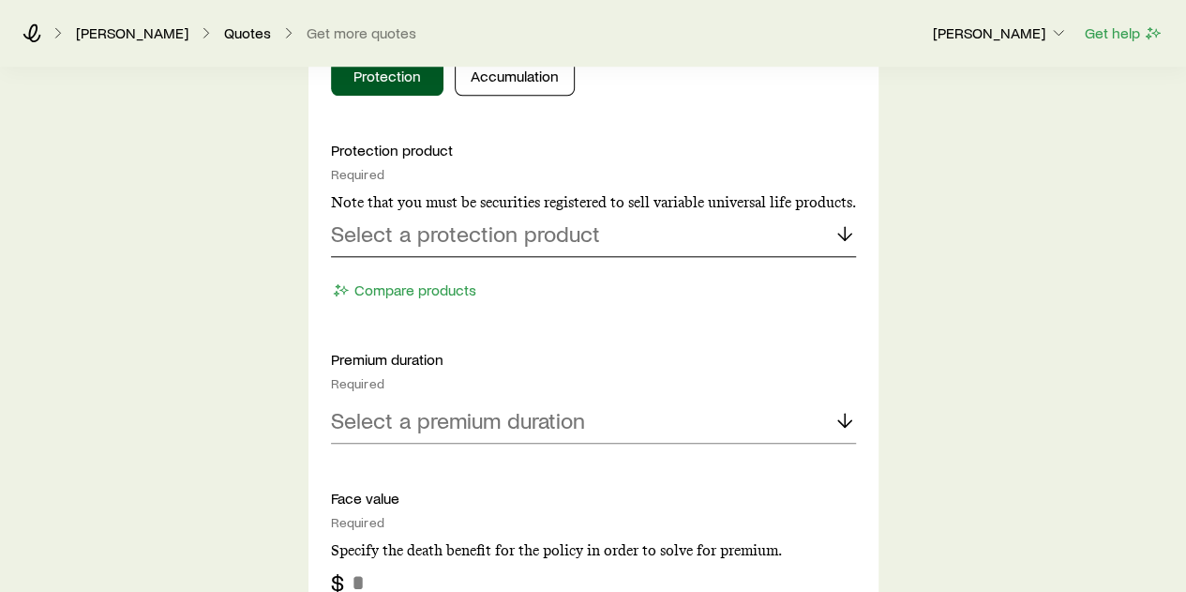
click at [478, 248] on div "Select a protection product" at bounding box center [593, 234] width 525 height 45
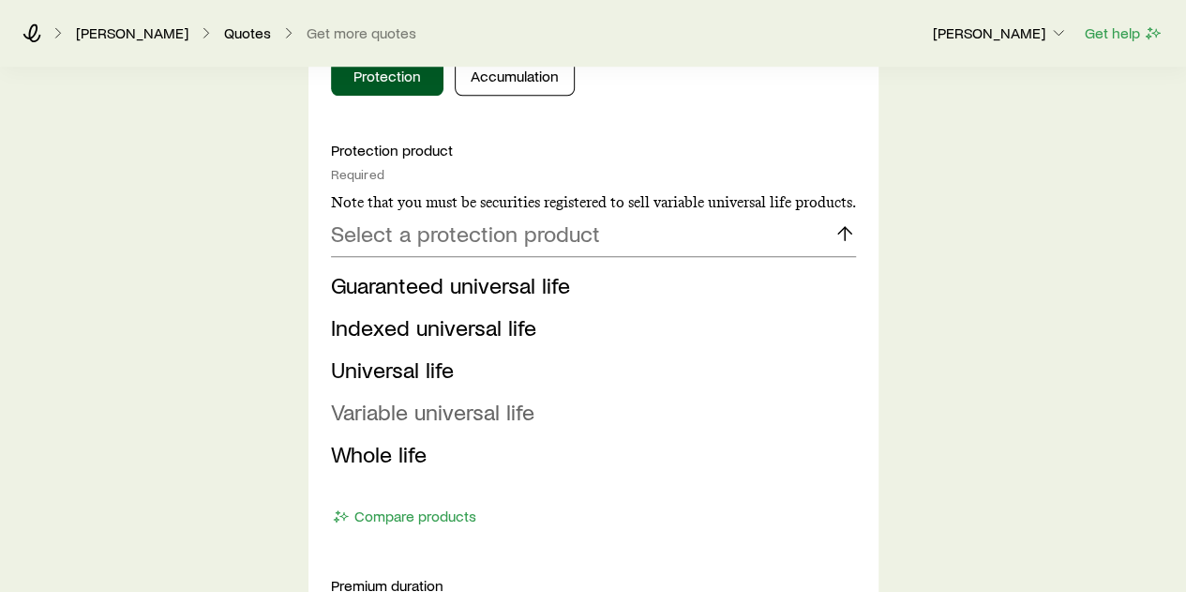
click at [497, 407] on span "Variable universal life" at bounding box center [432, 411] width 203 height 27
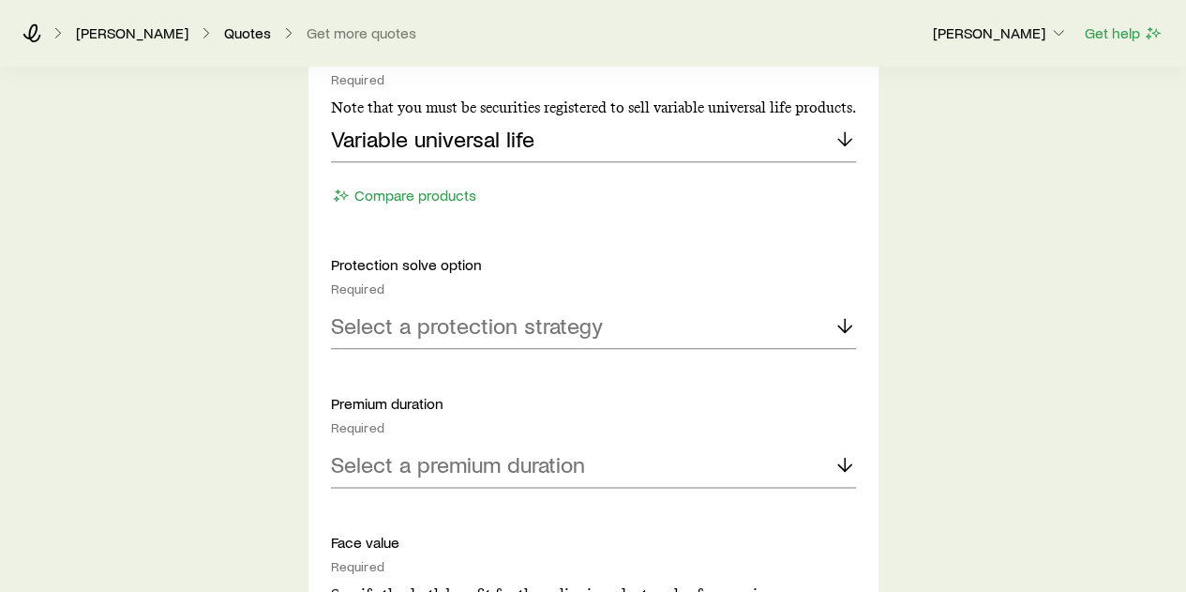
scroll to position [1031, 0]
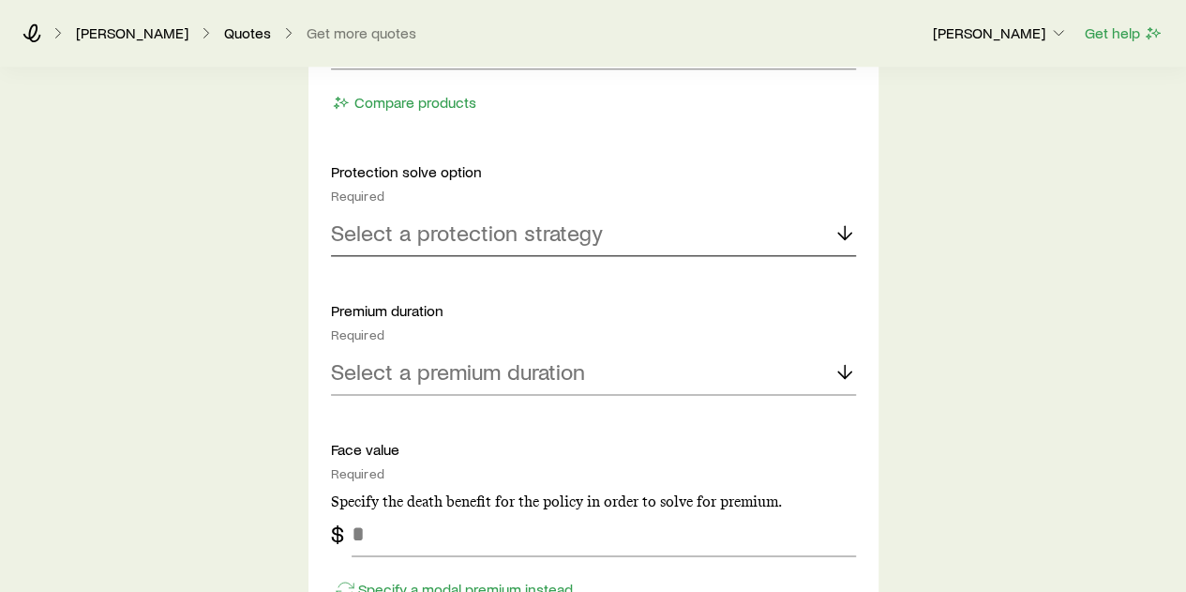
click at [484, 237] on p "Select a protection strategy" at bounding box center [467, 232] width 272 height 26
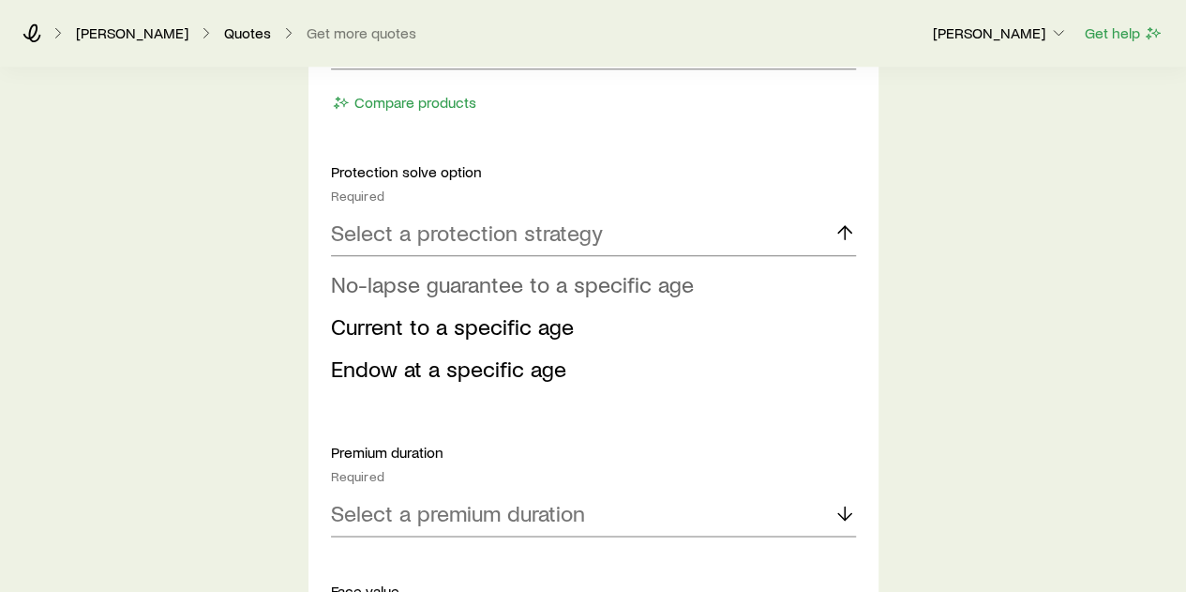
click at [544, 290] on span "No-lapse guarantee to a specific age" at bounding box center [512, 283] width 363 height 27
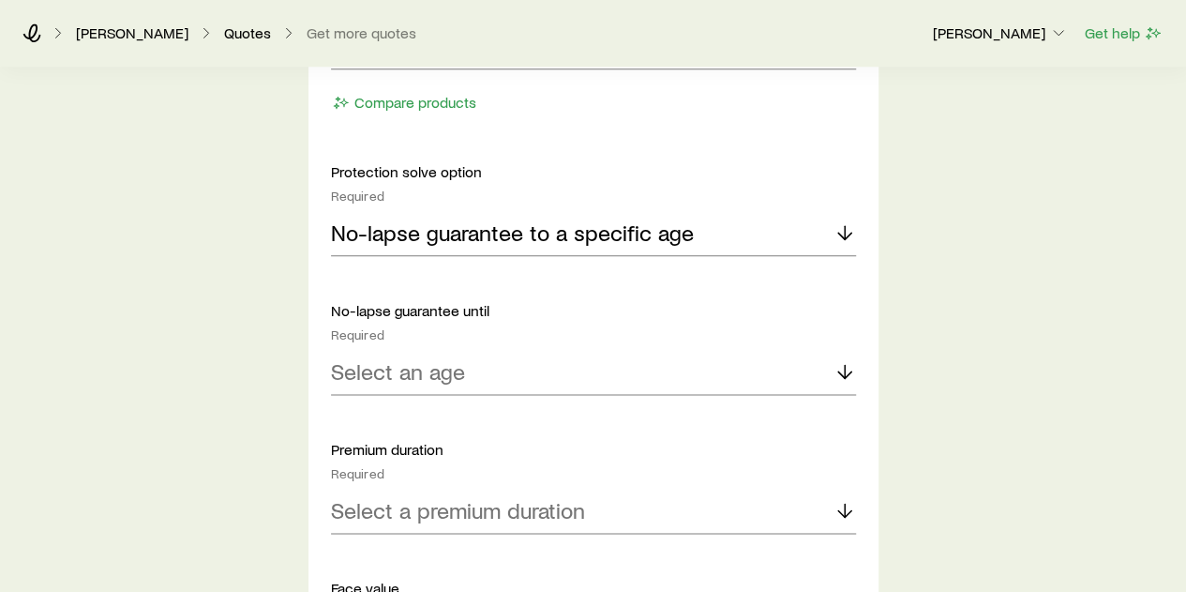
click at [478, 344] on div "No-lapse guarantee until Required Select an age" at bounding box center [593, 348] width 525 height 94
click at [474, 364] on div "Select an age" at bounding box center [593, 372] width 525 height 45
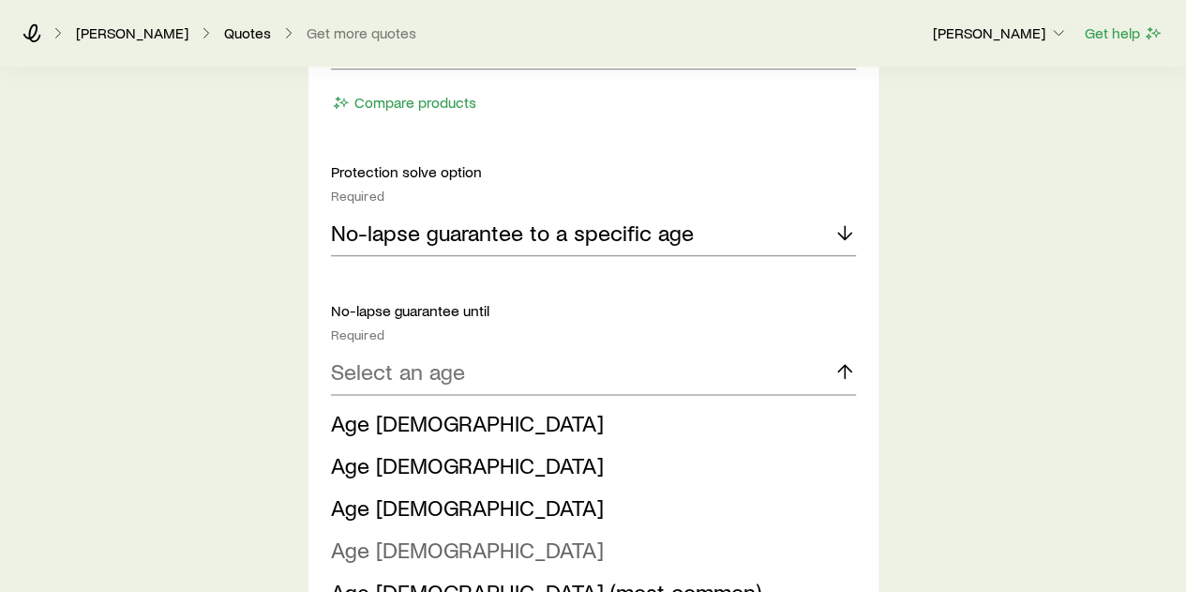
click at [440, 539] on li "Age 100" at bounding box center [588, 550] width 514 height 42
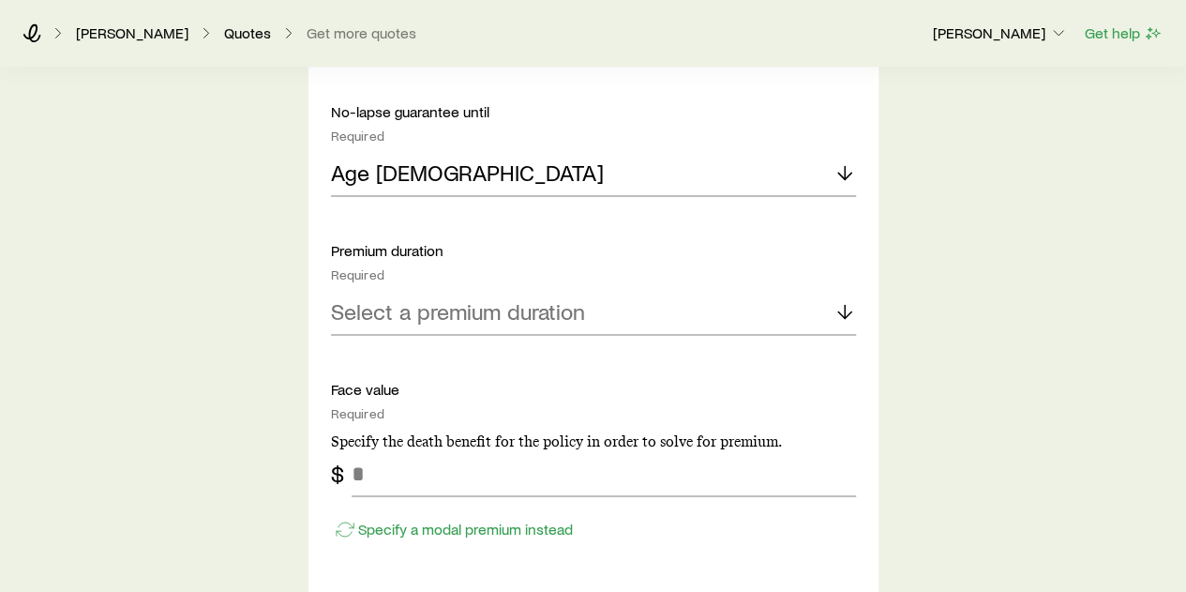
scroll to position [1313, 0]
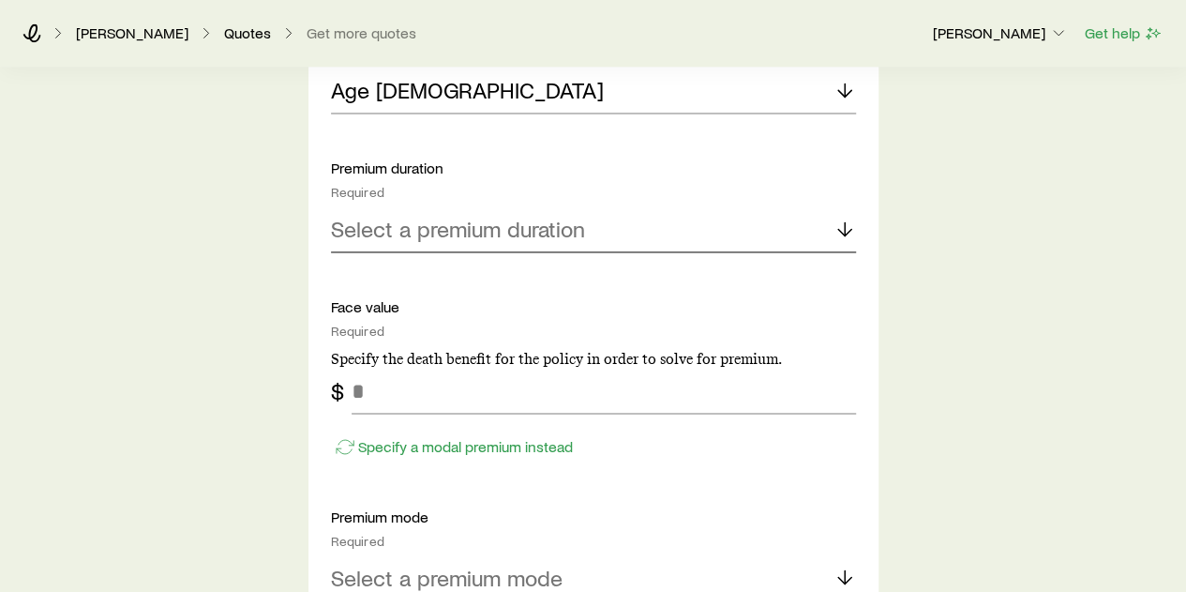
click at [476, 235] on p "Select a premium duration" at bounding box center [458, 229] width 254 height 26
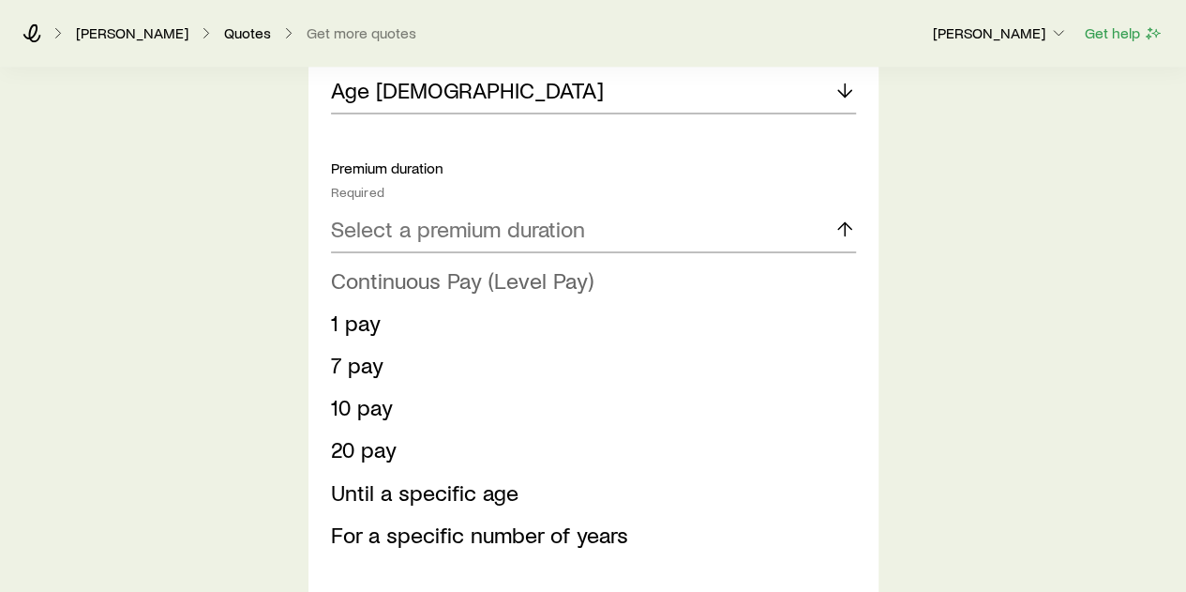
click at [446, 275] on span "Continuous Pay (Level Pay)" at bounding box center [462, 279] width 263 height 27
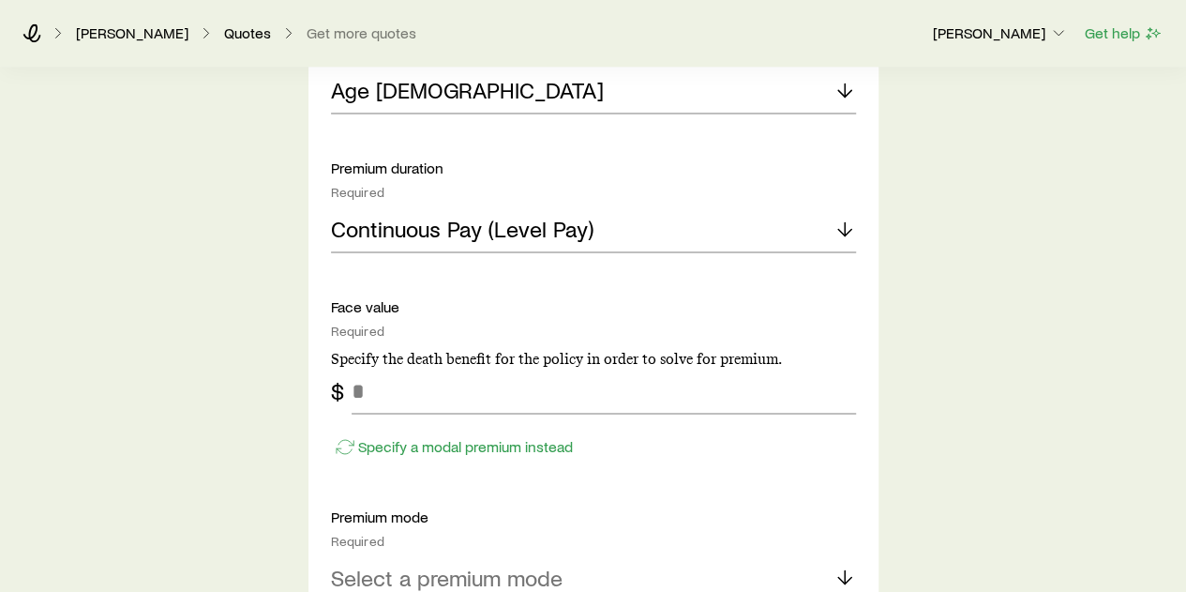
scroll to position [1594, 0]
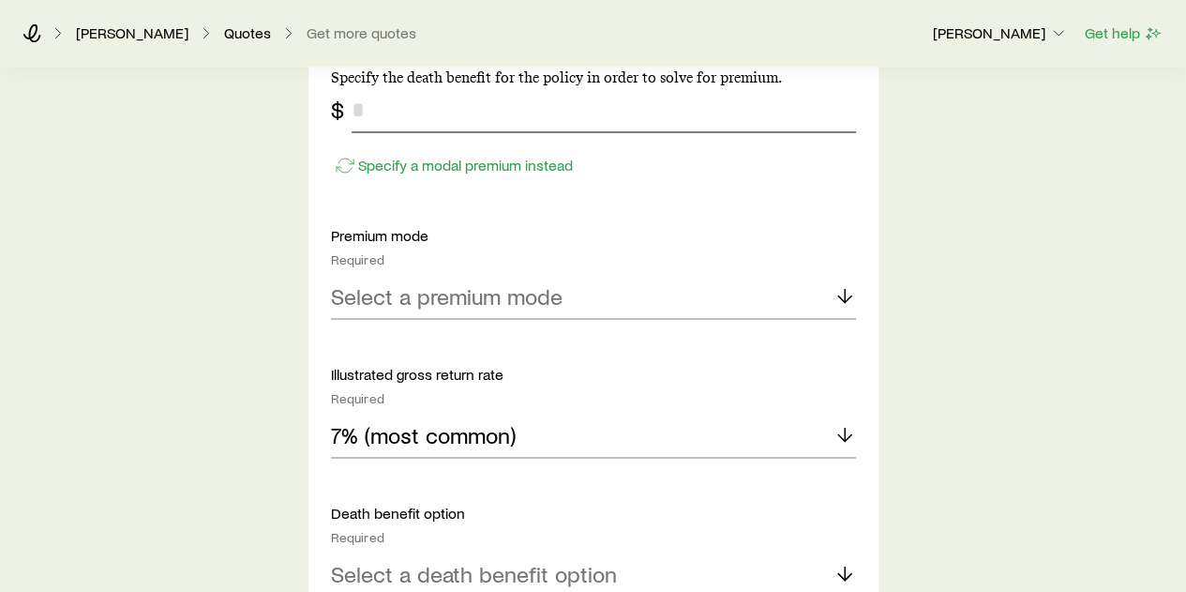
click at [418, 117] on input "tel" at bounding box center [604, 109] width 504 height 45
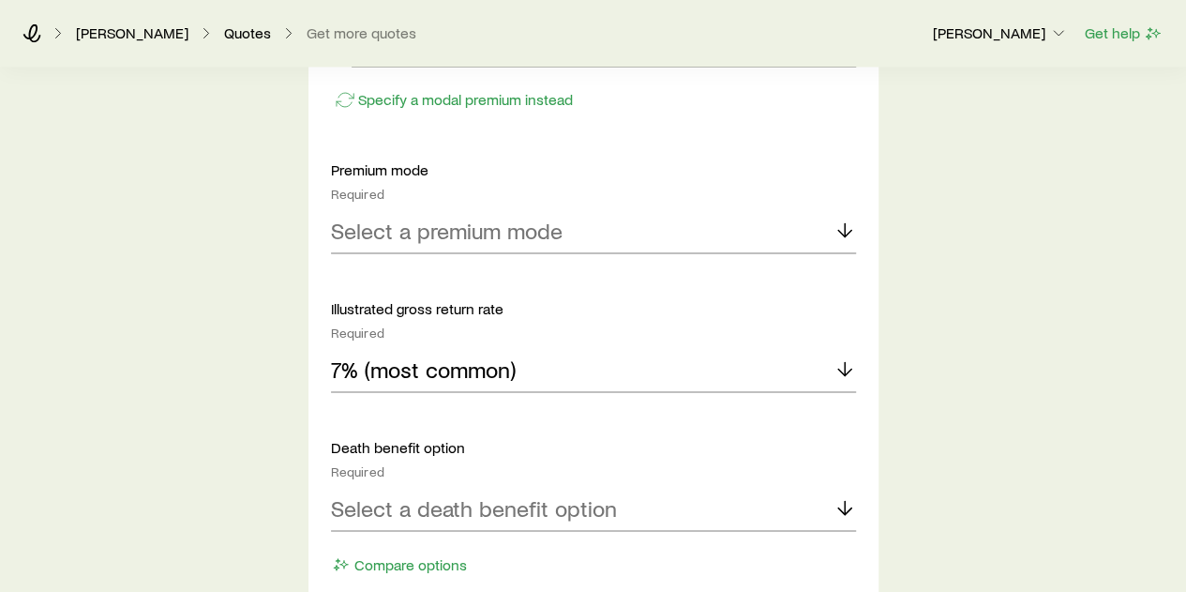
scroll to position [1688, 0]
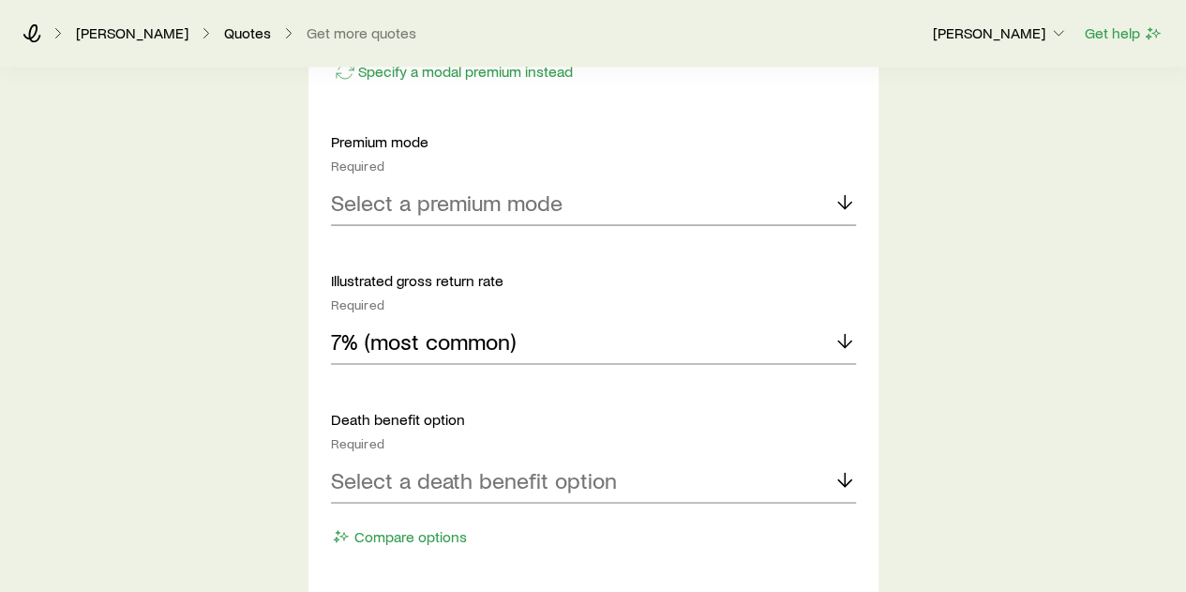
type input "*******"
click at [487, 211] on p "Select a premium mode" at bounding box center [447, 201] width 232 height 26
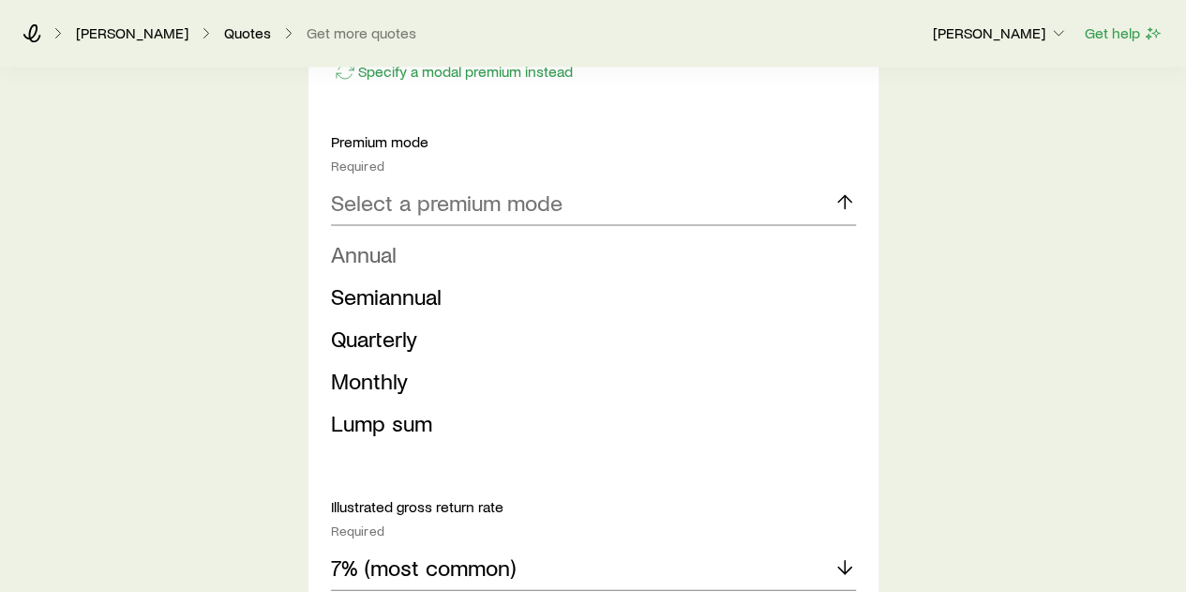
click at [399, 253] on li "Annual" at bounding box center [588, 254] width 514 height 42
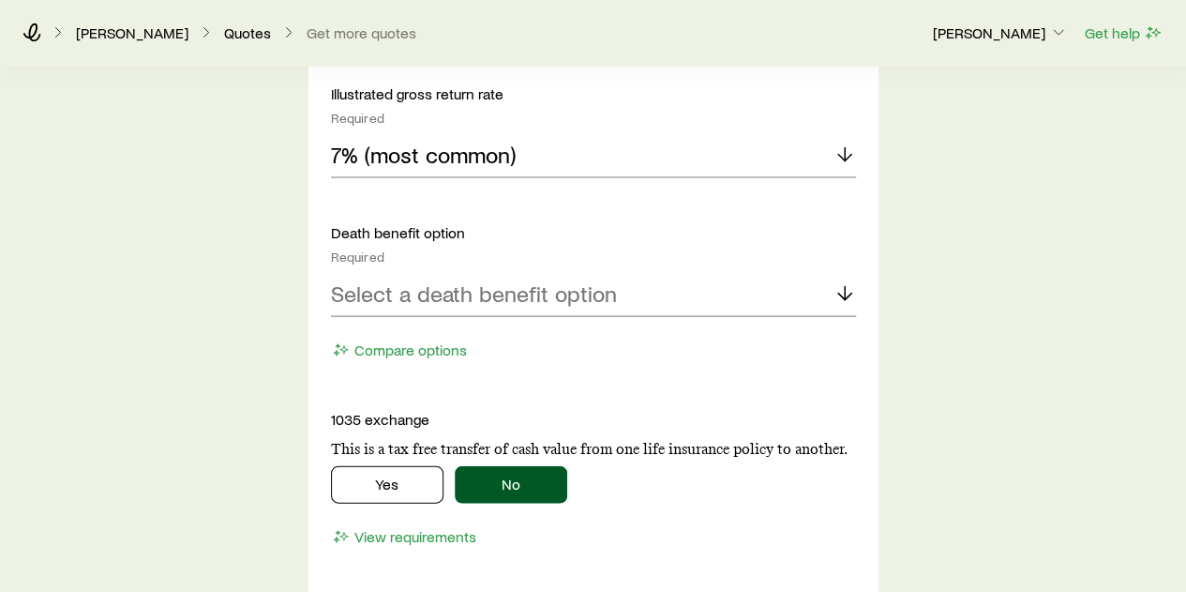
scroll to position [1875, 0]
click at [448, 274] on div "Select a death benefit option" at bounding box center [593, 292] width 525 height 45
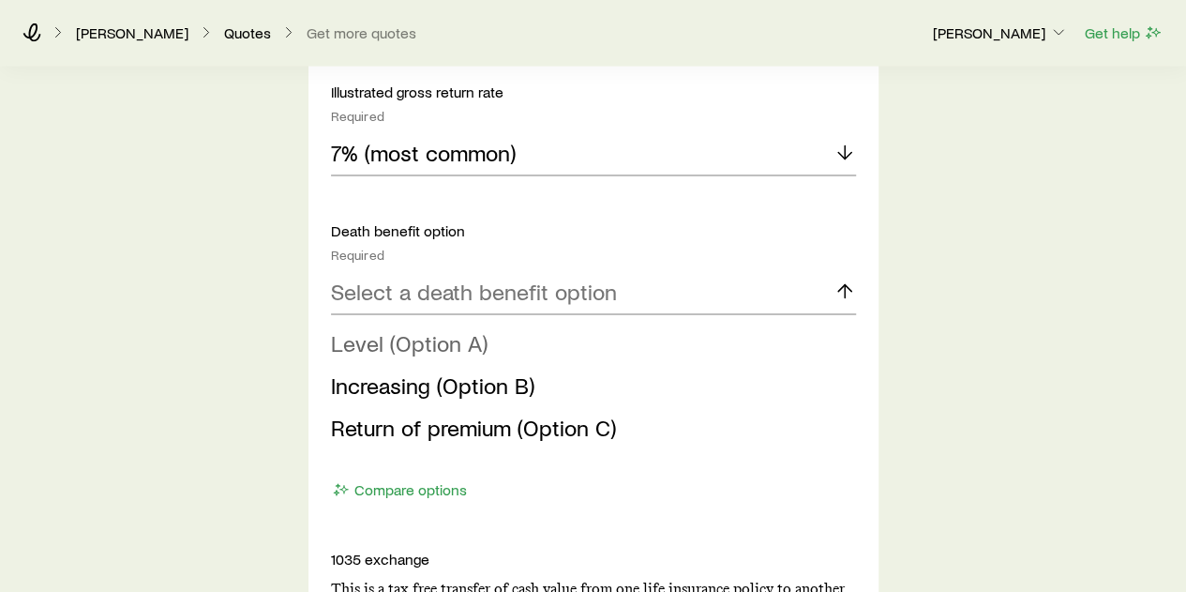
click at [450, 338] on span "Level (Option A)" at bounding box center [409, 342] width 157 height 27
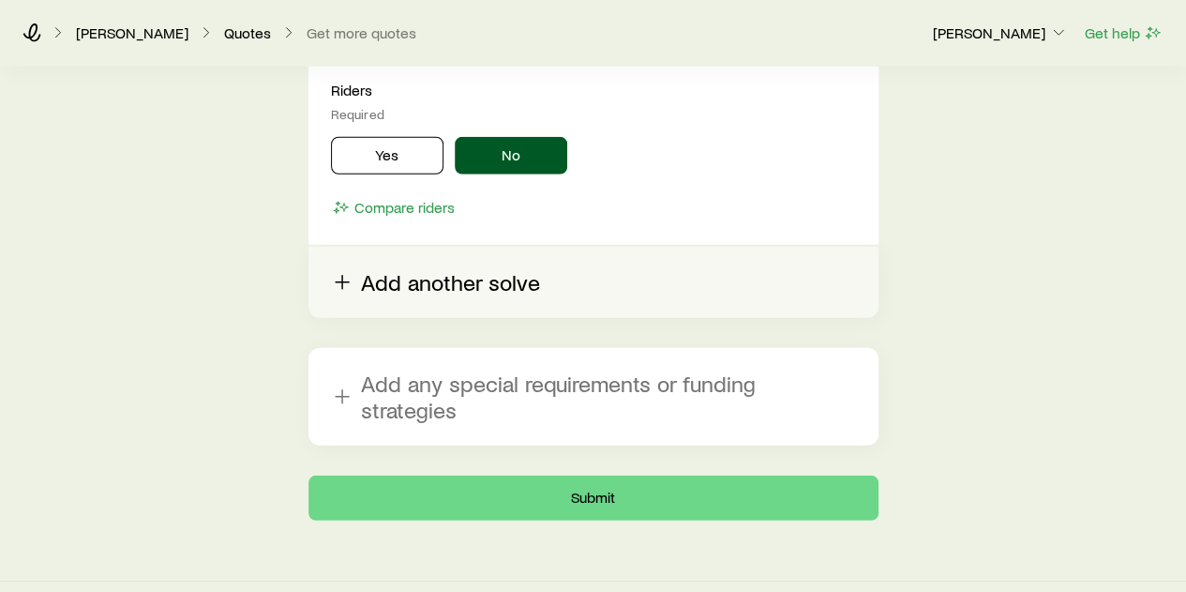
scroll to position [2550, 0]
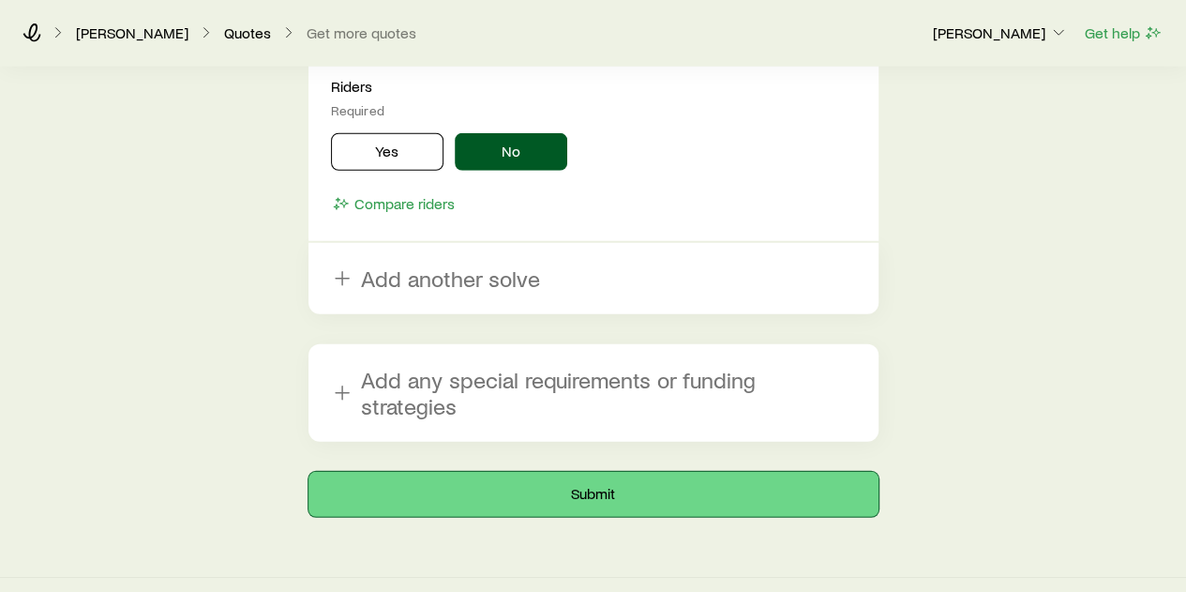
click at [541, 474] on button "Submit" at bounding box center [593, 494] width 570 height 45
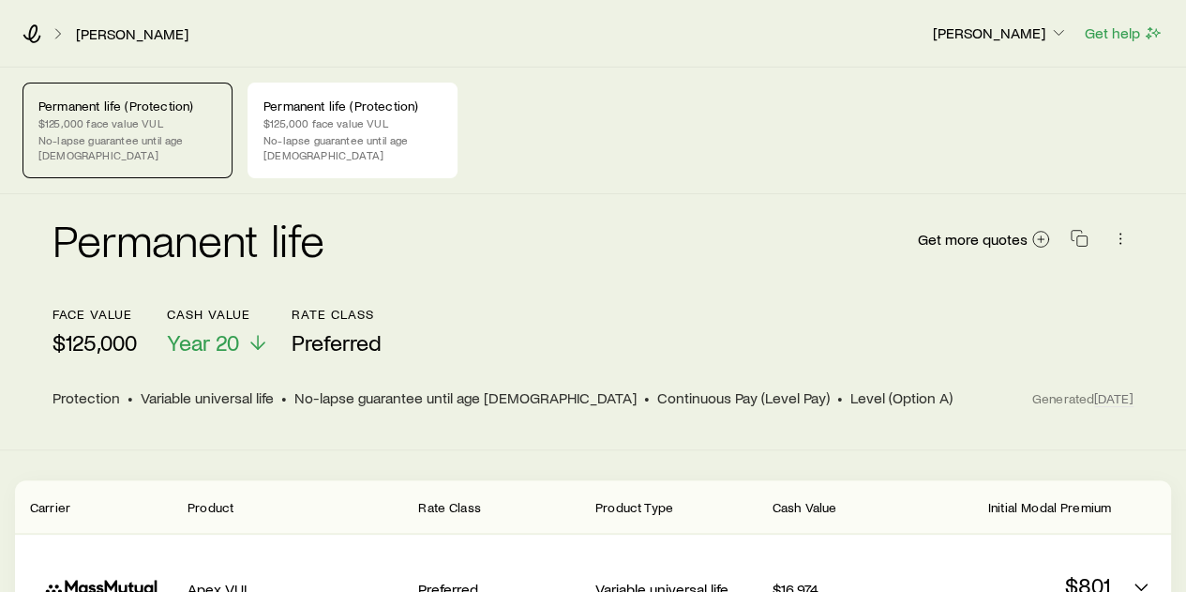
click at [138, 118] on p "$125,000 face value VUL" at bounding box center [127, 122] width 178 height 15
click at [324, 98] on p "Permanent life (Protection)" at bounding box center [352, 105] width 178 height 15
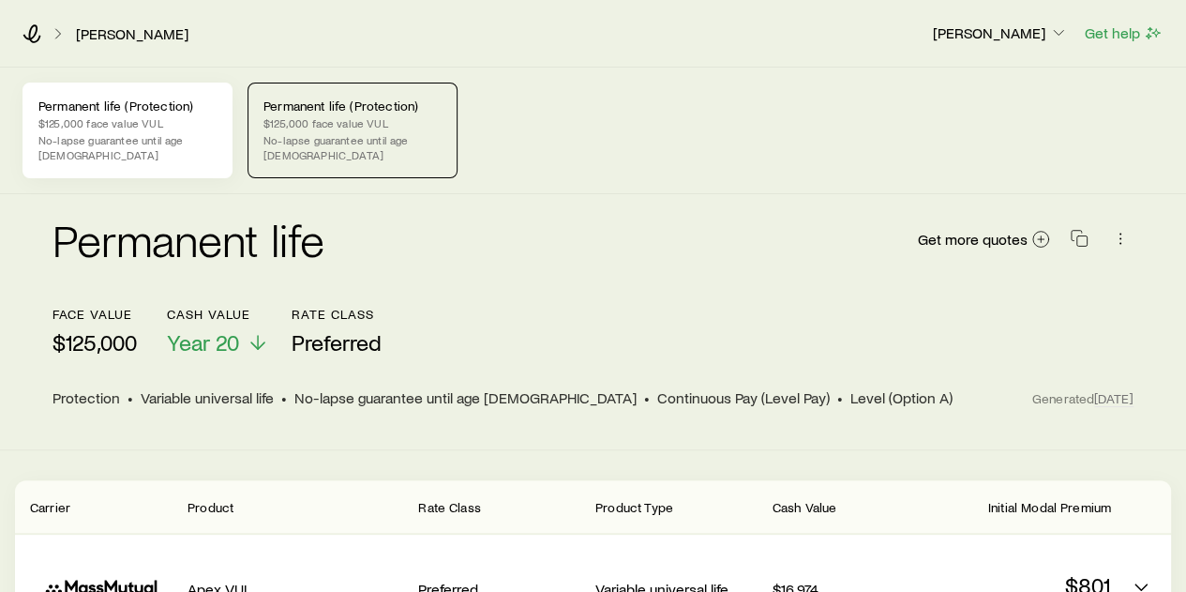
click at [213, 99] on p "Permanent life (Protection)" at bounding box center [127, 105] width 178 height 15
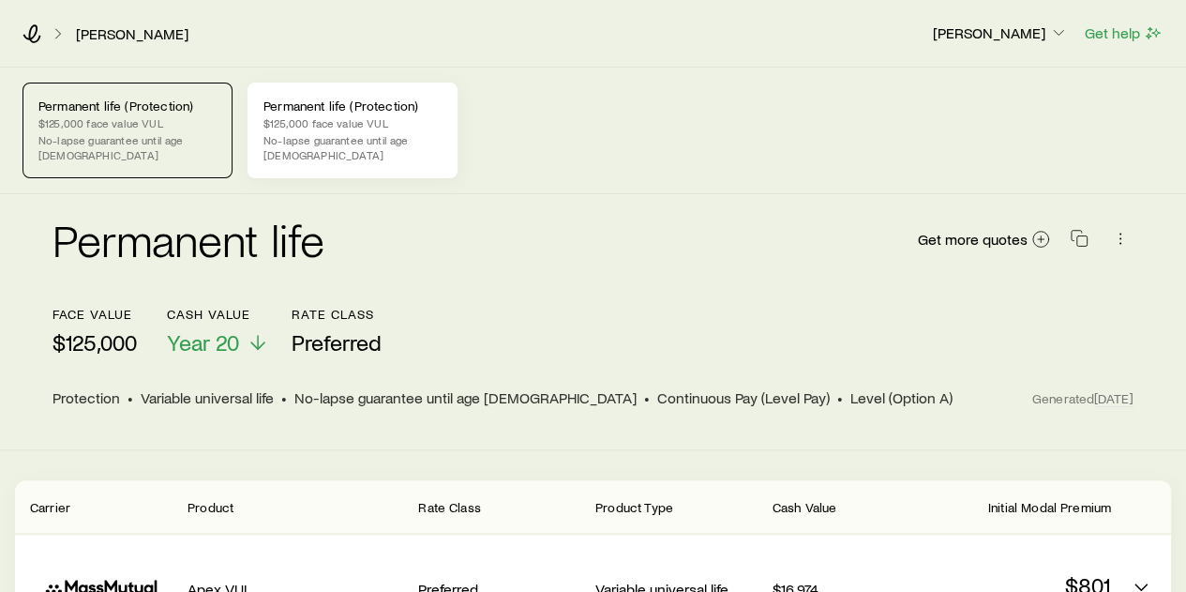
click at [315, 98] on p "Permanent life (Protection)" at bounding box center [352, 105] width 178 height 15
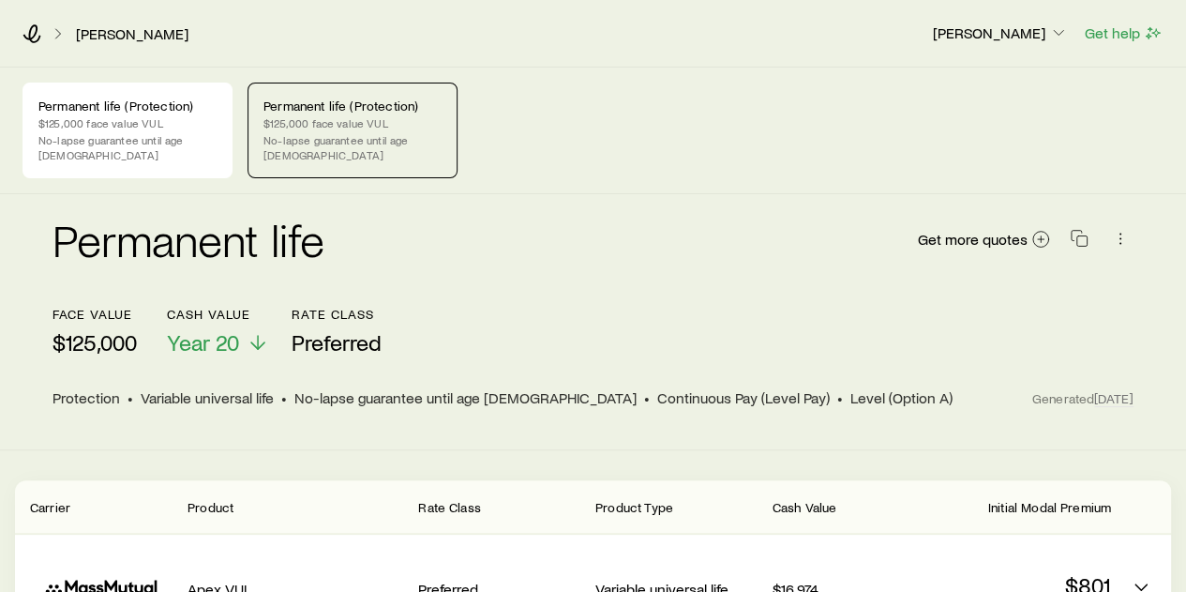
click at [323, 153] on div "Permanent life (Protection) $125,000 face value VUL No-lapse guarantee until ag…" at bounding box center [353, 131] width 210 height 96
click at [392, 161] on div "Permanent life (Protection) $125,000 face value VUL No-lapse guarantee until ag…" at bounding box center [353, 131] width 210 height 96
click at [217, 127] on div "Permanent life (Protection) $125,000 face value VUL No-lapse guarantee until ag…" at bounding box center [128, 131] width 210 height 96
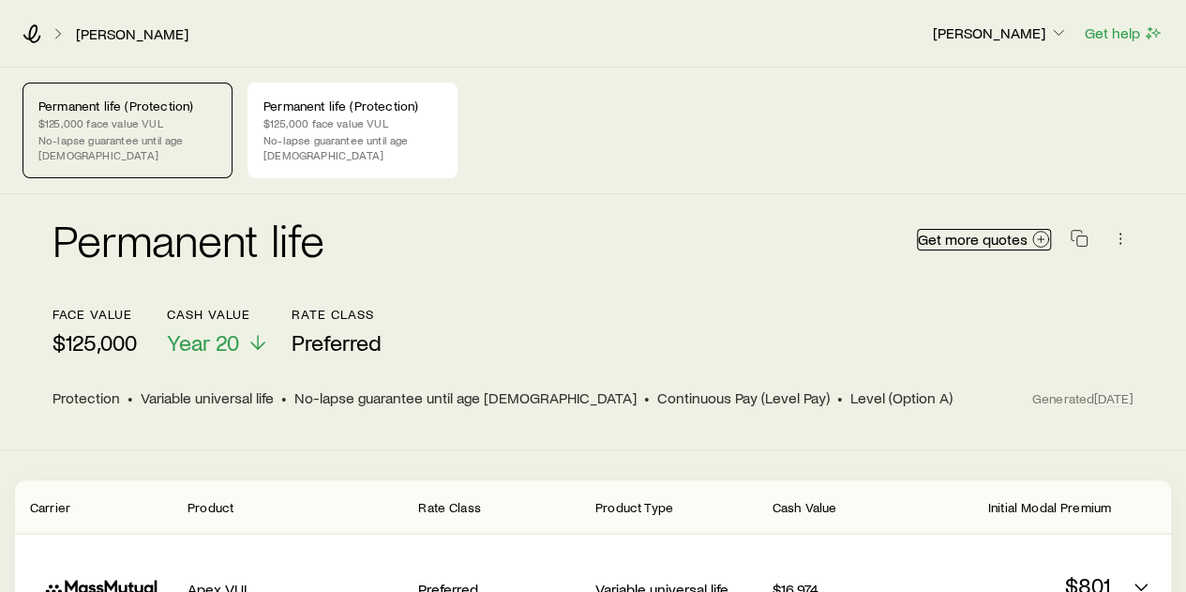
click at [1036, 232] on circle at bounding box center [1041, 240] width 16 height 16
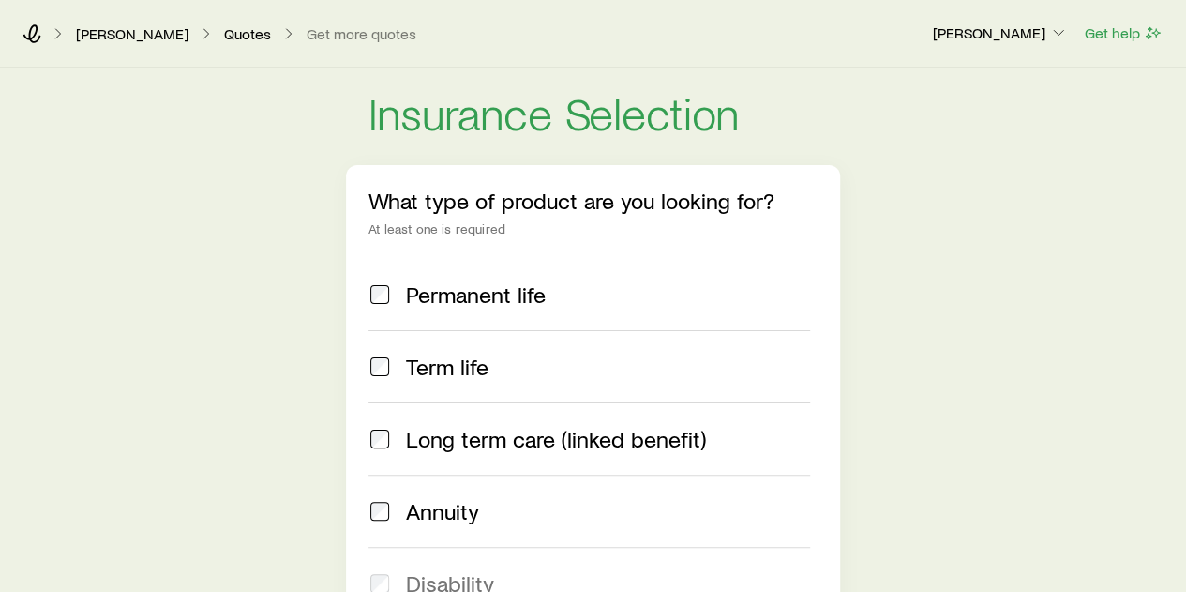
click at [487, 295] on span "Permanent life" at bounding box center [476, 294] width 140 height 26
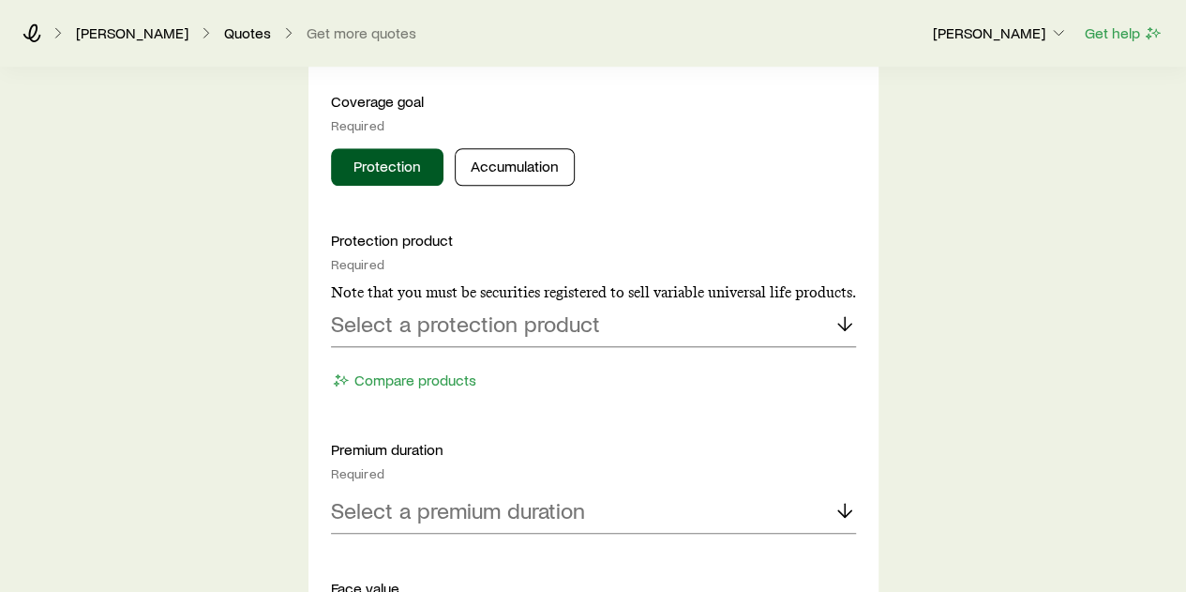
scroll to position [844, 0]
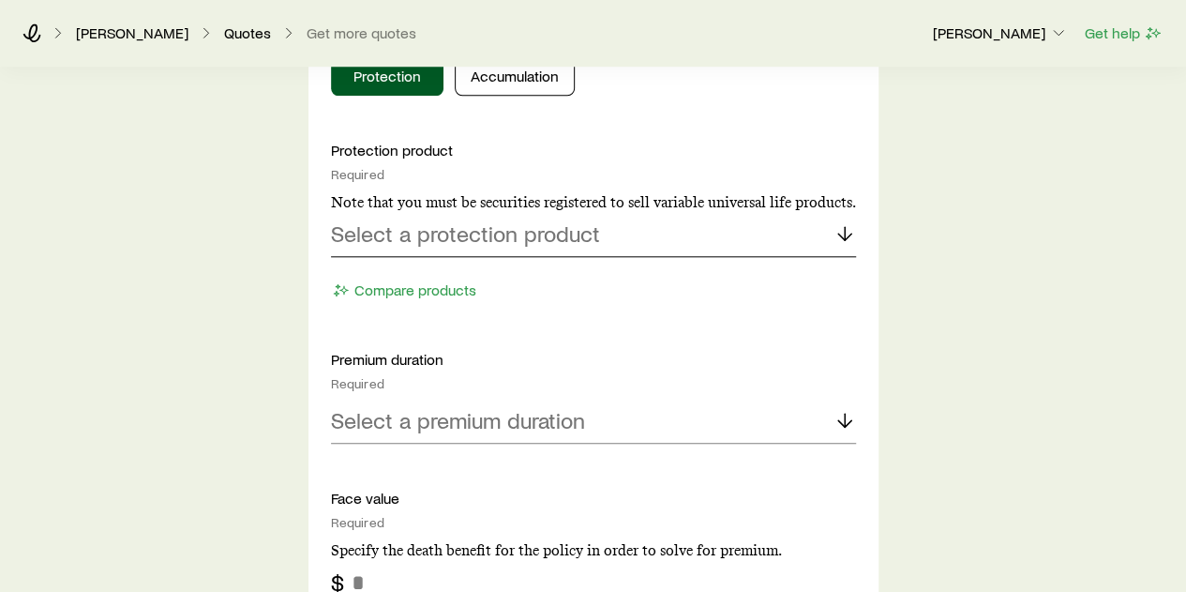
click at [493, 233] on p "Select a protection product" at bounding box center [465, 233] width 269 height 26
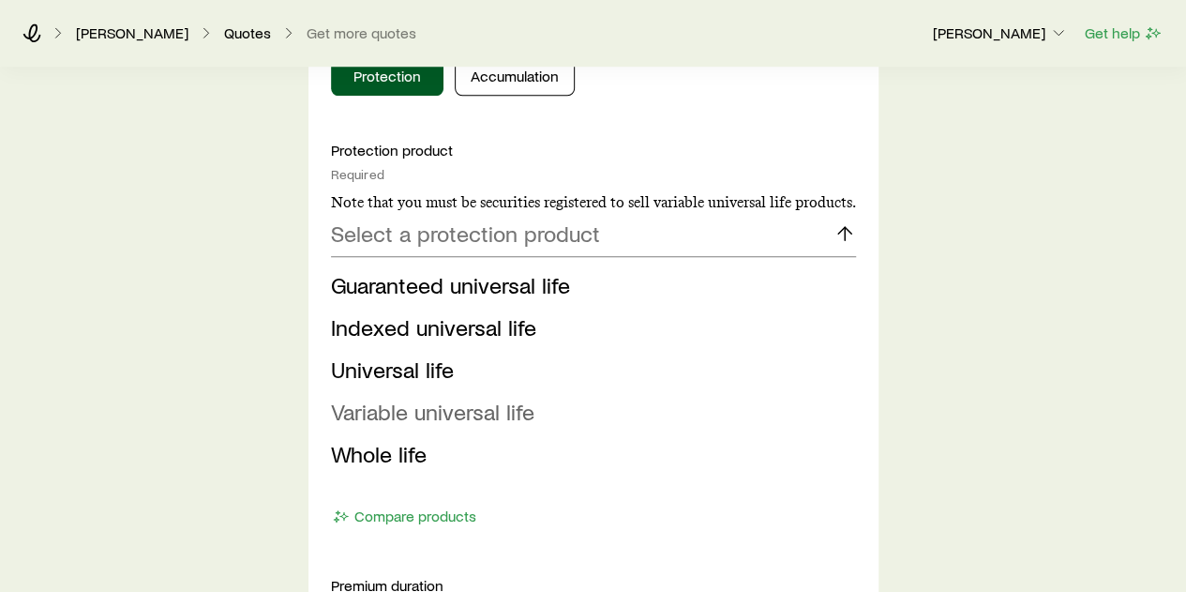
click at [480, 421] on span "Variable universal life" at bounding box center [432, 411] width 203 height 27
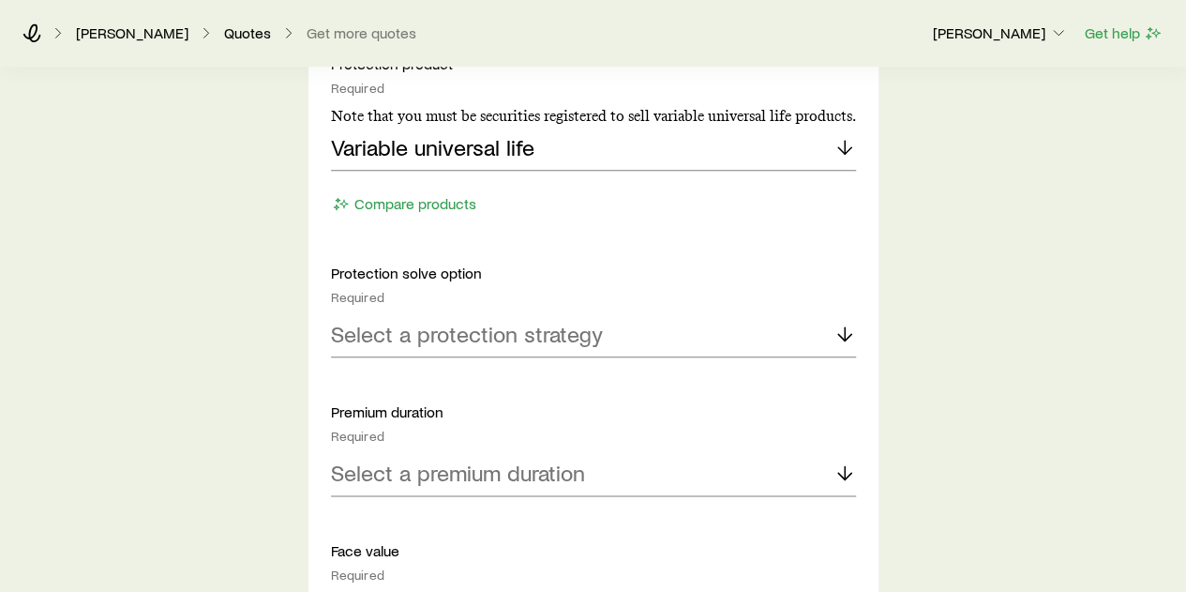
scroll to position [1031, 0]
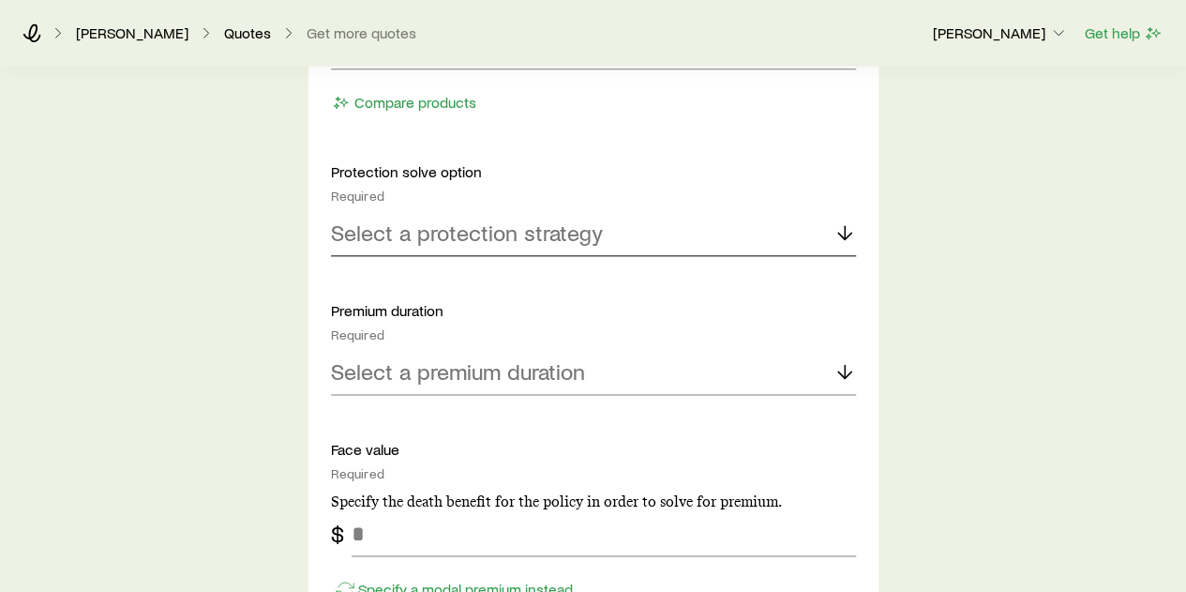
click at [498, 241] on p "Select a protection strategy" at bounding box center [467, 232] width 272 height 26
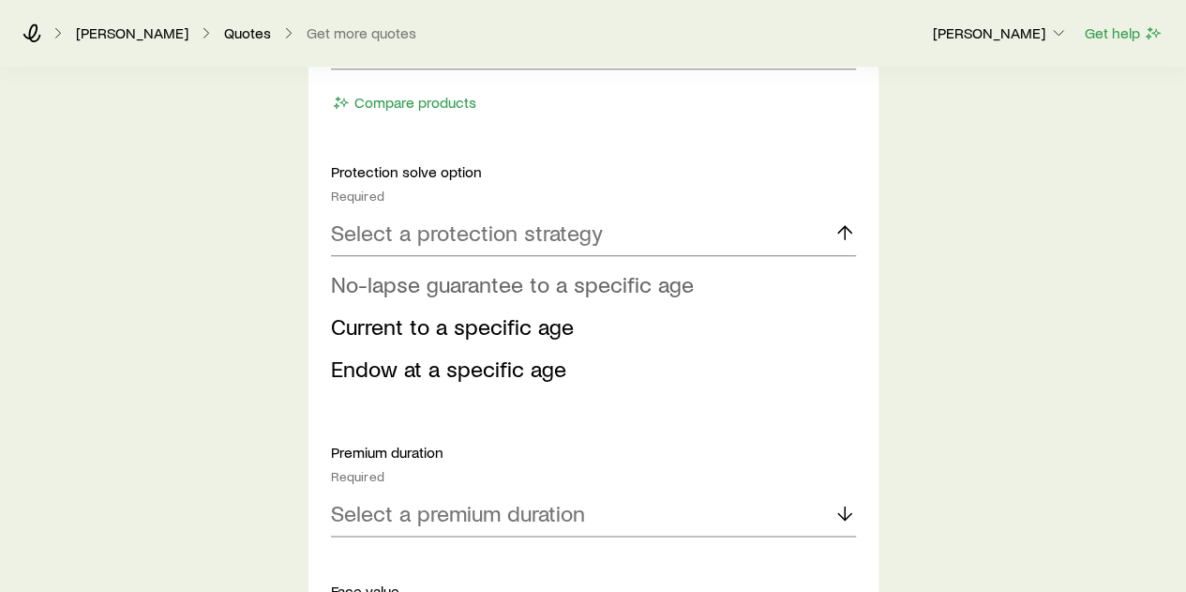
click at [506, 295] on li "No-lapse guarantee to a specific age" at bounding box center [588, 284] width 514 height 42
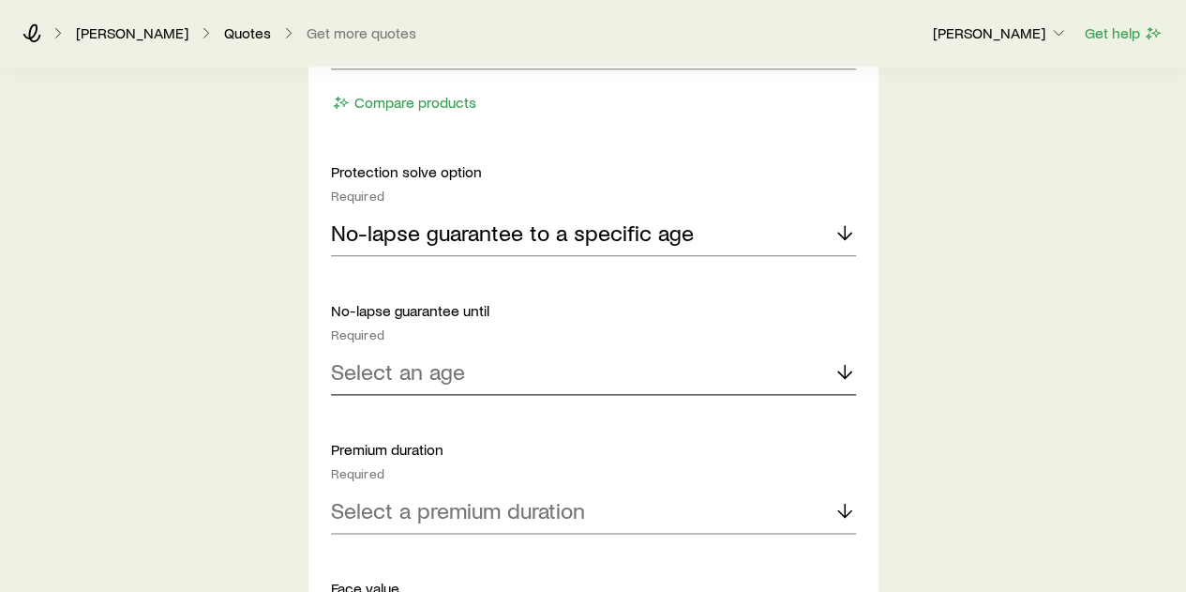
click at [477, 370] on div "Select an age" at bounding box center [593, 372] width 525 height 45
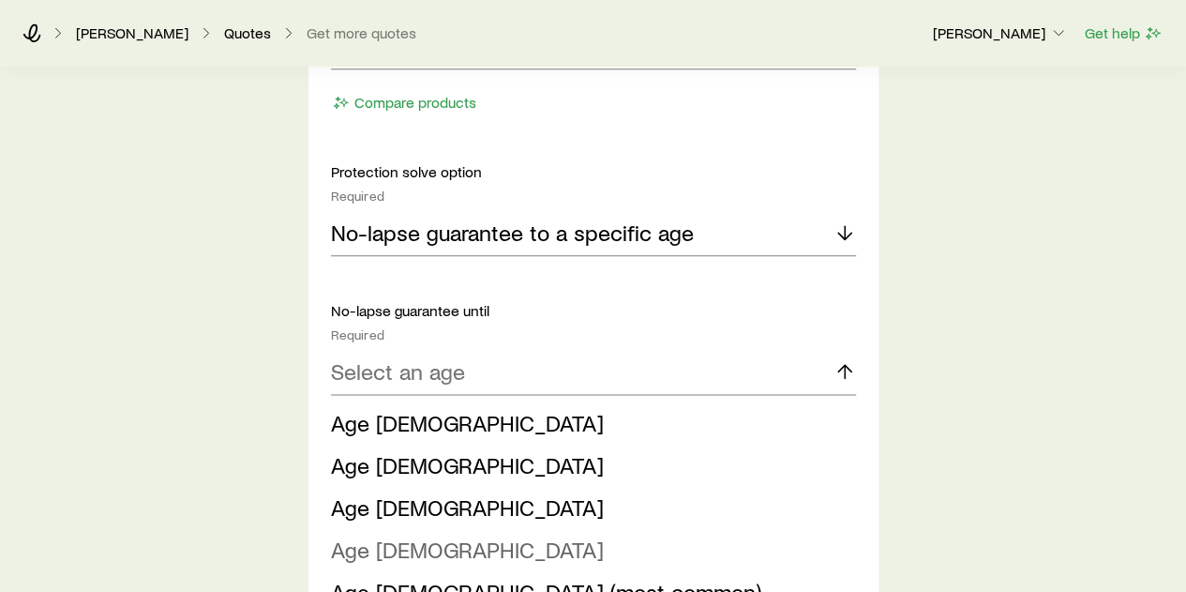
click at [424, 550] on li "Age 100" at bounding box center [588, 550] width 514 height 42
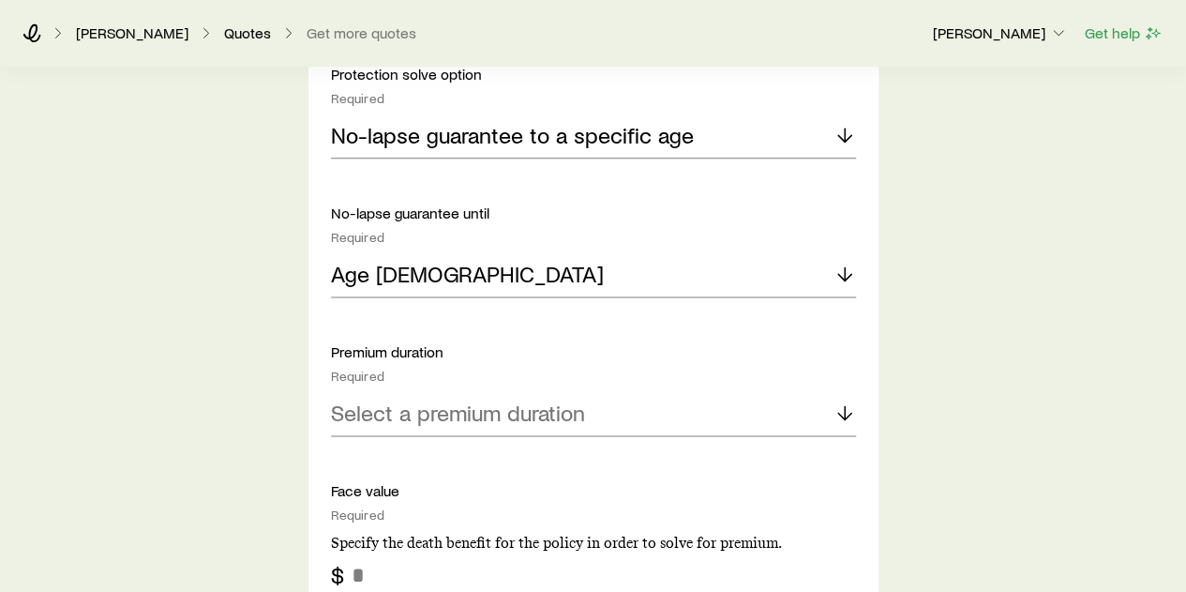
scroll to position [1219, 0]
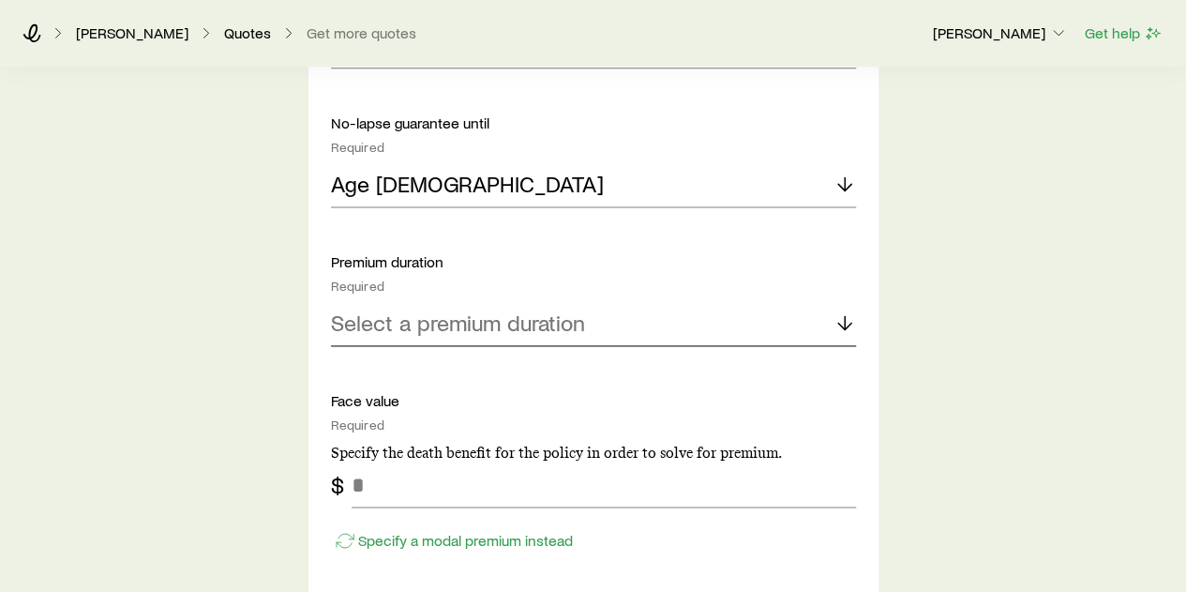
click at [510, 338] on div "Select a premium duration" at bounding box center [593, 323] width 525 height 45
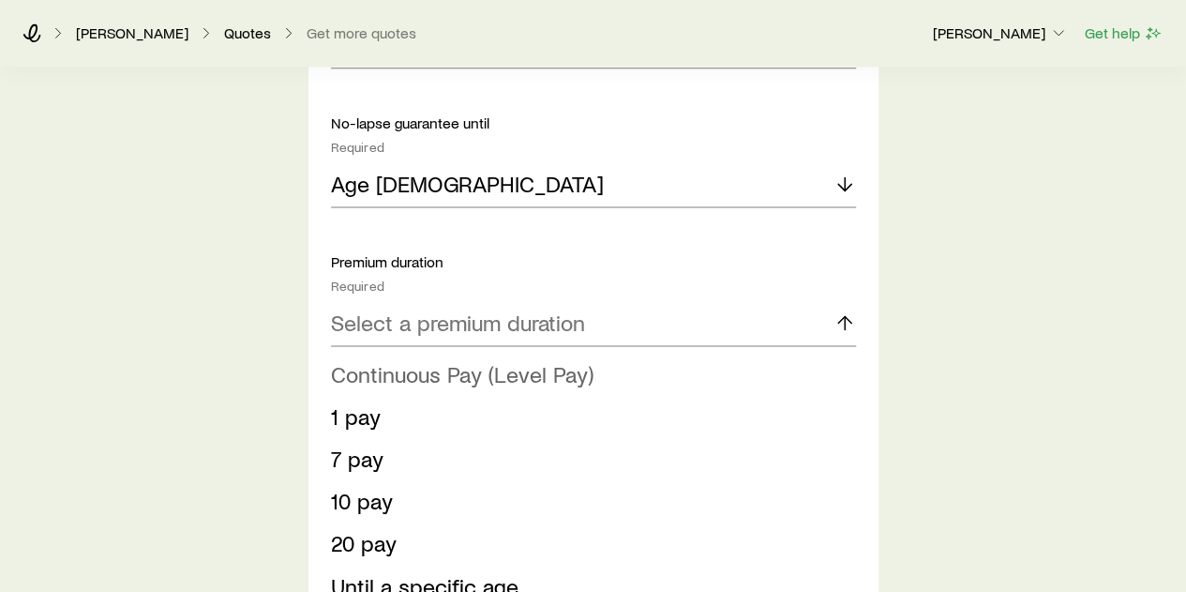
click at [481, 368] on span "Continuous Pay (Level Pay)" at bounding box center [462, 373] width 263 height 27
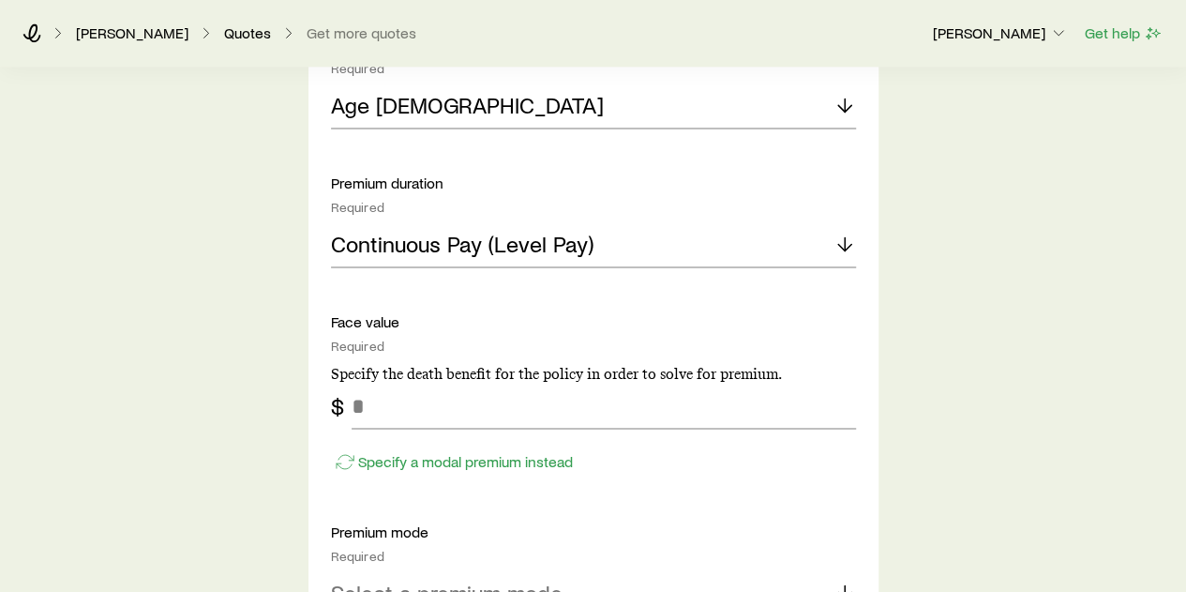
scroll to position [1406, 0]
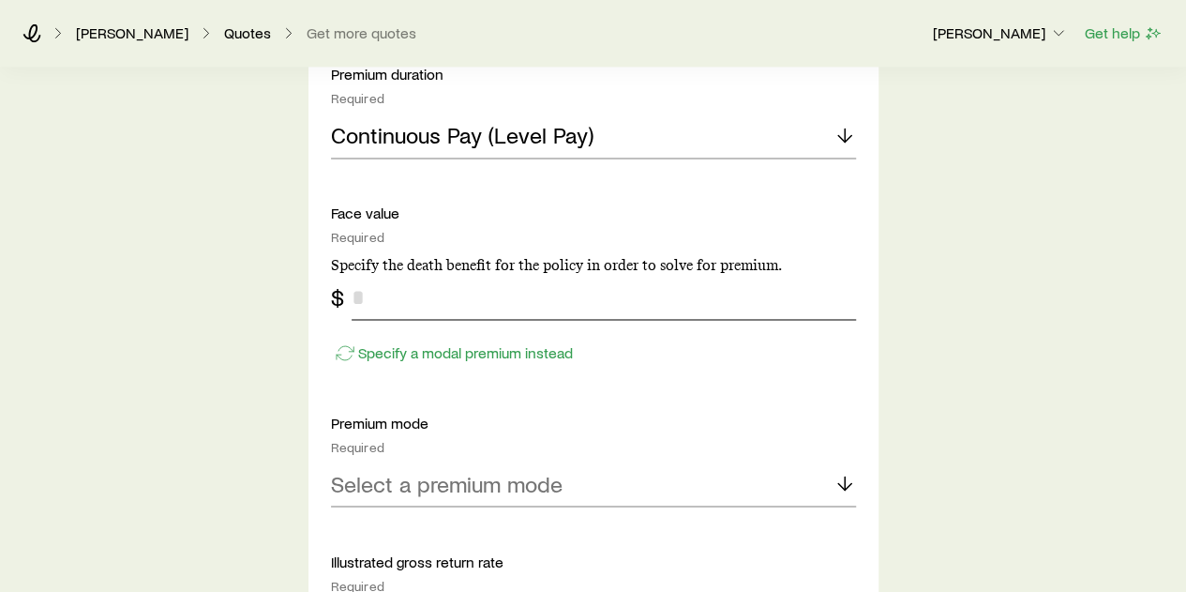
click at [466, 296] on input "tel" at bounding box center [604, 297] width 504 height 45
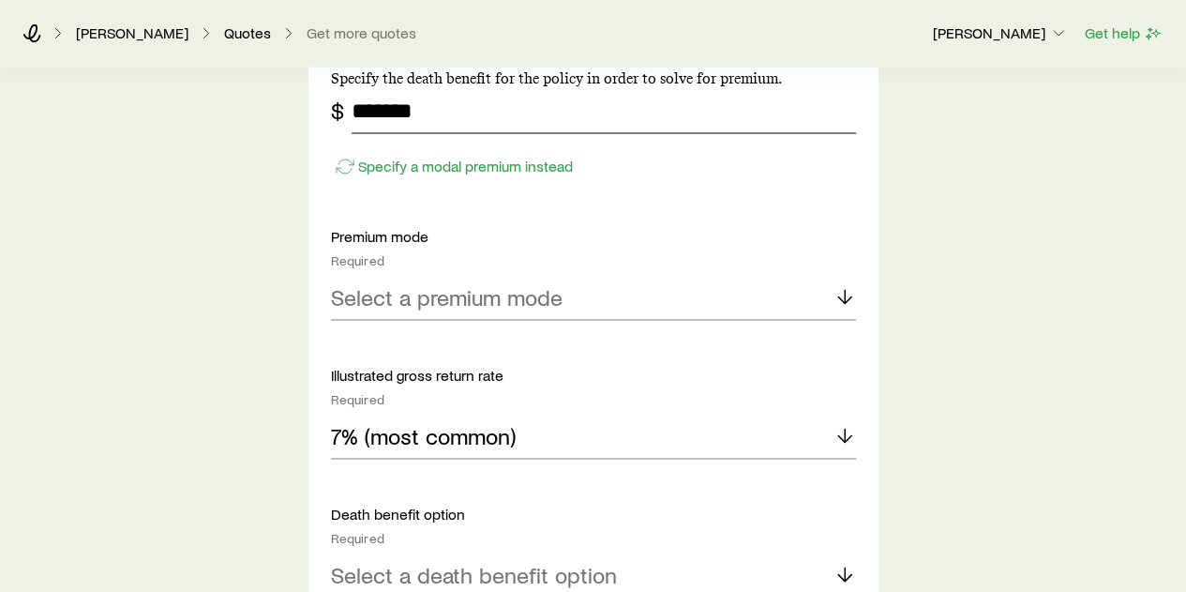
scroll to position [1594, 0]
type input "*******"
click at [604, 297] on div "Select a premium mode" at bounding box center [593, 296] width 525 height 45
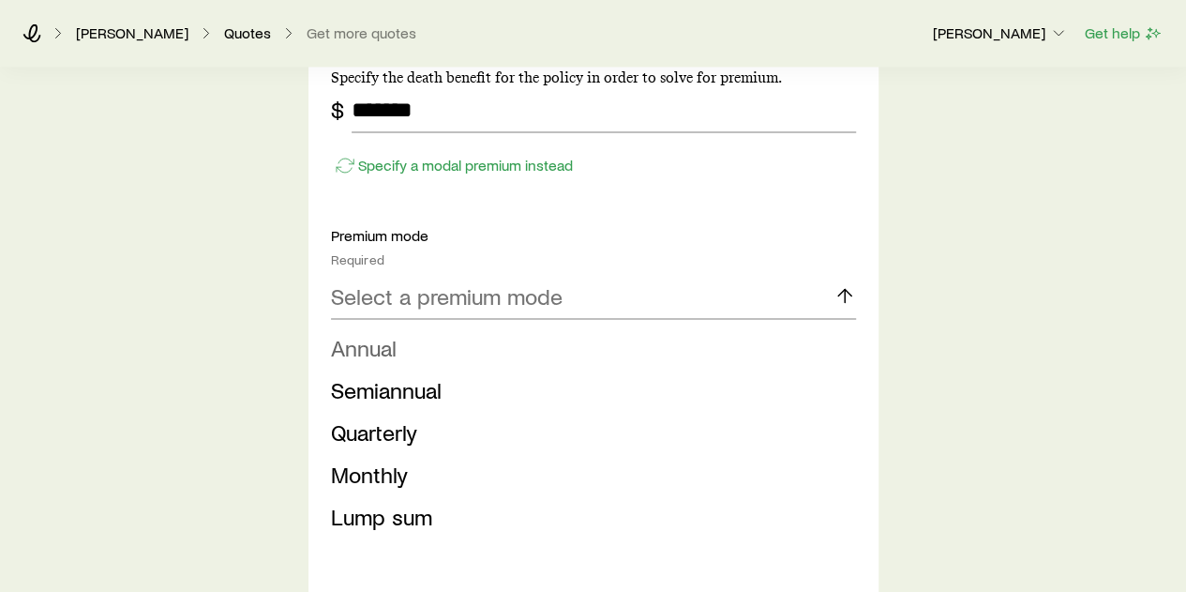
click at [508, 339] on li "Annual" at bounding box center [588, 347] width 514 height 42
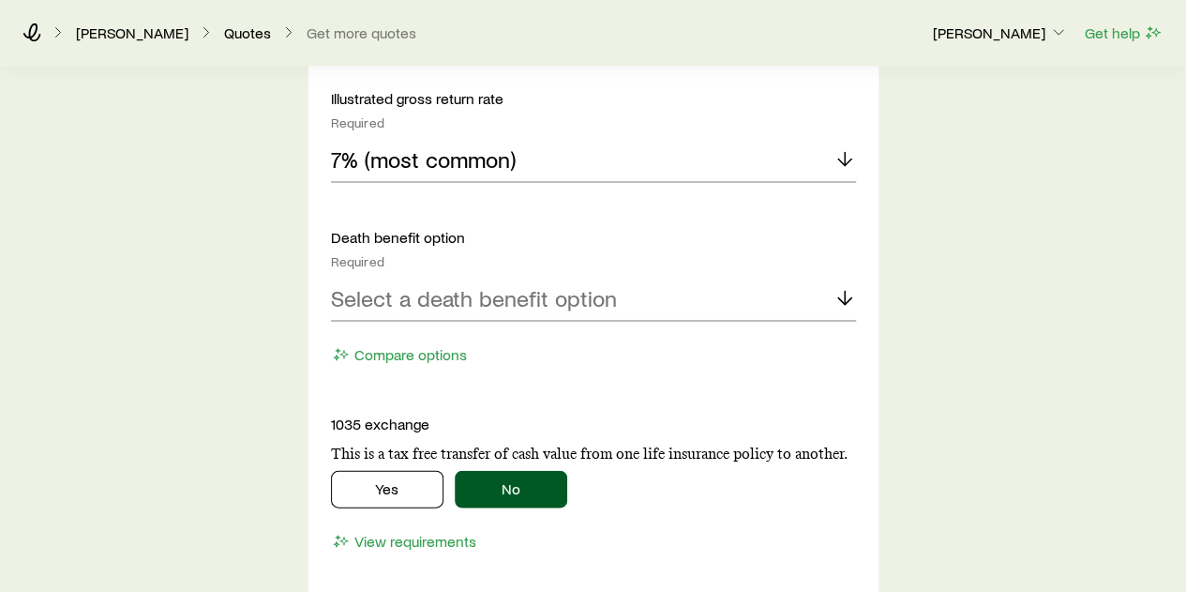
scroll to position [1969, 0]
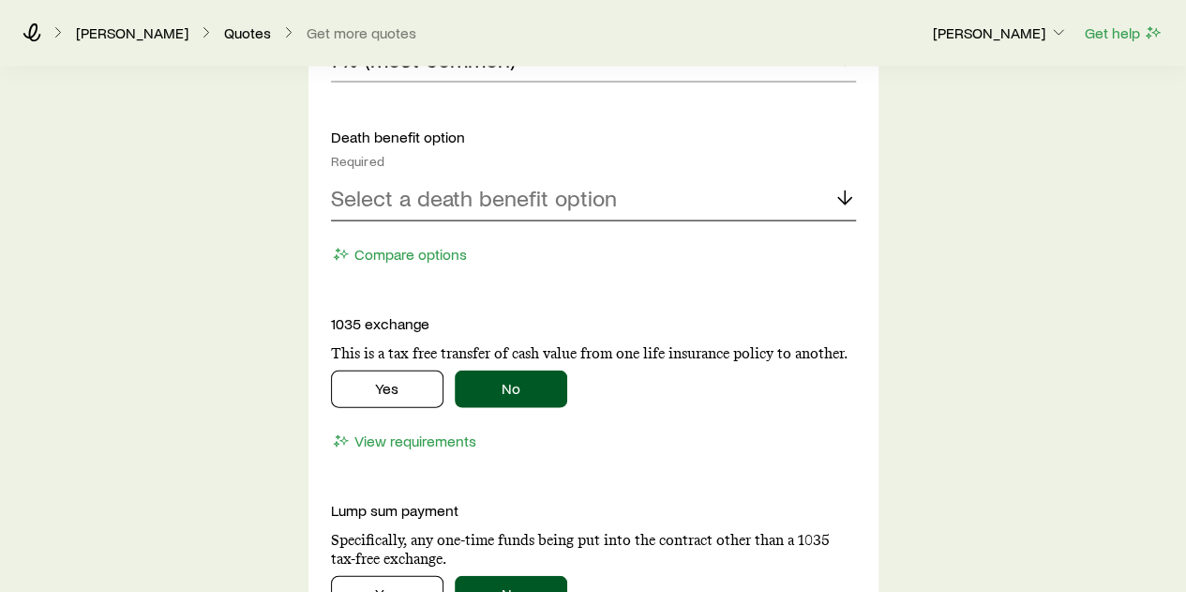
click at [568, 196] on p "Select a death benefit option" at bounding box center [474, 198] width 286 height 26
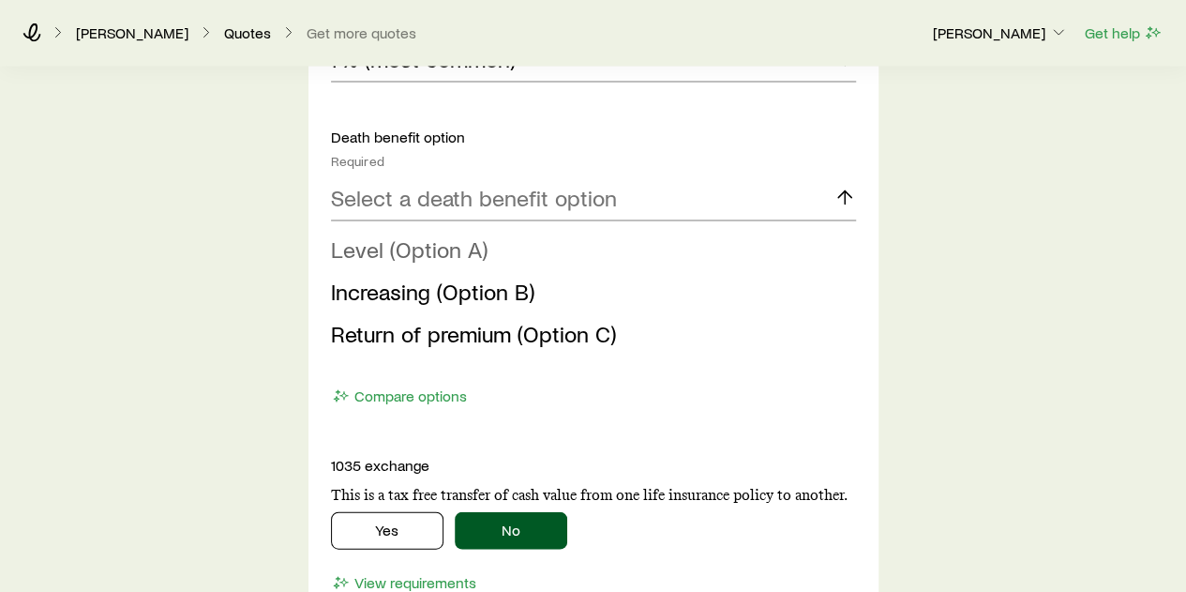
click at [538, 252] on li "Level (Option A)" at bounding box center [588, 250] width 514 height 42
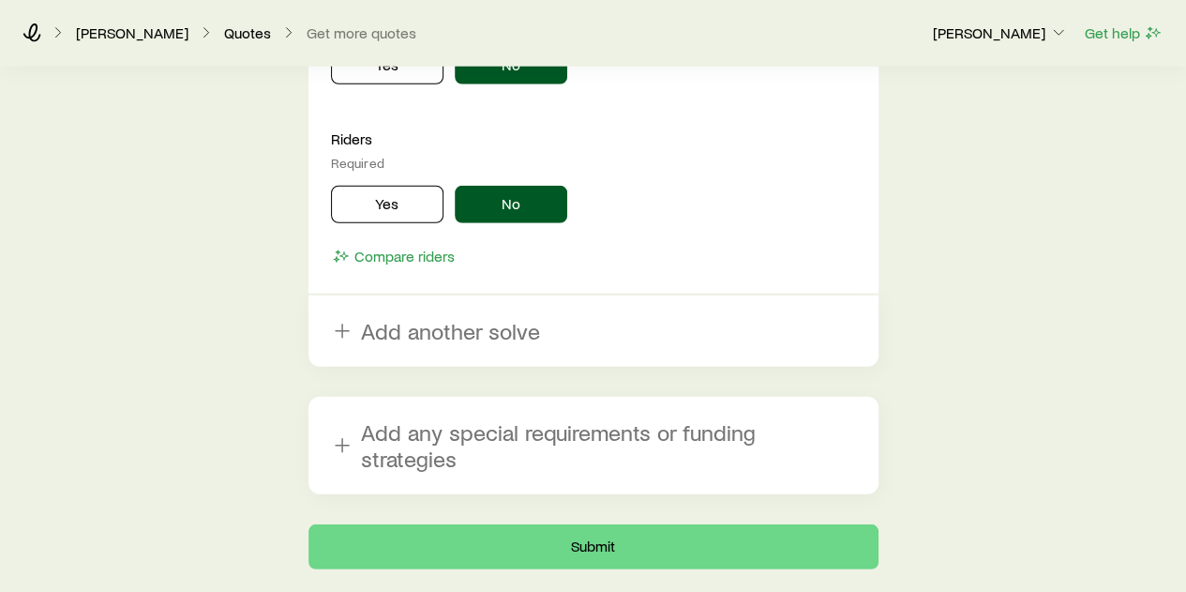
scroll to position [2550, 0]
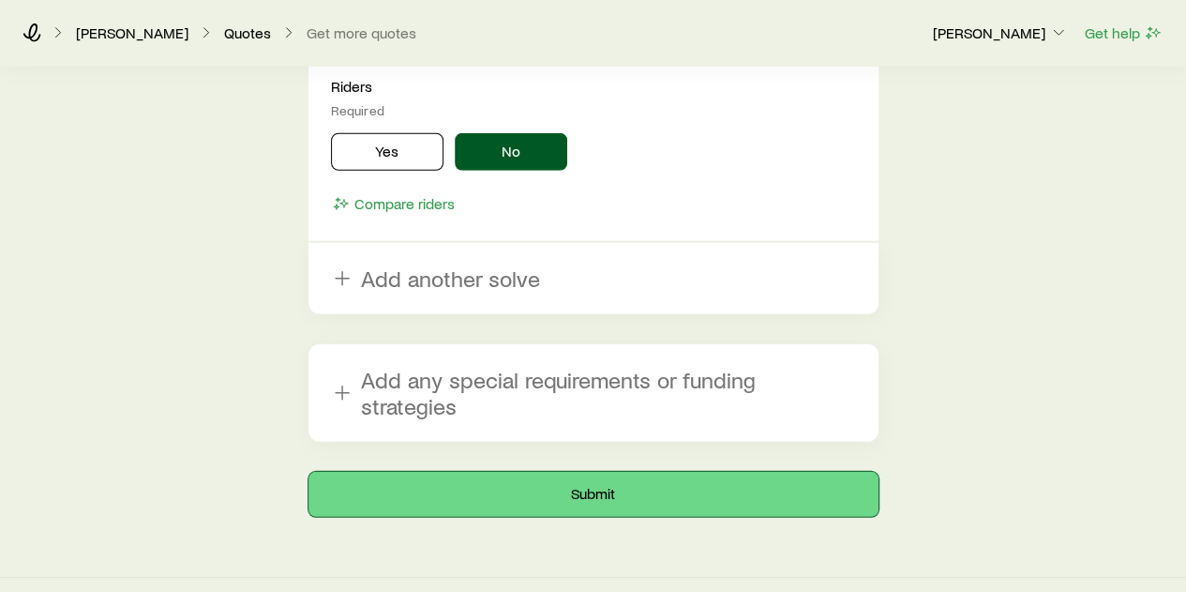
click at [605, 472] on button "Submit" at bounding box center [593, 494] width 570 height 45
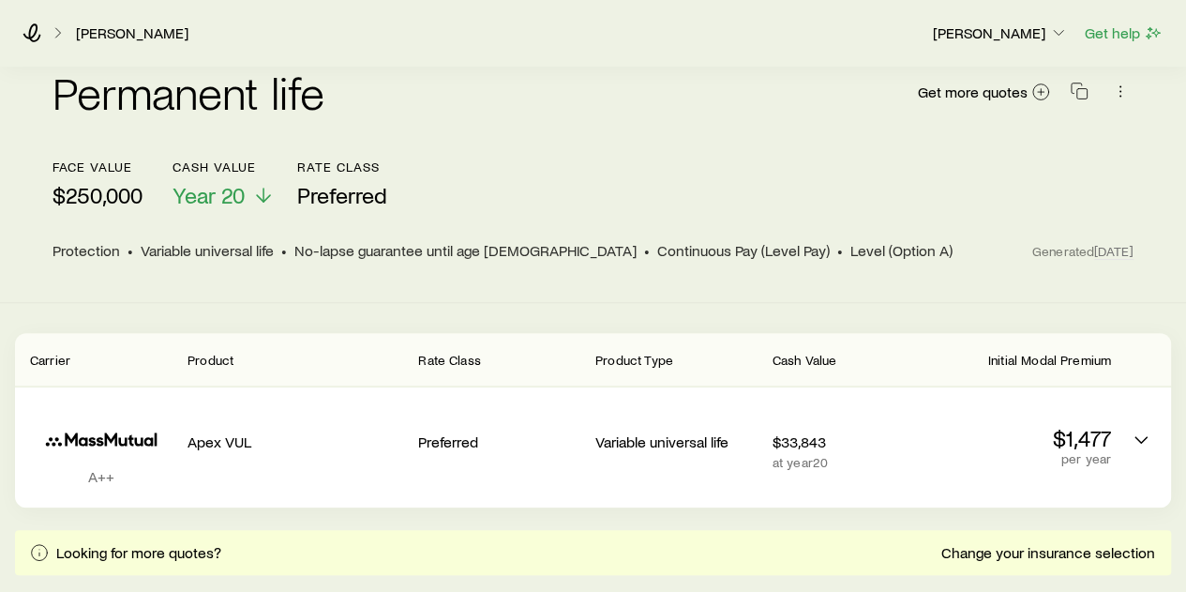
scroll to position [124, 0]
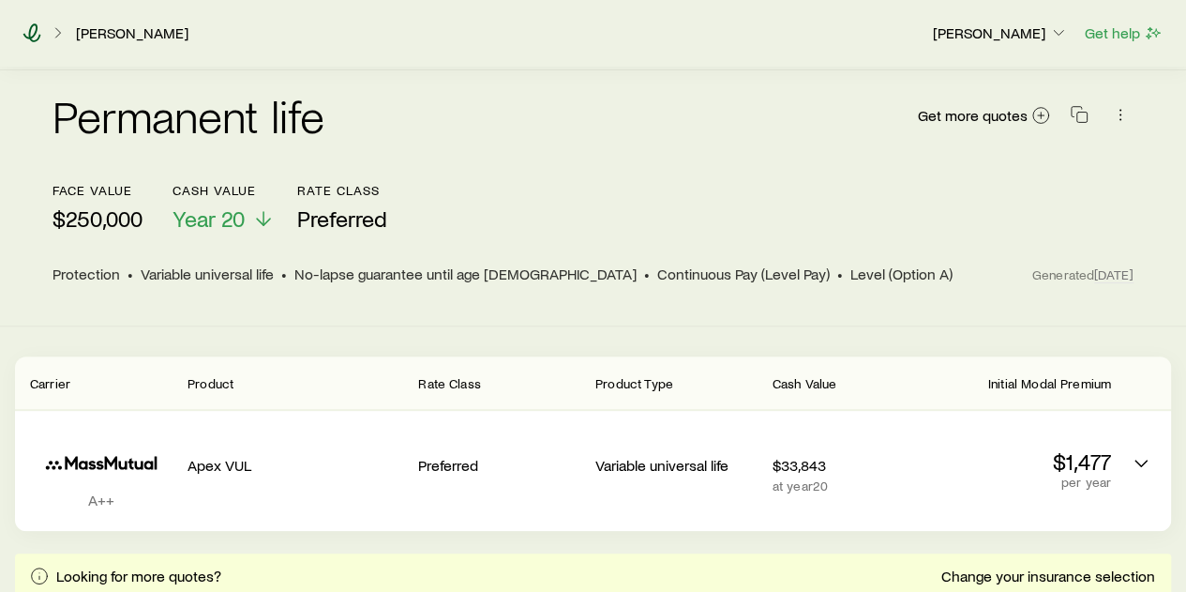
click at [28, 37] on icon at bounding box center [32, 32] width 18 height 19
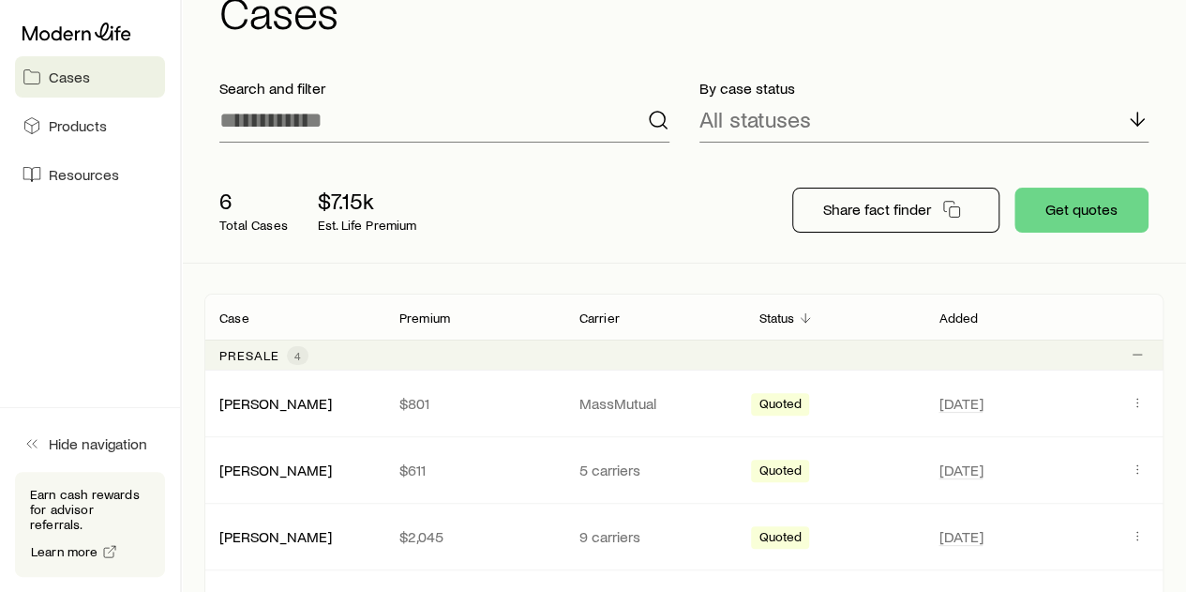
scroll to position [188, 0]
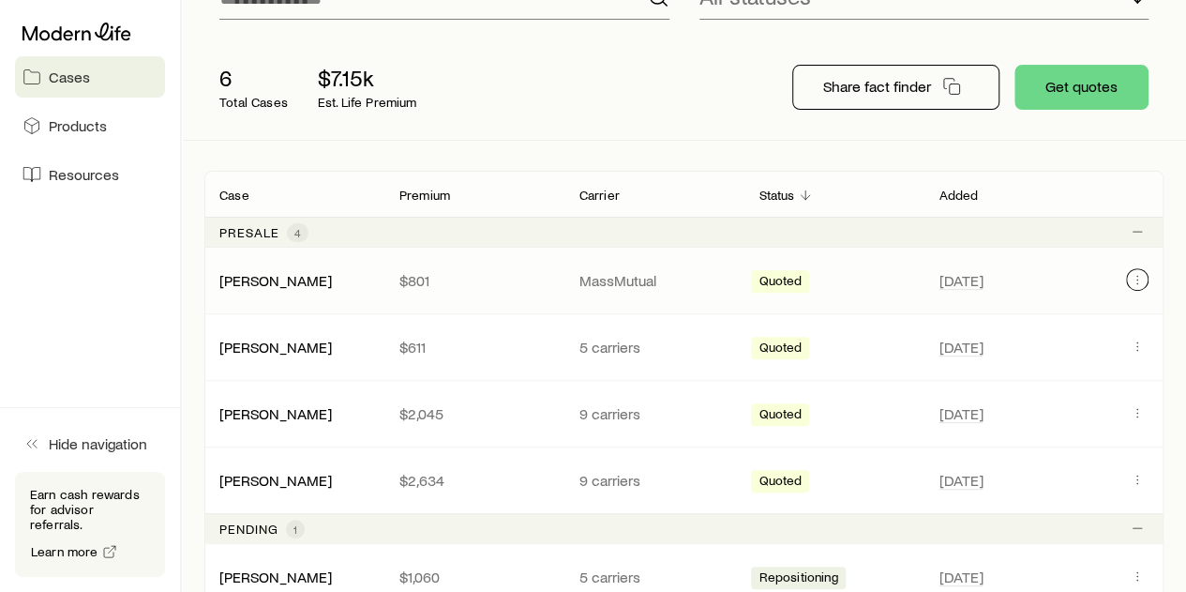
click at [1135, 268] on button "Client cases" at bounding box center [1137, 279] width 23 height 23
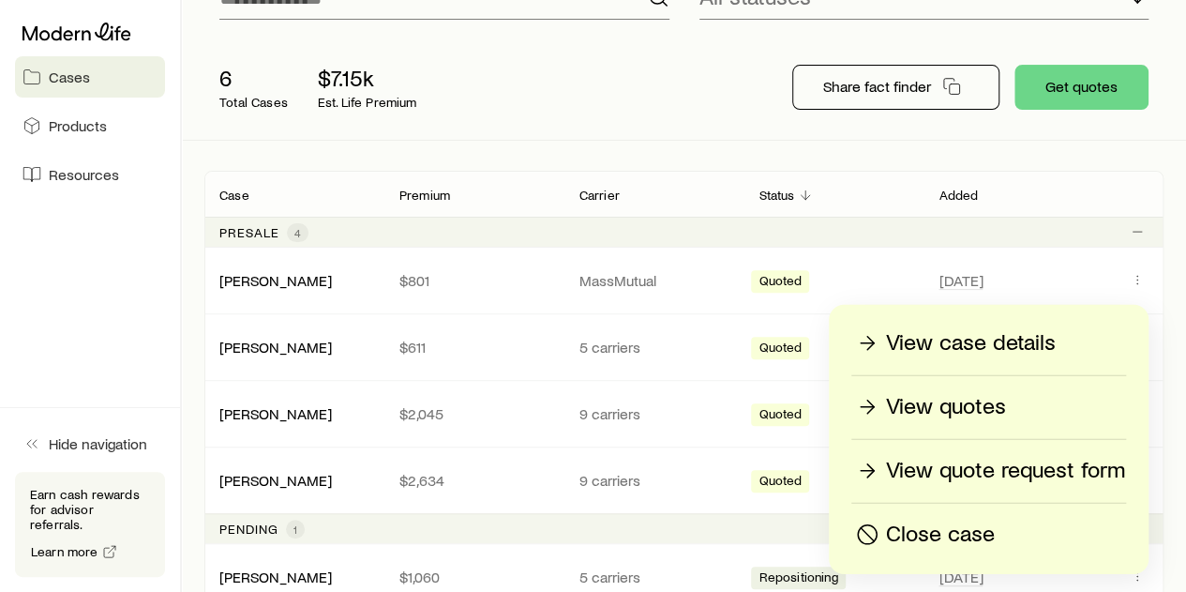
click at [993, 407] on p "View quotes" at bounding box center [946, 407] width 120 height 30
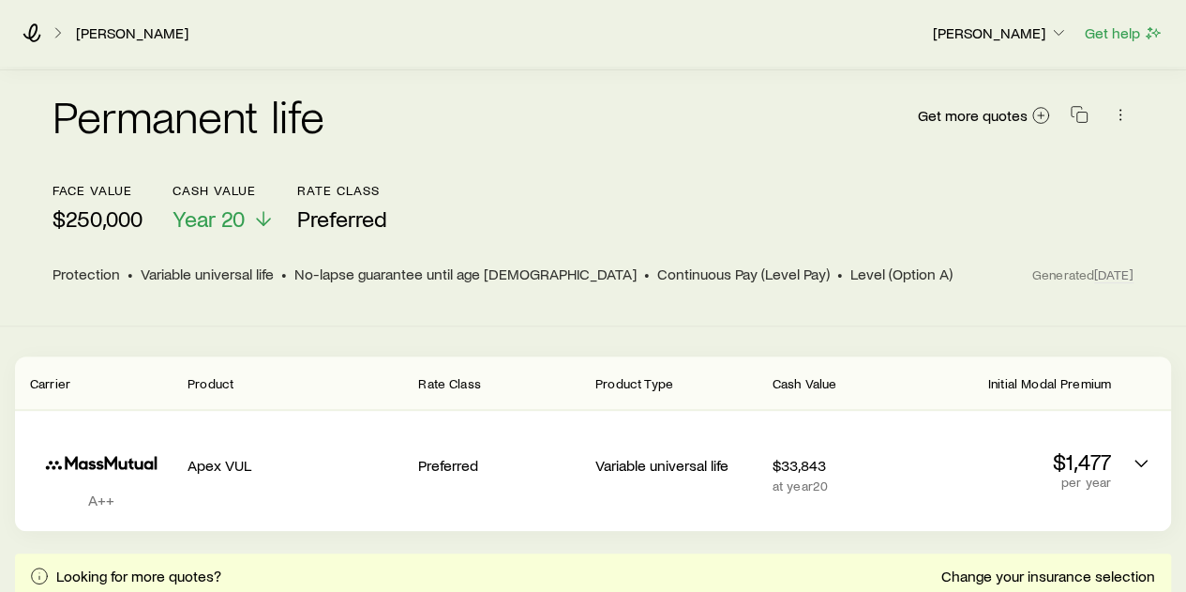
scroll to position [281, 0]
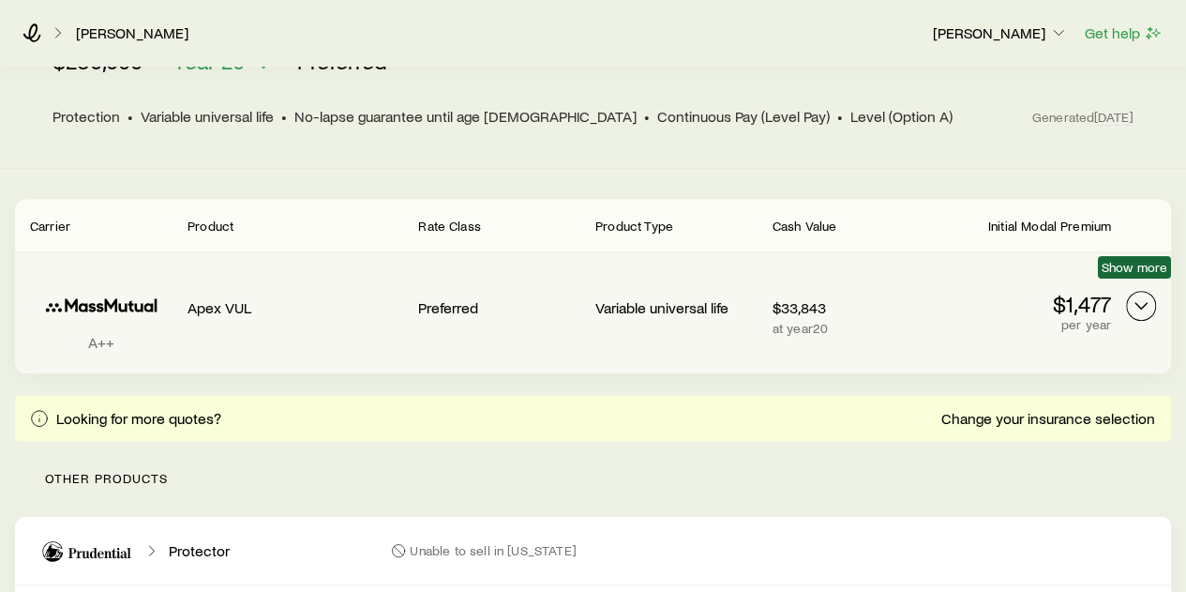
click at [1132, 294] on icon "Permanent quotes" at bounding box center [1141, 305] width 23 height 23
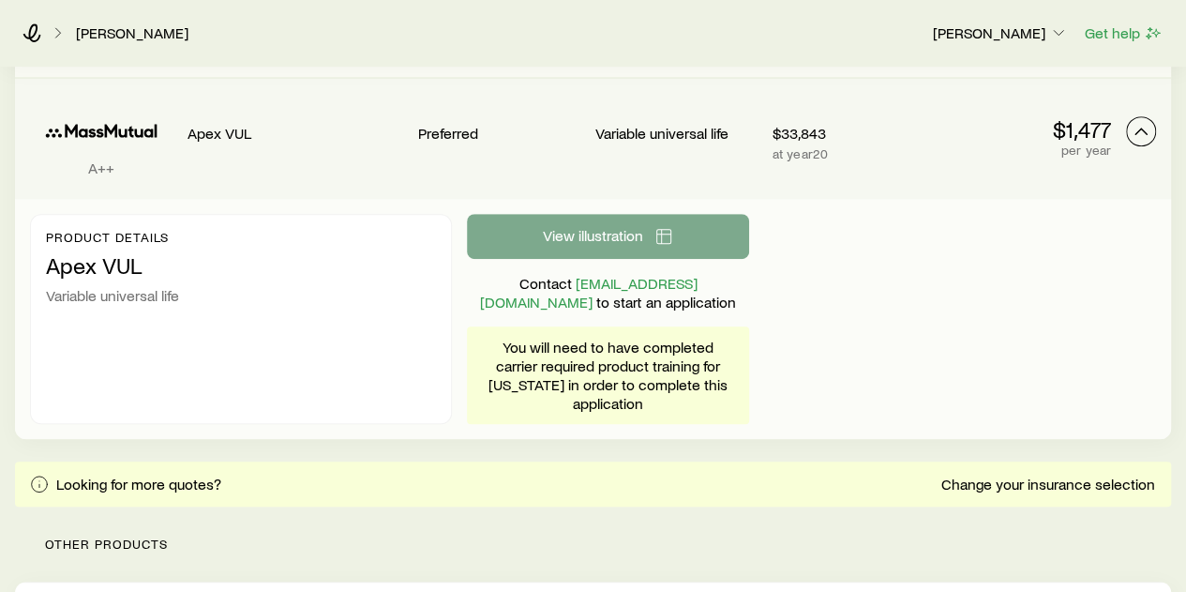
scroll to position [469, 0]
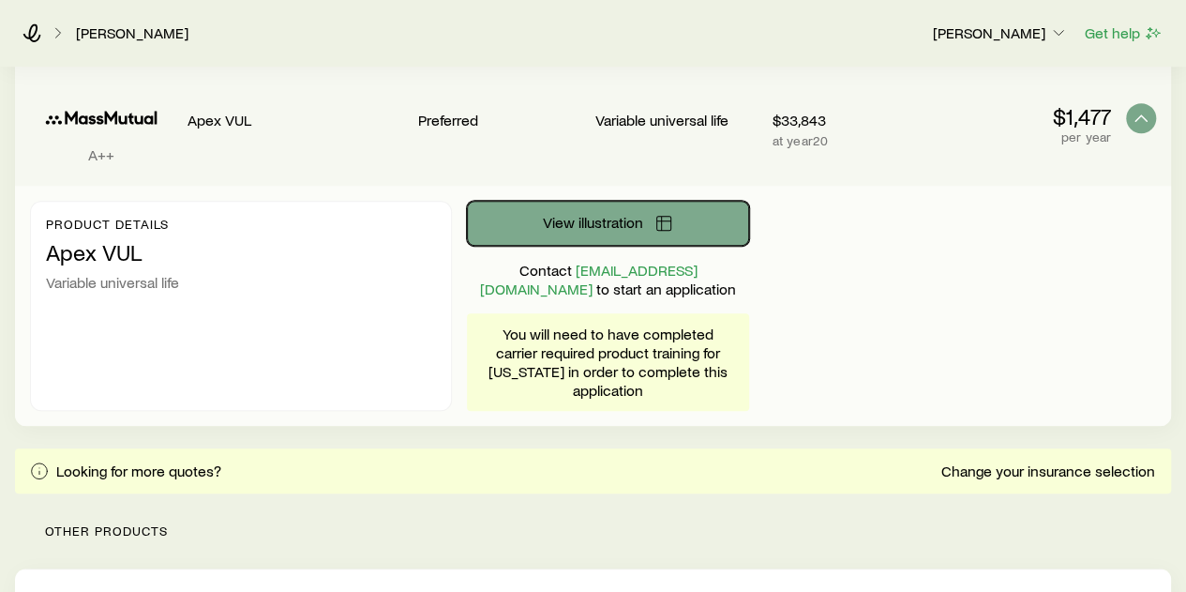
click at [659, 218] on button "View illustration" at bounding box center [607, 223] width 281 height 45
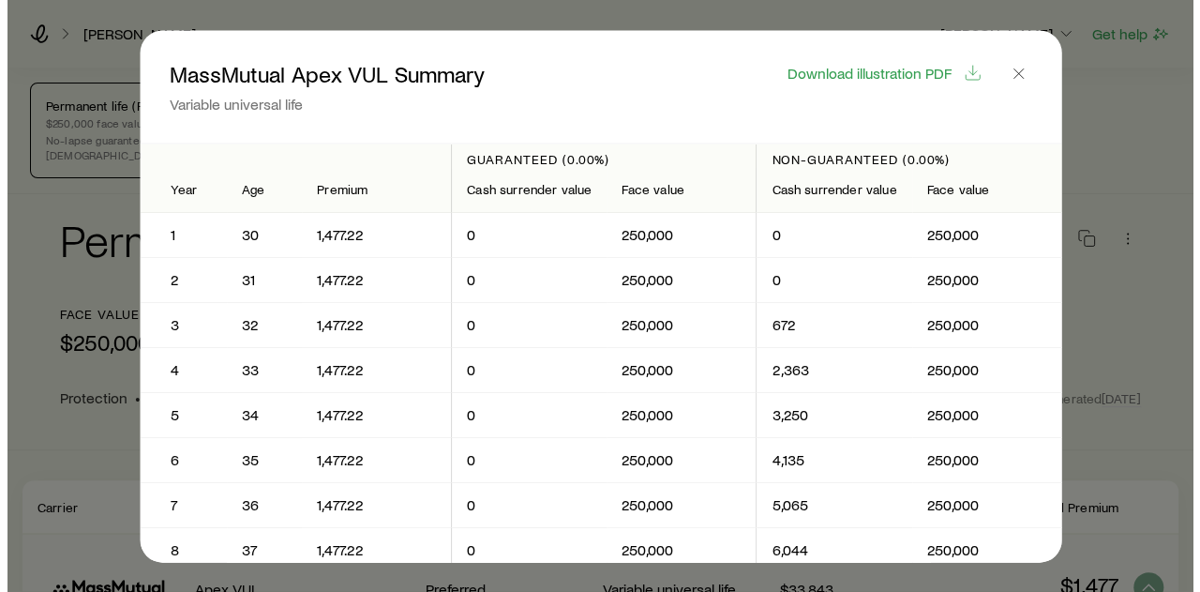
scroll to position [0, 0]
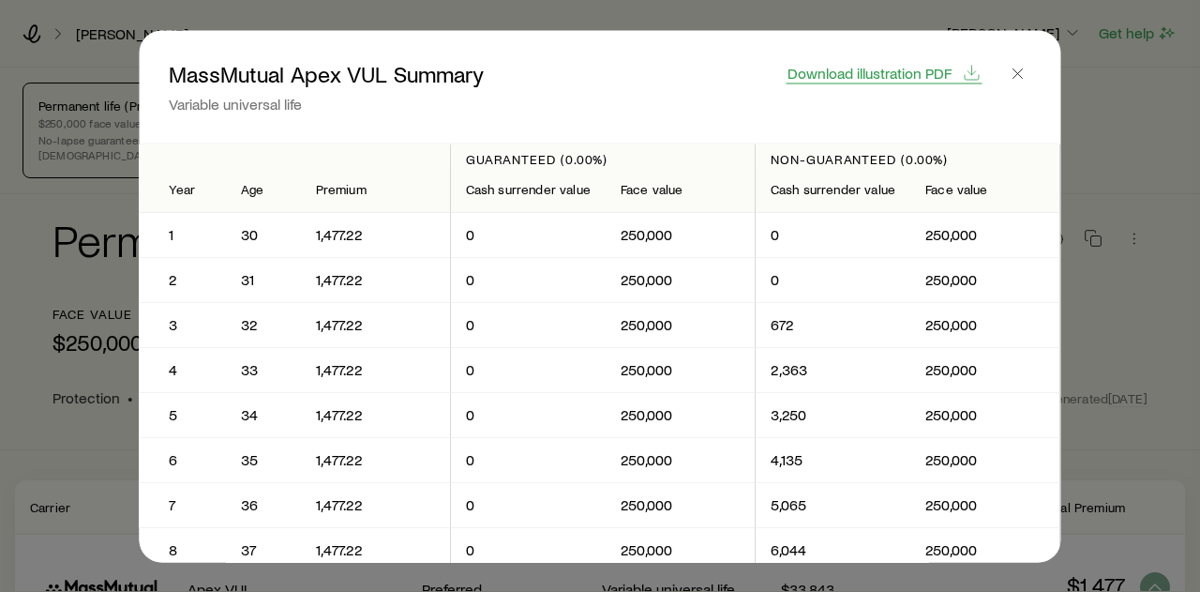
click at [847, 65] on span "Download illustration PDF" at bounding box center [870, 72] width 164 height 15
click at [1030, 67] on button "button" at bounding box center [1018, 73] width 26 height 26
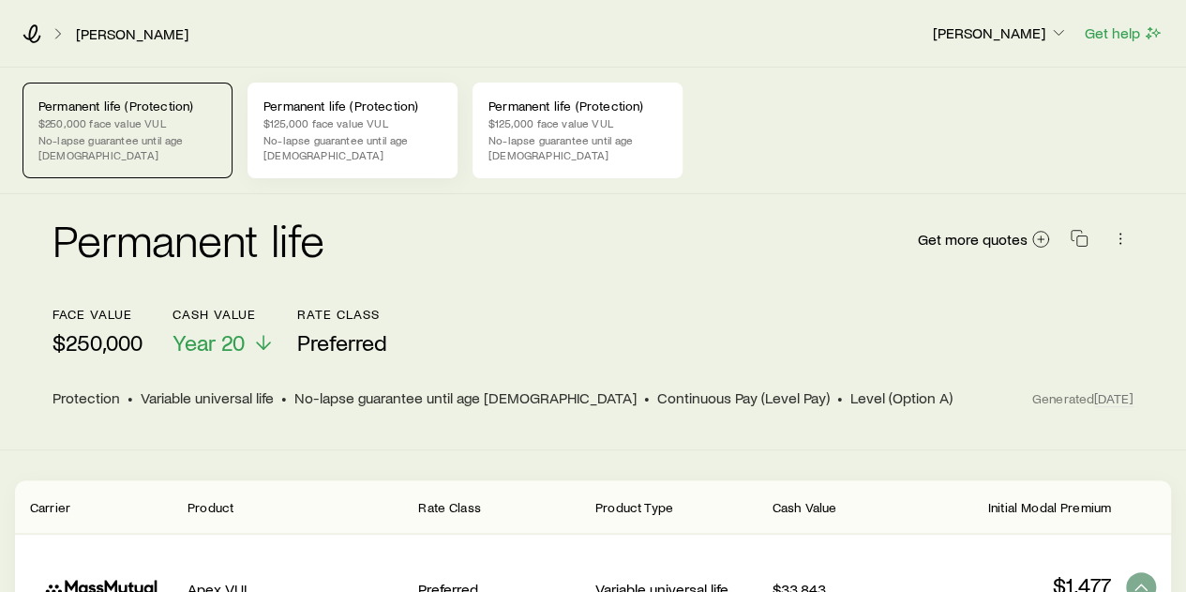
click at [346, 119] on p "$125,000 face value VUL" at bounding box center [352, 122] width 178 height 15
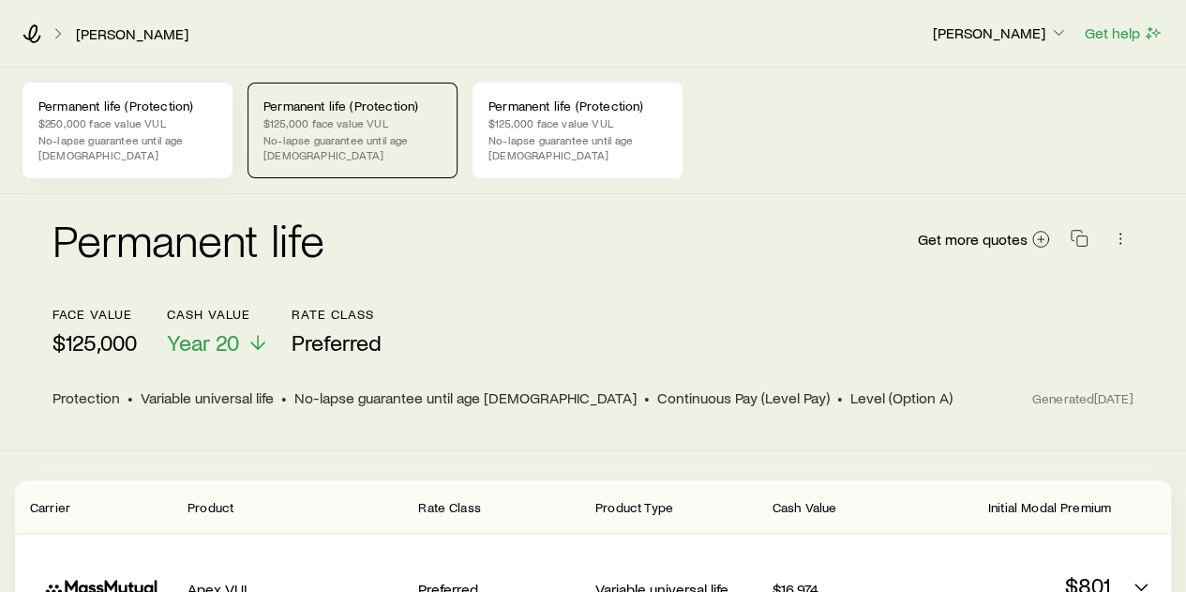
click at [143, 112] on p "Permanent life (Protection)" at bounding box center [127, 105] width 178 height 15
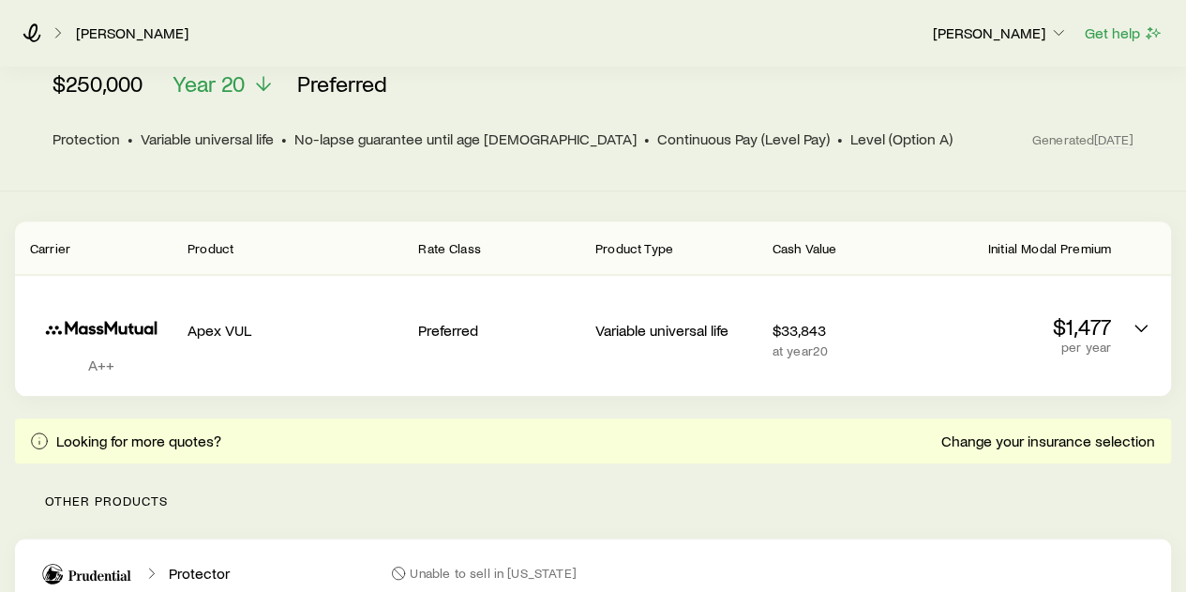
scroll to position [281, 0]
